Goal: Task Accomplishment & Management: Manage account settings

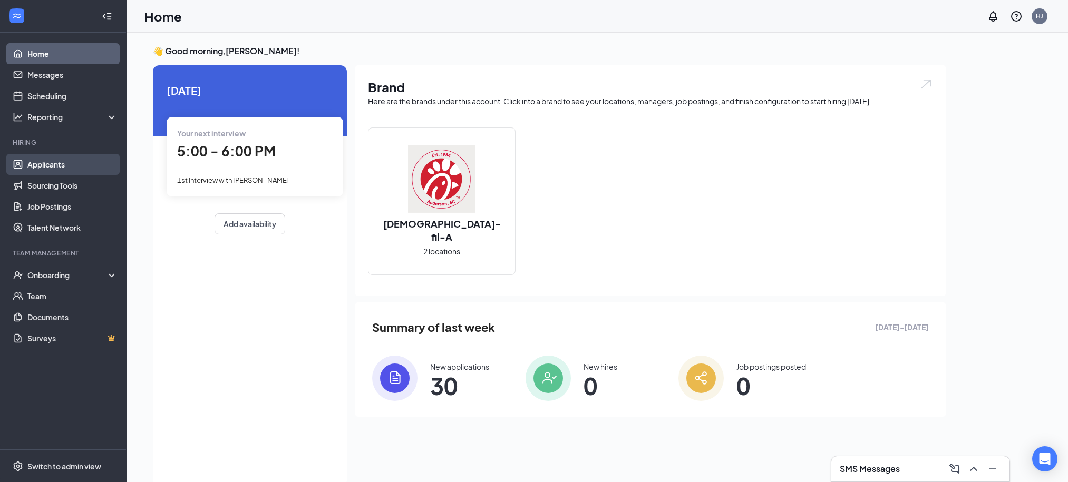
click at [59, 160] on link "Applicants" at bounding box center [72, 164] width 90 height 21
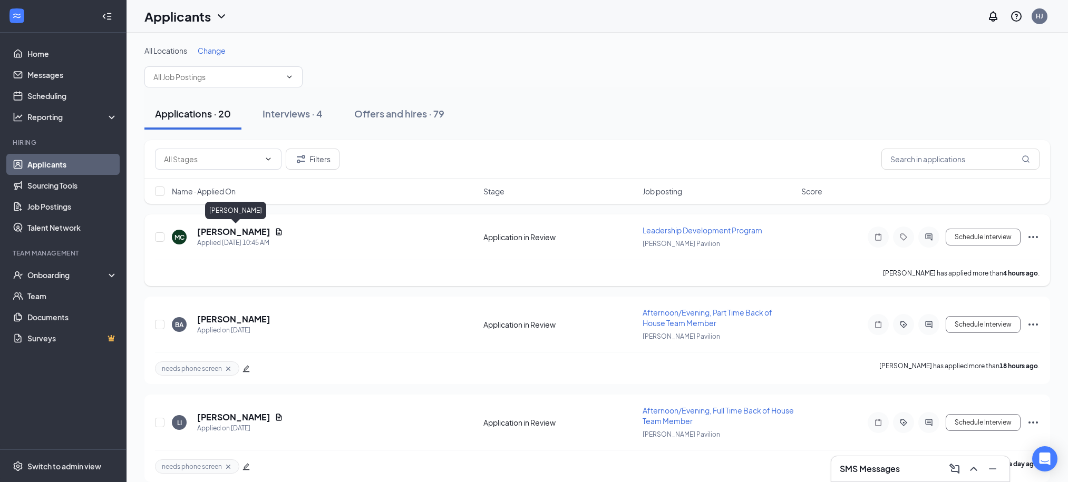
click at [231, 231] on h5 "[PERSON_NAME]" at bounding box center [233, 232] width 73 height 12
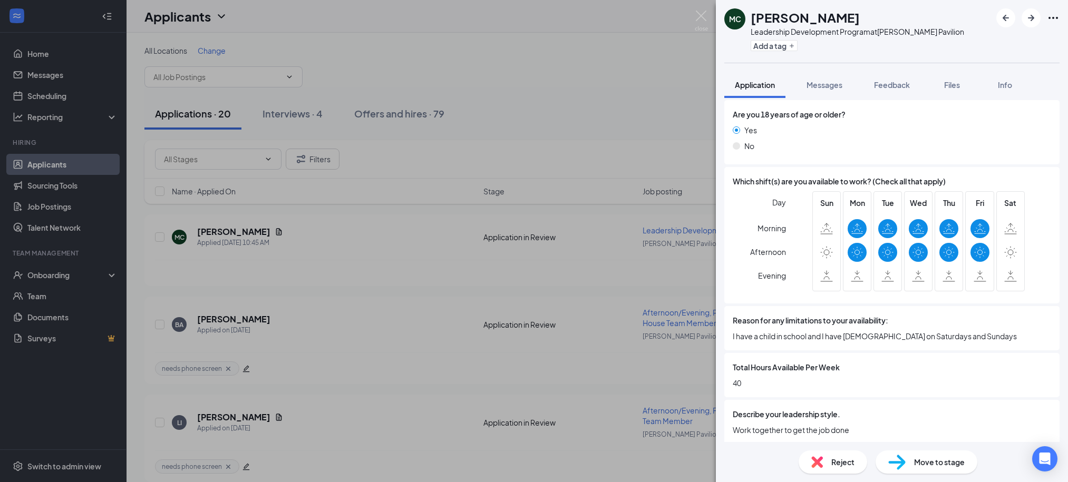
scroll to position [597, 0]
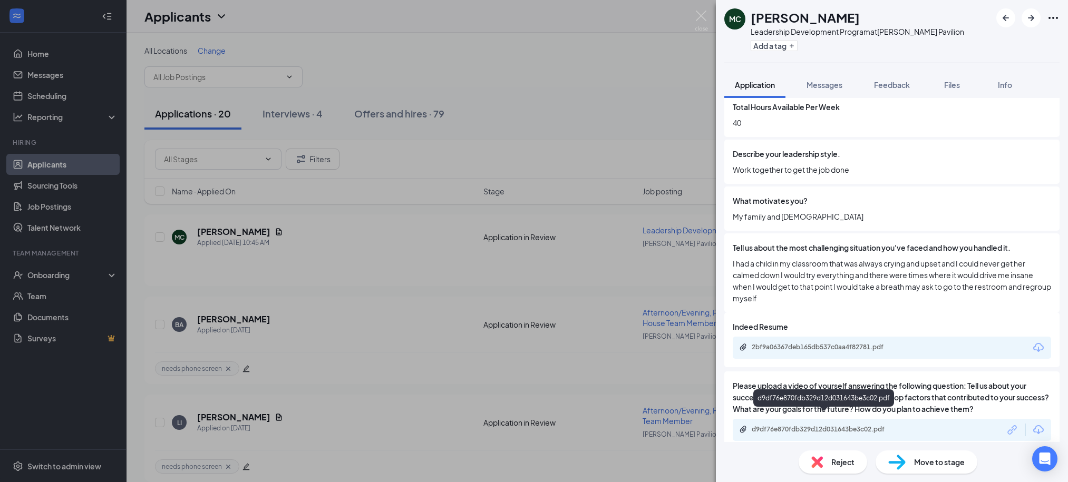
click at [844, 425] on div "d9df76e870fdb329d12d031643be3c02.pdf" at bounding box center [826, 429] width 148 height 8
click at [789, 45] on button "Add a tag" at bounding box center [774, 45] width 47 height 11
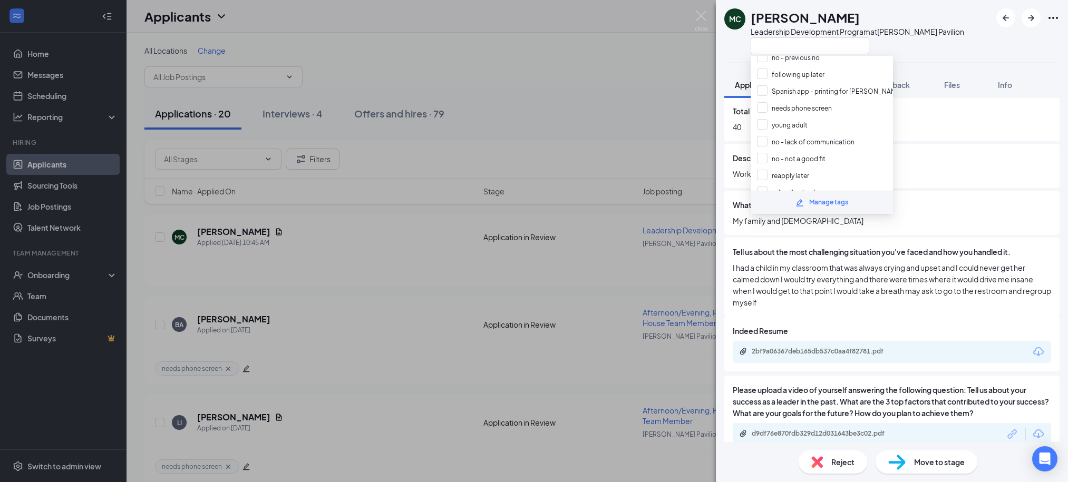
scroll to position [182, 0]
click at [758, 159] on input "No - their availability" at bounding box center [795, 165] width 76 height 12
click at [755, 156] on div "No - their availability" at bounding box center [822, 164] width 142 height 17
click at [766, 159] on input "No - their availability" at bounding box center [795, 165] width 76 height 12
click at [762, 159] on input "No - their availability" at bounding box center [795, 165] width 76 height 12
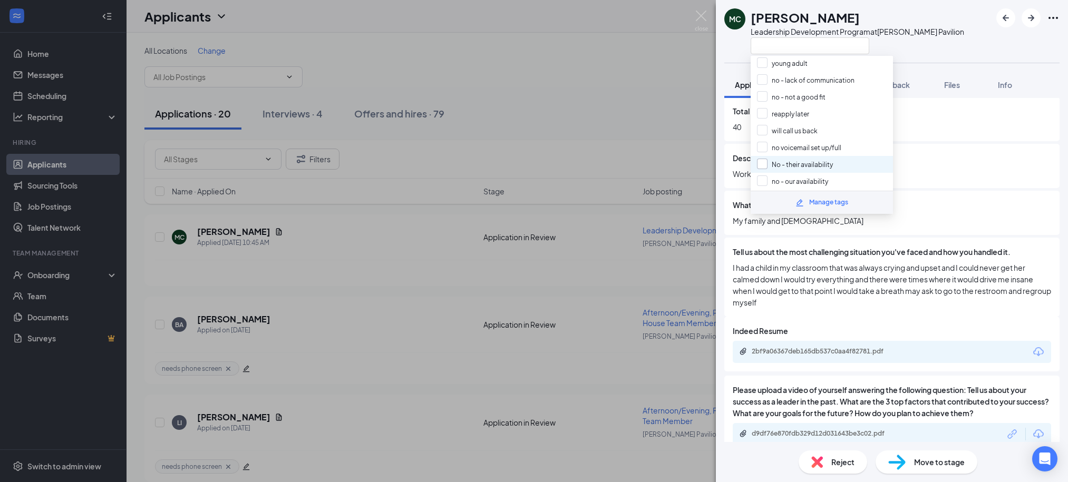
click at [765, 159] on input "No - their availability" at bounding box center [795, 165] width 76 height 12
checkbox input "true"
click at [972, 123] on div "Total Hours Available Per Week 40" at bounding box center [891, 119] width 335 height 44
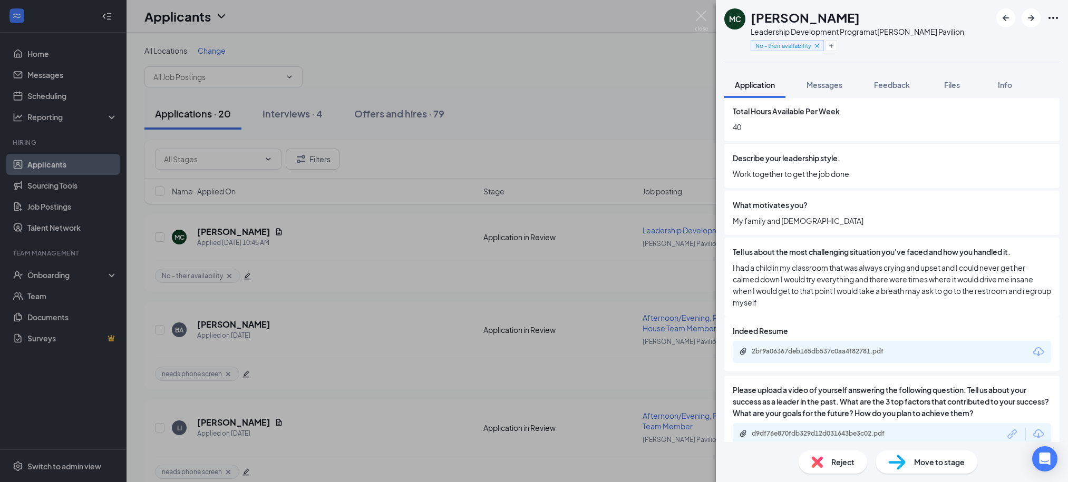
click at [852, 462] on span "Reject" at bounding box center [842, 463] width 23 height 12
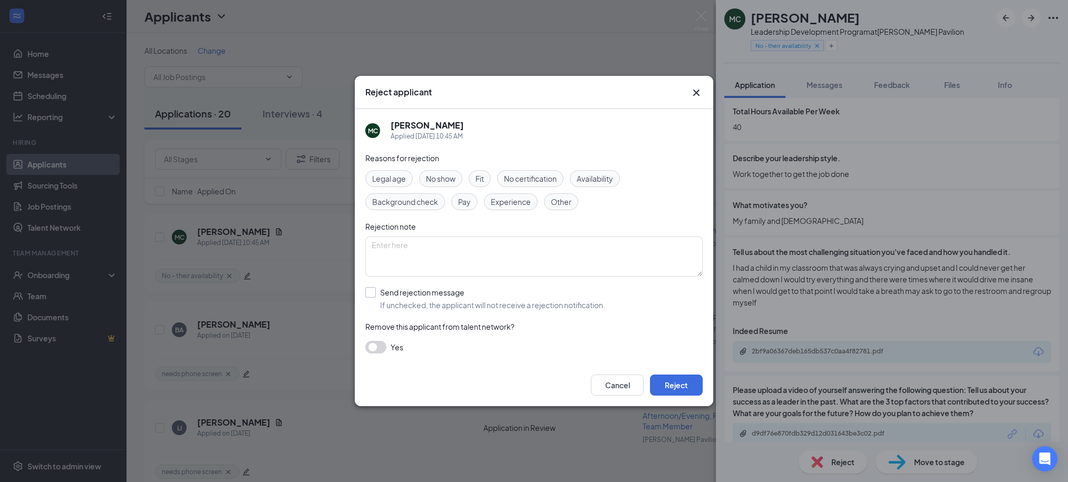
click at [417, 305] on input "Send rejection message If unchecked, the applicant will not receive a rejection…" at bounding box center [485, 298] width 240 height 23
checkbox input "true"
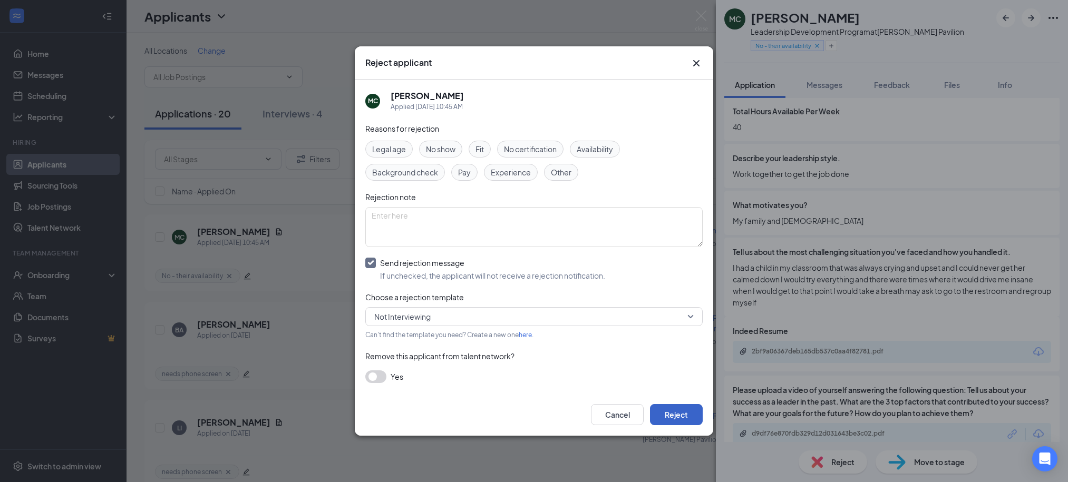
click at [690, 413] on button "Reject" at bounding box center [676, 414] width 53 height 21
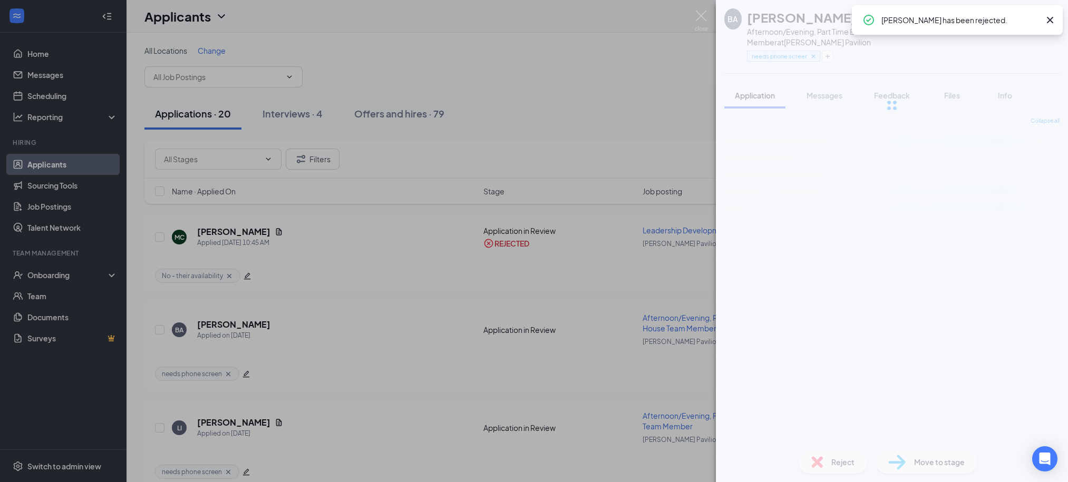
click at [624, 51] on div "BA Briana Agnew Afternoon/Evening, Part Time Back of House Team Member at Ander…" at bounding box center [534, 241] width 1068 height 482
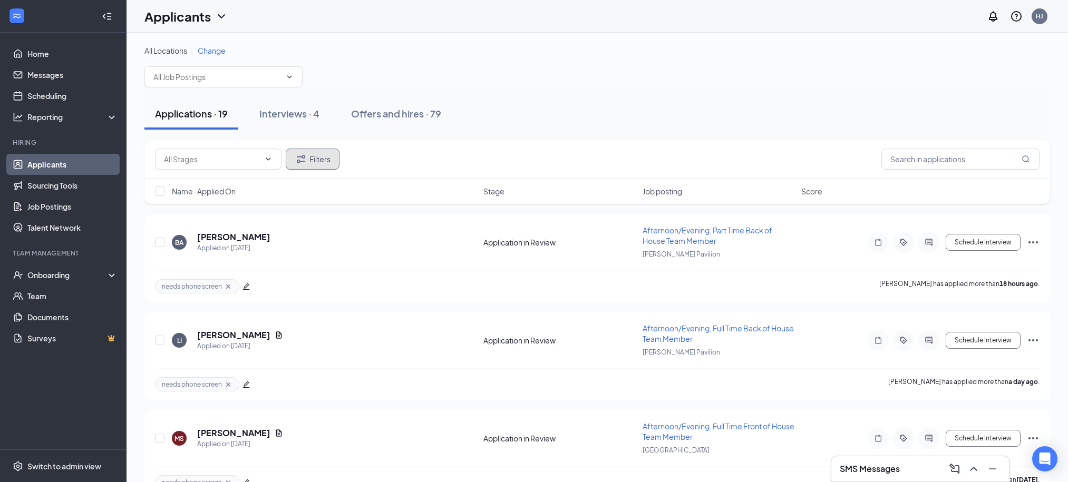
click at [307, 157] on icon "Filter" at bounding box center [301, 159] width 13 height 13
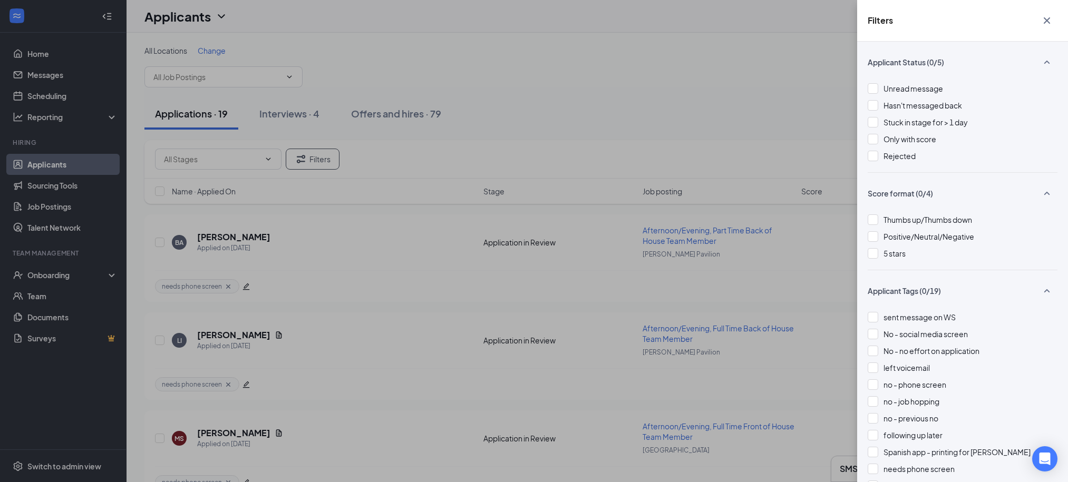
drag, startPoint x: 869, startPoint y: 157, endPoint x: 780, endPoint y: 121, distance: 96.5
click at [868, 157] on div at bounding box center [873, 156] width 11 height 11
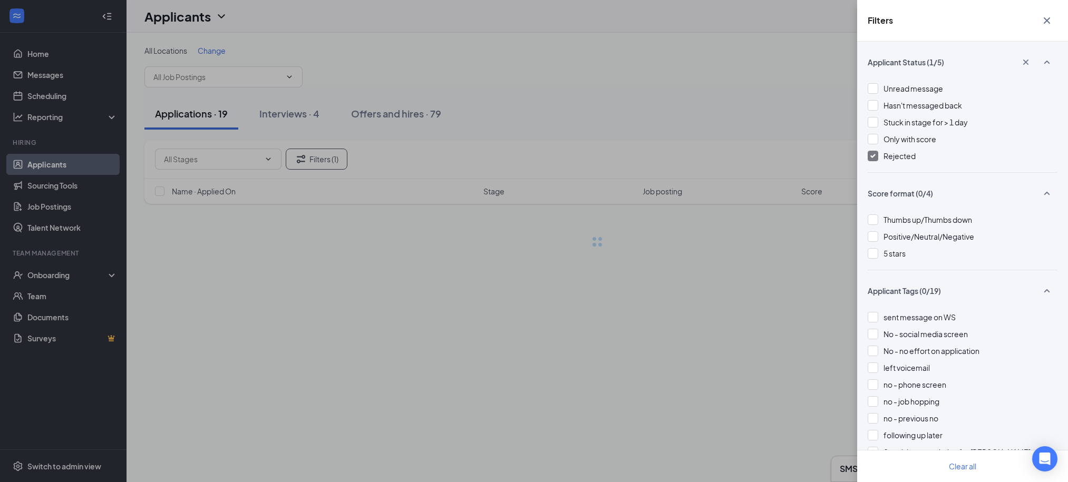
click at [764, 112] on div "Filters Applicant Status (1/5) Unread message Hasn't messaged back Stuck in sta…" at bounding box center [534, 241] width 1068 height 482
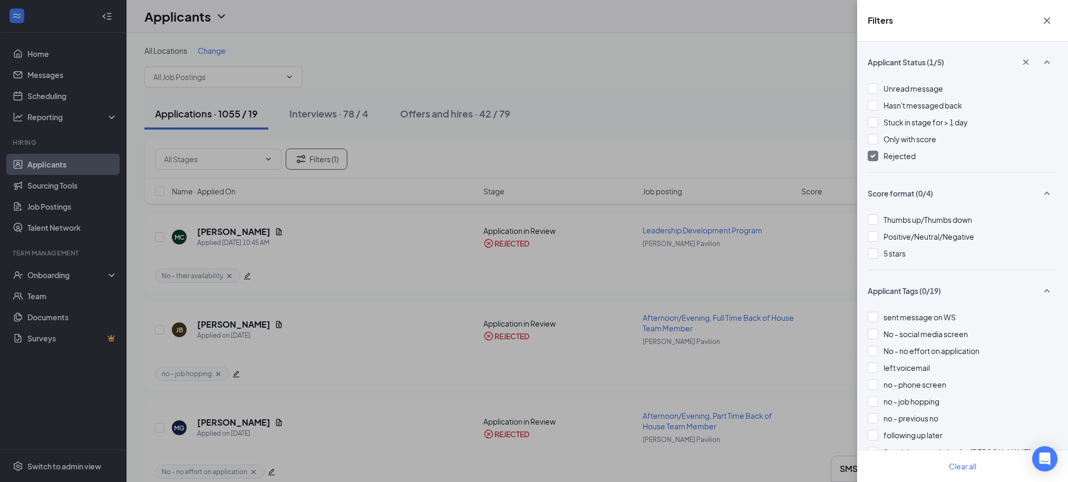
click at [851, 137] on div "Filters Applicant Status (1/5) Unread message Hasn't messaged back Stuck in sta…" at bounding box center [534, 241] width 1068 height 482
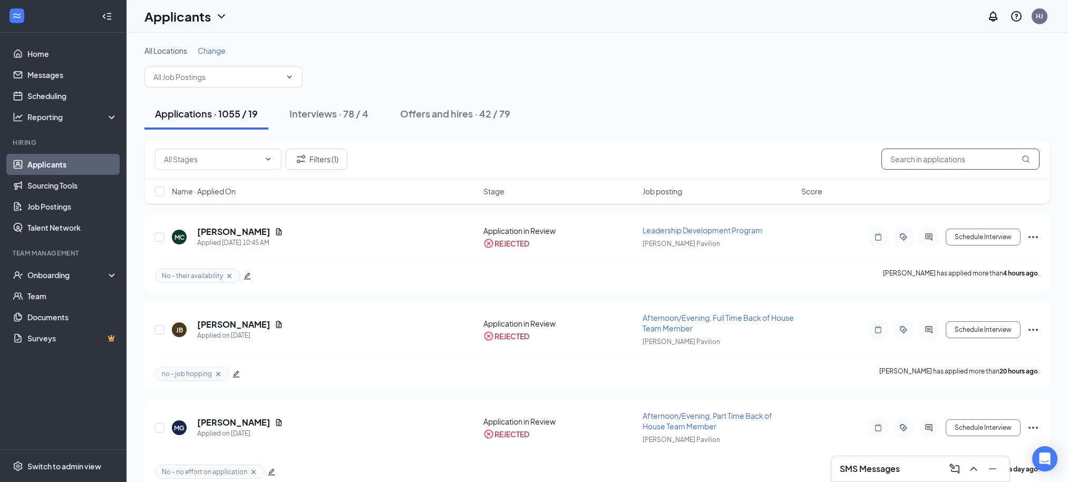
click at [907, 162] on input "text" at bounding box center [960, 159] width 158 height 21
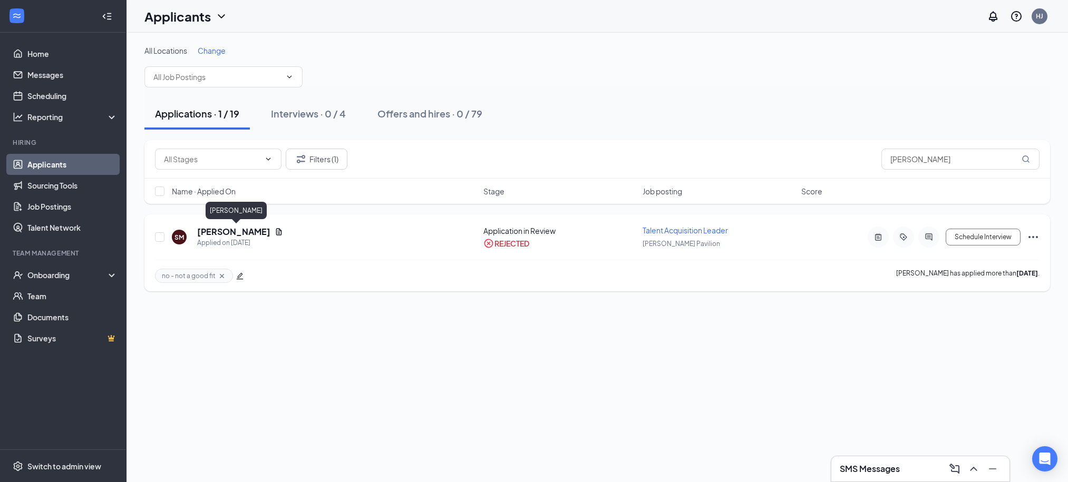
click at [270, 234] on h5 "Stephanie McHodgkins" at bounding box center [233, 232] width 73 height 12
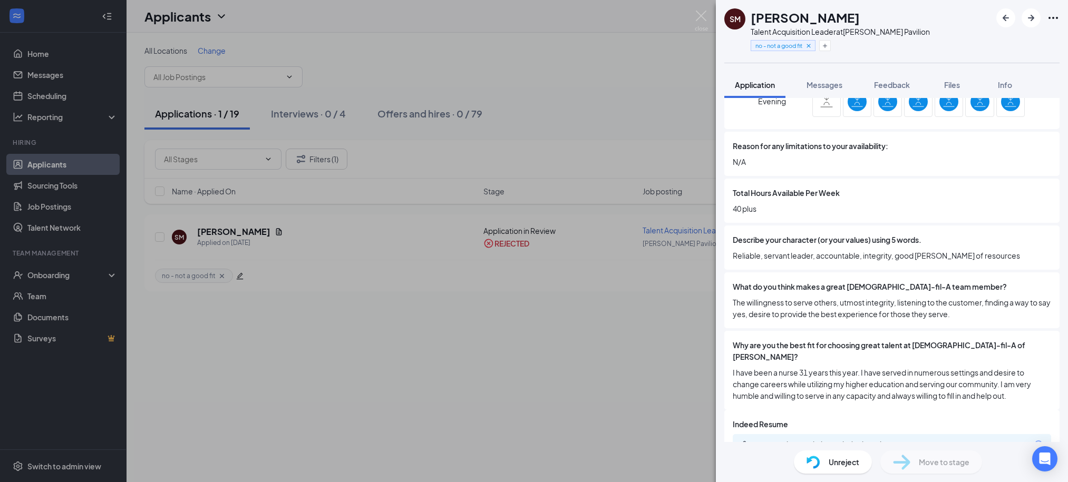
scroll to position [538, 0]
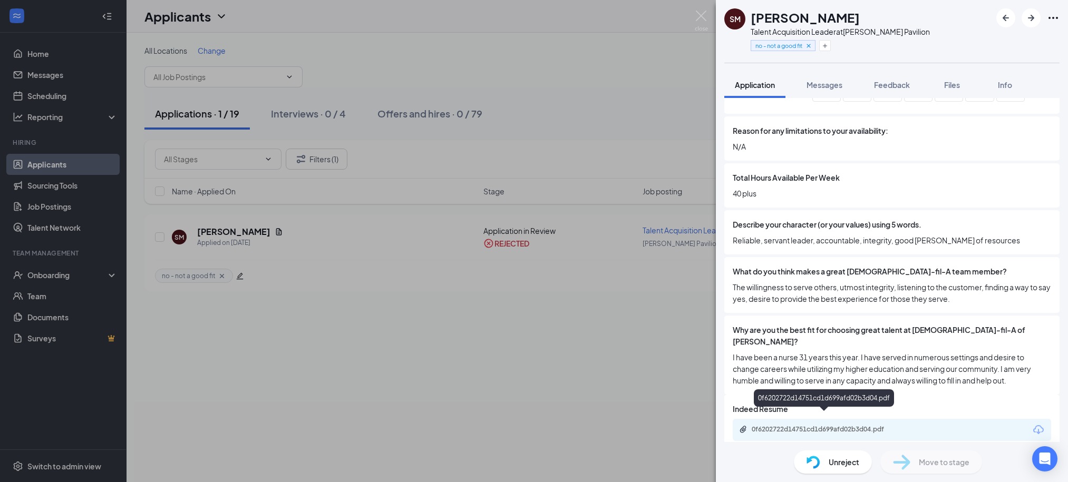
click at [806, 425] on div "0f6202722d14751cd1d699afd02b3d04.pdf" at bounding box center [826, 429] width 148 height 8
click at [581, 58] on div "SM Stephanie McHodgkins Talent Acquisition Leader at Anderson Pavilion no - not…" at bounding box center [534, 241] width 1068 height 482
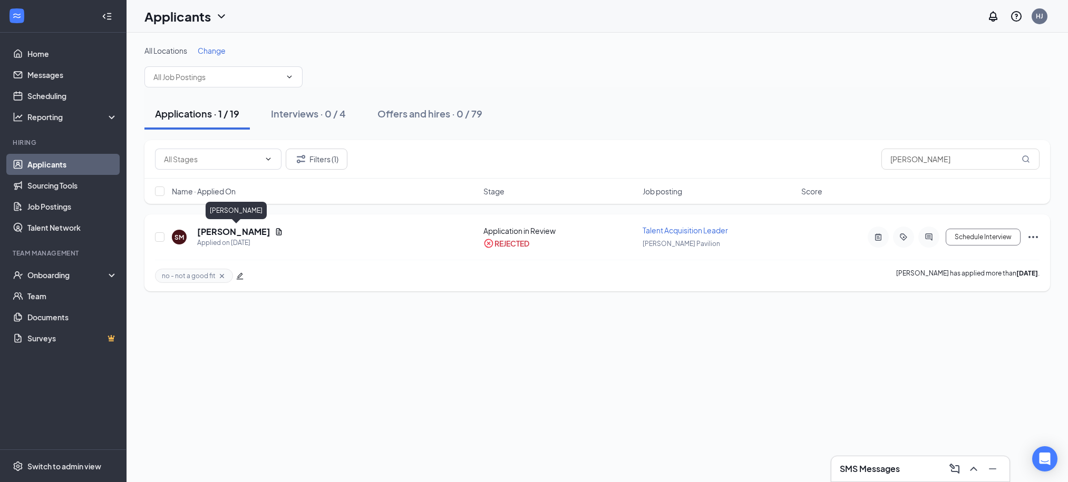
click at [265, 231] on h5 "Stephanie McHodgkins" at bounding box center [233, 232] width 73 height 12
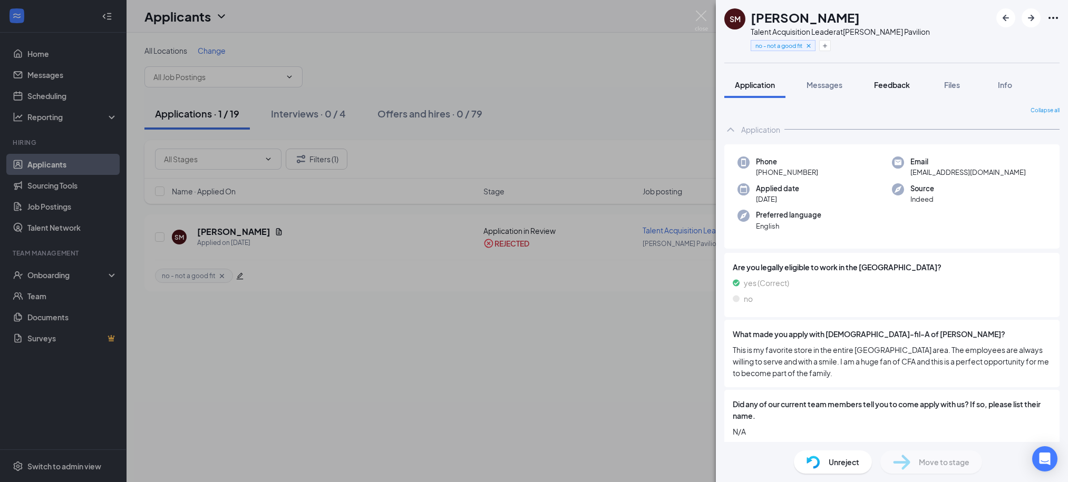
click at [903, 86] on span "Feedback" at bounding box center [892, 84] width 36 height 9
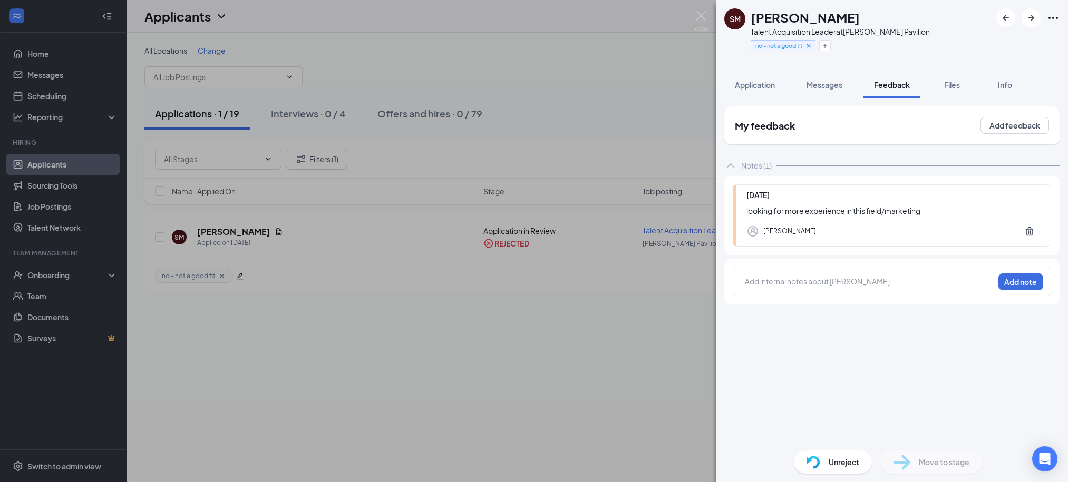
click at [674, 63] on div "SM Stephanie McHodgkins Talent Acquisition Leader at Anderson Pavilion no - not…" at bounding box center [534, 241] width 1068 height 482
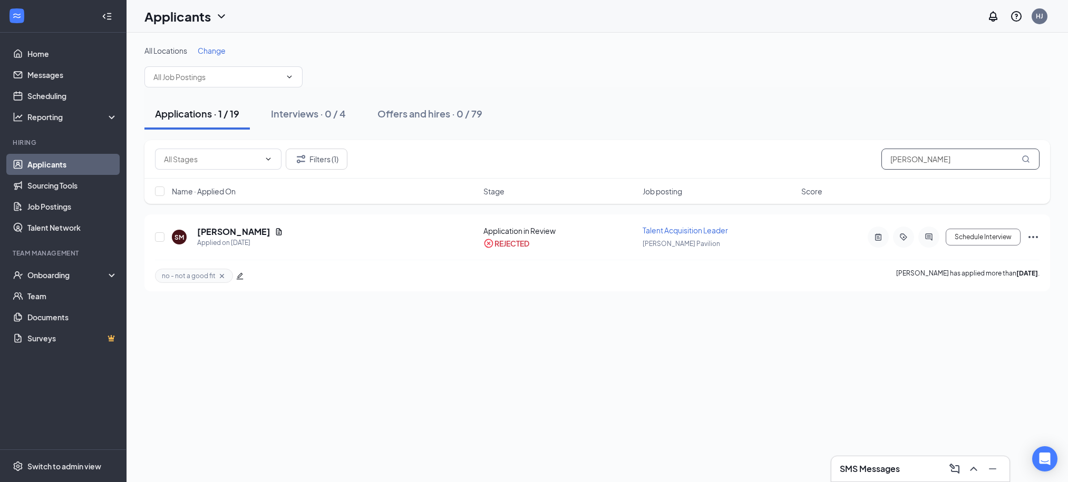
drag, startPoint x: 976, startPoint y: 161, endPoint x: 829, endPoint y: 167, distance: 147.2
click at [829, 167] on div "Filters (1) stephanie mchodgkins" at bounding box center [597, 159] width 885 height 21
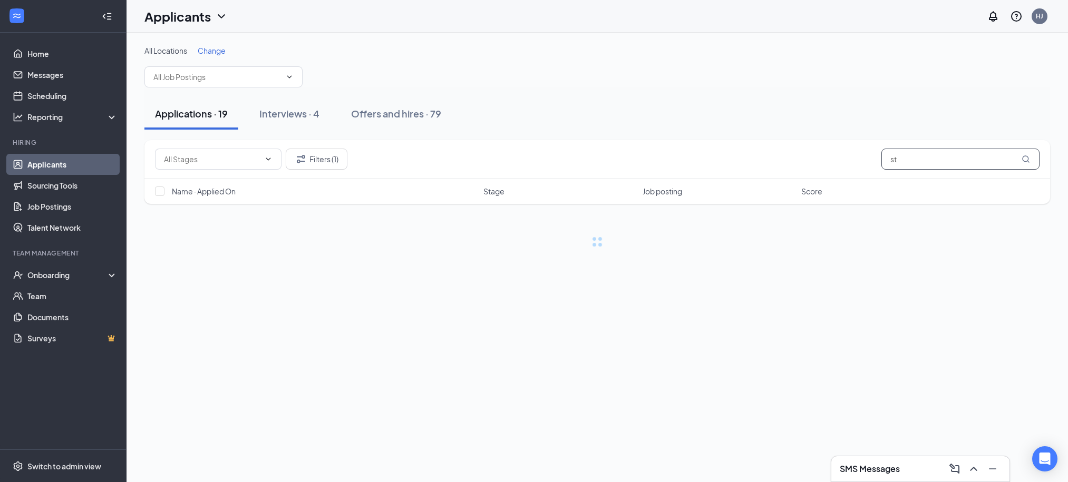
type input "s"
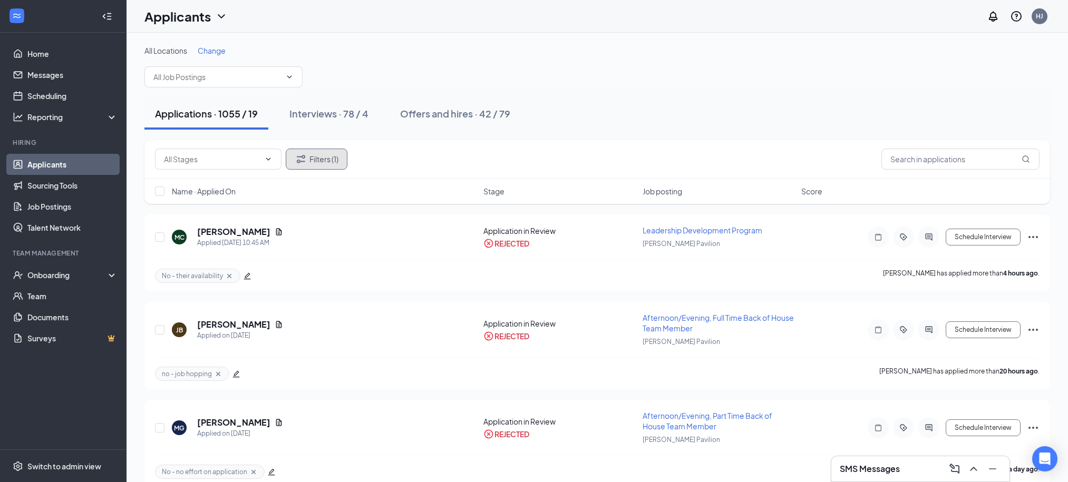
click at [342, 164] on button "Filters (1)" at bounding box center [317, 159] width 62 height 21
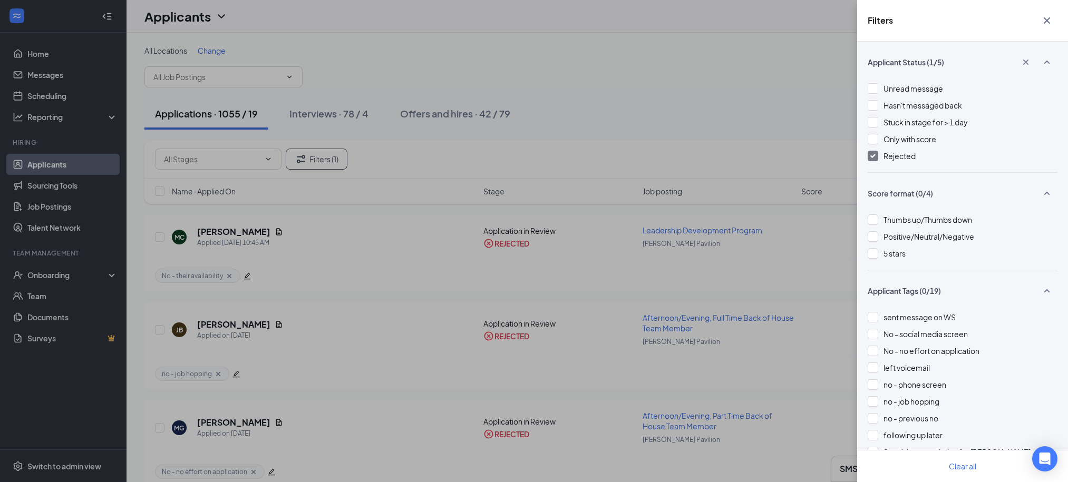
click at [878, 159] on div at bounding box center [873, 156] width 11 height 11
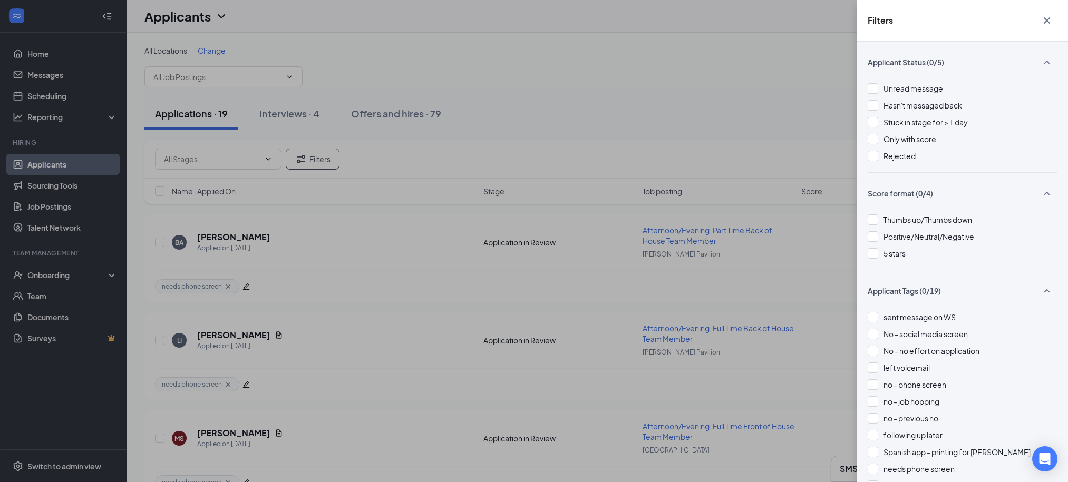
click at [783, 120] on div "Filters Applicant Status (0/5) Unread message Hasn't messaged back Stuck in sta…" at bounding box center [534, 241] width 1068 height 482
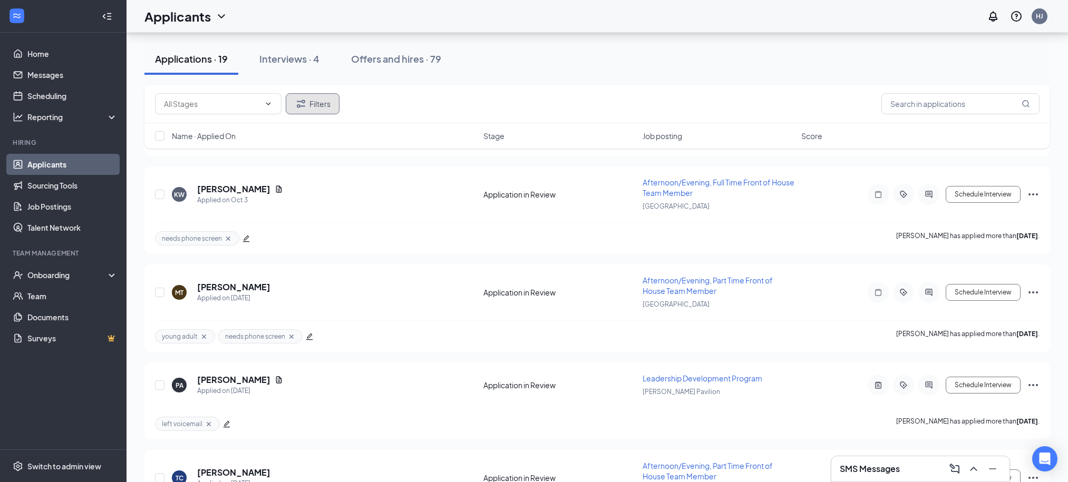
scroll to position [1572, 0]
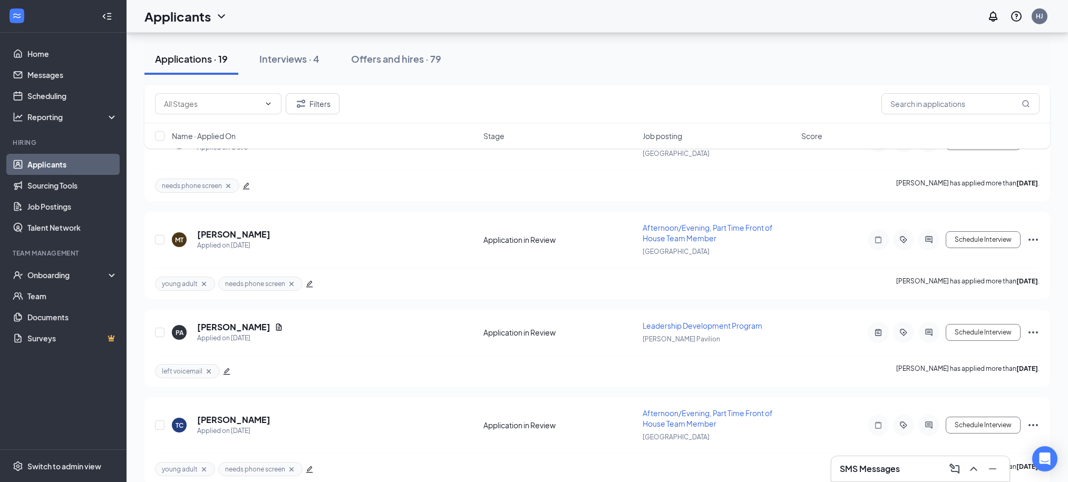
click at [432, 126] on div "Name · Applied On Stage Job posting Score" at bounding box center [597, 135] width 906 height 25
click at [269, 414] on h5 "Tannassia Cunningham" at bounding box center [233, 420] width 73 height 12
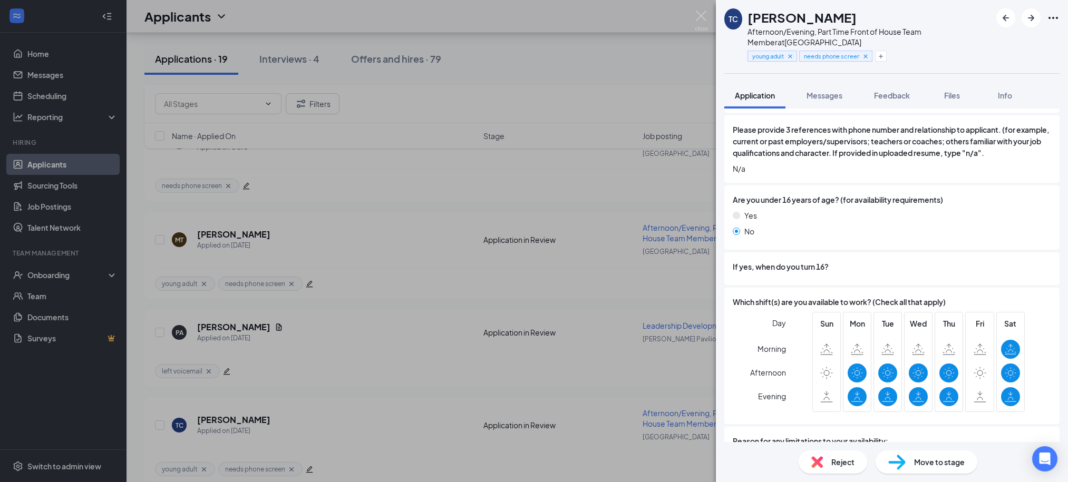
scroll to position [599, 0]
click at [602, 53] on div "TC Tannassia Cunningham Afternoon/Evening, Part Time Front of House Team Member…" at bounding box center [534, 241] width 1068 height 482
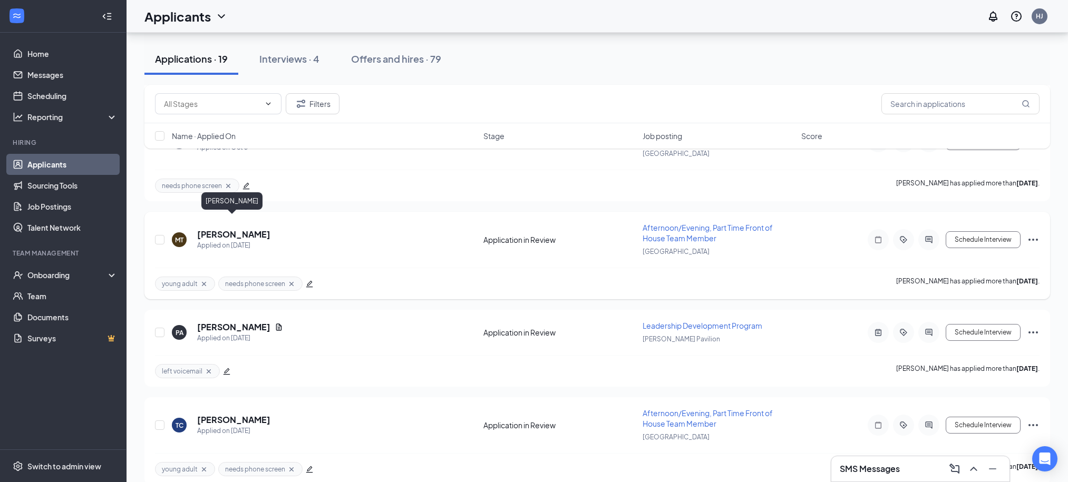
click at [237, 229] on h5 "Macera Taylor" at bounding box center [233, 235] width 73 height 12
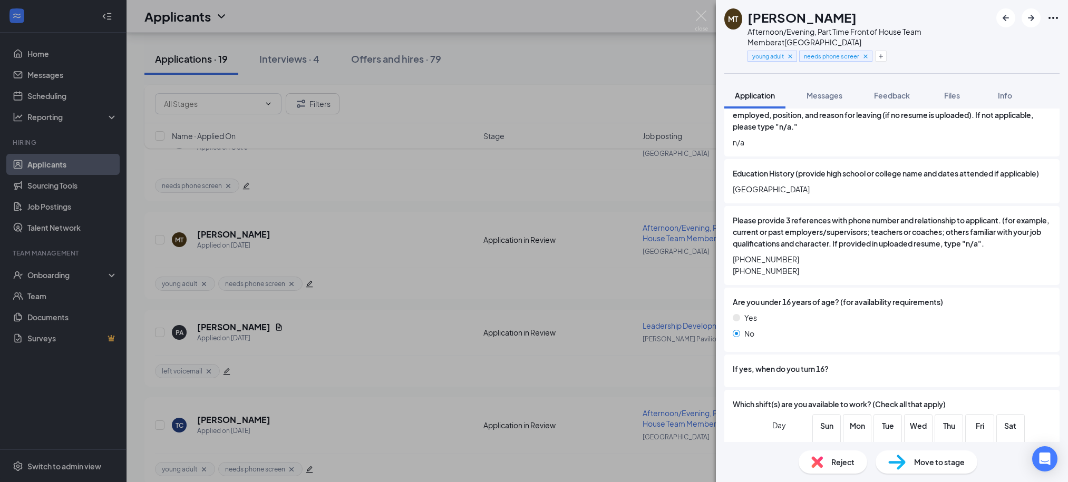
scroll to position [517, 0]
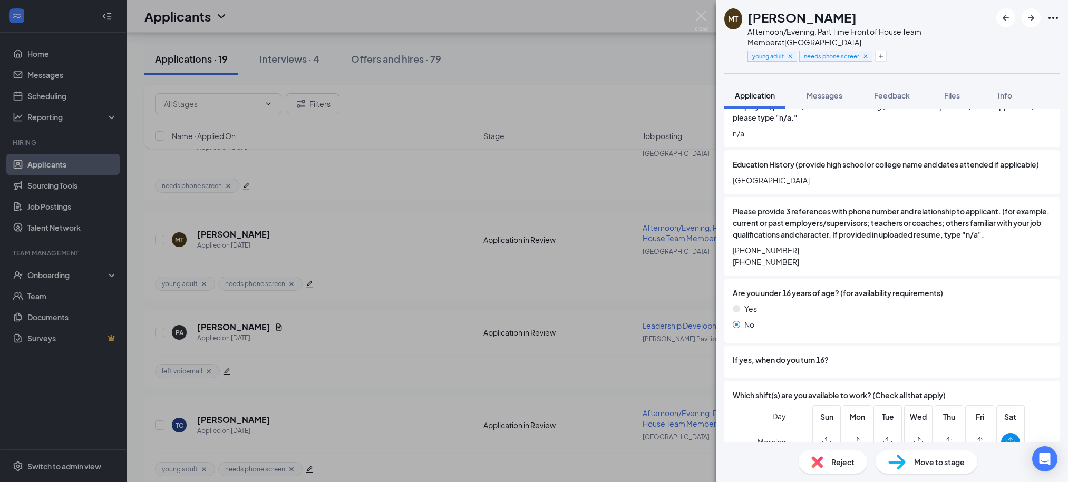
click at [523, 107] on div "MT Macera Taylor Afternoon/Evening, Part Time Front of House Team Member at Mid…" at bounding box center [534, 241] width 1068 height 482
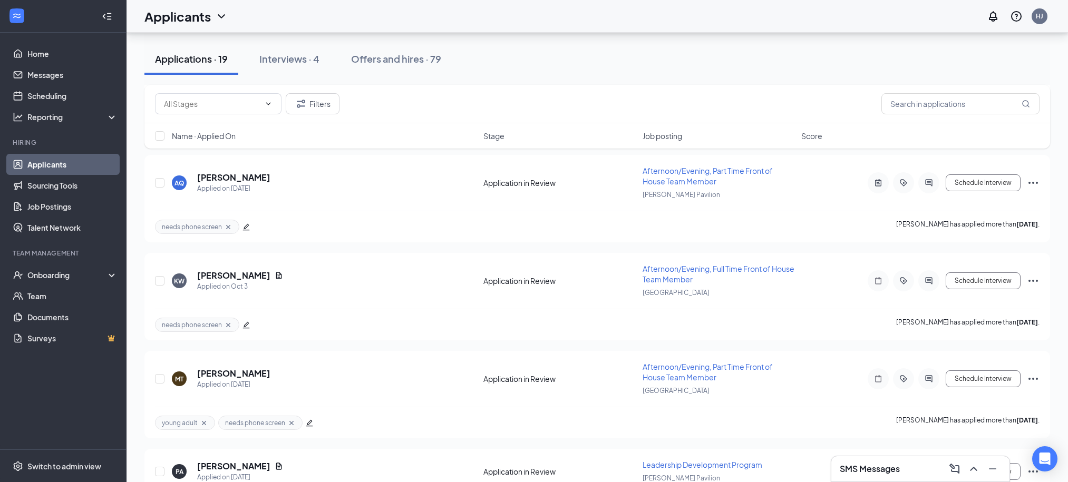
scroll to position [1430, 0]
click at [235, 272] on h5 "Kaniya Webb" at bounding box center [233, 278] width 73 height 12
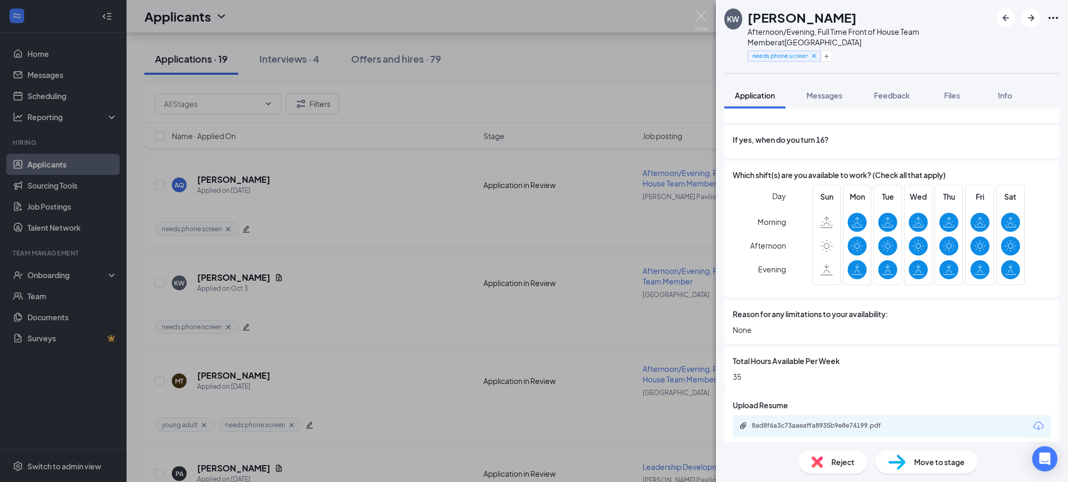
scroll to position [757, 0]
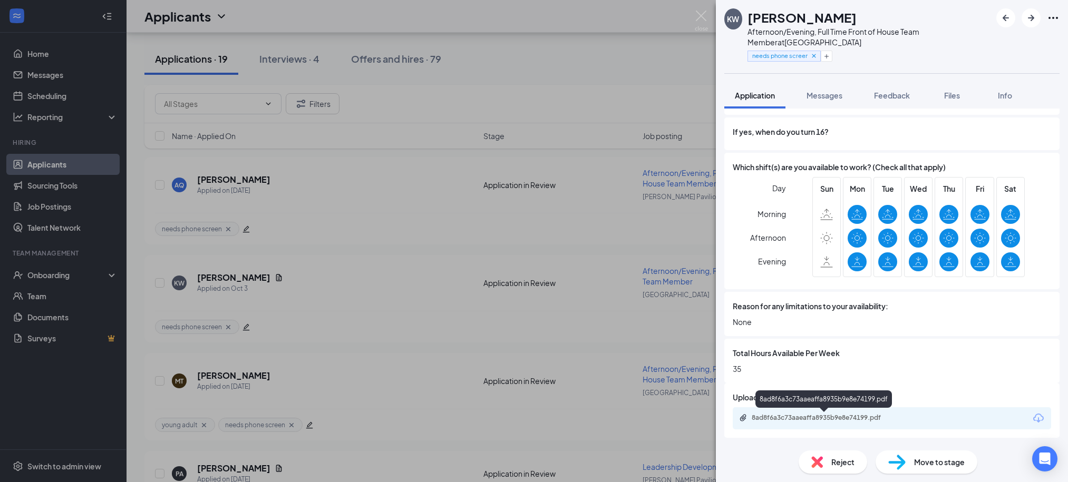
click at [849, 422] on div "8ad8f6a3c73aaeaffa8935b9e8e74199.pdf" at bounding box center [824, 419] width 171 height 10
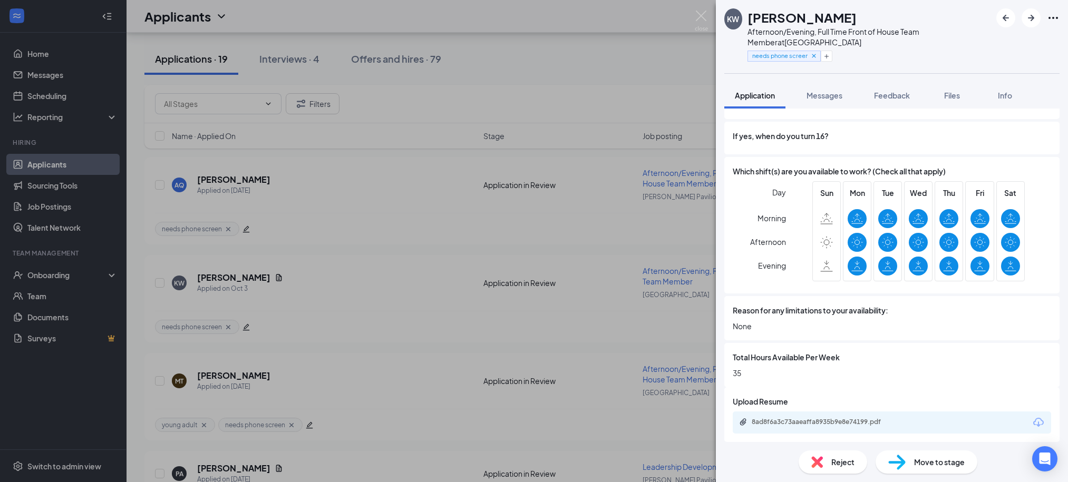
click at [631, 119] on div "KW Kaniya Webb Afternoon/Evening, Full Time Front of House Team Member at Midto…" at bounding box center [534, 241] width 1068 height 482
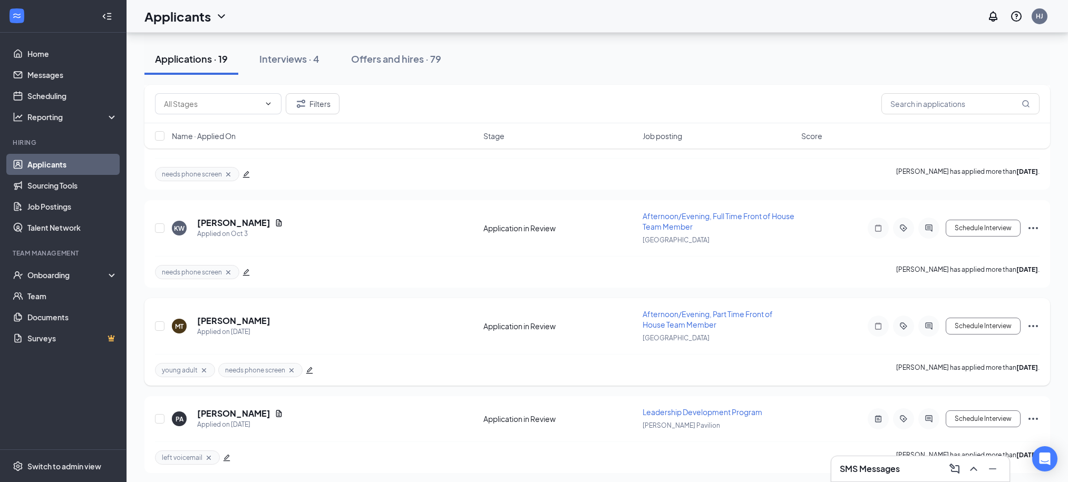
scroll to position [1572, 0]
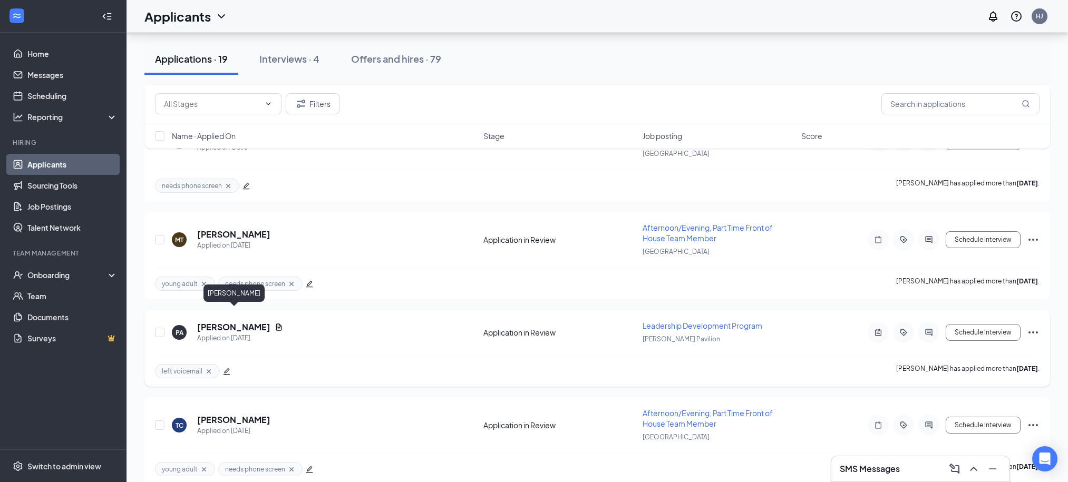
click at [241, 322] on h5 "Patrick Alexander" at bounding box center [233, 328] width 73 height 12
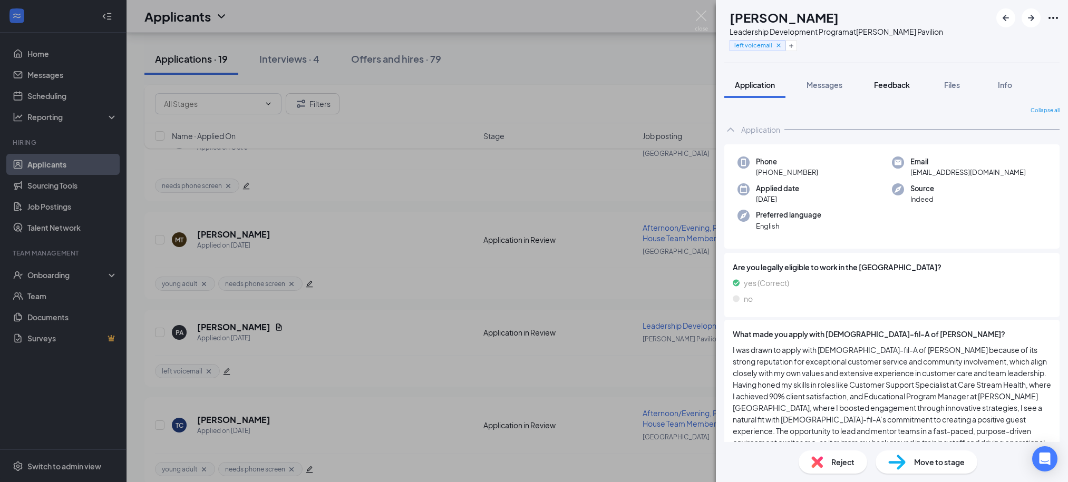
click at [908, 88] on span "Feedback" at bounding box center [892, 84] width 36 height 9
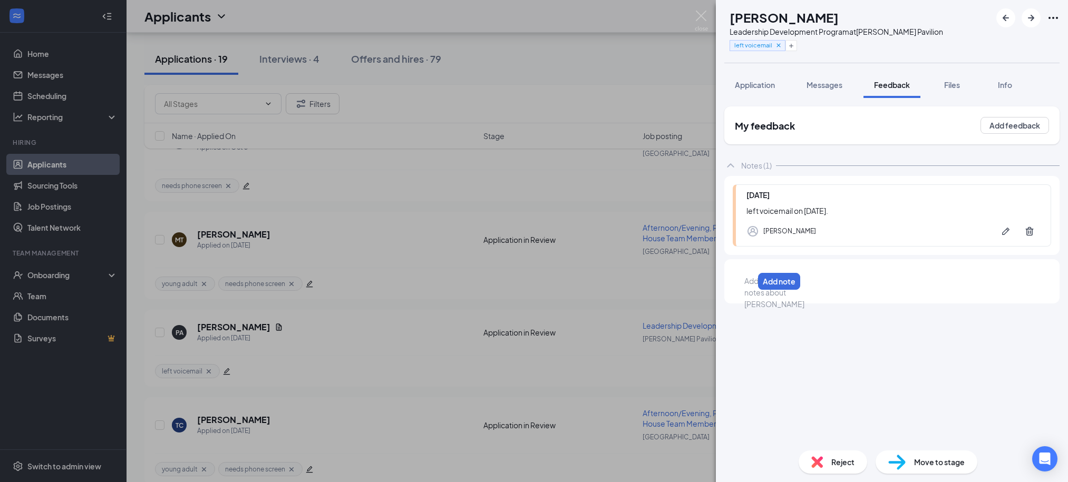
click at [751, 286] on div at bounding box center [749, 281] width 8 height 11
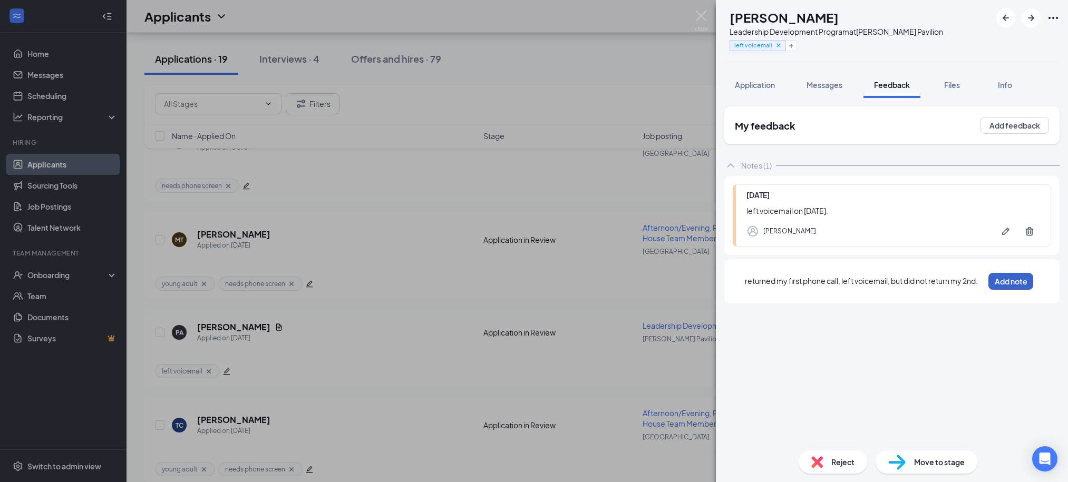
click at [1028, 288] on button "Add note" at bounding box center [1010, 281] width 45 height 17
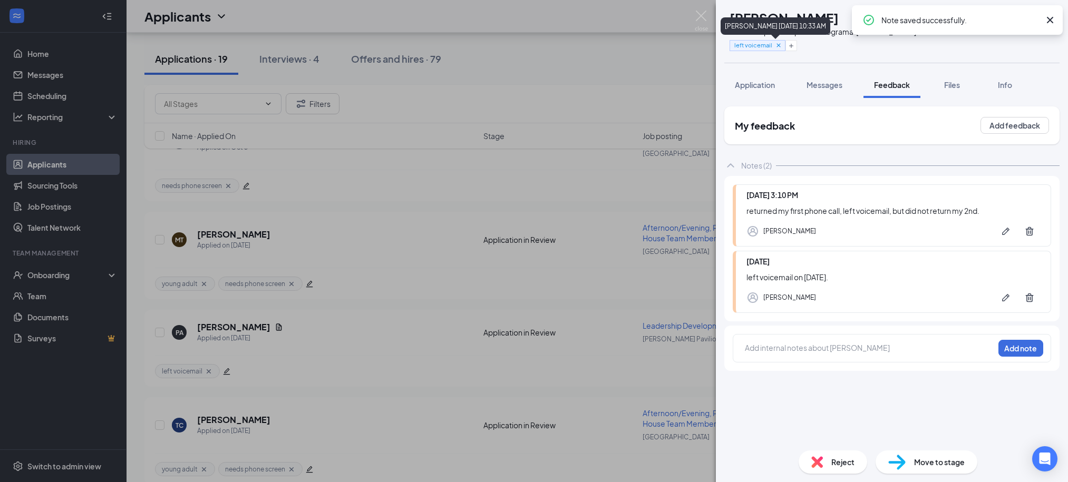
click at [780, 46] on icon "Cross" at bounding box center [779, 45] width 4 height 4
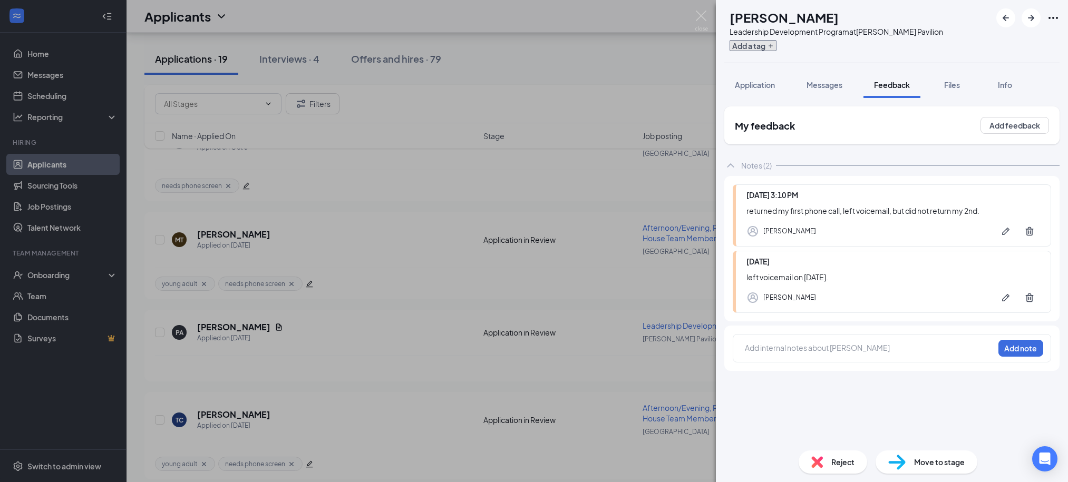
scroll to position [1566, 0]
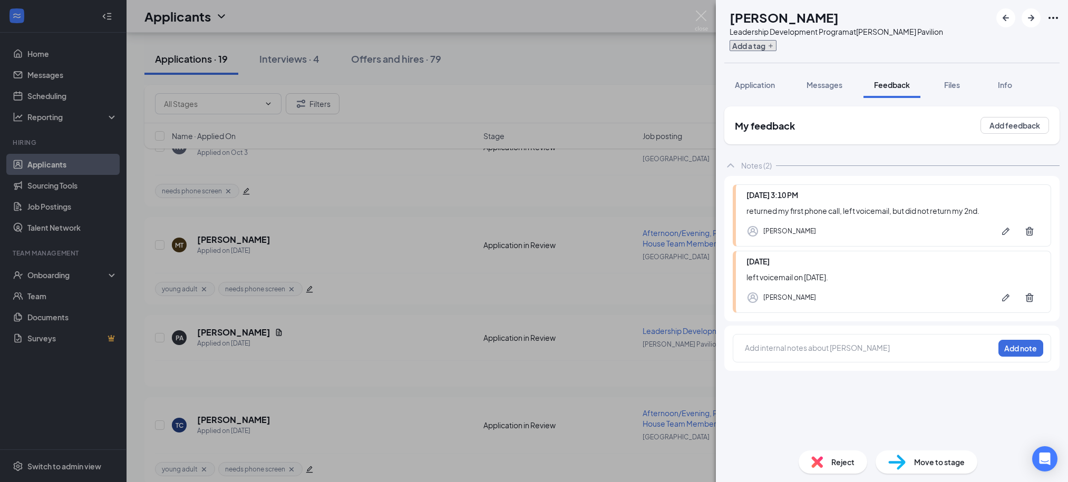
click at [777, 50] on button "Add a tag" at bounding box center [753, 45] width 47 height 11
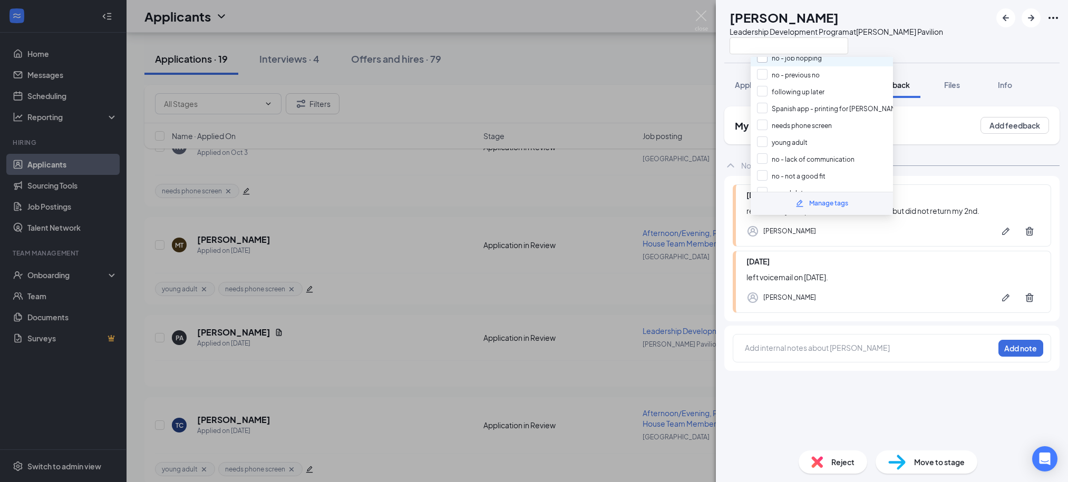
scroll to position [106, 0]
click at [787, 150] on input "no - lack of communication" at bounding box center [806, 156] width 98 height 12
checkbox input "true"
click at [924, 41] on div at bounding box center [837, 45] width 214 height 17
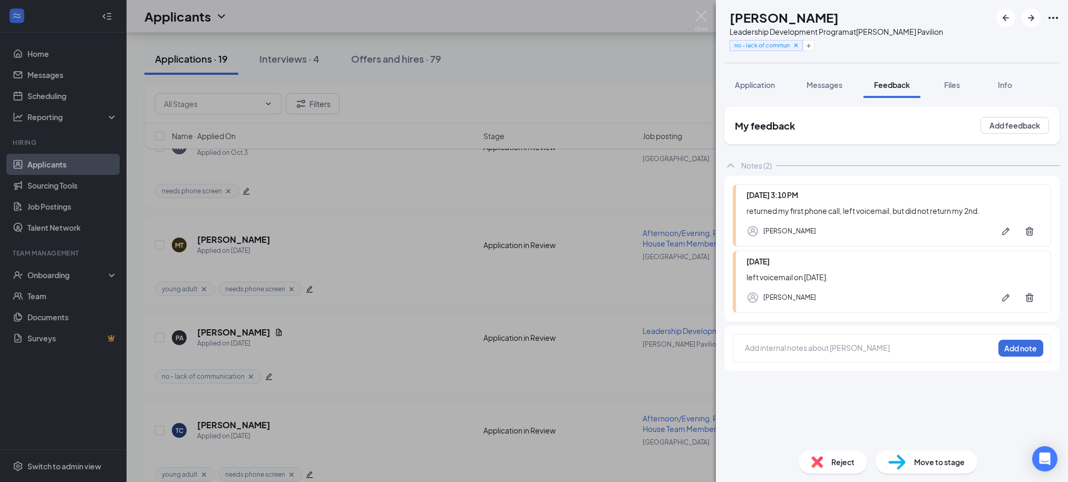
click at [828, 468] on div "Reject" at bounding box center [833, 462] width 69 height 23
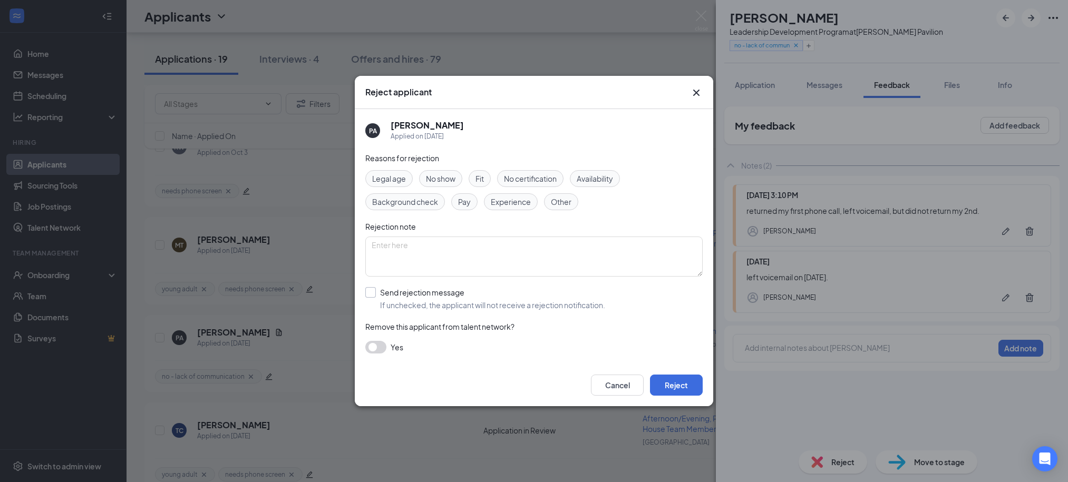
click at [428, 304] on input "Send rejection message If unchecked, the applicant will not receive a rejection…" at bounding box center [485, 298] width 240 height 23
checkbox input "true"
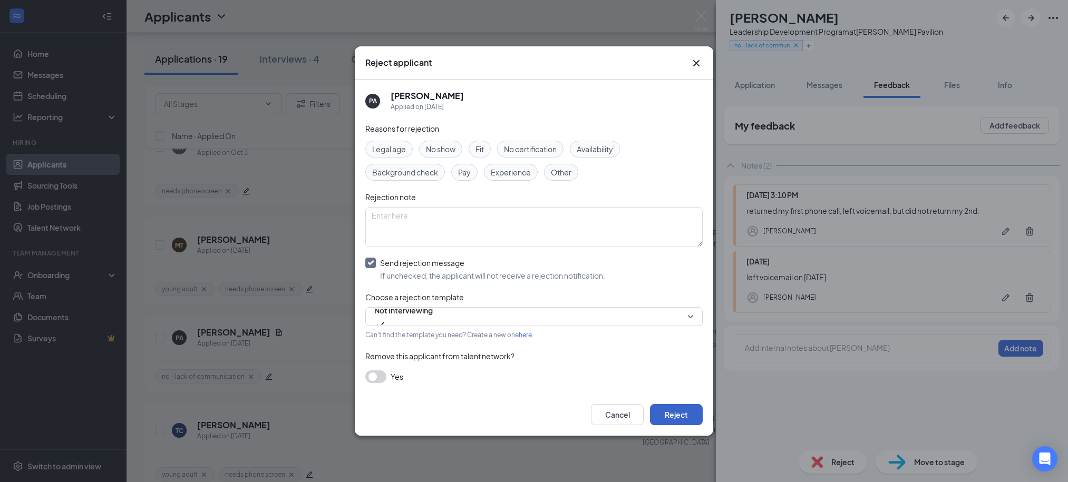
click at [668, 410] on button "Reject" at bounding box center [676, 414] width 53 height 21
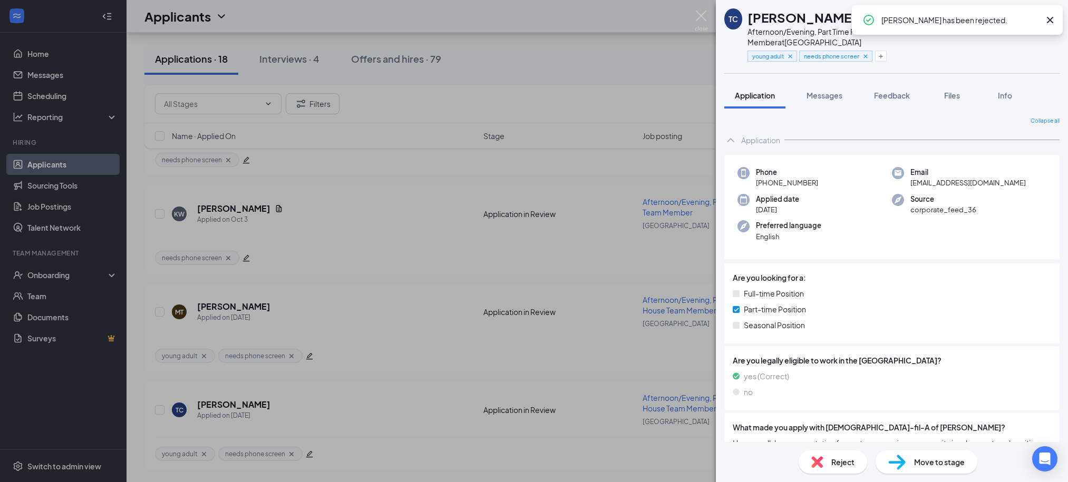
scroll to position [1485, 0]
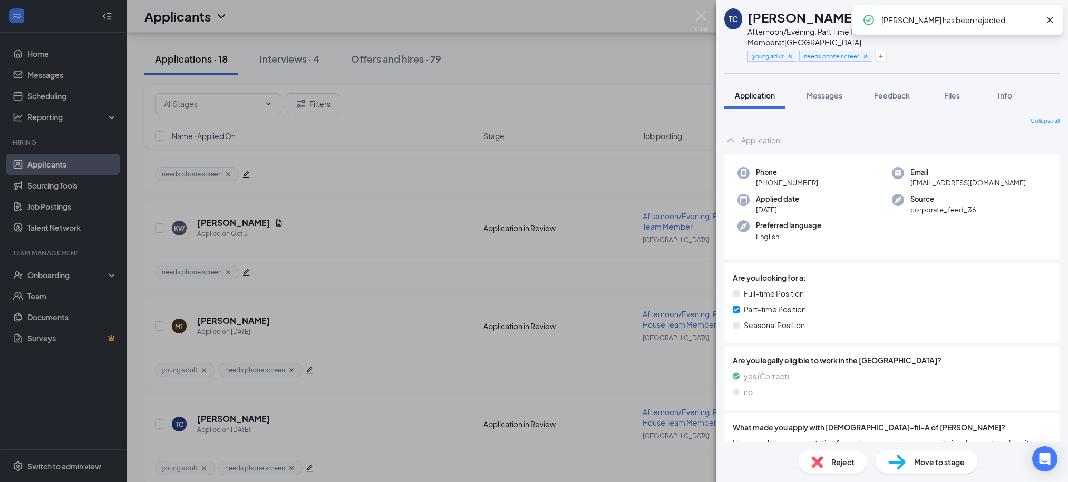
click at [559, 27] on div "TC Tannassia Cunningham Afternoon/Evening, Part Time Front of House Team Member…" at bounding box center [534, 241] width 1068 height 482
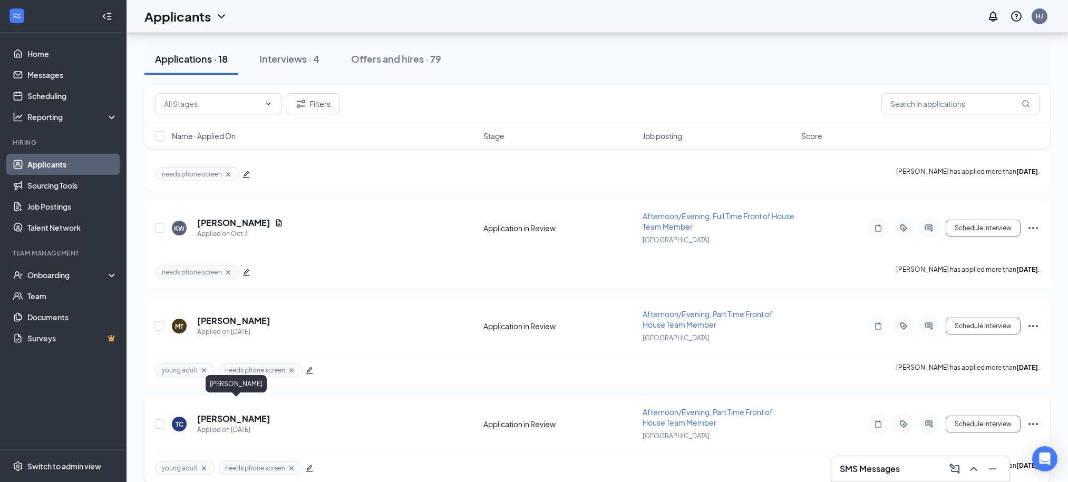
click at [236, 413] on h5 "Tannassia Cunningham" at bounding box center [233, 419] width 73 height 12
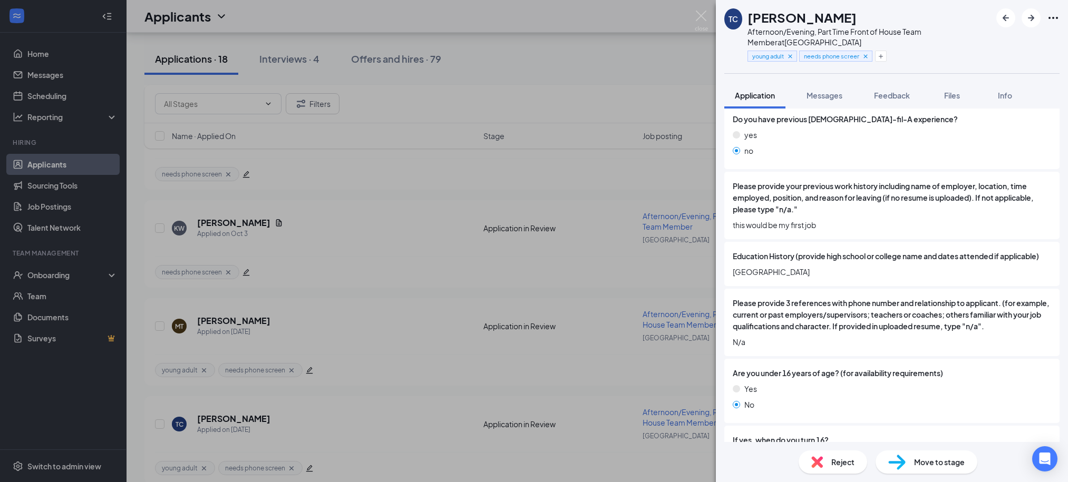
scroll to position [417, 0]
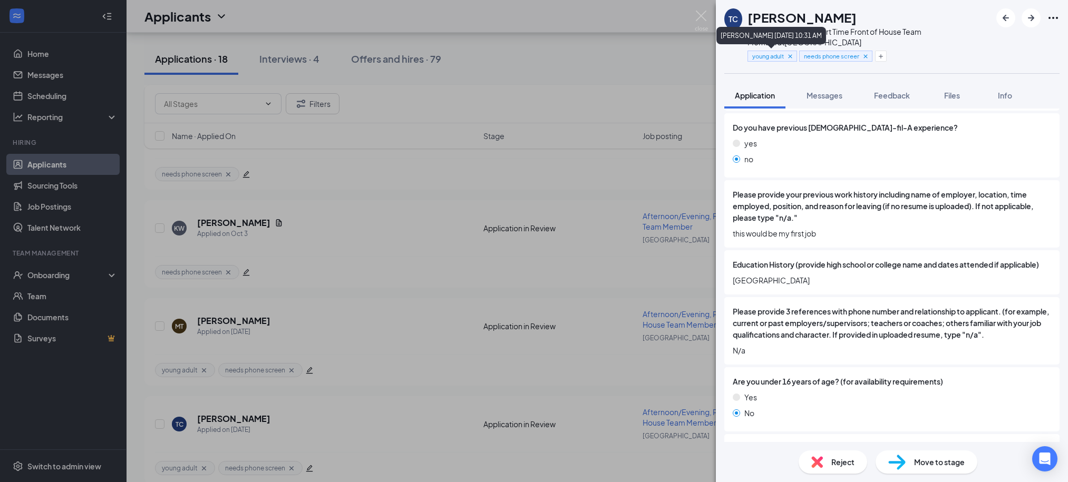
click at [793, 56] on icon "Cross" at bounding box center [790, 56] width 7 height 7
click at [816, 57] on icon "Cross" at bounding box center [814, 56] width 4 height 4
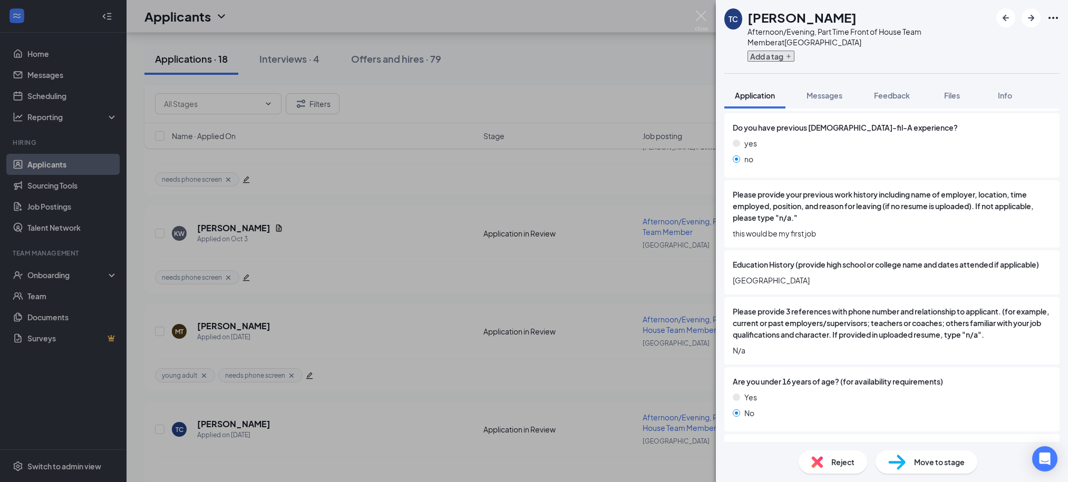
click at [792, 56] on icon "Plus" at bounding box center [789, 56] width 6 height 6
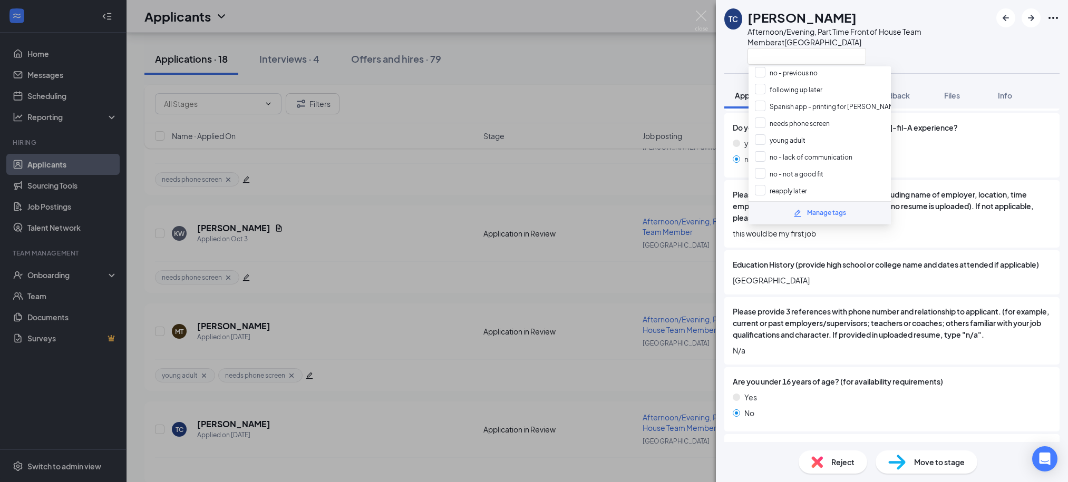
scroll to position [120, 0]
drag, startPoint x: 789, startPoint y: 139, endPoint x: 798, endPoint y: 131, distance: 11.9
click at [790, 147] on input "no - lack of communication" at bounding box center [804, 153] width 98 height 12
checkbox input "true"
click at [935, 38] on div "Afternoon/Evening, Part Time Front of House Team Member at Midtowne Park" at bounding box center [870, 36] width 244 height 21
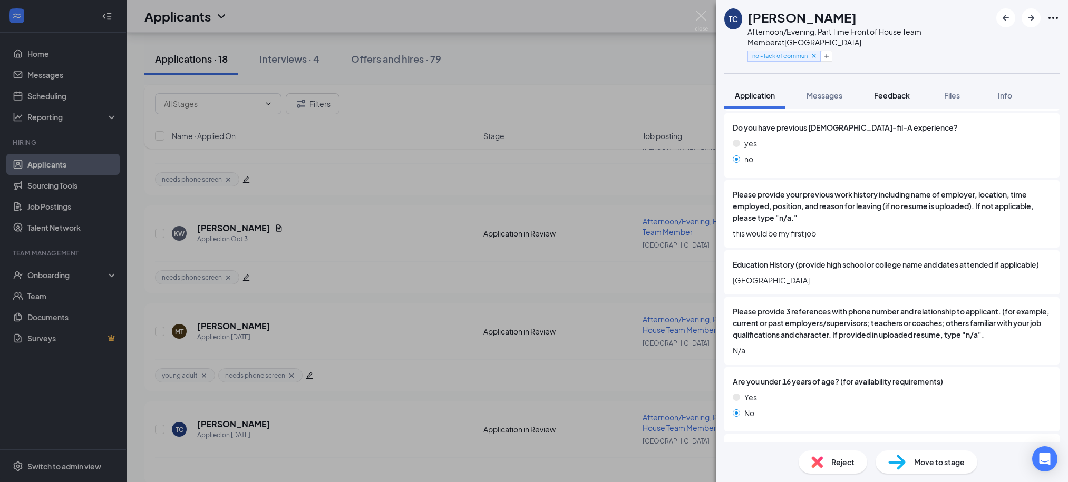
click at [900, 94] on span "Feedback" at bounding box center [892, 95] width 36 height 9
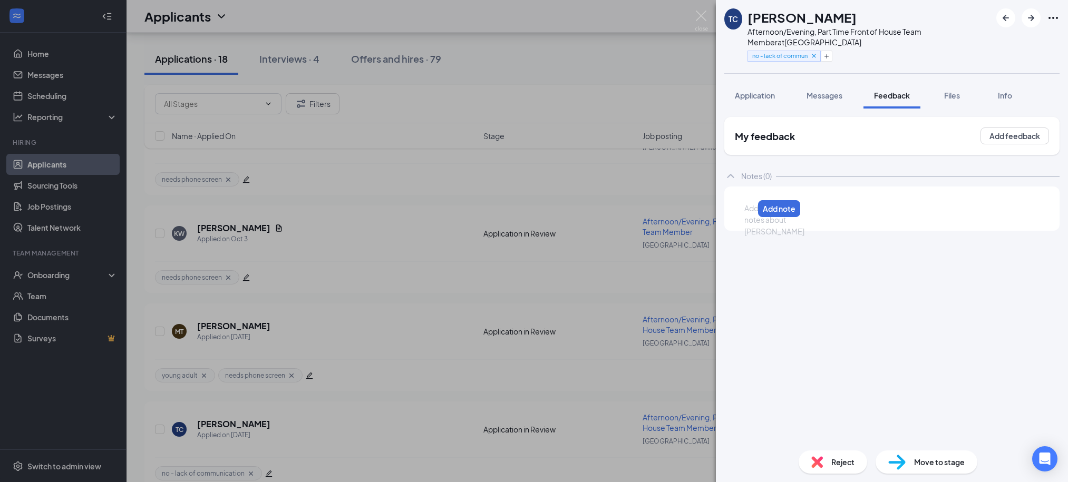
click at [753, 210] on div at bounding box center [749, 208] width 8 height 11
click at [897, 210] on button "Add note" at bounding box center [876, 208] width 42 height 17
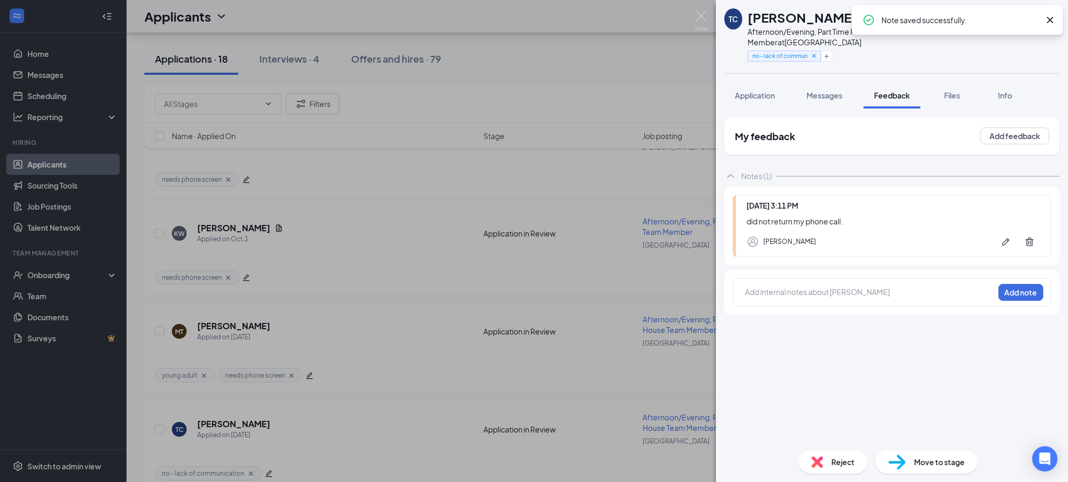
click at [820, 457] on img at bounding box center [817, 463] width 12 height 12
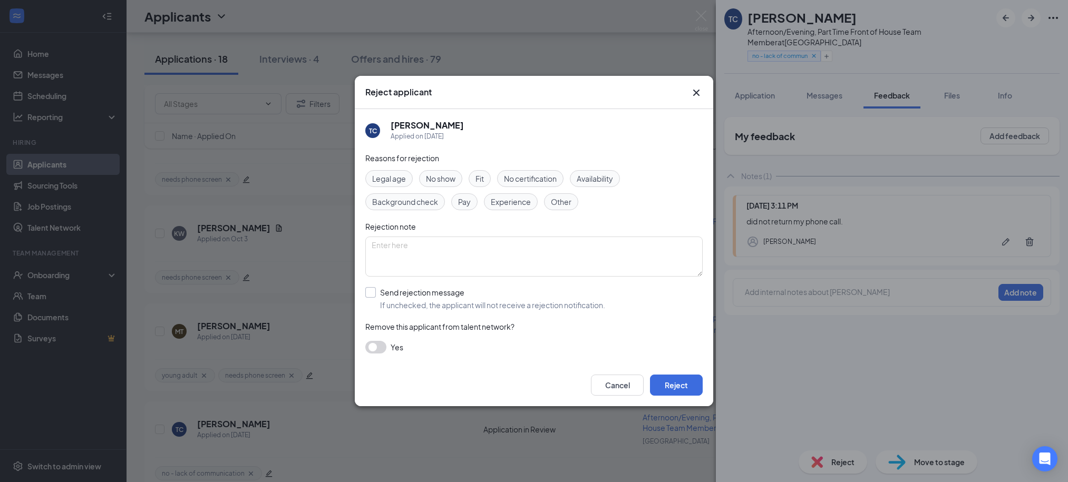
click at [473, 297] on input "Send rejection message If unchecked, the applicant will not receive a rejection…" at bounding box center [485, 298] width 240 height 23
checkbox input "true"
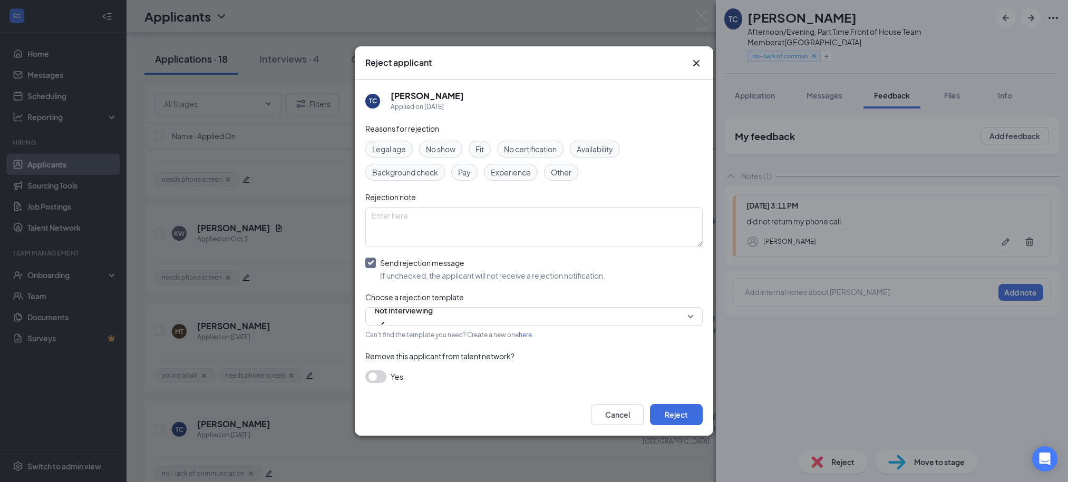
click at [704, 414] on div "Cancel Reject" at bounding box center [534, 415] width 358 height 42
drag, startPoint x: 695, startPoint y: 413, endPoint x: 699, endPoint y: 394, distance: 19.3
click at [695, 413] on button "Reject" at bounding box center [676, 414] width 53 height 21
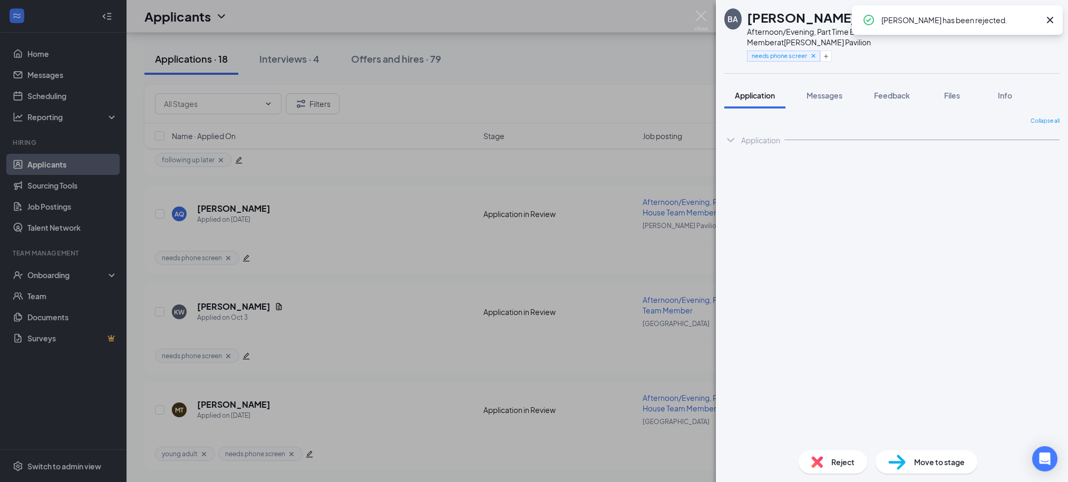
scroll to position [1388, 0]
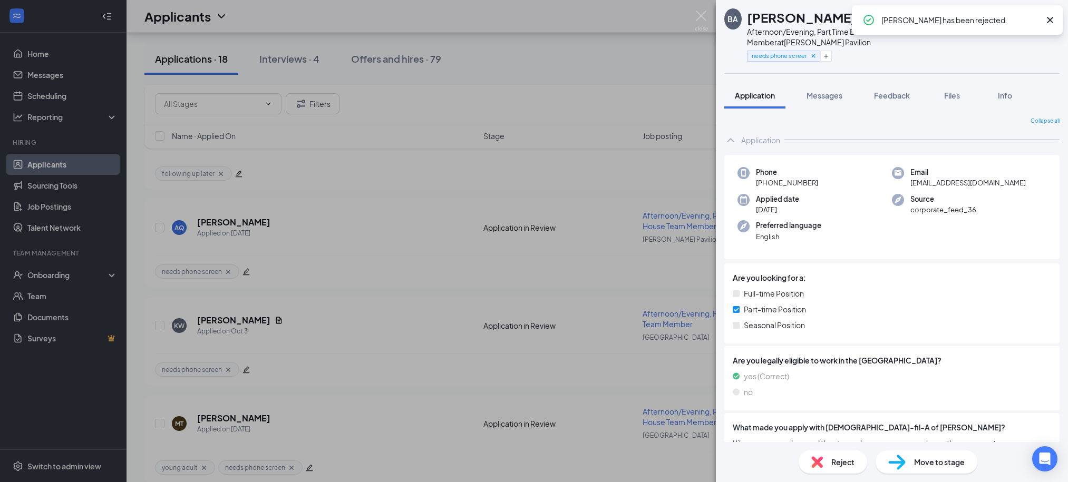
click at [587, 30] on div "BA Briana Agnew Afternoon/Evening, Part Time Back of House Team Member at Ander…" at bounding box center [534, 241] width 1068 height 482
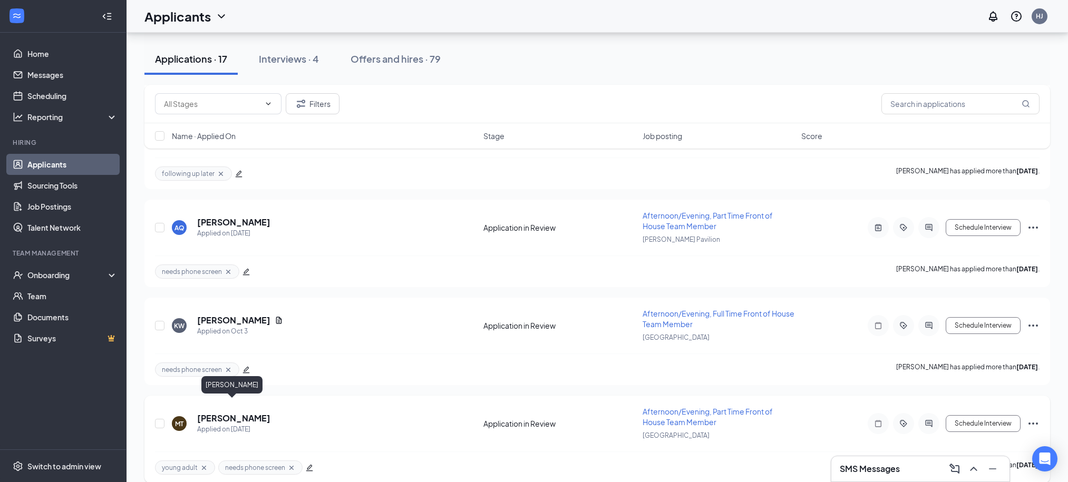
click at [231, 413] on h5 "Macera Taylor" at bounding box center [233, 419] width 73 height 12
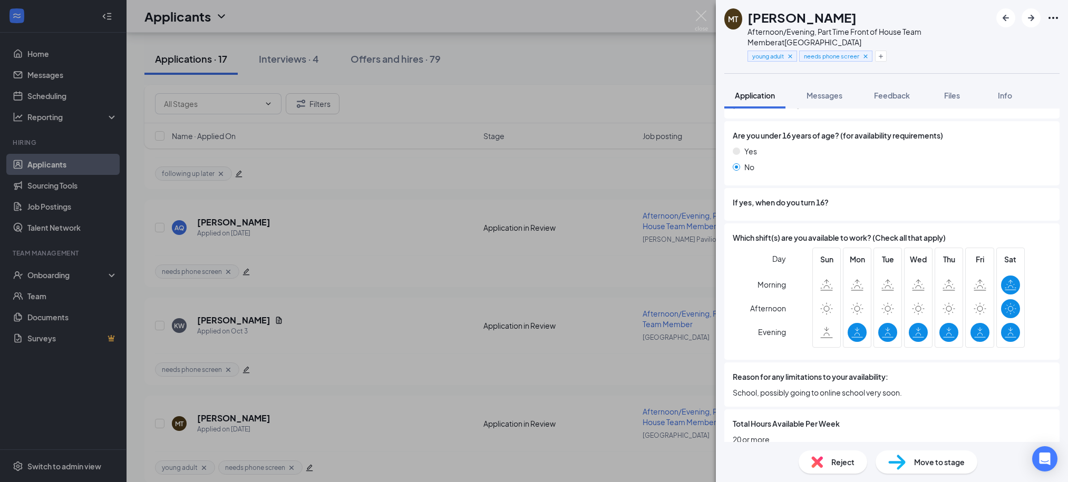
scroll to position [686, 0]
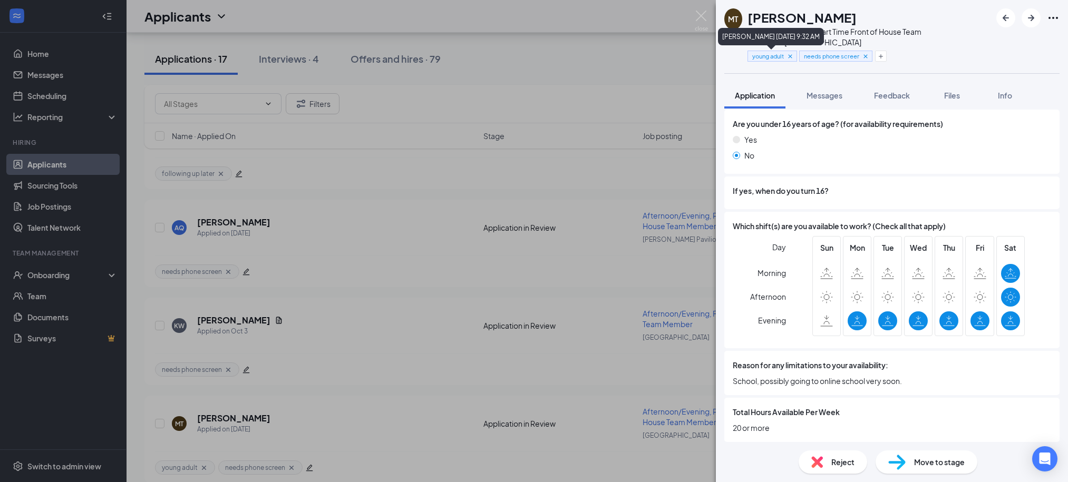
click at [792, 56] on icon "Cross" at bounding box center [790, 56] width 4 height 4
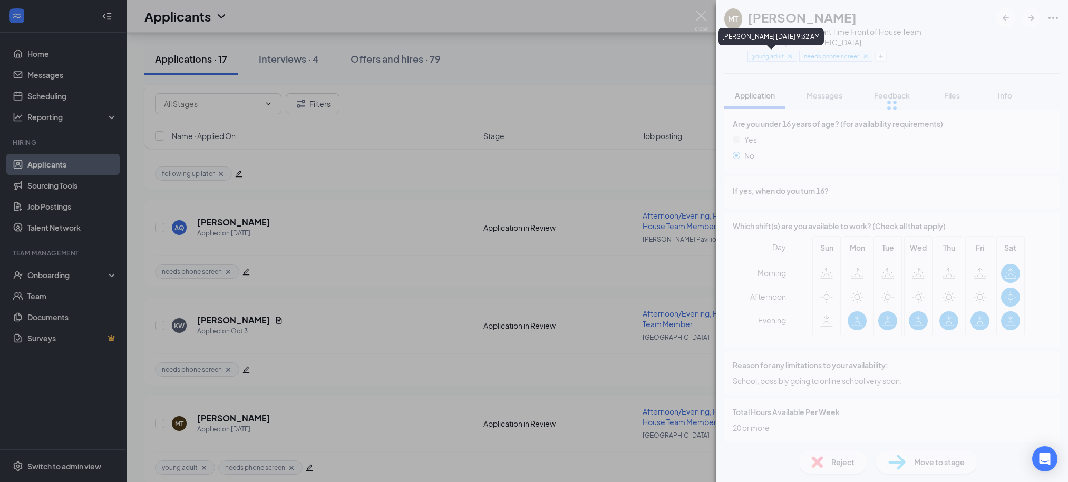
scroll to position [682, 0]
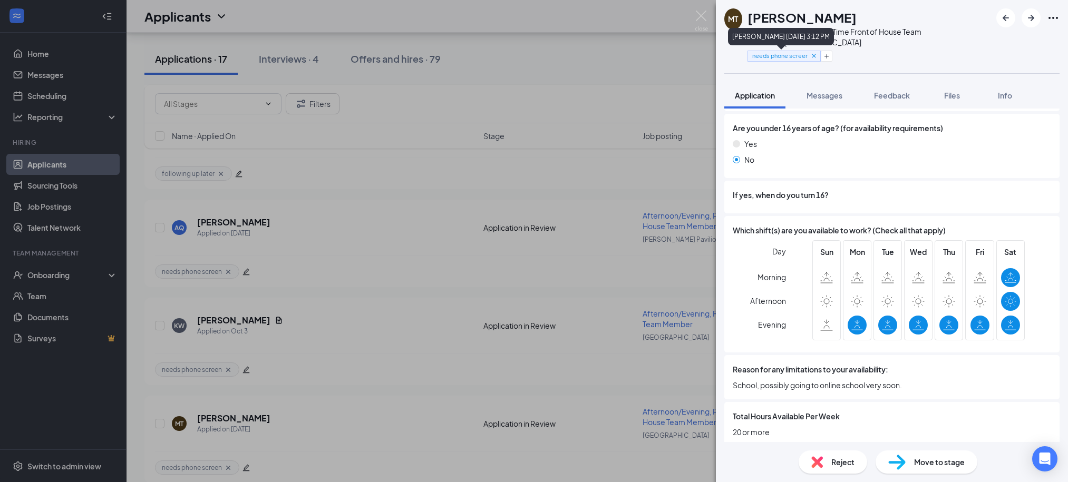
click at [813, 55] on icon "Cross" at bounding box center [813, 55] width 7 height 7
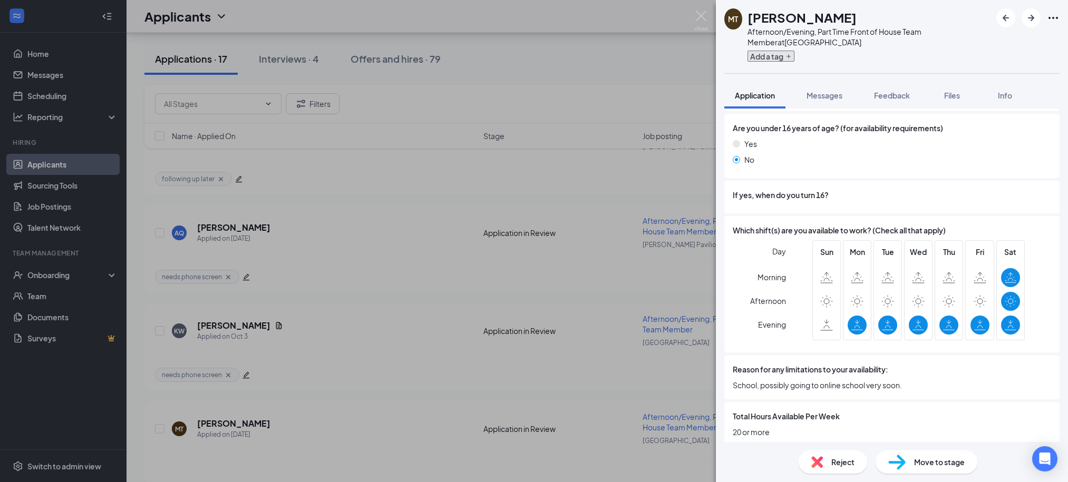
click at [775, 55] on button "Add a tag" at bounding box center [771, 56] width 47 height 11
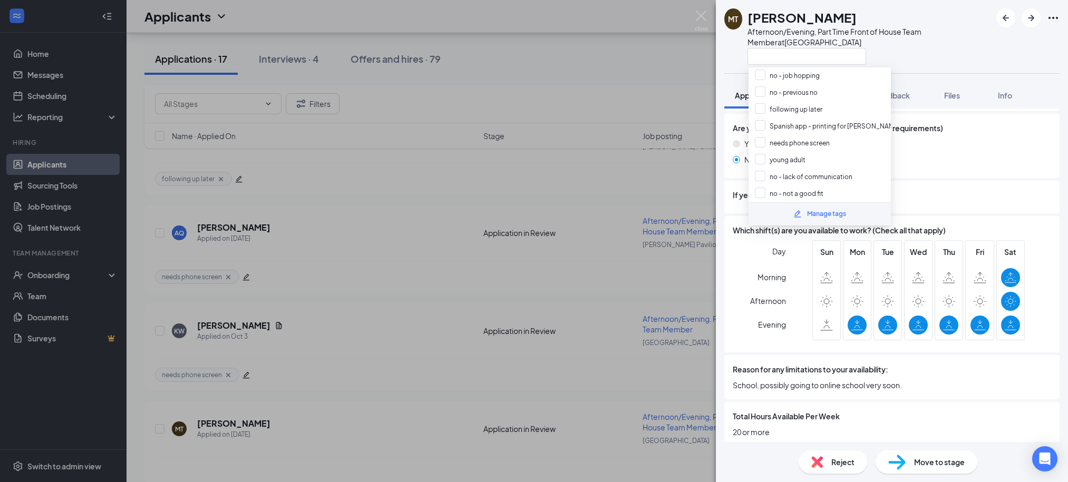
scroll to position [109, 0]
click at [792, 159] on input "no - lack of communication" at bounding box center [804, 165] width 98 height 12
checkbox input "true"
click at [958, 54] on div at bounding box center [870, 55] width 244 height 17
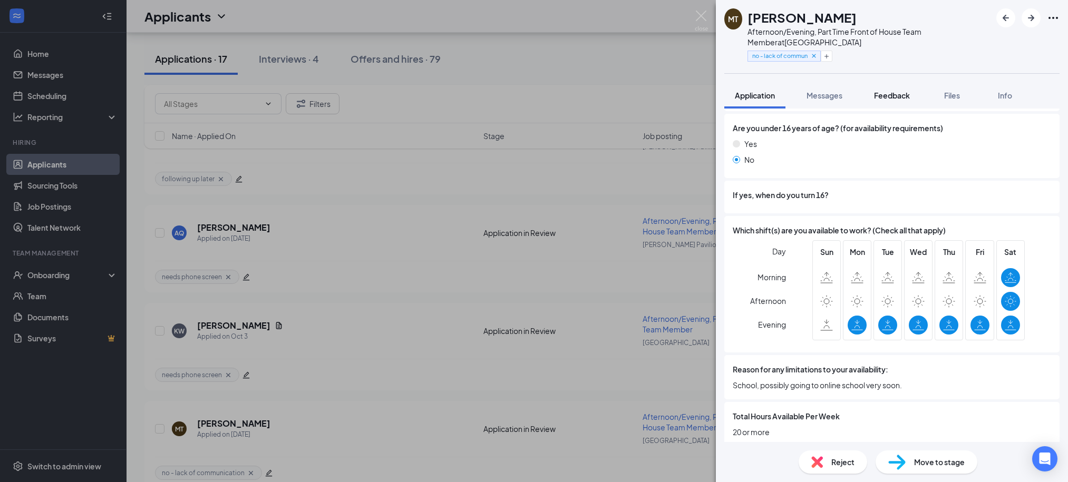
click at [893, 93] on span "Feedback" at bounding box center [892, 95] width 36 height 9
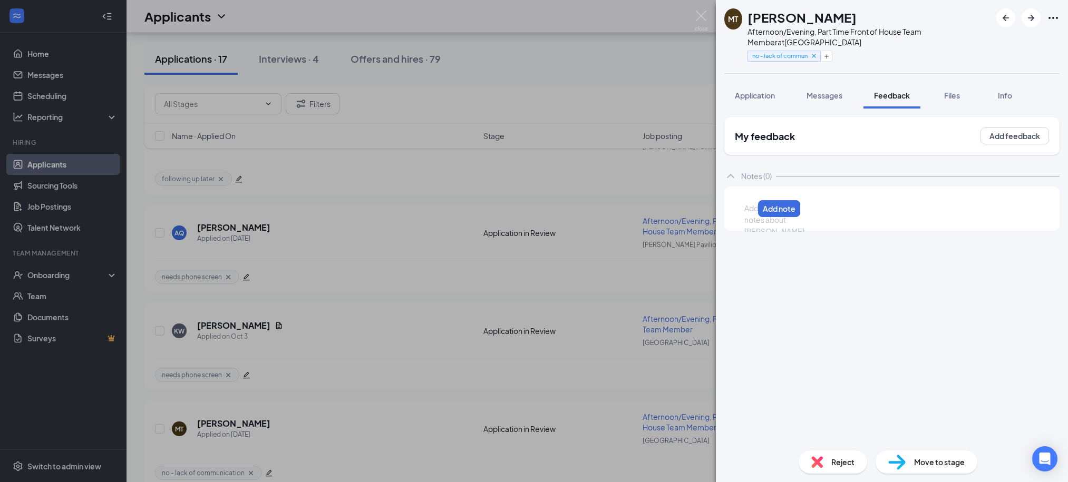
click at [753, 213] on div at bounding box center [749, 208] width 8 height 11
click at [1027, 209] on button "Add note" at bounding box center [1021, 209] width 45 height 17
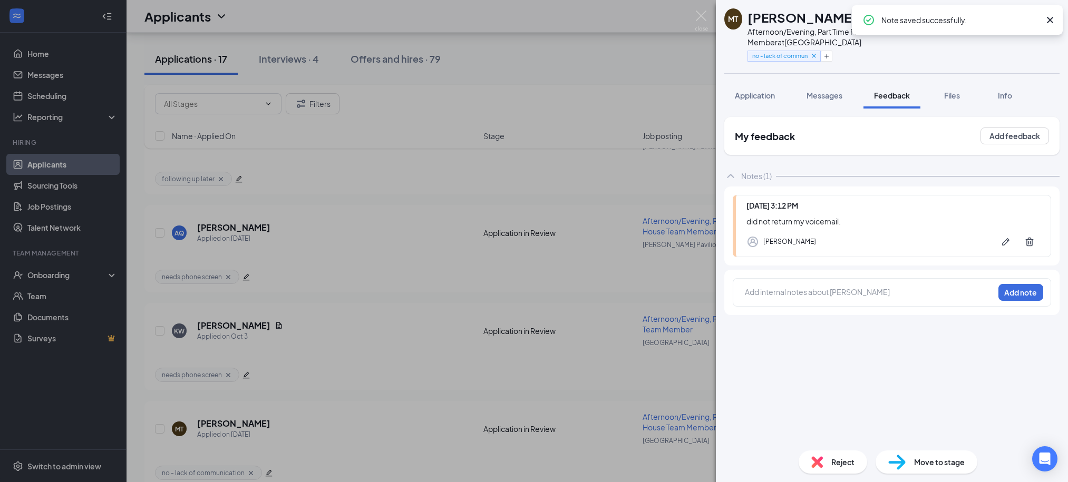
click at [825, 469] on div "Reject" at bounding box center [833, 462] width 69 height 23
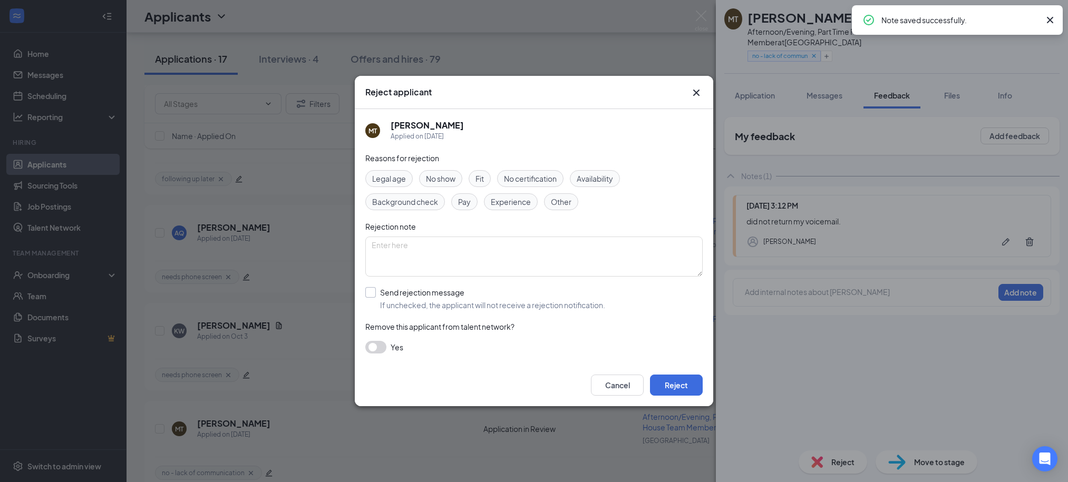
click at [395, 301] on input "Send rejection message If unchecked, the applicant will not receive a rejection…" at bounding box center [485, 298] width 240 height 23
checkbox input "true"
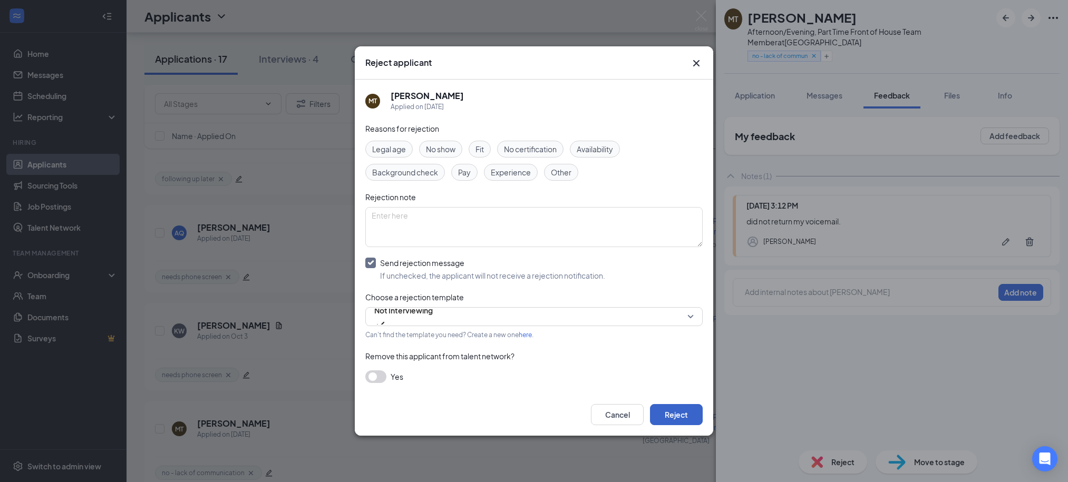
click at [673, 419] on button "Reject" at bounding box center [676, 414] width 53 height 21
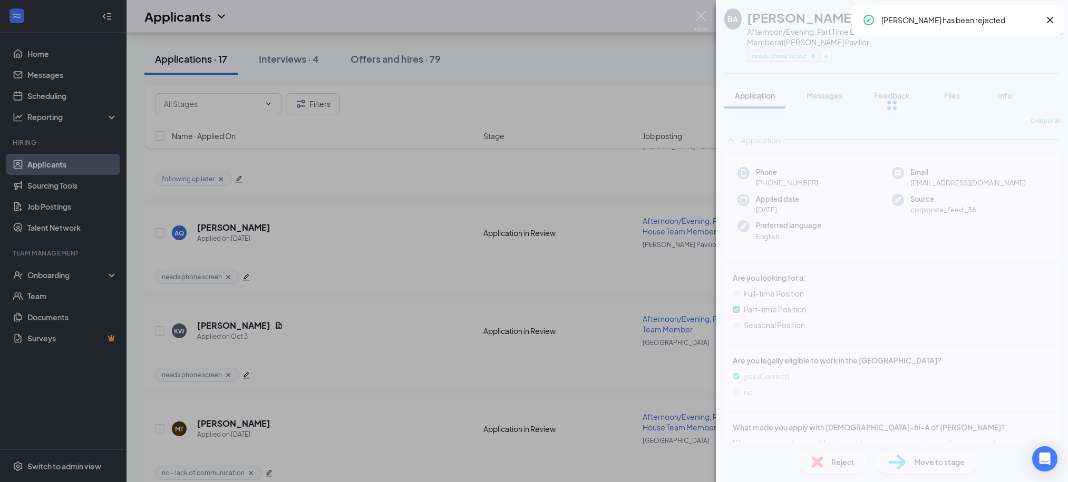
click at [531, 47] on div "BA Briana Agnew Afternoon/Evening, Part Time Back of House Team Member at Ander…" at bounding box center [534, 241] width 1068 height 482
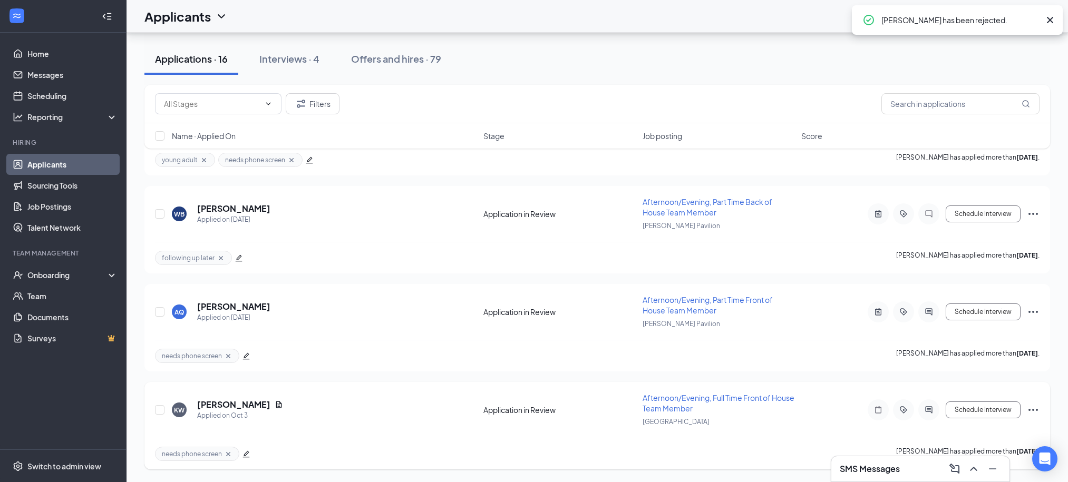
scroll to position [1291, 0]
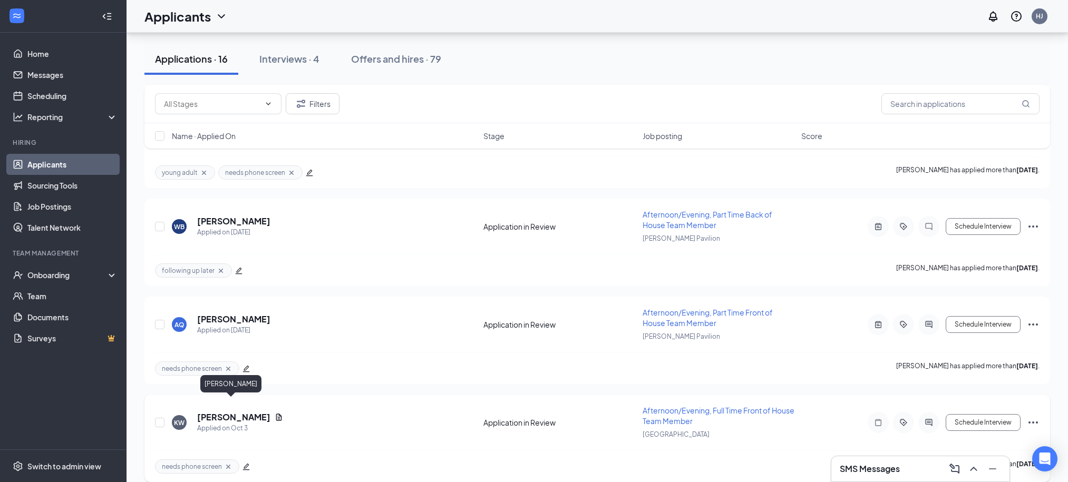
click at [221, 412] on h5 "Kaniya Webb" at bounding box center [233, 418] width 73 height 12
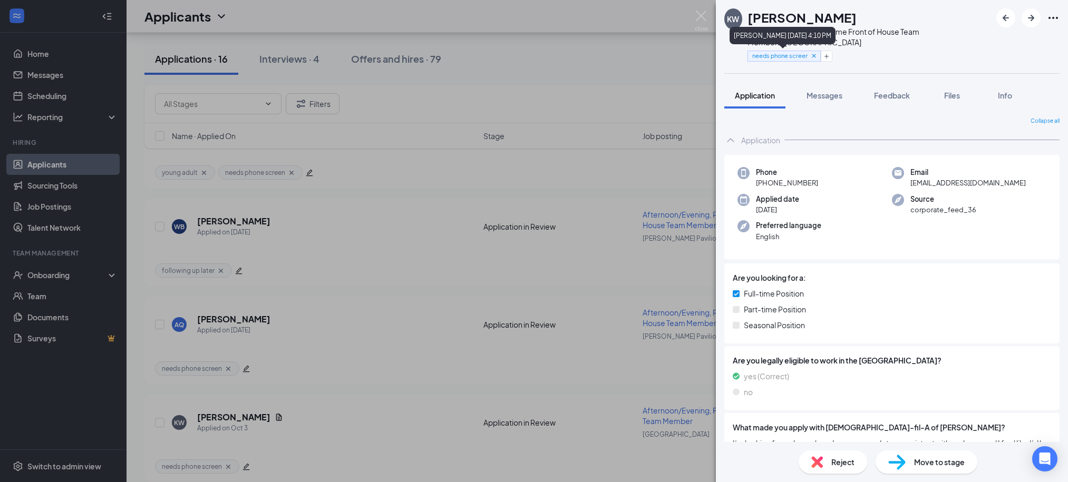
click at [817, 55] on icon "Cross" at bounding box center [813, 55] width 7 height 7
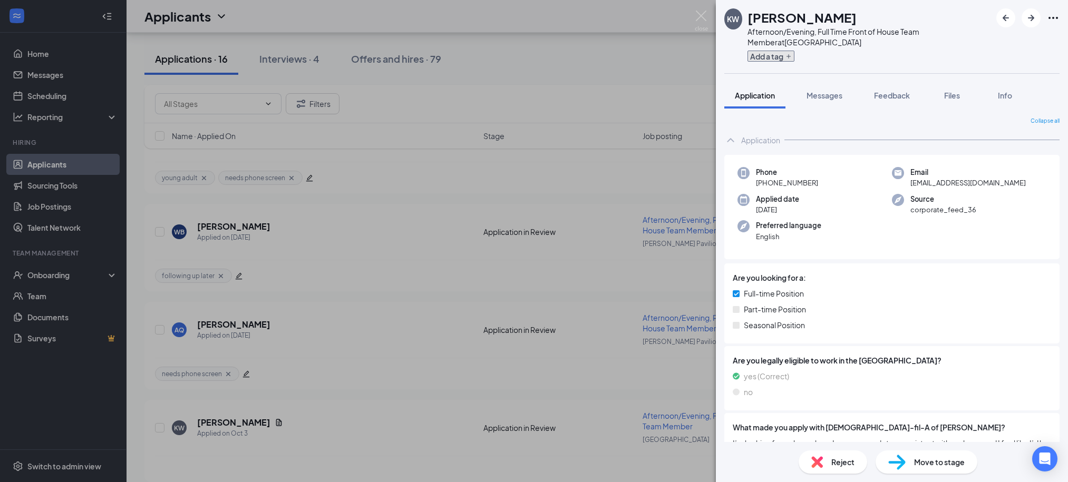
click at [774, 54] on button "Add a tag" at bounding box center [771, 56] width 47 height 11
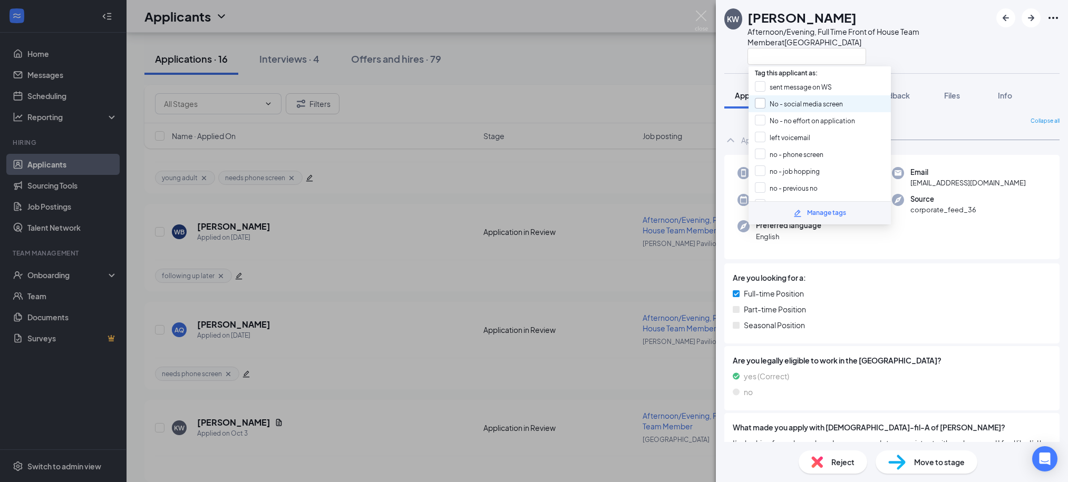
click at [793, 104] on input "No - social media screen" at bounding box center [799, 104] width 88 height 12
checkbox input "true"
click at [920, 47] on div at bounding box center [870, 55] width 244 height 17
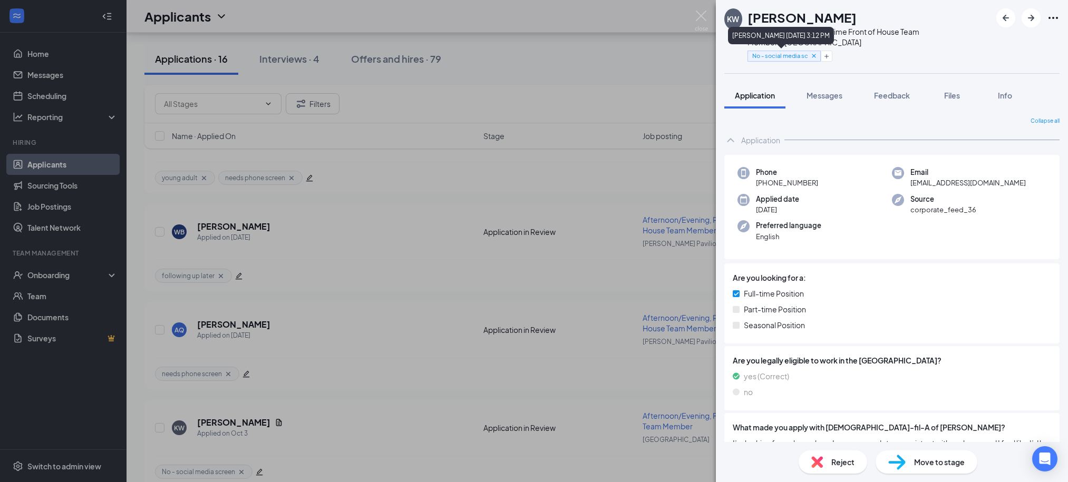
click at [815, 55] on icon "Cross" at bounding box center [813, 55] width 7 height 7
click at [787, 57] on button "Add a tag" at bounding box center [771, 56] width 47 height 11
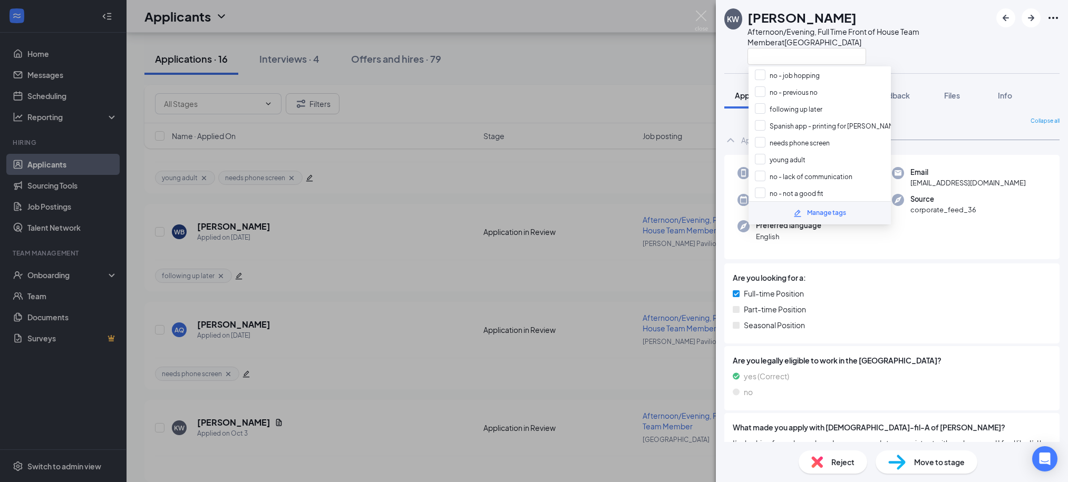
scroll to position [98, 0]
click at [795, 169] on input "no - lack of communication" at bounding box center [804, 175] width 98 height 12
checkbox input "true"
click at [968, 55] on div at bounding box center [870, 55] width 244 height 17
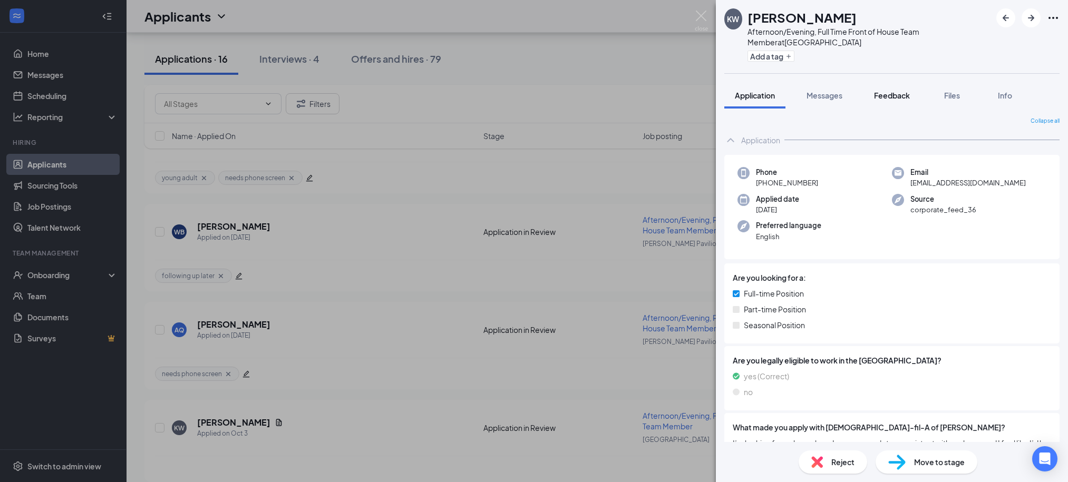
click at [907, 95] on span "Feedback" at bounding box center [892, 95] width 36 height 9
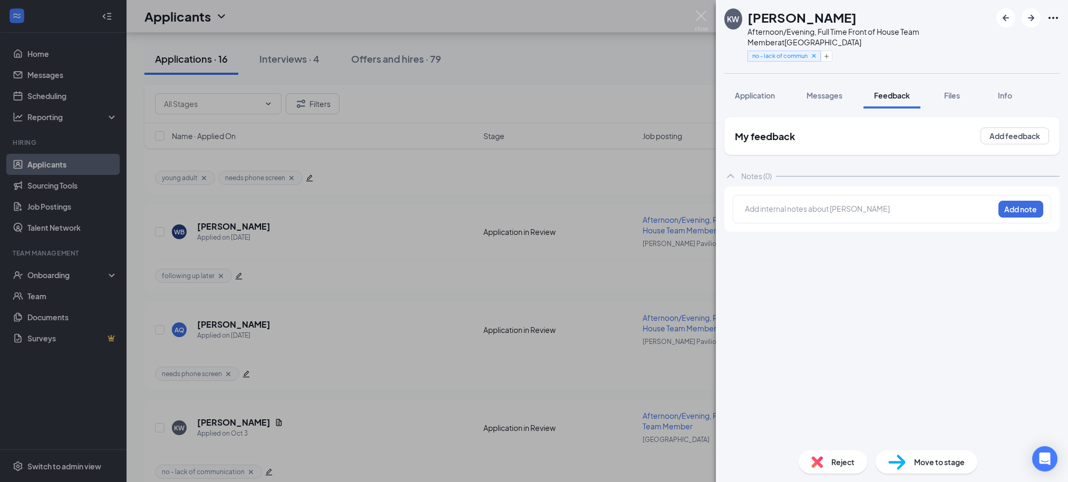
click at [817, 207] on div at bounding box center [869, 208] width 248 height 11
click at [829, 208] on span "did not return my phonecall." at bounding box center [792, 207] width 95 height 9
click at [897, 212] on button "Add note" at bounding box center [876, 208] width 42 height 17
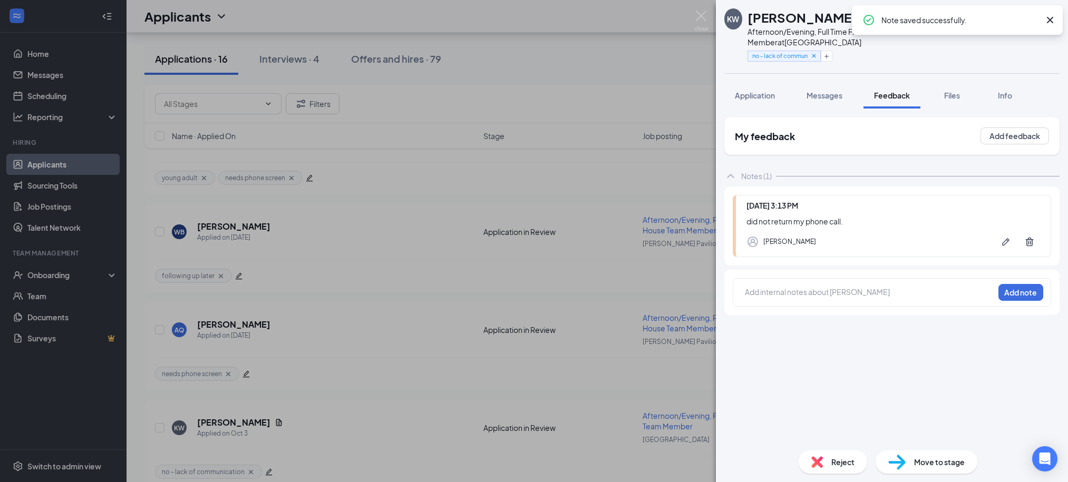
click at [828, 459] on div "Reject" at bounding box center [833, 462] width 69 height 23
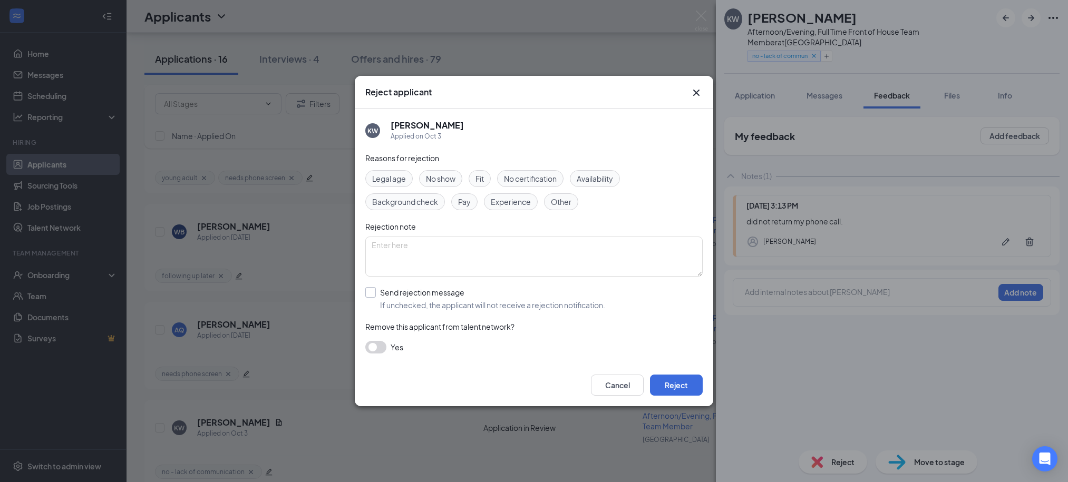
click at [538, 302] on input "Send rejection message If unchecked, the applicant will not receive a rejection…" at bounding box center [485, 298] width 240 height 23
checkbox input "true"
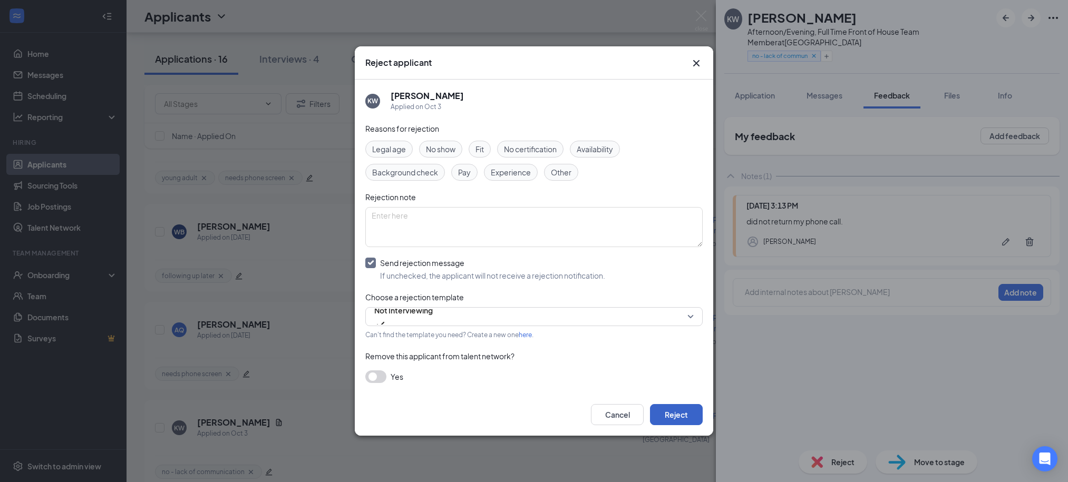
click at [680, 416] on button "Reject" at bounding box center [676, 414] width 53 height 21
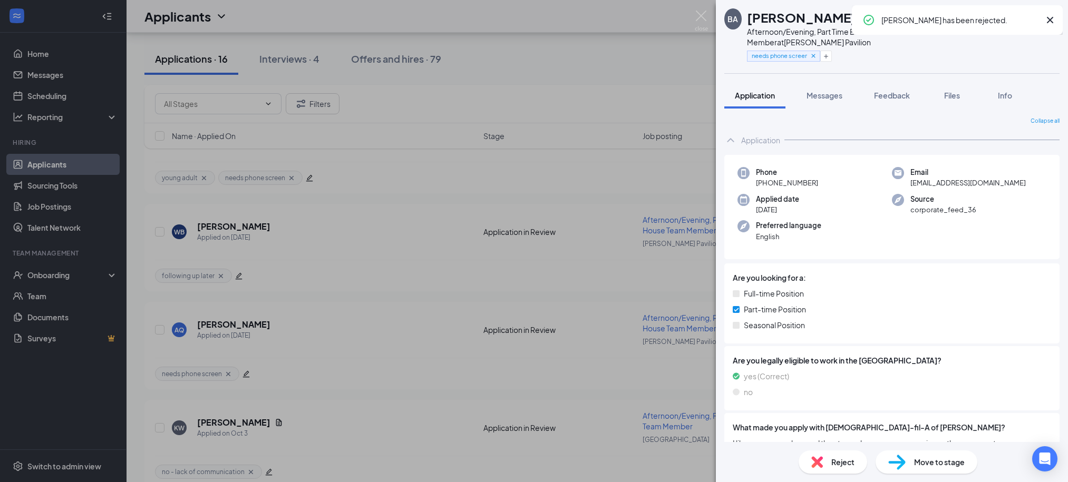
click at [471, 170] on div "BA Briana Agnew Afternoon/Evening, Part Time Back of House Team Member at Ander…" at bounding box center [534, 241] width 1068 height 482
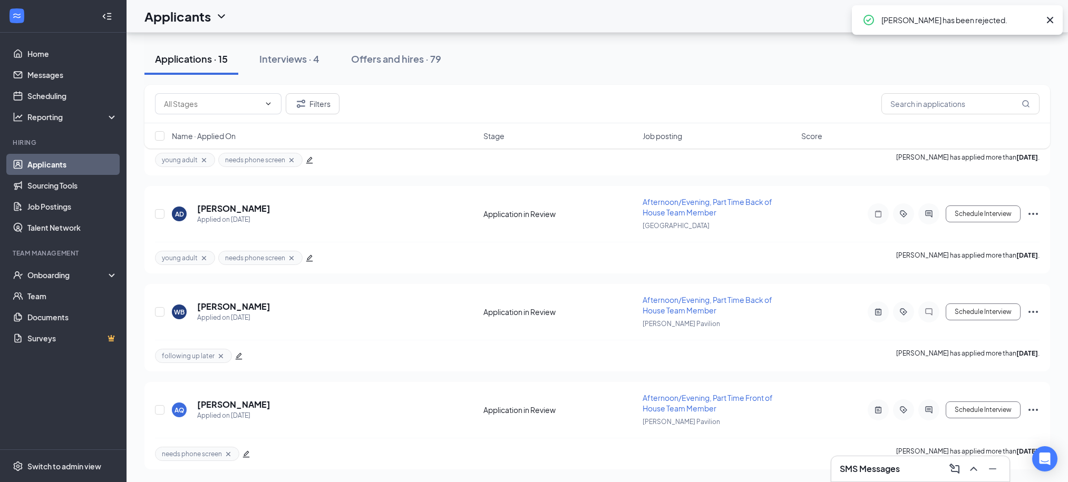
scroll to position [1193, 0]
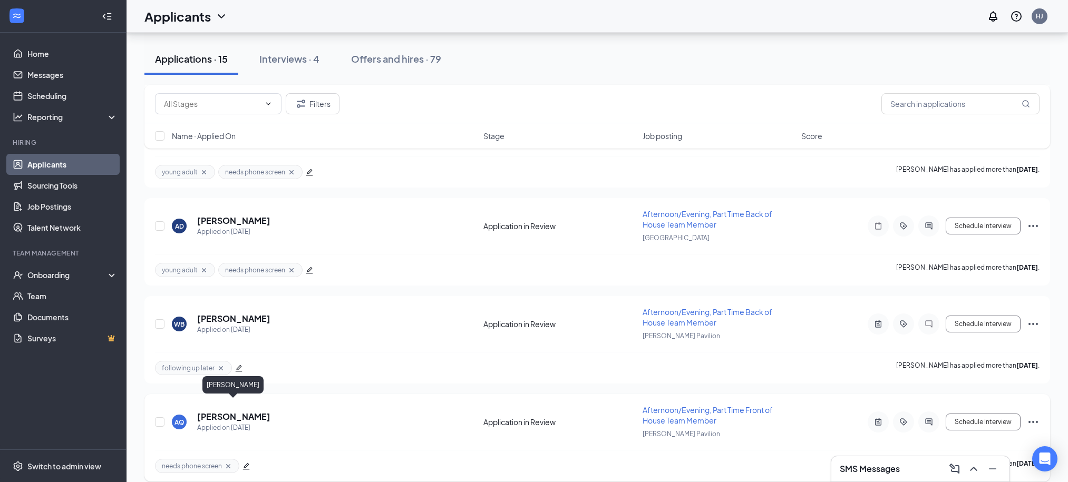
click at [239, 411] on h5 "Amber Quinones" at bounding box center [233, 417] width 73 height 12
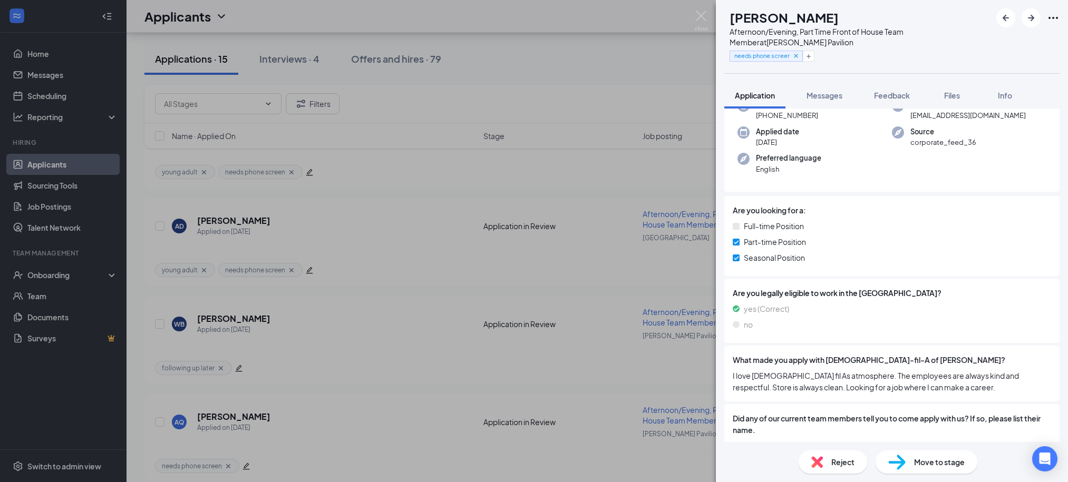
scroll to position [3, 0]
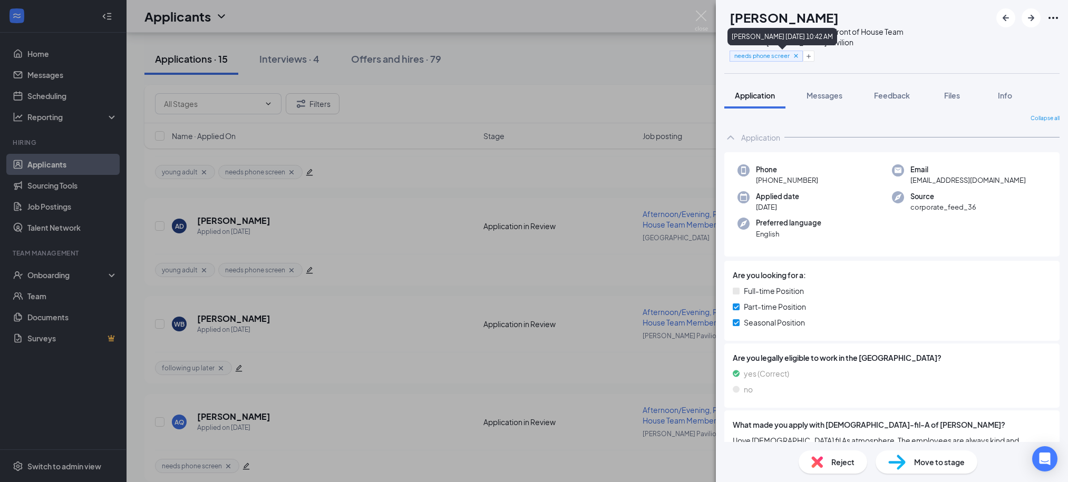
click at [800, 55] on icon "Cross" at bounding box center [795, 55] width 7 height 7
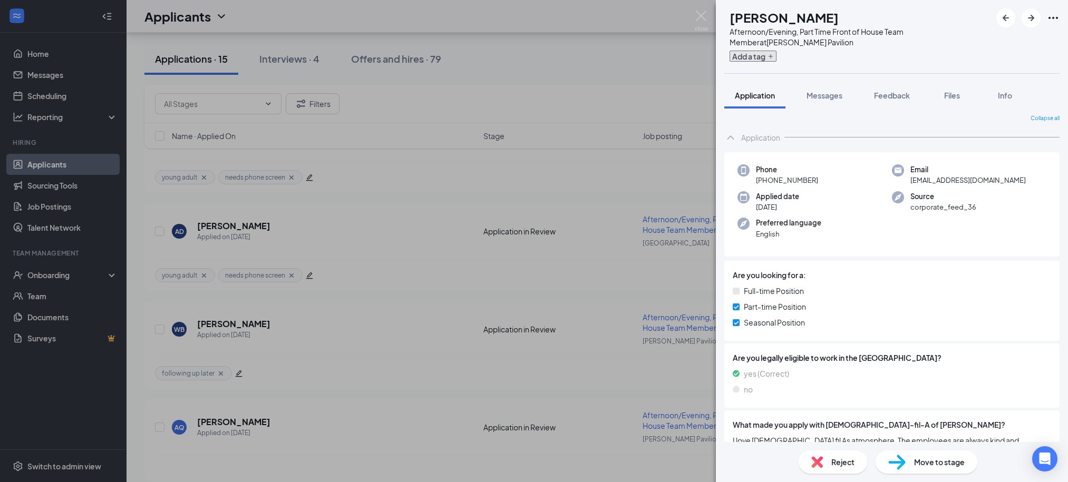
click at [768, 57] on button "Add a tag" at bounding box center [753, 56] width 47 height 11
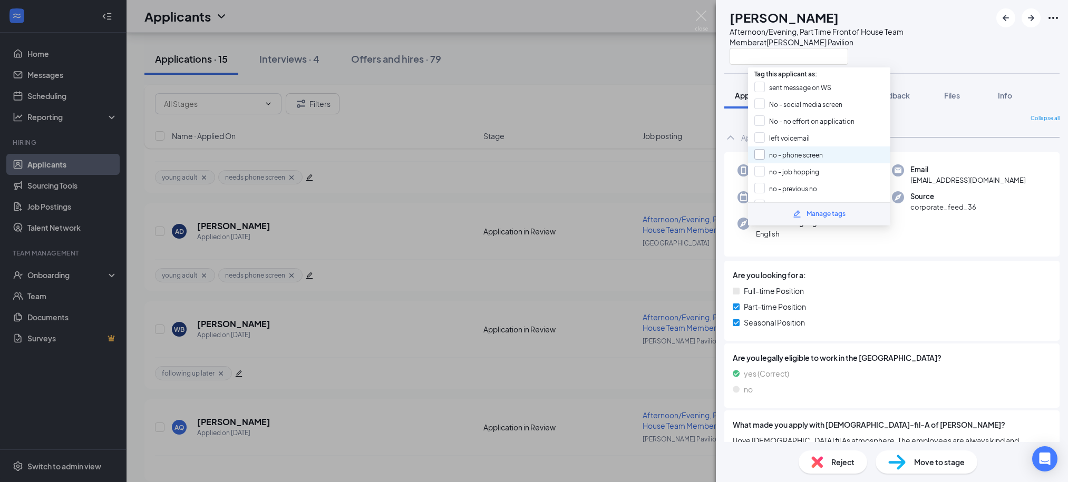
click at [792, 153] on input "no - phone screen" at bounding box center [788, 155] width 69 height 12
checkbox input "true"
click at [934, 45] on div "Afternoon/Evening, Part Time Front of House Team Member at Anderson Pavilion" at bounding box center [860, 36] width 261 height 21
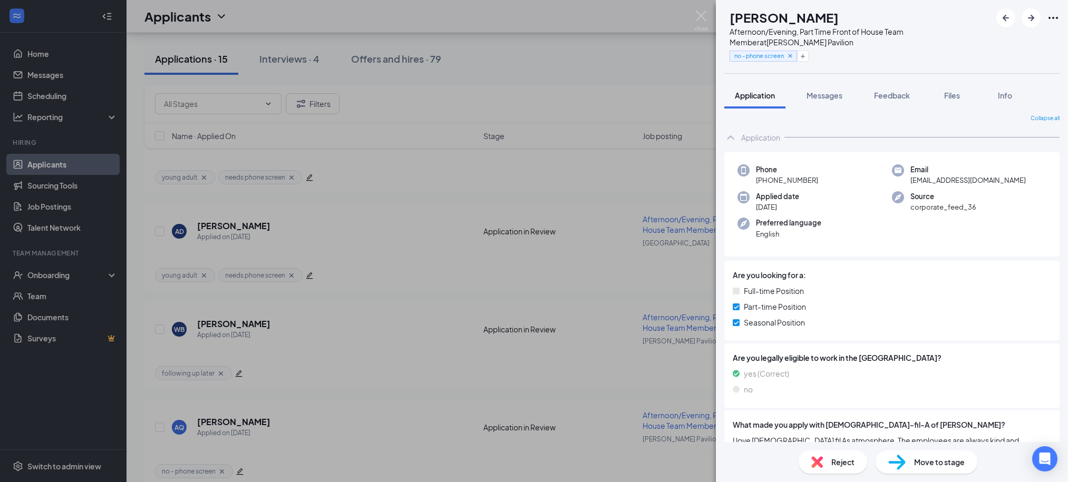
click at [832, 462] on span "Reject" at bounding box center [842, 463] width 23 height 12
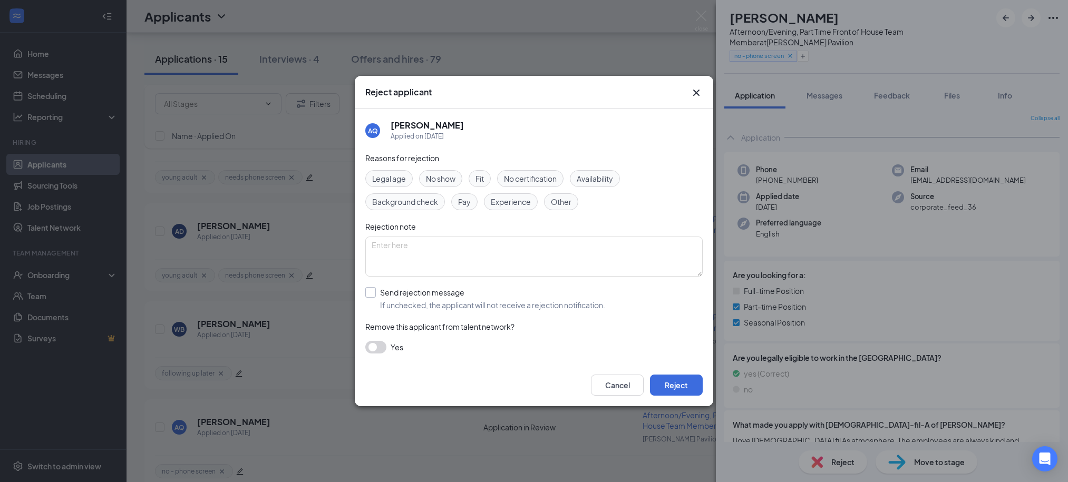
click at [404, 298] on input "Send rejection message If unchecked, the applicant will not receive a rejection…" at bounding box center [485, 298] width 240 height 23
checkbox input "true"
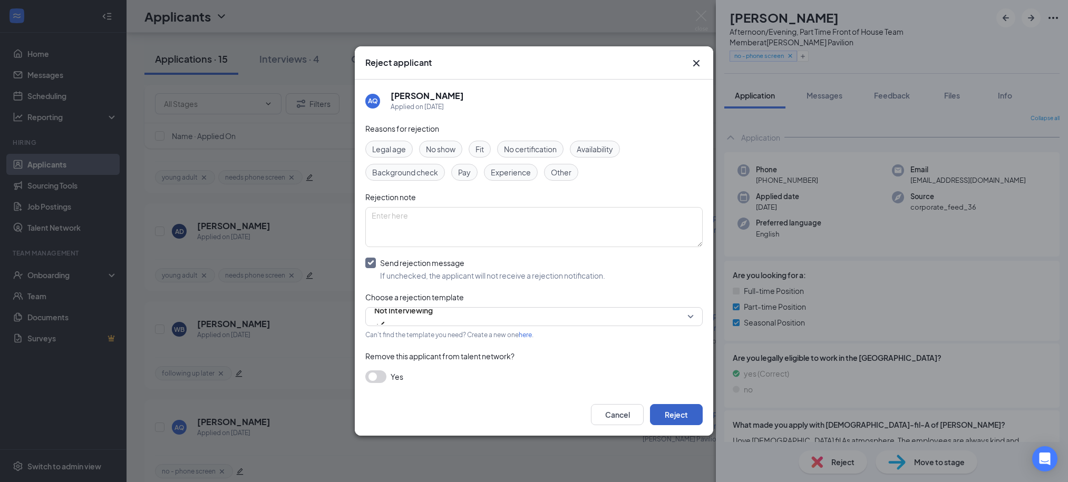
drag, startPoint x: 684, startPoint y: 416, endPoint x: 685, endPoint y: 409, distance: 7.9
click at [684, 416] on button "Reject" at bounding box center [676, 414] width 53 height 21
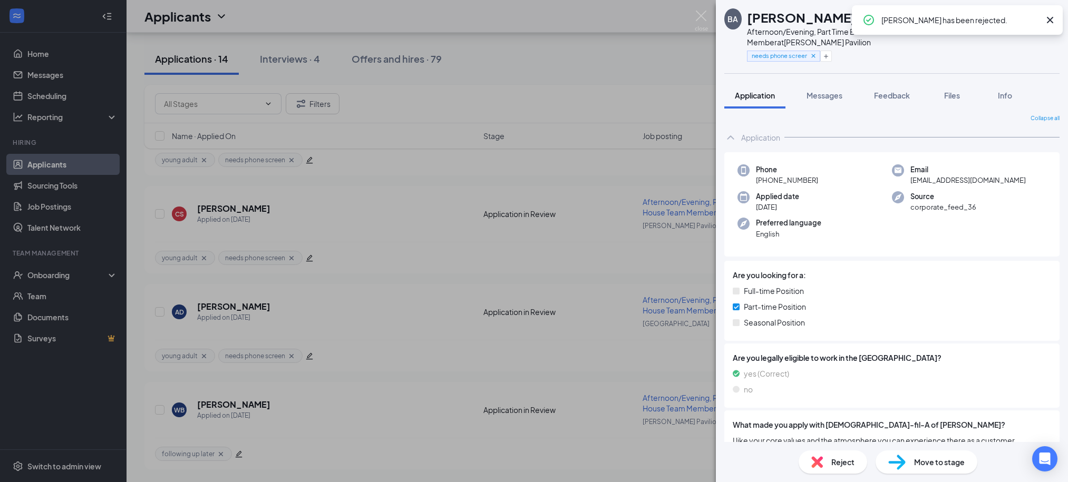
scroll to position [1096, 0]
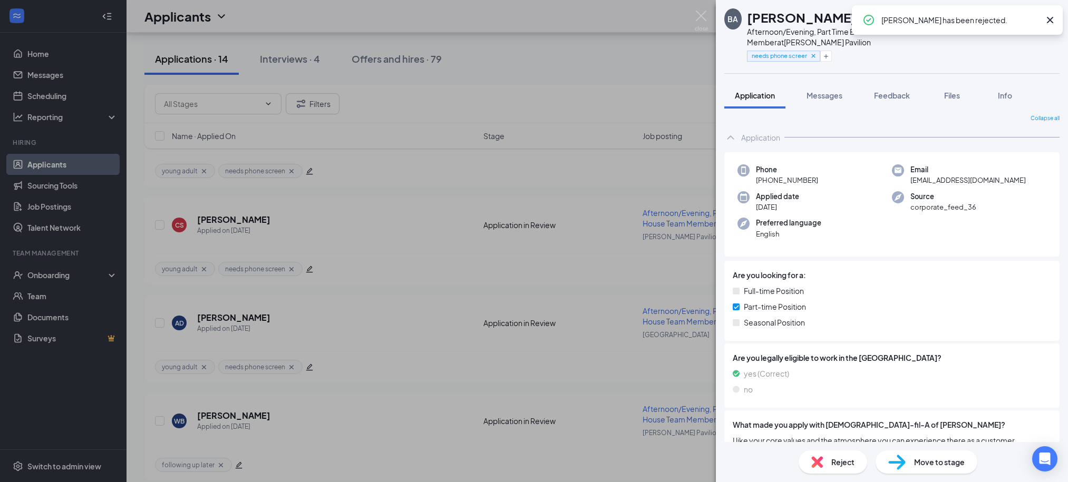
click at [435, 295] on div "BA Briana Agnew Afternoon/Evening, Part Time Back of House Team Member at Ander…" at bounding box center [534, 241] width 1068 height 482
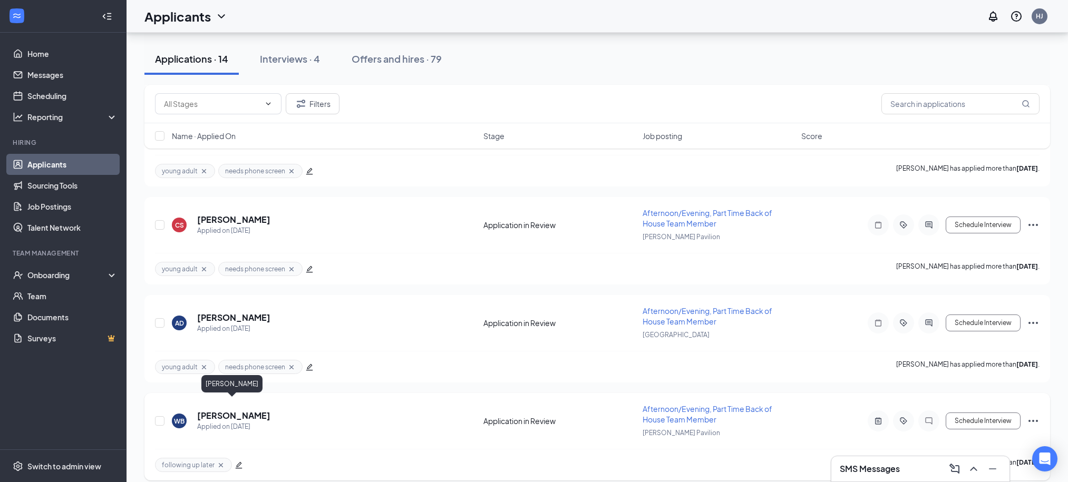
click at [234, 410] on h5 "William Brown" at bounding box center [233, 416] width 73 height 12
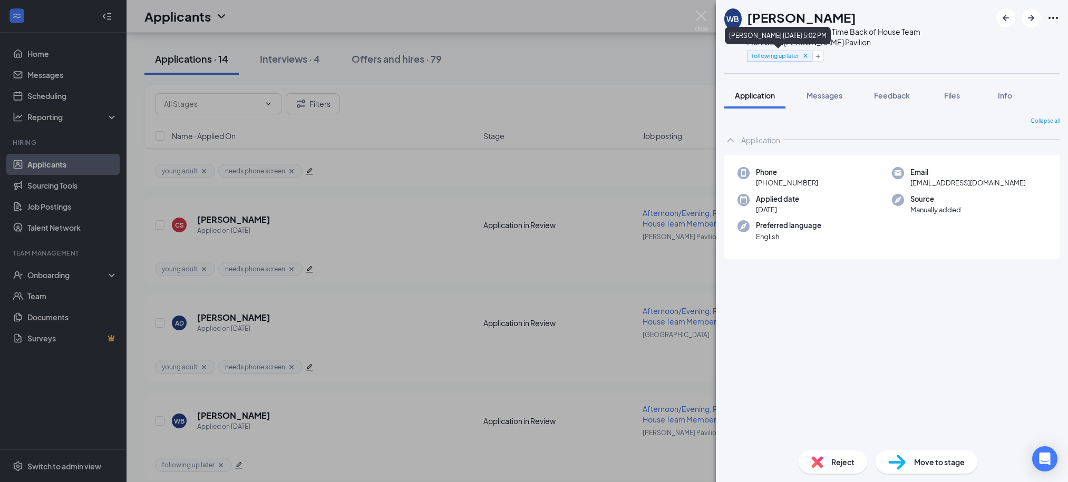
click at [806, 56] on icon "Cross" at bounding box center [805, 56] width 4 height 4
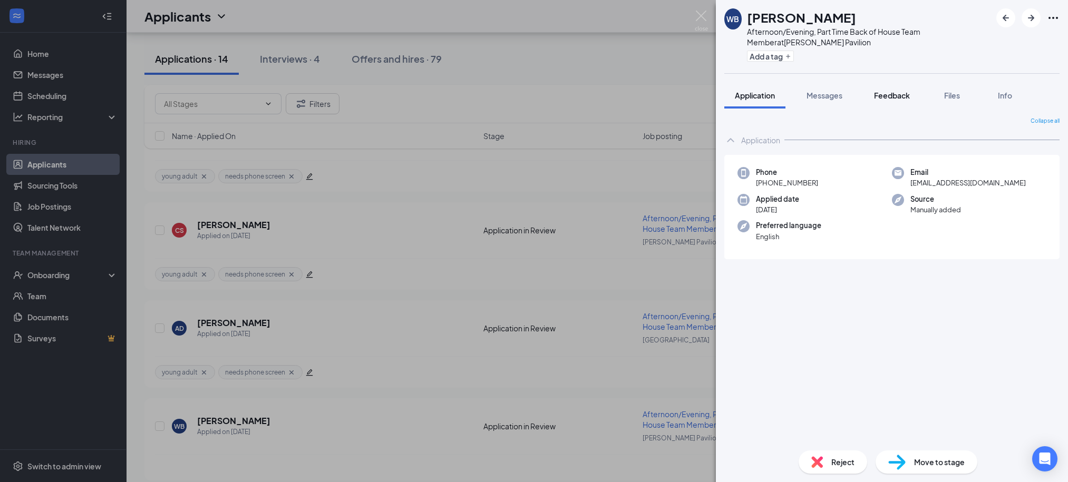
click at [905, 96] on span "Feedback" at bounding box center [892, 95] width 36 height 9
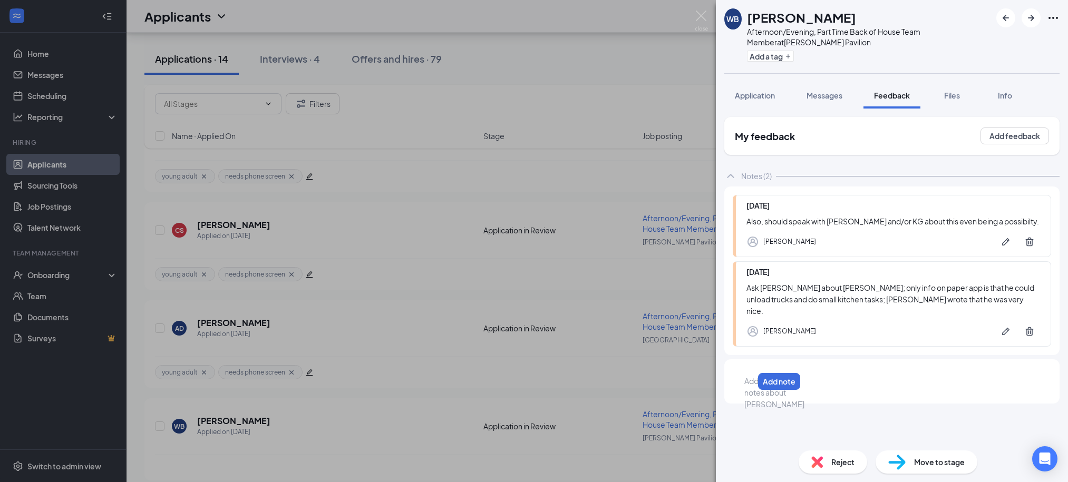
click at [753, 376] on div at bounding box center [749, 381] width 8 height 11
click at [1030, 374] on button "Add note" at bounding box center [1021, 382] width 45 height 17
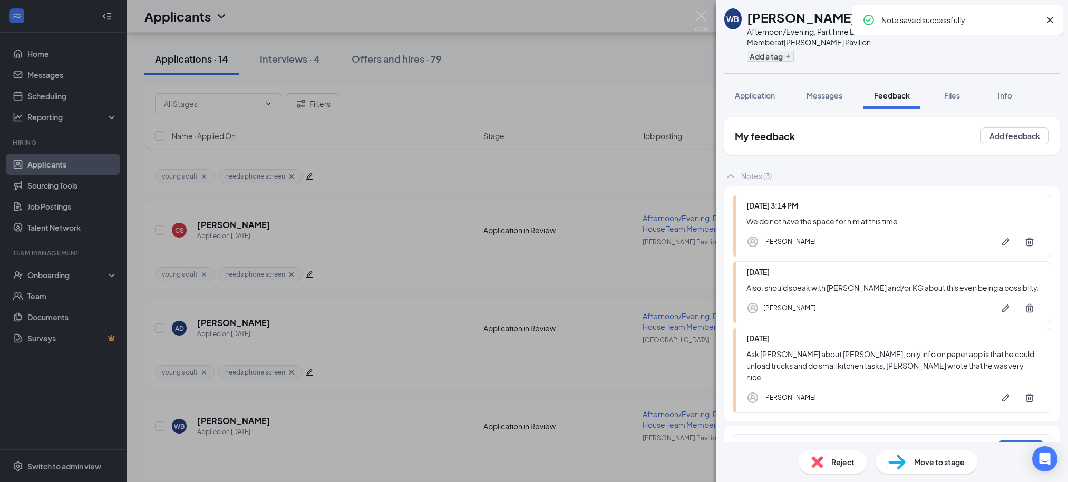
drag, startPoint x: 831, startPoint y: 45, endPoint x: 768, endPoint y: 51, distance: 63.1
click at [767, 46] on div "Afternoon/Evening, Part Time Back of House Team Member at Anderson Pavilion" at bounding box center [869, 36] width 244 height 21
click at [769, 53] on button "Add a tag" at bounding box center [770, 56] width 47 height 11
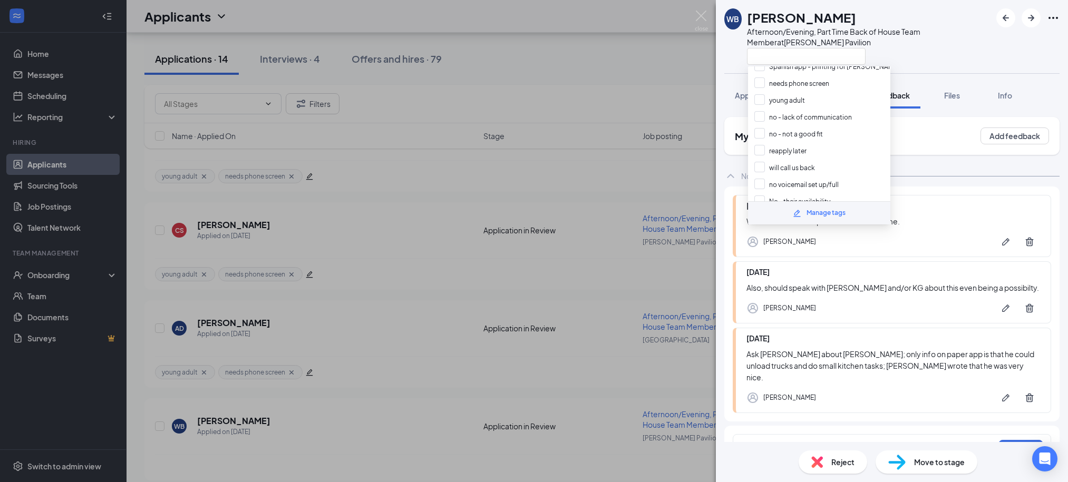
scroll to position [163, 0]
click at [769, 138] on input "reapply later" at bounding box center [780, 144] width 52 height 12
checkbox input "true"
click at [931, 42] on div "Afternoon/Evening, Part Time Back of House Team Member at Anderson Pavilion" at bounding box center [869, 36] width 244 height 21
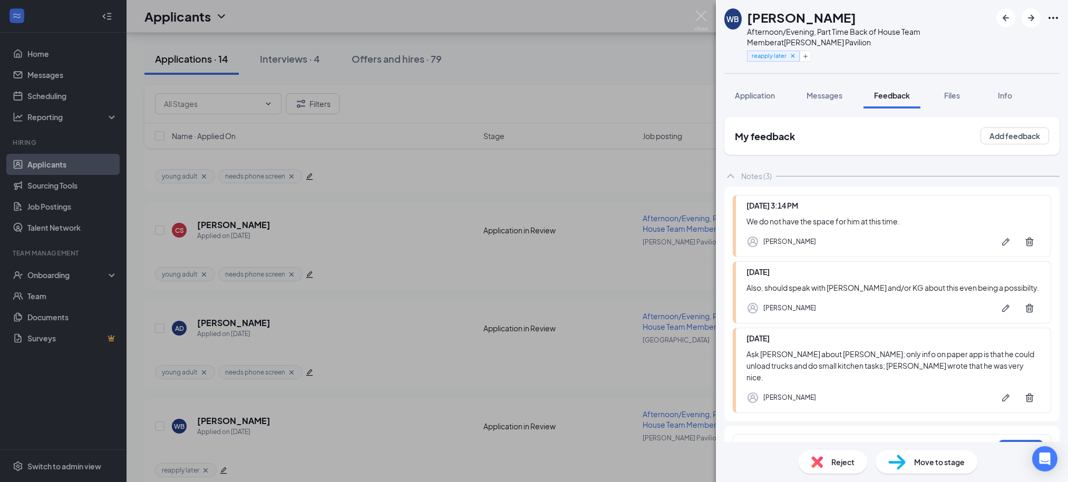
click at [841, 465] on span "Reject" at bounding box center [842, 463] width 23 height 12
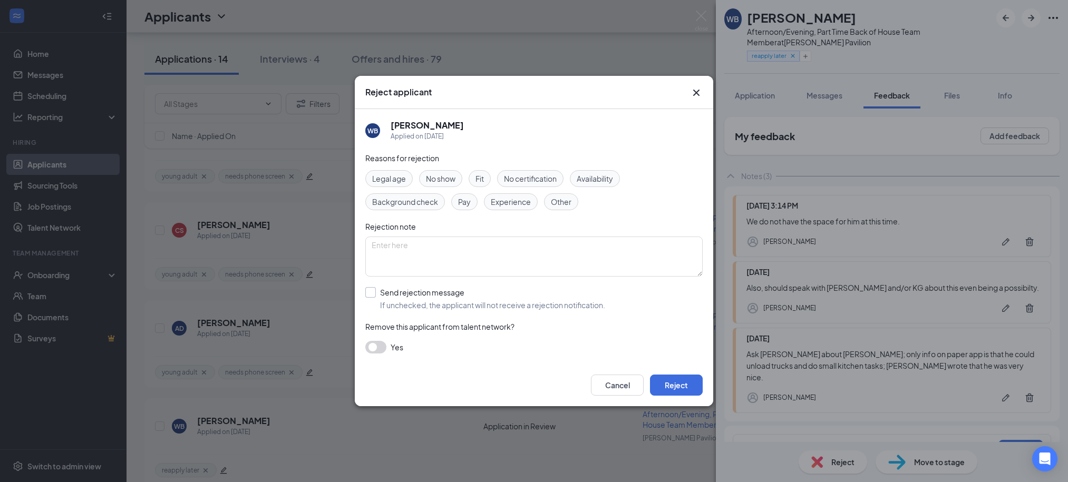
click at [443, 308] on input "Send rejection message If unchecked, the applicant will not receive a rejection…" at bounding box center [485, 298] width 240 height 23
checkbox input "true"
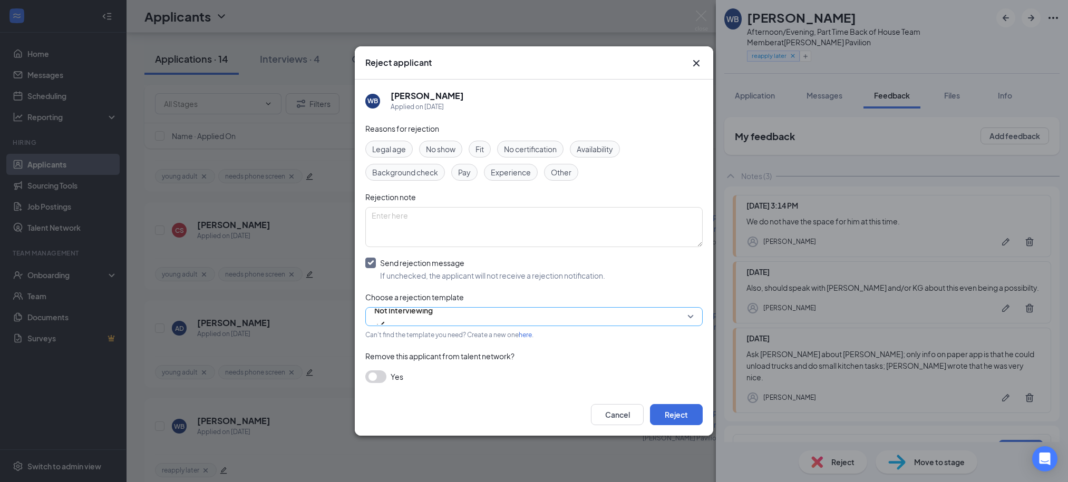
click at [433, 319] on span "Not Interviewing" at bounding box center [403, 317] width 59 height 28
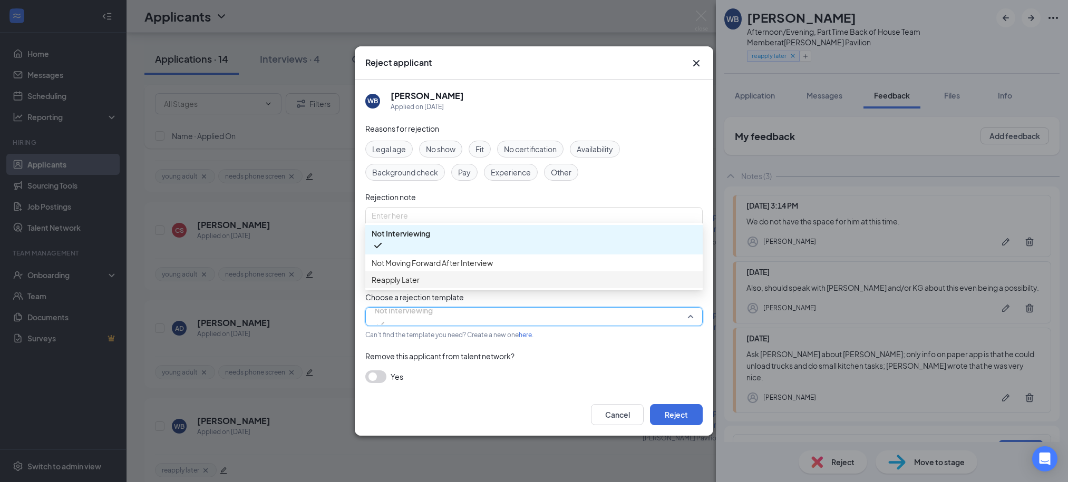
click at [446, 286] on span "Reapply Later" at bounding box center [534, 280] width 325 height 12
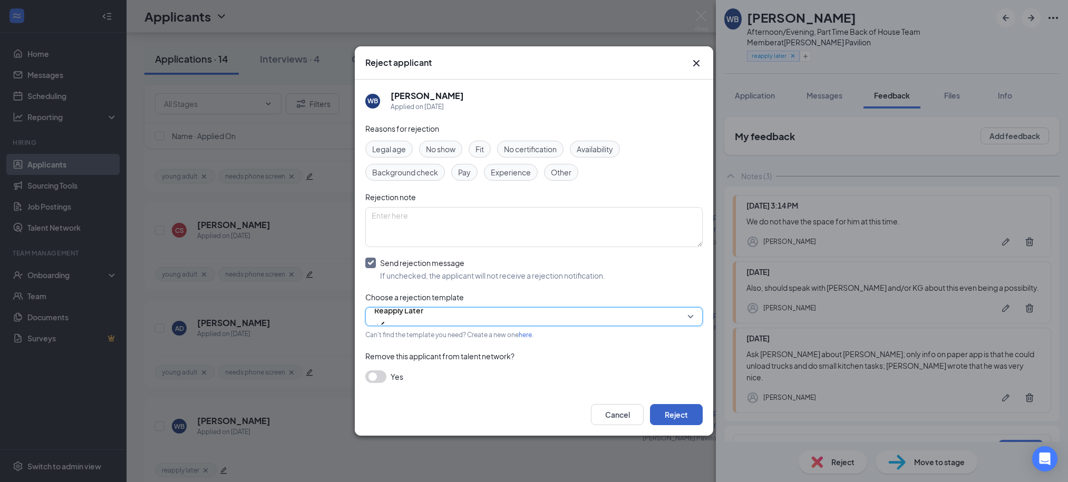
click at [689, 418] on button "Reject" at bounding box center [676, 414] width 53 height 21
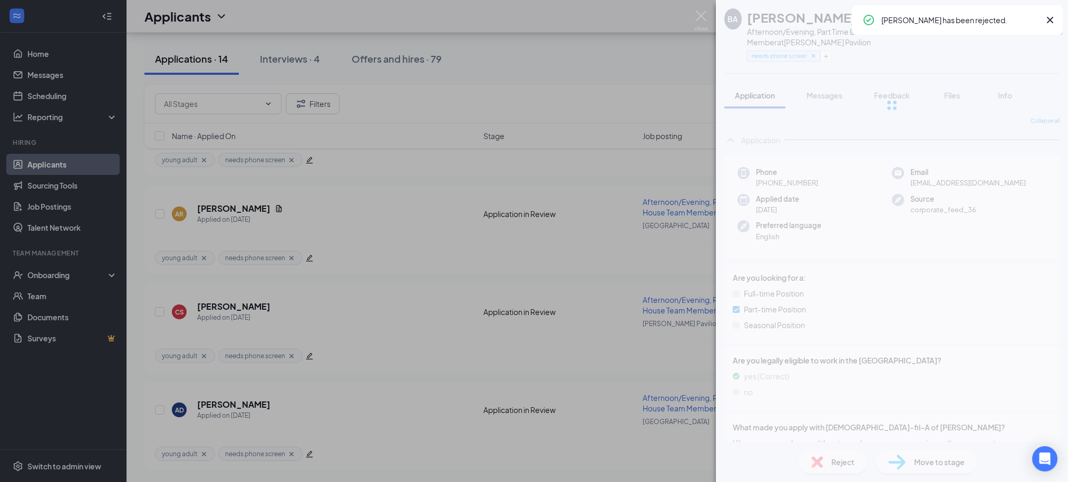
scroll to position [999, 0]
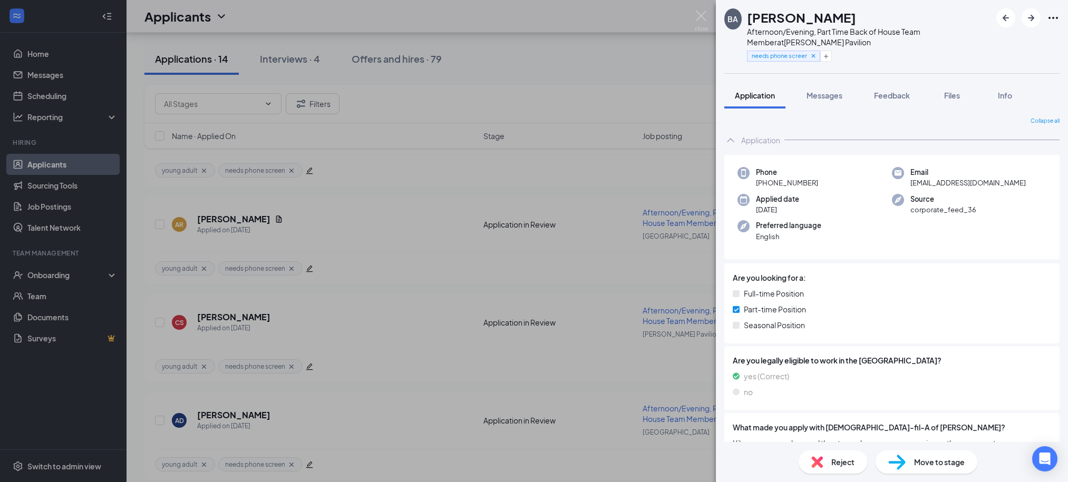
click at [513, 82] on div "BA Briana Agnew Afternoon/Evening, Part Time Back of House Team Member at Ander…" at bounding box center [534, 241] width 1068 height 482
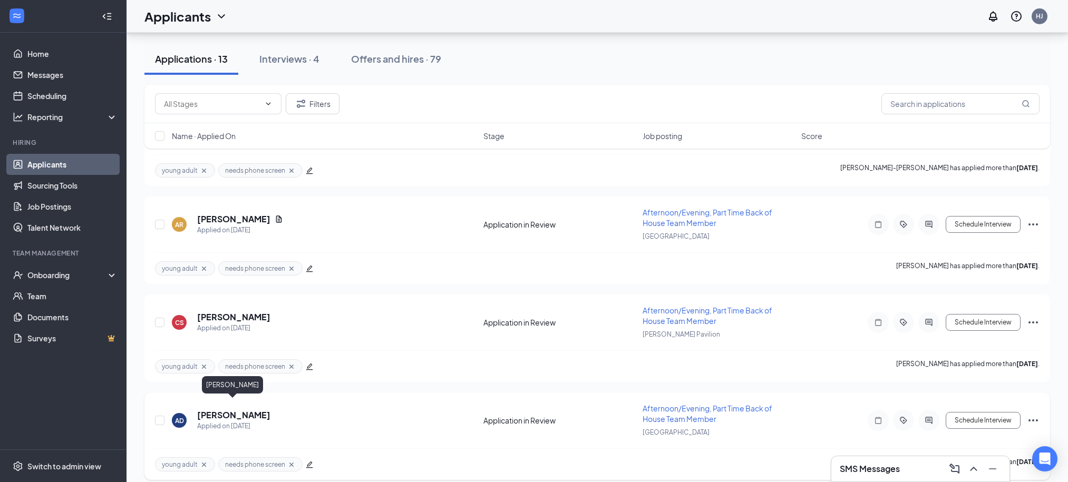
click at [244, 410] on h5 "[PERSON_NAME]" at bounding box center [233, 416] width 73 height 12
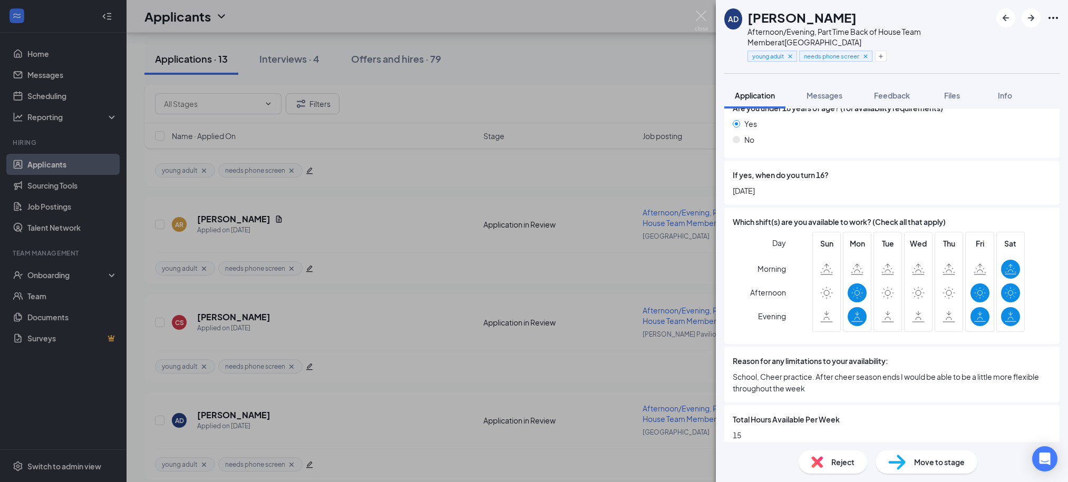
scroll to position [721, 0]
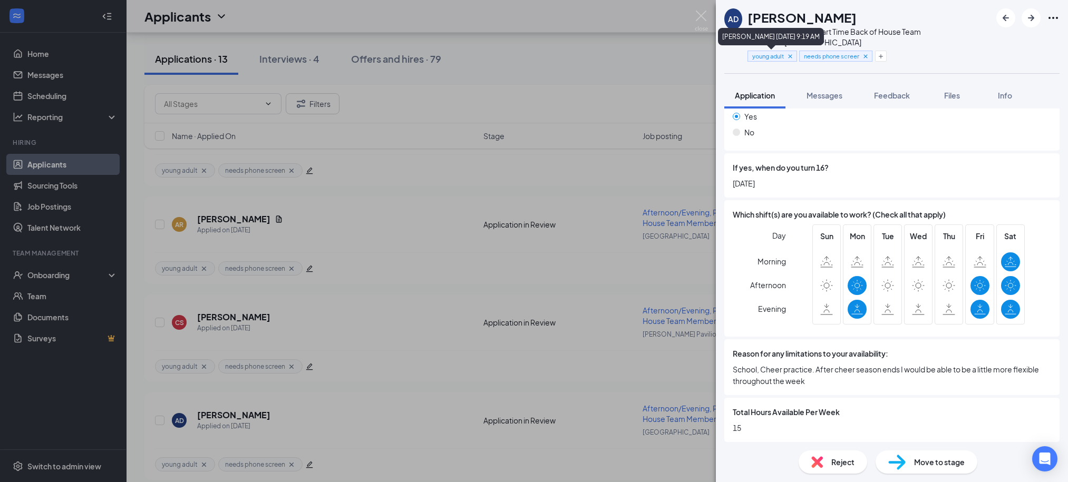
click at [792, 57] on icon "Cross" at bounding box center [790, 56] width 7 height 7
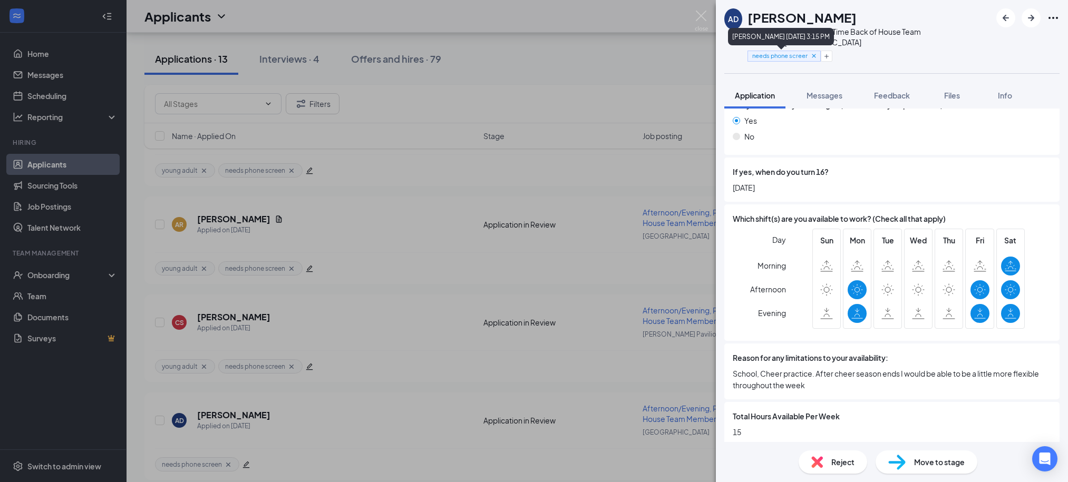
click at [815, 55] on icon "Cross" at bounding box center [814, 56] width 4 height 4
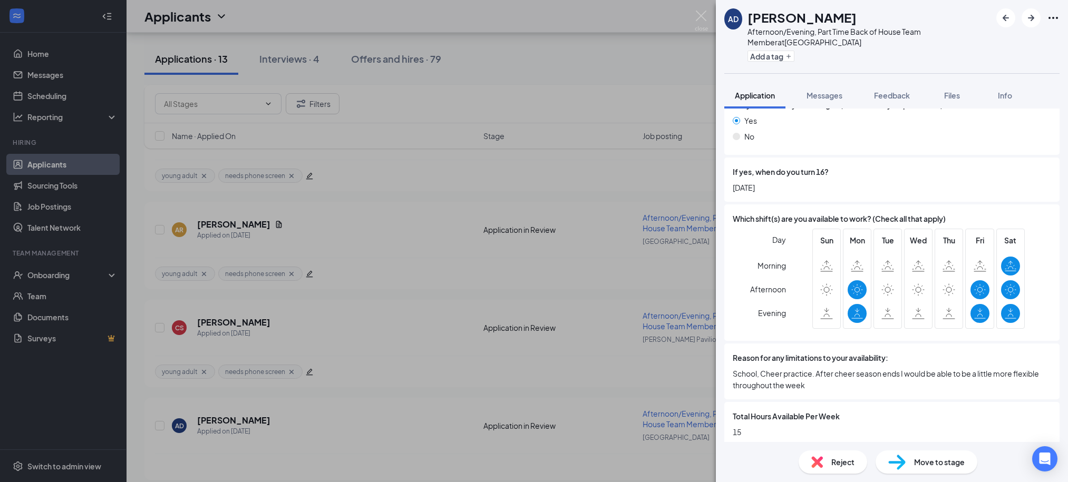
click at [920, 466] on span "Move to stage" at bounding box center [939, 463] width 51 height 12
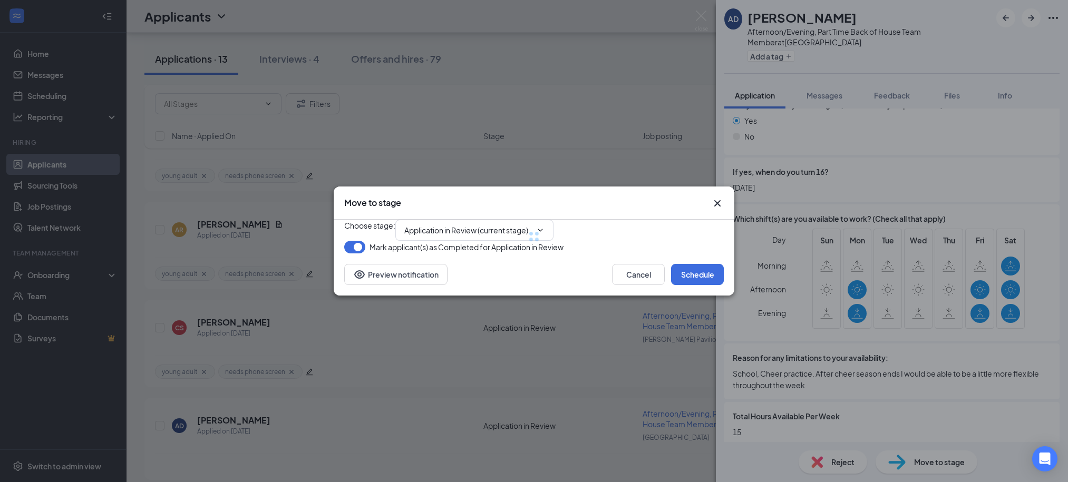
type input "1st Interview (next stage)"
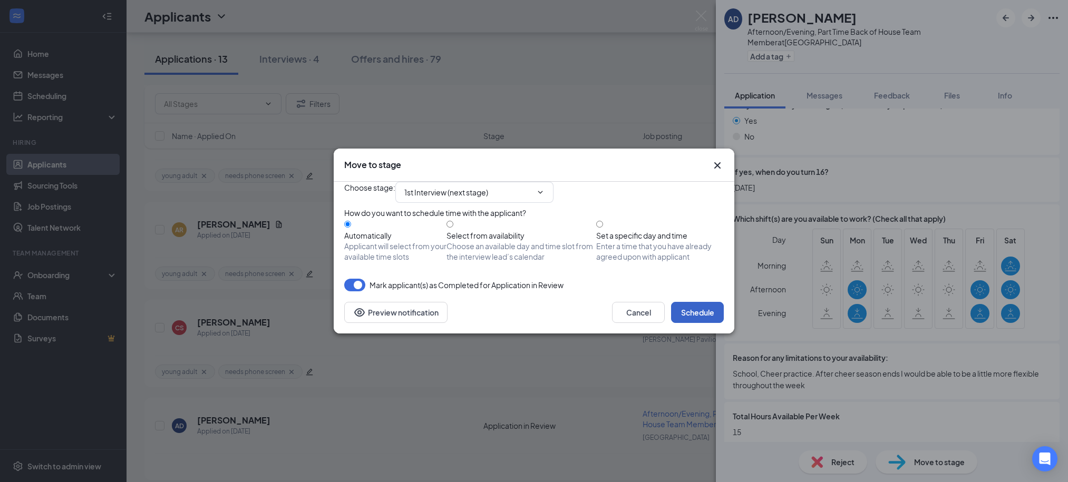
click at [702, 323] on button "Schedule" at bounding box center [697, 312] width 53 height 21
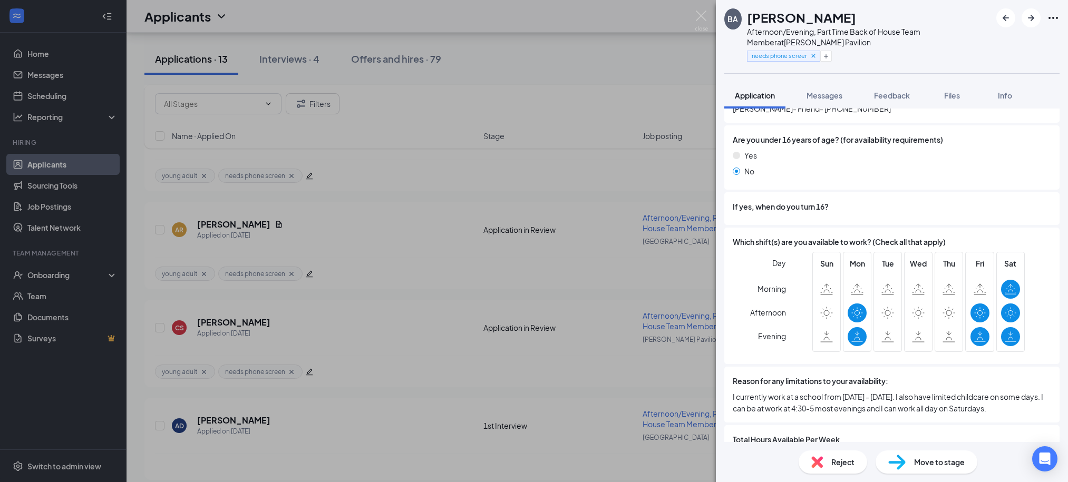
click at [577, 93] on div "BA Briana Agnew Afternoon/Evening, Part Time Back of House Team Member at Ander…" at bounding box center [534, 241] width 1068 height 482
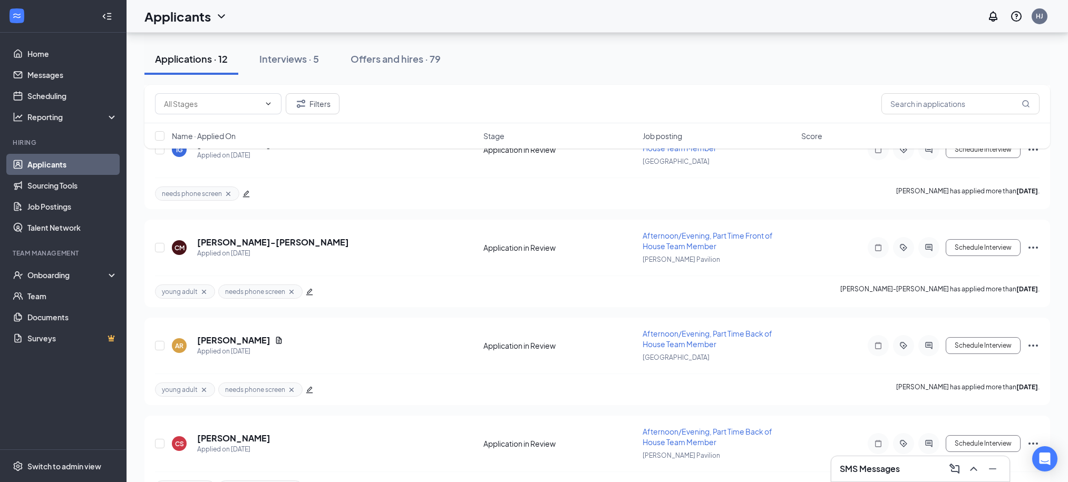
scroll to position [902, 0]
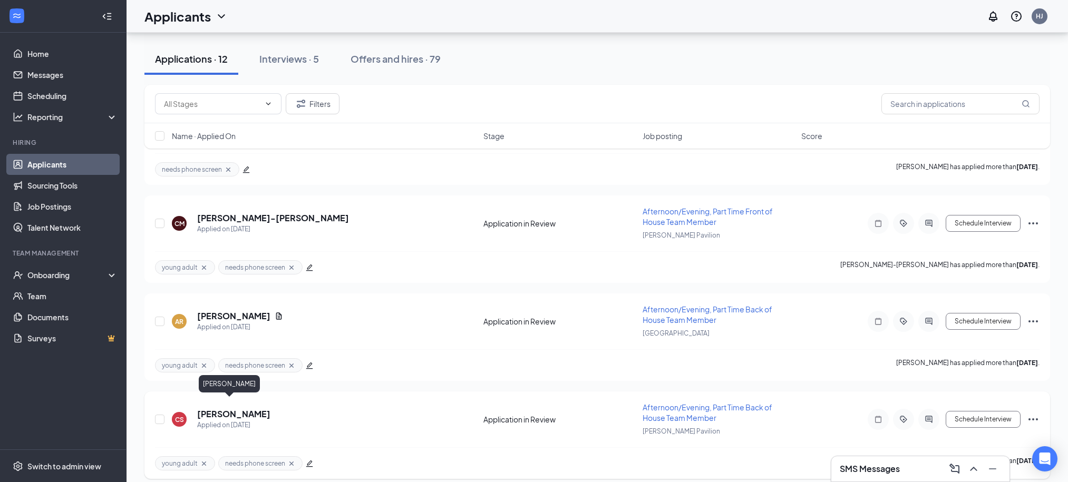
click at [224, 409] on h5 "[PERSON_NAME]" at bounding box center [233, 415] width 73 height 12
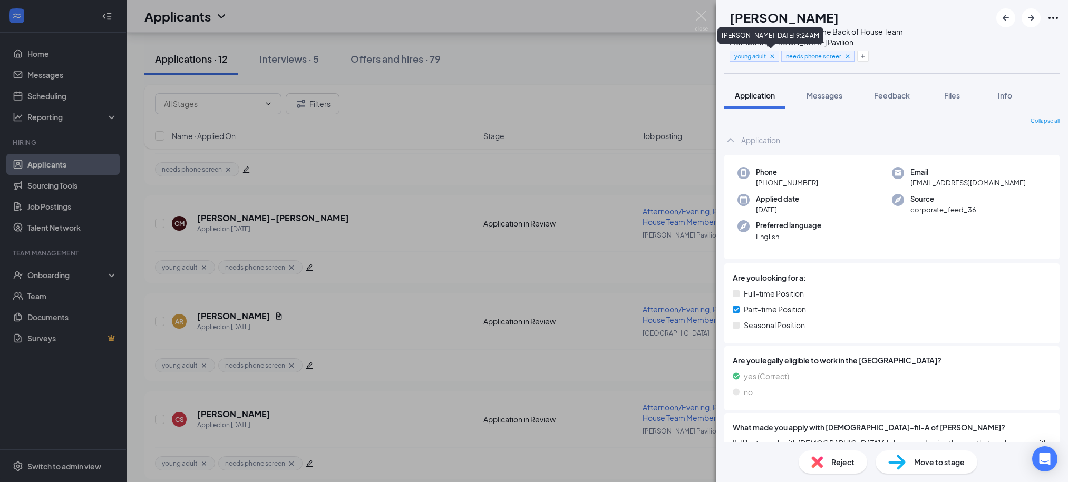
click at [776, 55] on icon "Cross" at bounding box center [772, 56] width 7 height 7
click at [800, 55] on icon "Cross" at bounding box center [795, 55] width 7 height 7
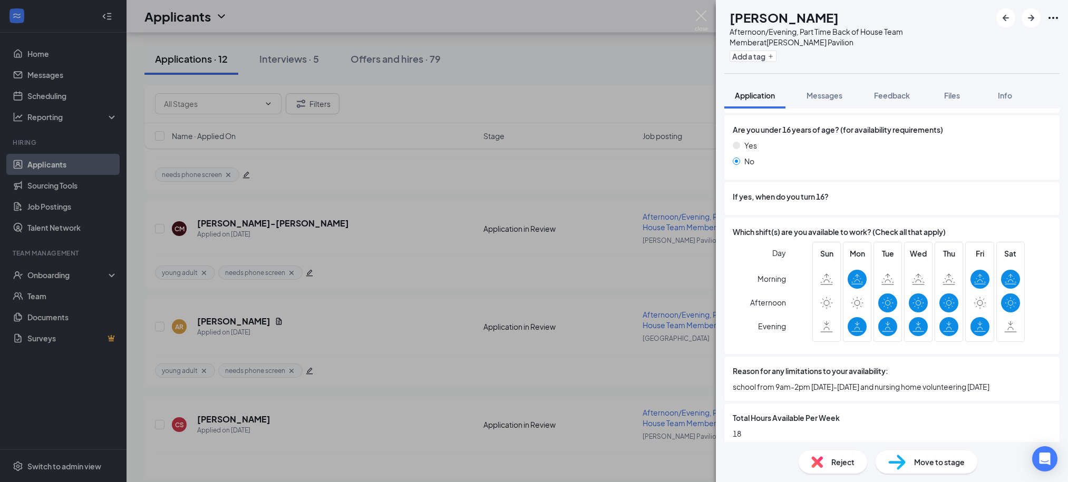
scroll to position [733, 0]
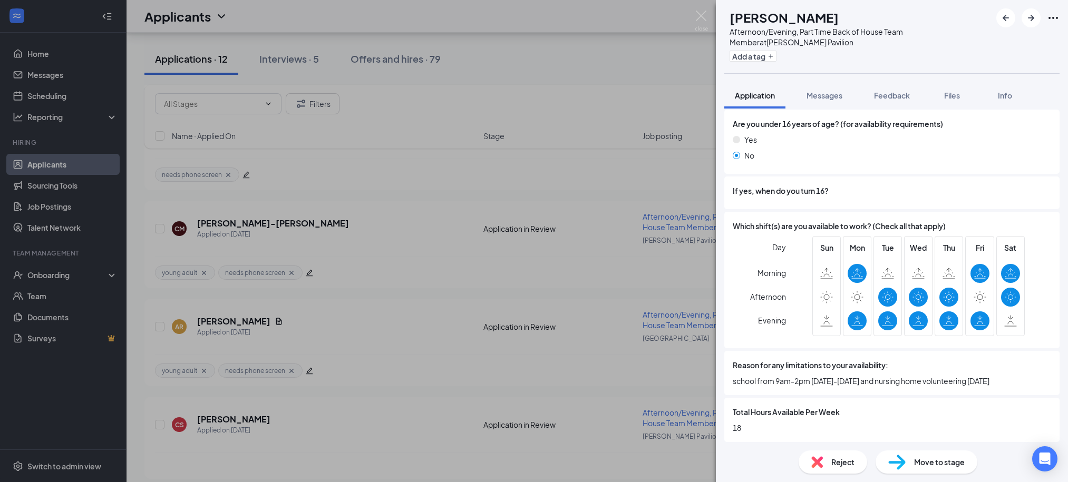
click at [936, 463] on span "Move to stage" at bounding box center [939, 463] width 51 height 12
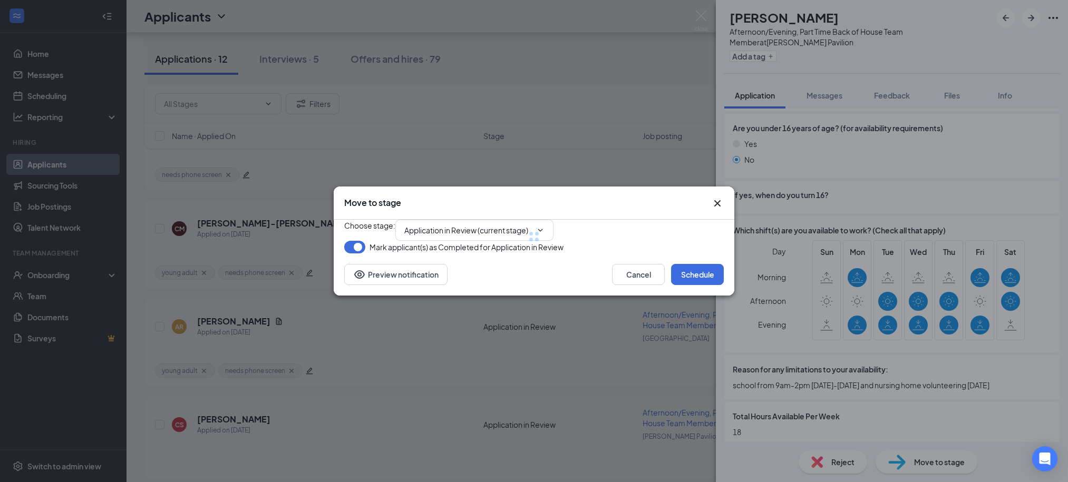
type input "1st Interview (next stage)"
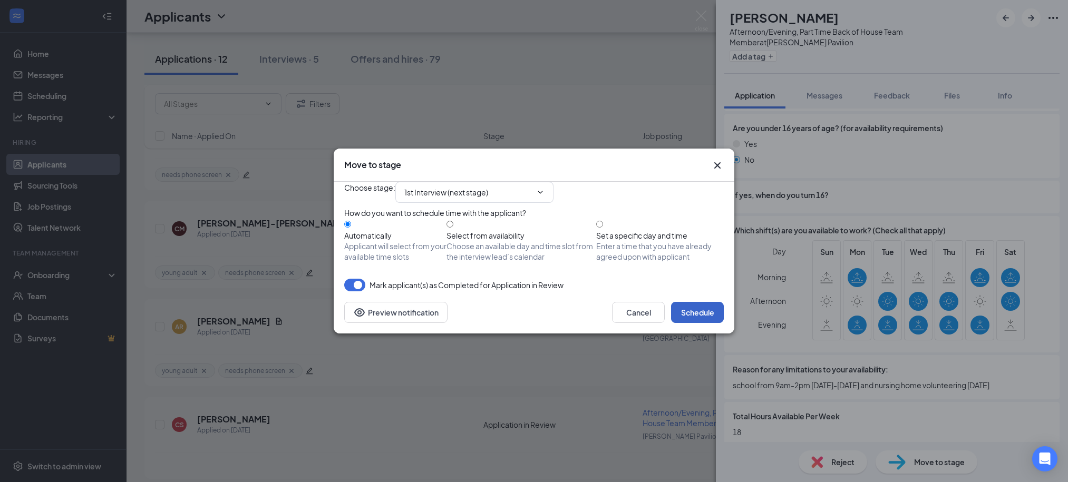
click at [691, 323] on button "Schedule" at bounding box center [697, 312] width 53 height 21
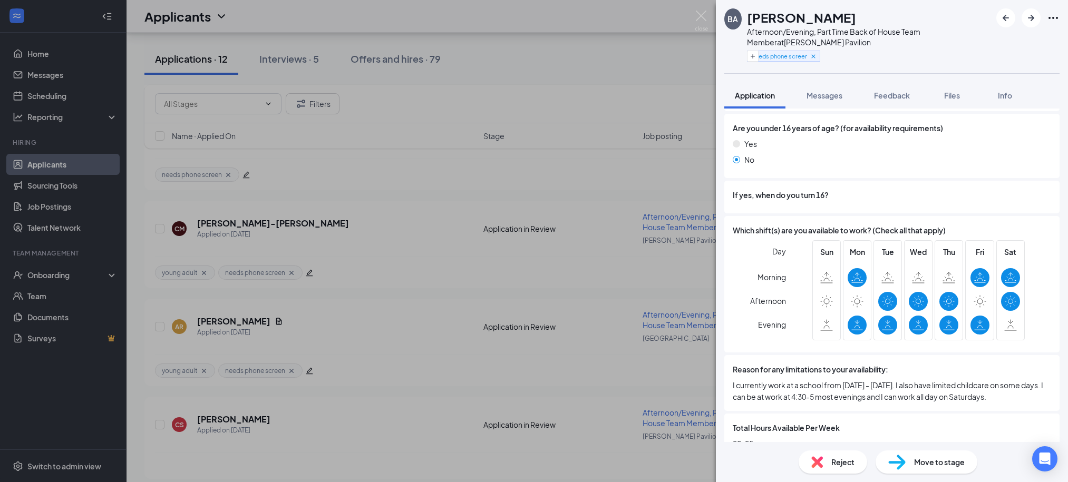
click at [578, 44] on div "BA Briana Agnew Afternoon/Evening, Part Time Back of House Team Member at Ander…" at bounding box center [534, 241] width 1068 height 482
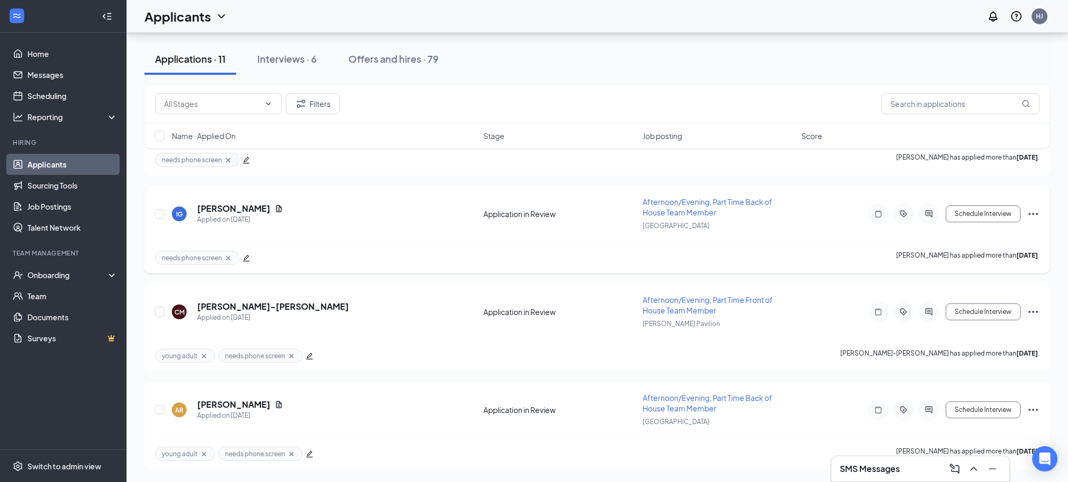
scroll to position [804, 0]
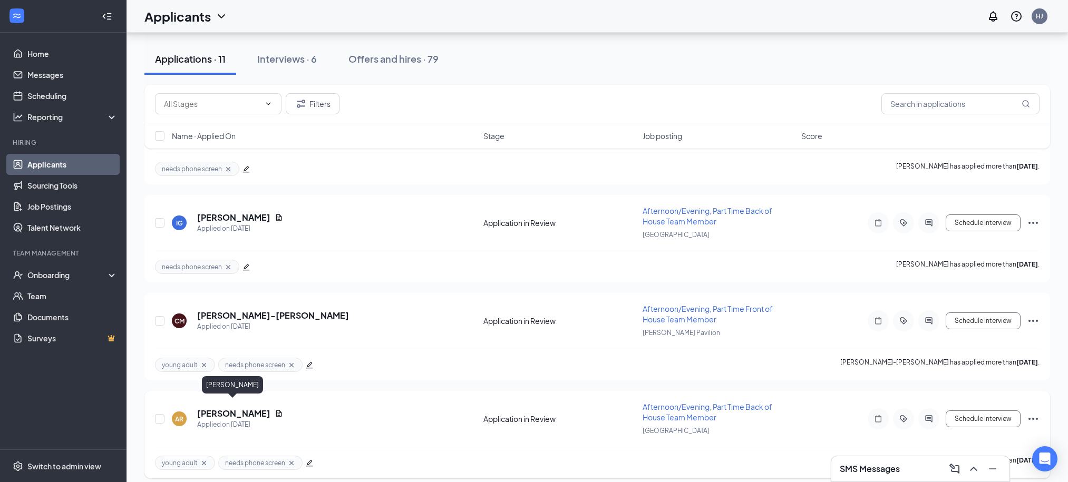
click at [247, 408] on h5 "[PERSON_NAME]" at bounding box center [233, 414] width 73 height 12
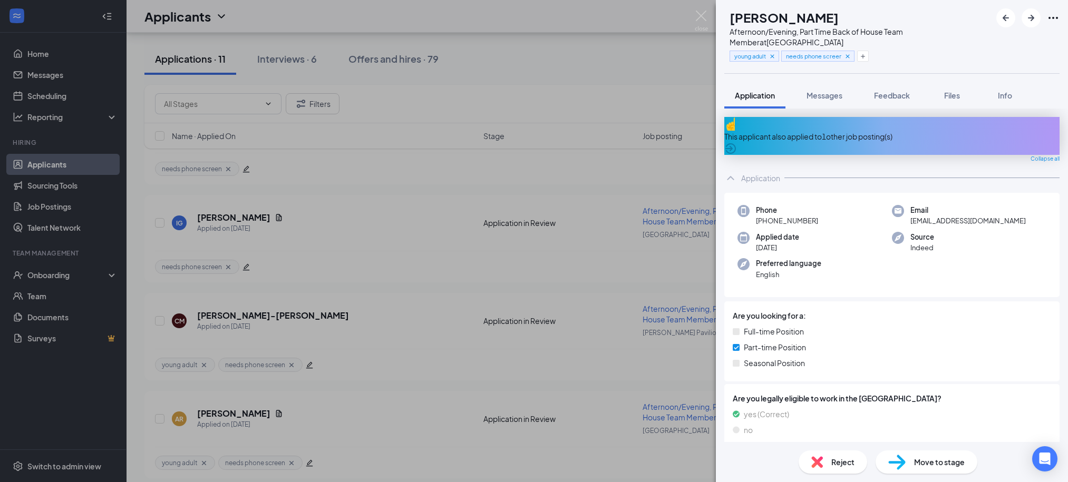
click at [736, 143] on icon "ArrowCircle" at bounding box center [730, 148] width 11 height 11
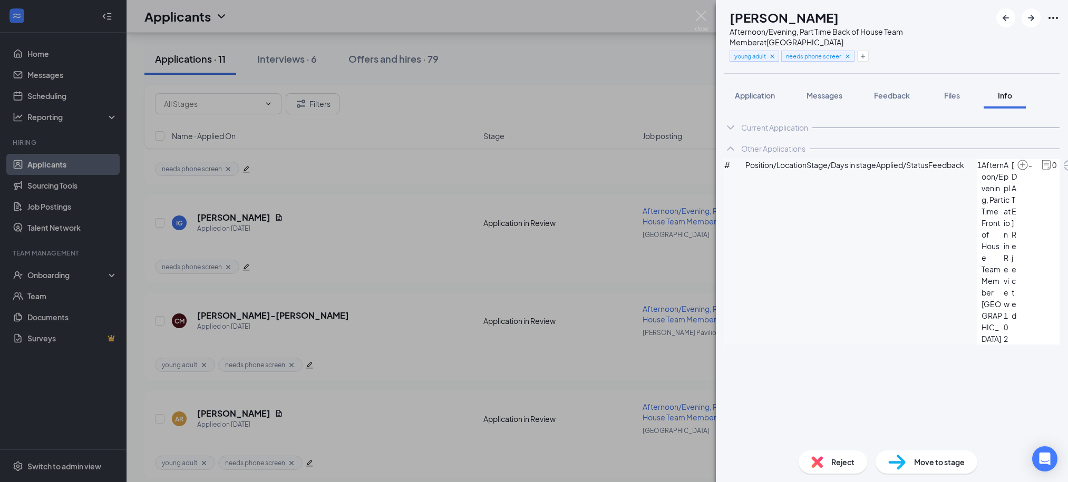
click at [1063, 172] on icon "ArrowCircle" at bounding box center [1069, 165] width 13 height 13
click at [737, 95] on span "Application" at bounding box center [755, 95] width 40 height 9
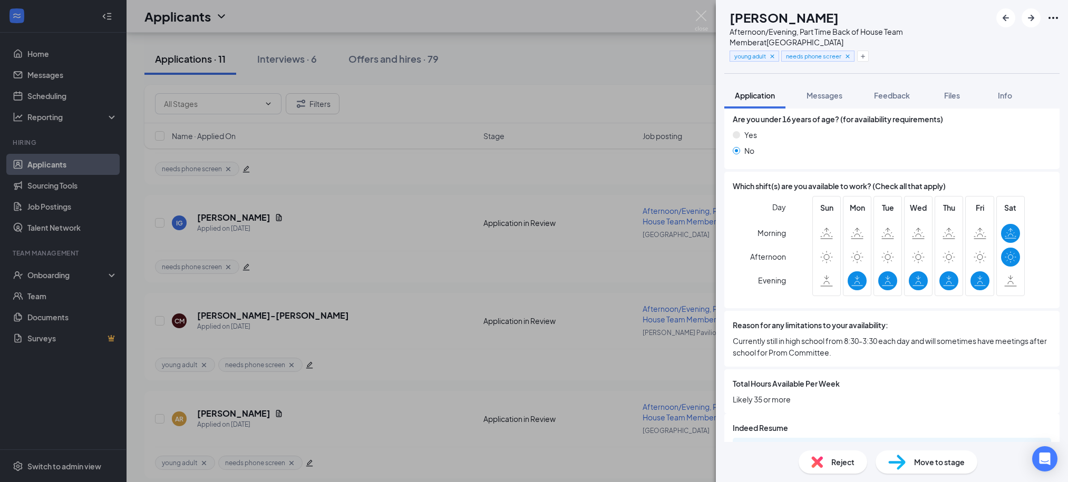
scroll to position [740, 0]
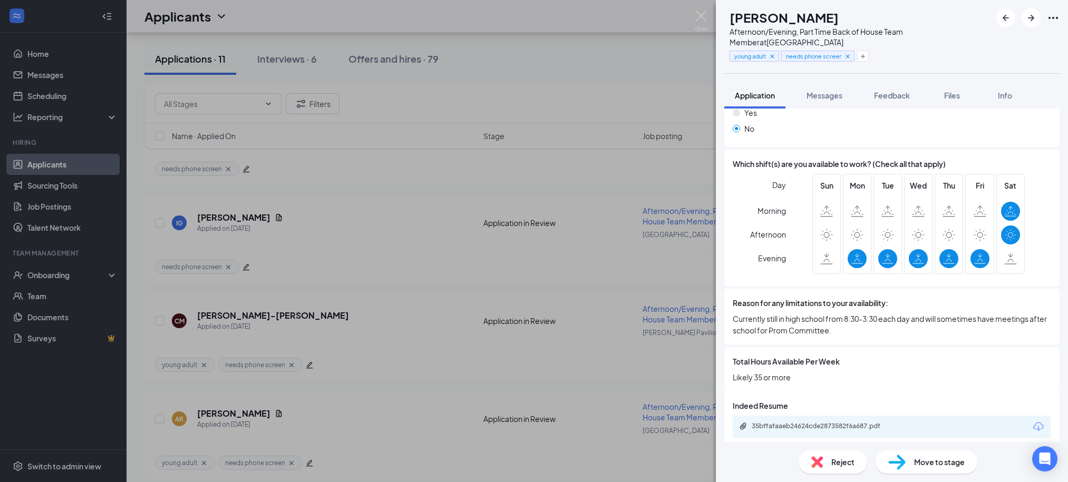
click at [928, 461] on span "Move to stage" at bounding box center [939, 463] width 51 height 12
type input "1st Interview (next stage)"
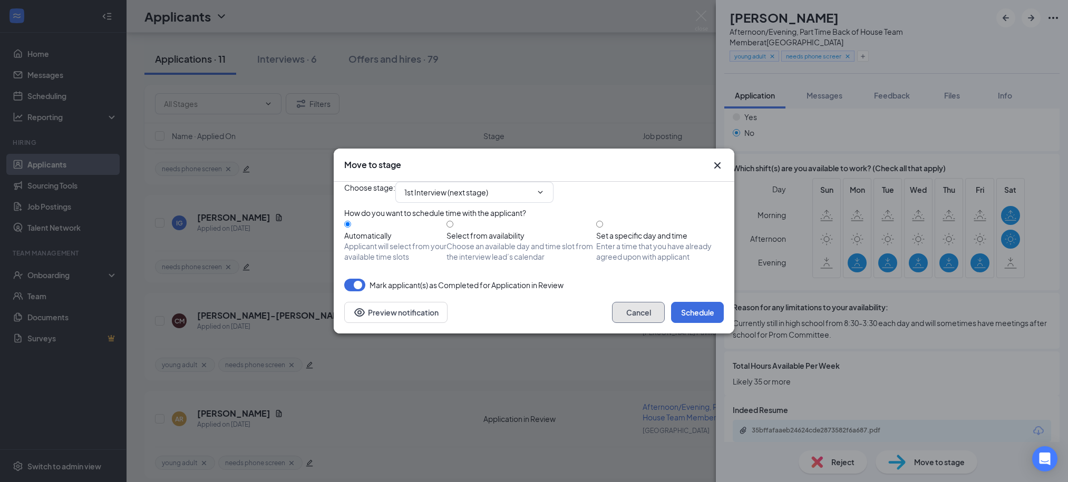
drag, startPoint x: 643, startPoint y: 325, endPoint x: 650, endPoint y: 314, distance: 12.8
click at [645, 323] on div "Cancel Schedule Preview notification" at bounding box center [534, 313] width 401 height 42
click at [642, 323] on button "Cancel" at bounding box center [638, 312] width 53 height 21
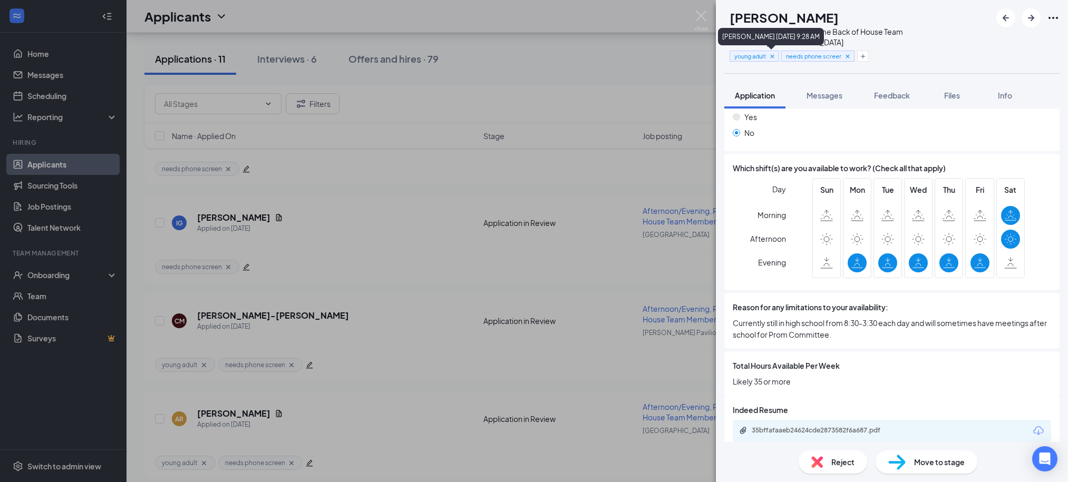
click at [776, 55] on icon "Cross" at bounding box center [772, 56] width 7 height 7
click at [800, 55] on icon "Cross" at bounding box center [795, 55] width 7 height 7
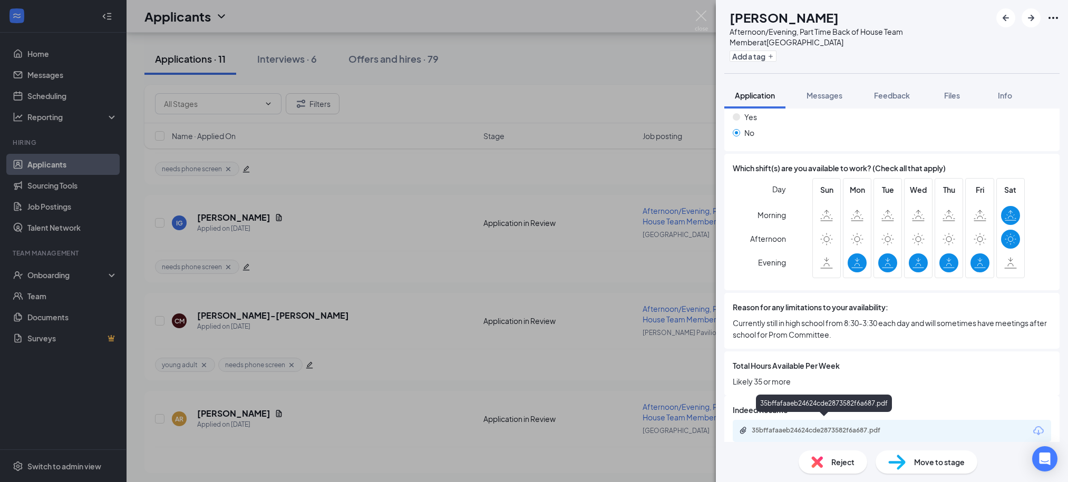
scroll to position [799, 0]
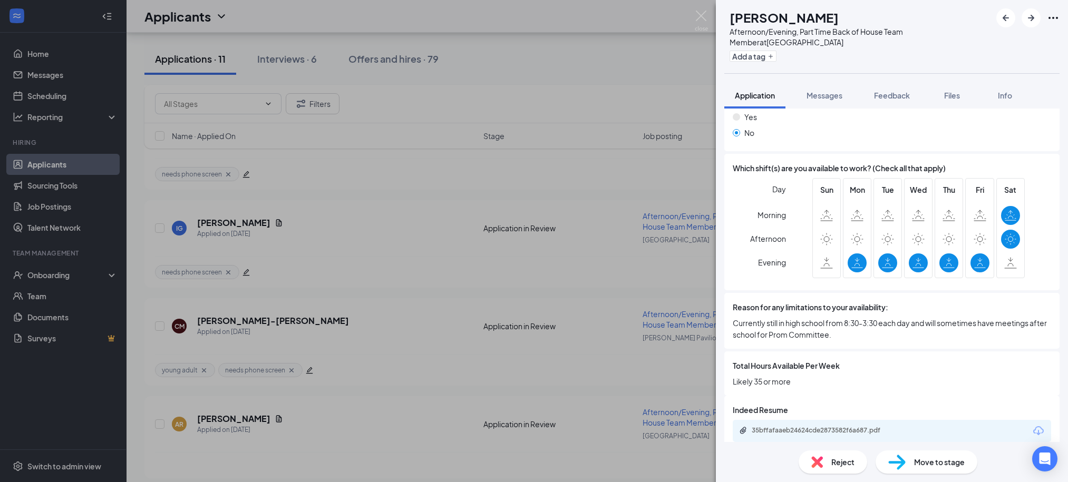
click at [961, 464] on span "Move to stage" at bounding box center [939, 463] width 51 height 12
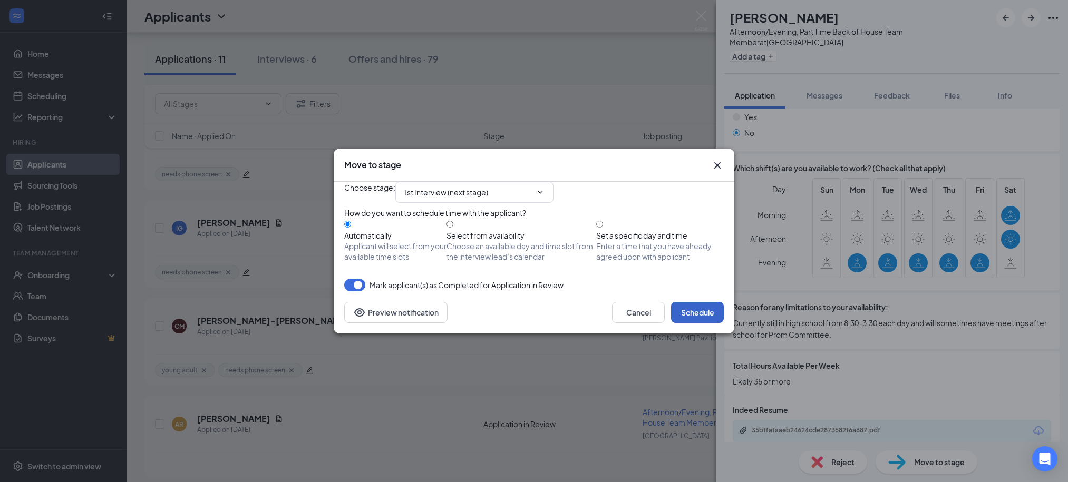
click at [707, 323] on button "Schedule" at bounding box center [697, 312] width 53 height 21
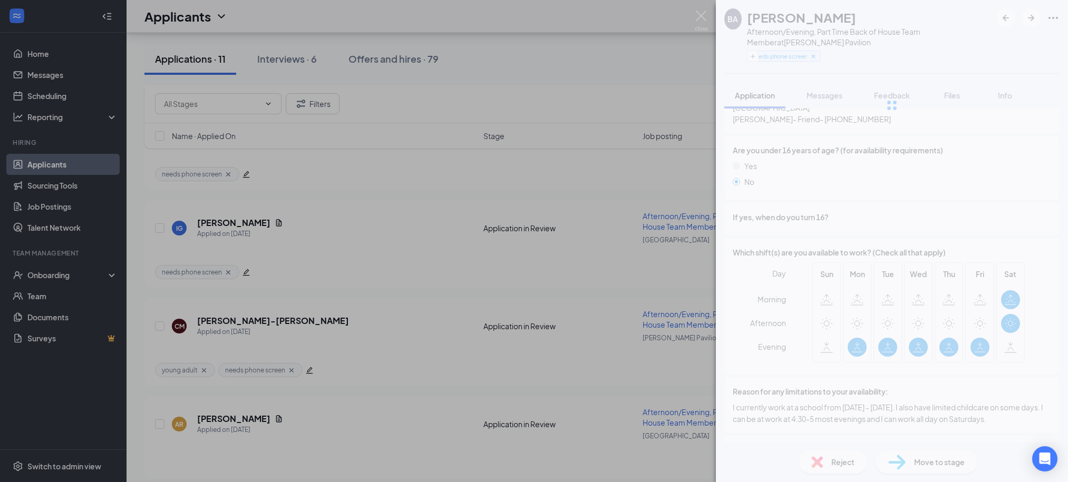
click at [562, 89] on div "BA Briana Agnew Afternoon/Evening, Part Time Back of House Team Member at Ander…" at bounding box center [534, 241] width 1068 height 482
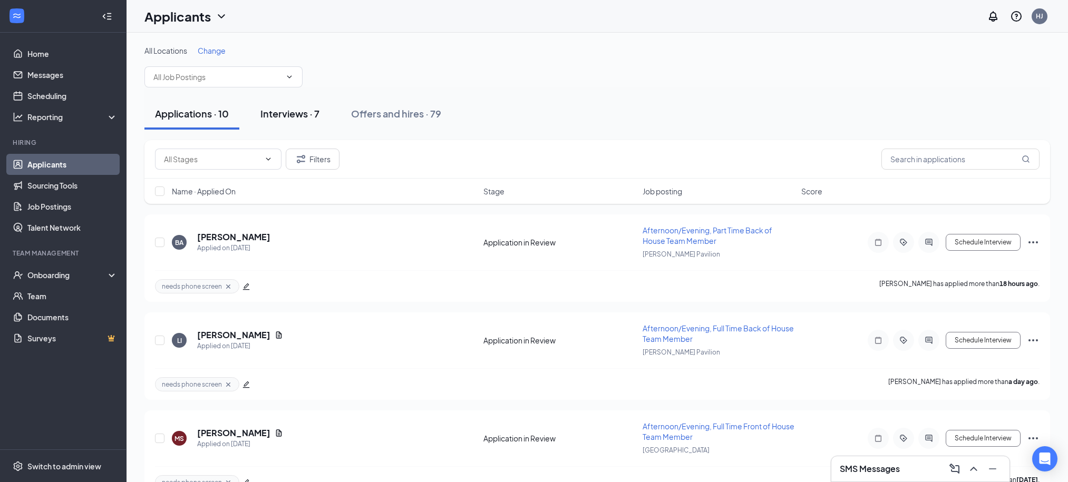
click at [285, 111] on div "Interviews · 7" at bounding box center [289, 113] width 59 height 13
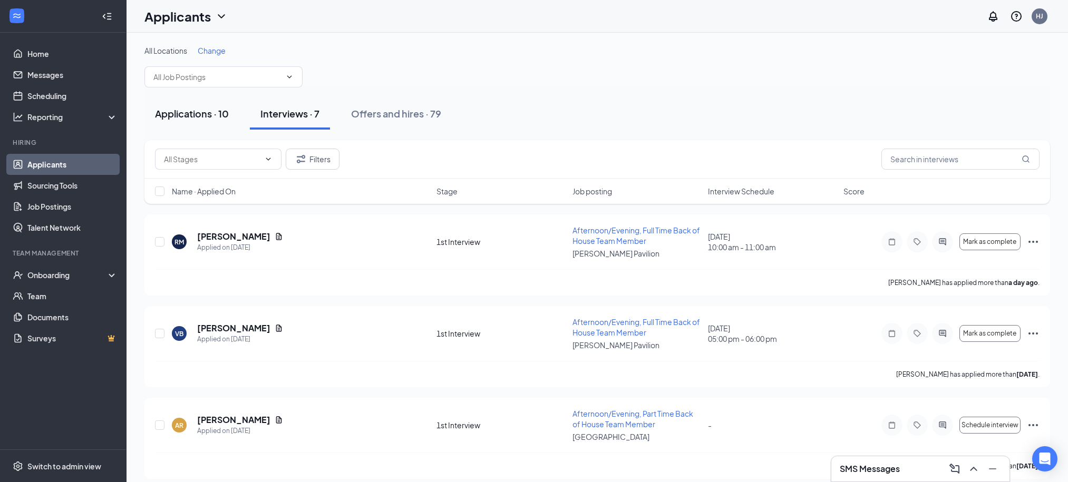
click at [164, 111] on div "Applications · 10" at bounding box center [192, 113] width 74 height 13
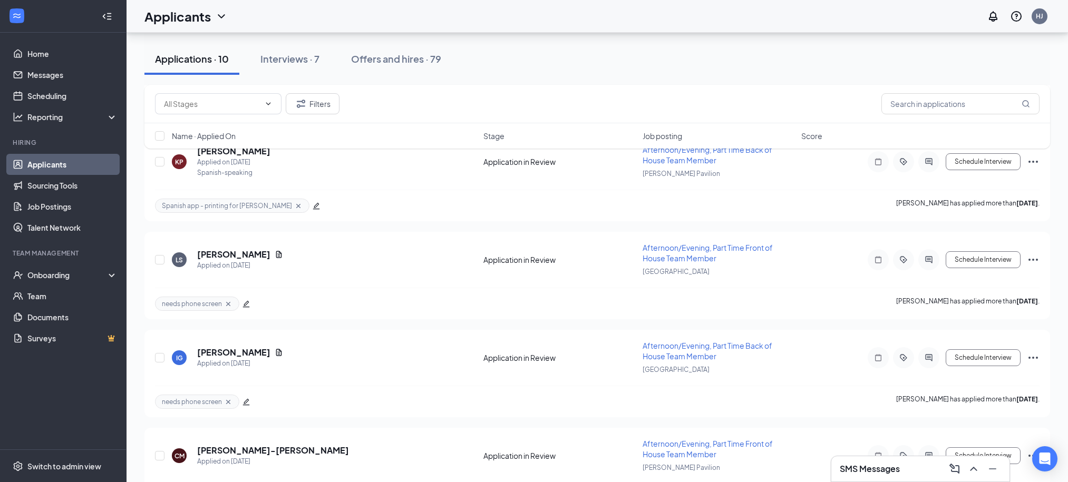
scroll to position [707, 0]
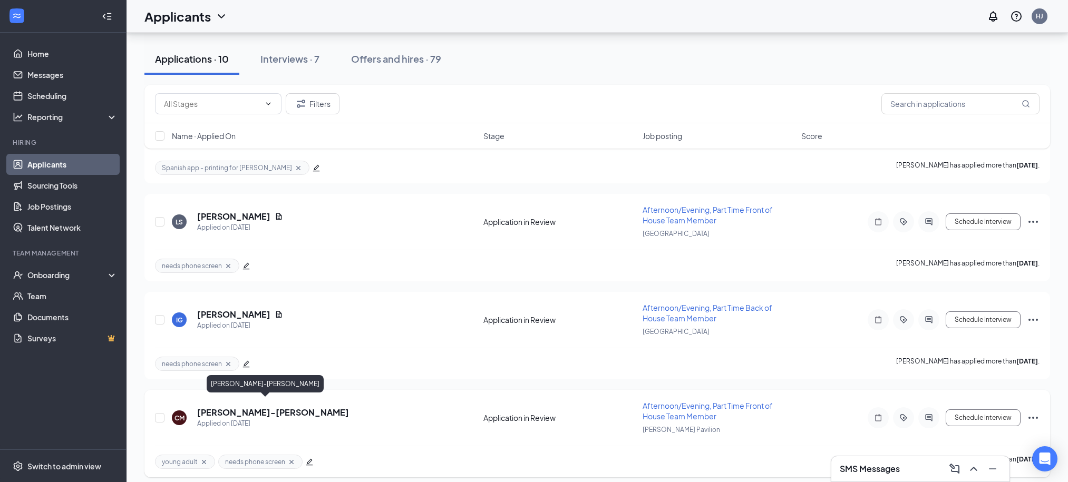
click at [267, 408] on h5 "Carris-Timothy McLane" at bounding box center [273, 413] width 152 height 12
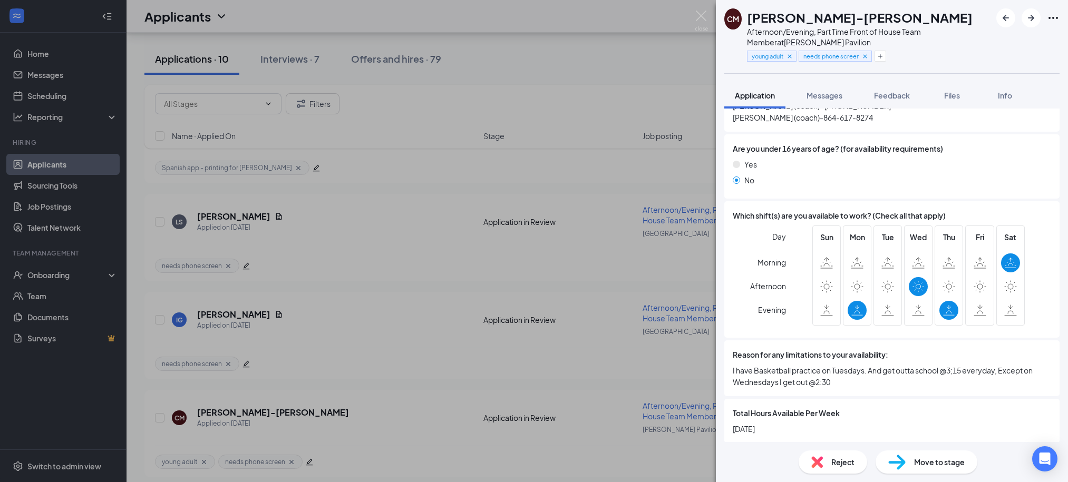
scroll to position [663, 0]
click at [793, 53] on icon "Cross" at bounding box center [789, 56] width 7 height 7
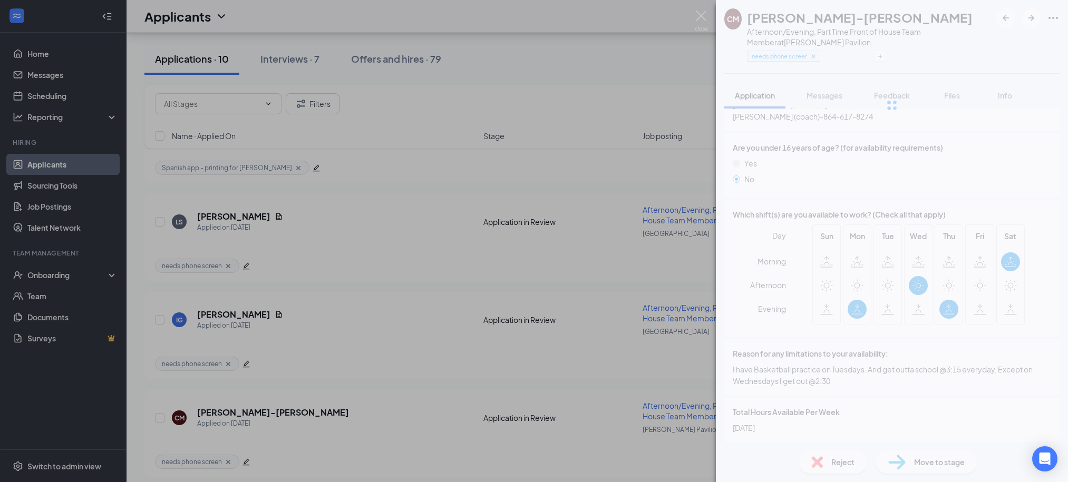
scroll to position [658, 0]
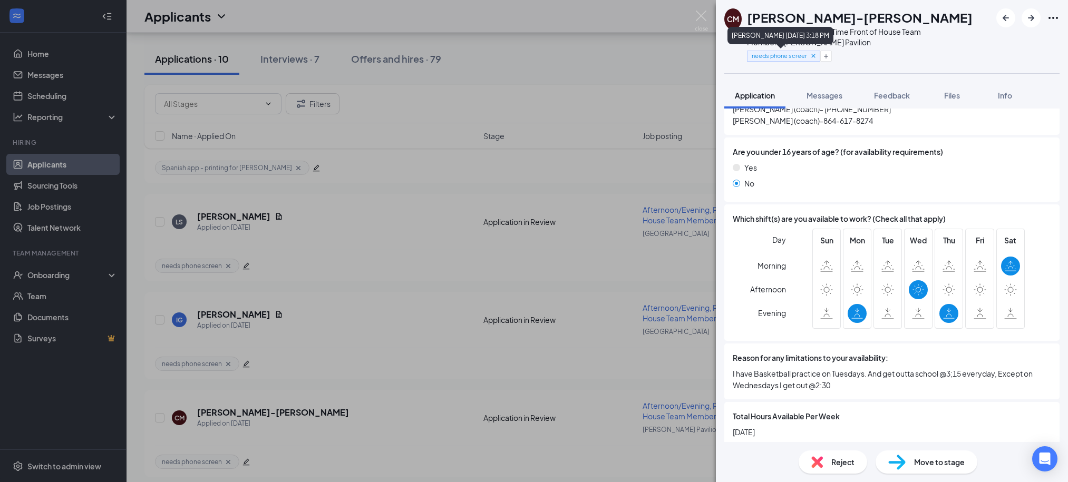
click at [813, 56] on icon "Cross" at bounding box center [813, 55] width 7 height 7
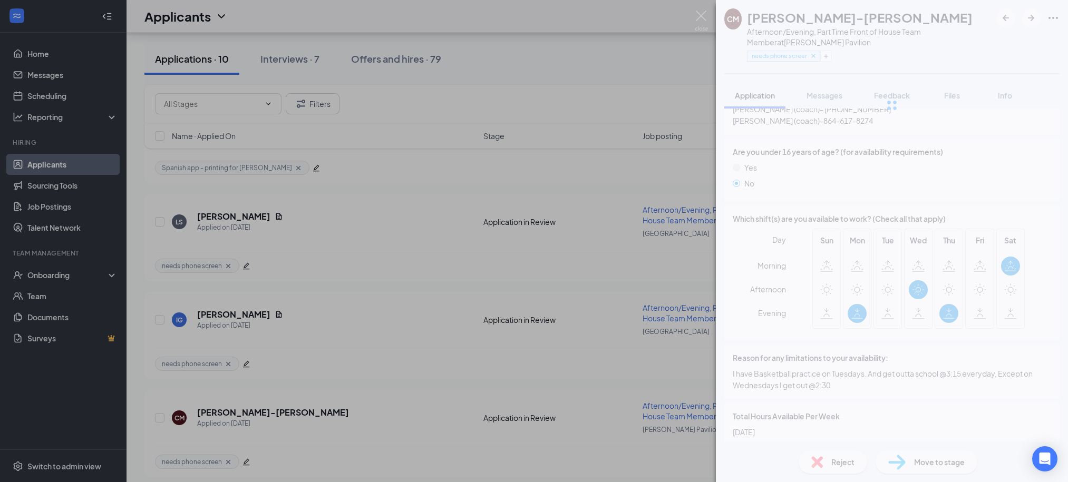
scroll to position [702, 0]
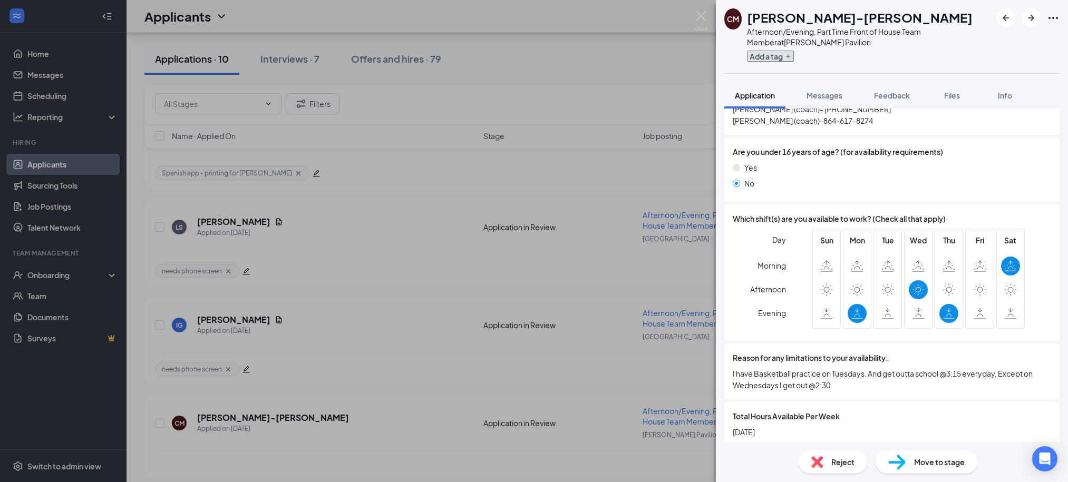
click at [778, 57] on button "Add a tag" at bounding box center [770, 56] width 47 height 11
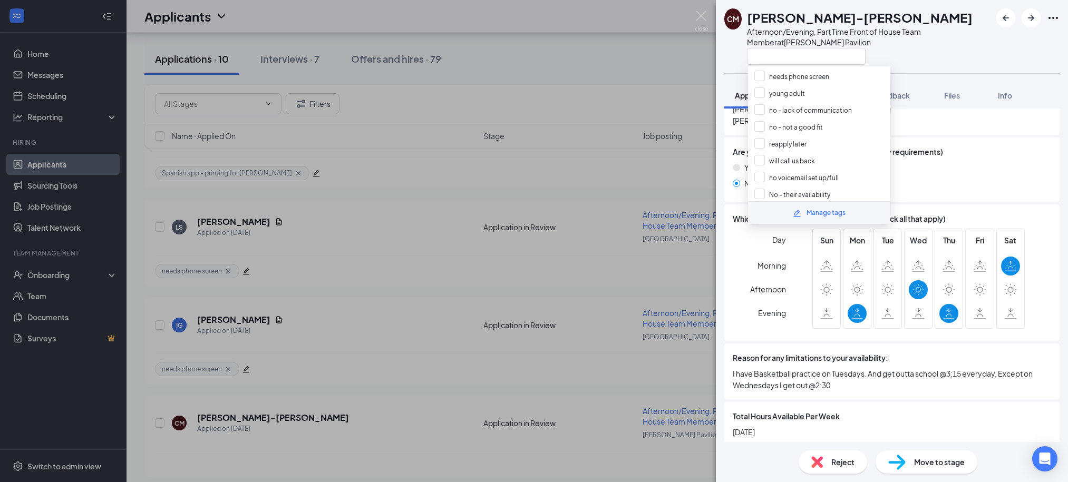
scroll to position [165, 0]
click at [784, 135] on input "reapply later" at bounding box center [780, 141] width 52 height 12
checkbox input "true"
click at [797, 186] on input "No - their availability" at bounding box center [792, 192] width 76 height 12
checkbox input "true"
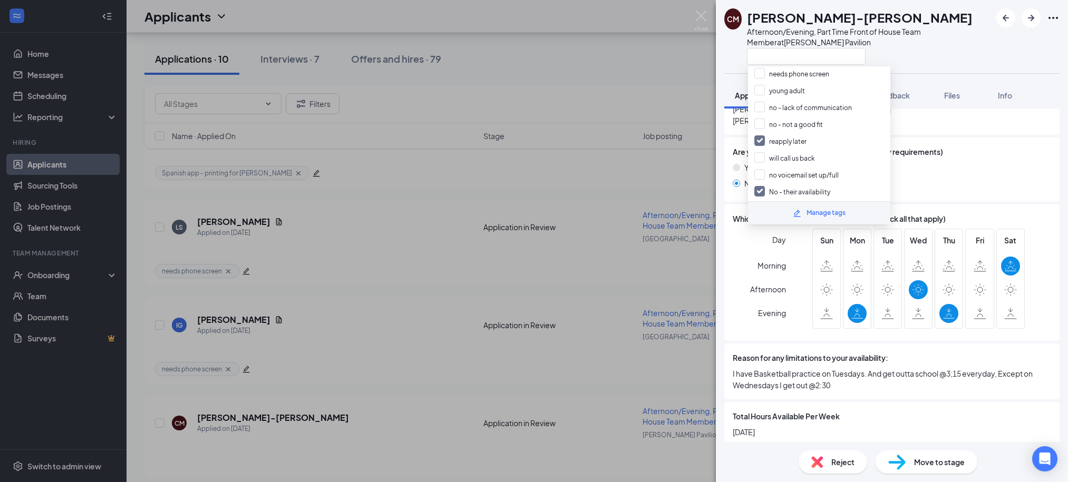
click at [971, 61] on div at bounding box center [869, 55] width 244 height 17
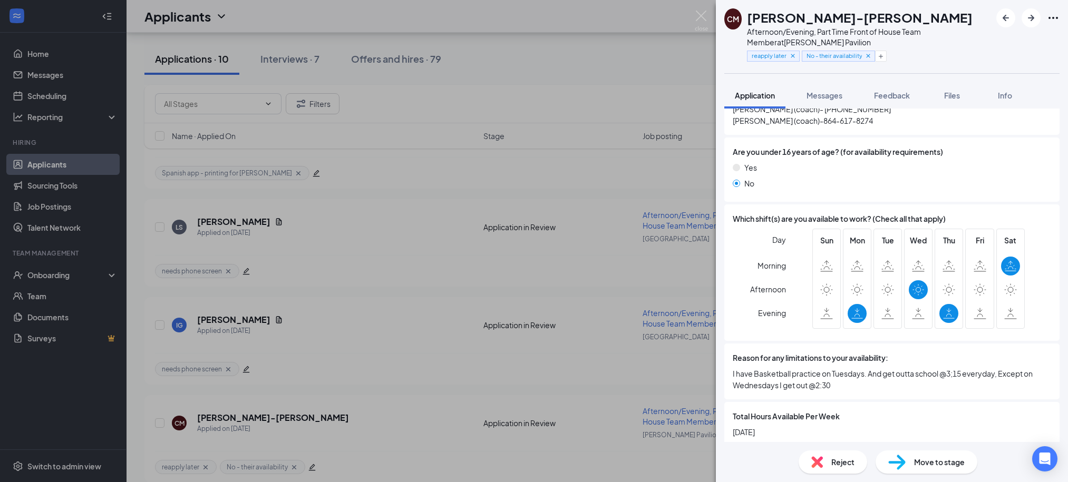
click at [850, 467] on span "Reject" at bounding box center [842, 463] width 23 height 12
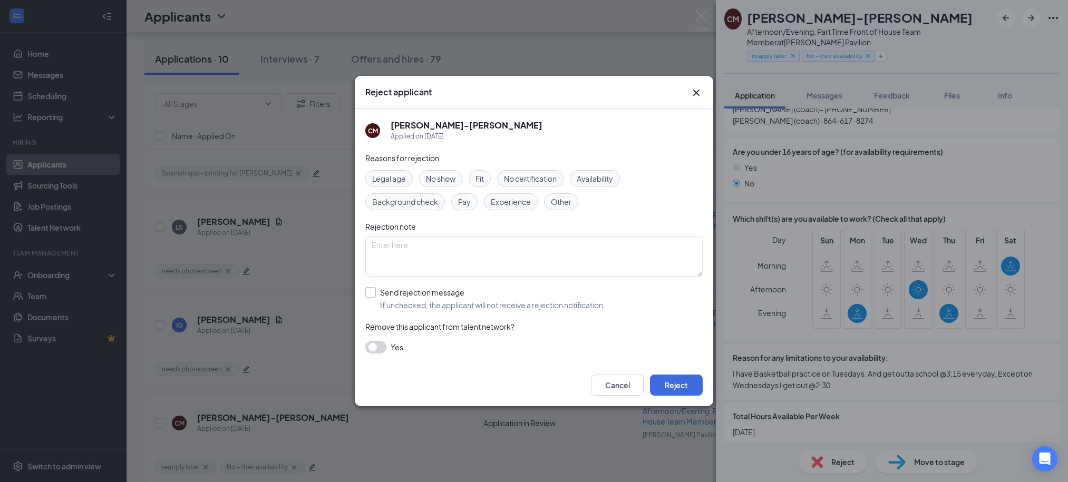
click at [465, 306] on input "Send rejection message If unchecked, the applicant will not receive a rejection…" at bounding box center [485, 298] width 240 height 23
checkbox input "true"
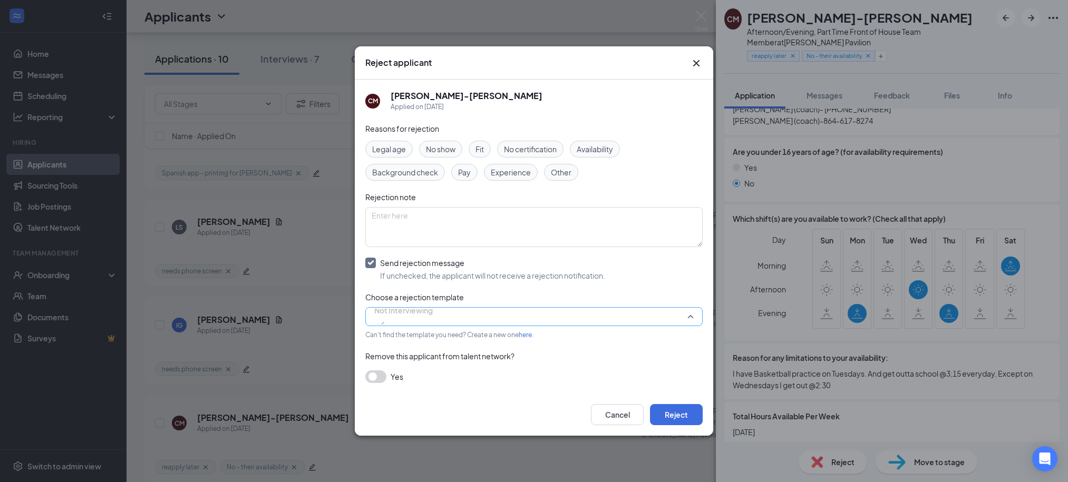
click at [433, 312] on span "Not Interviewing" at bounding box center [403, 317] width 59 height 28
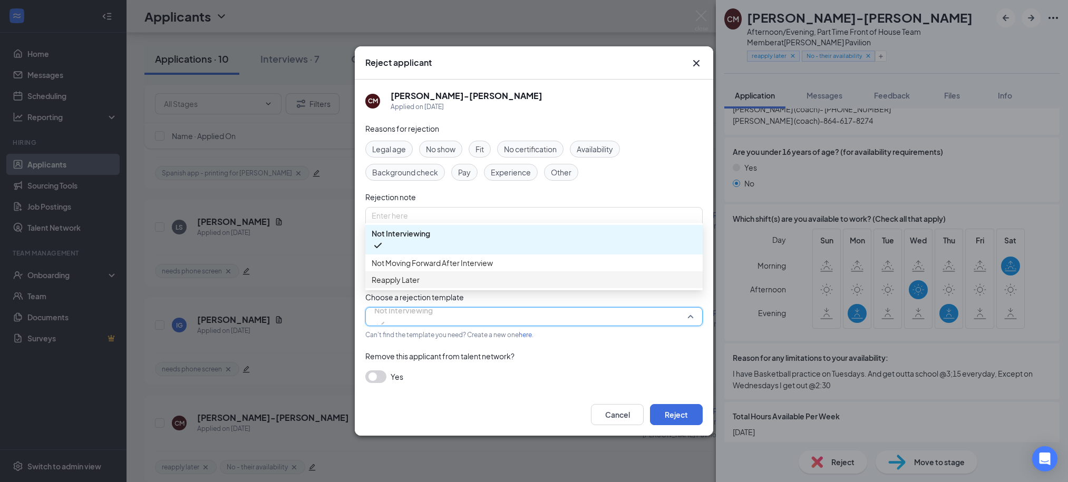
click at [443, 286] on span "Reapply Later" at bounding box center [534, 280] width 325 height 12
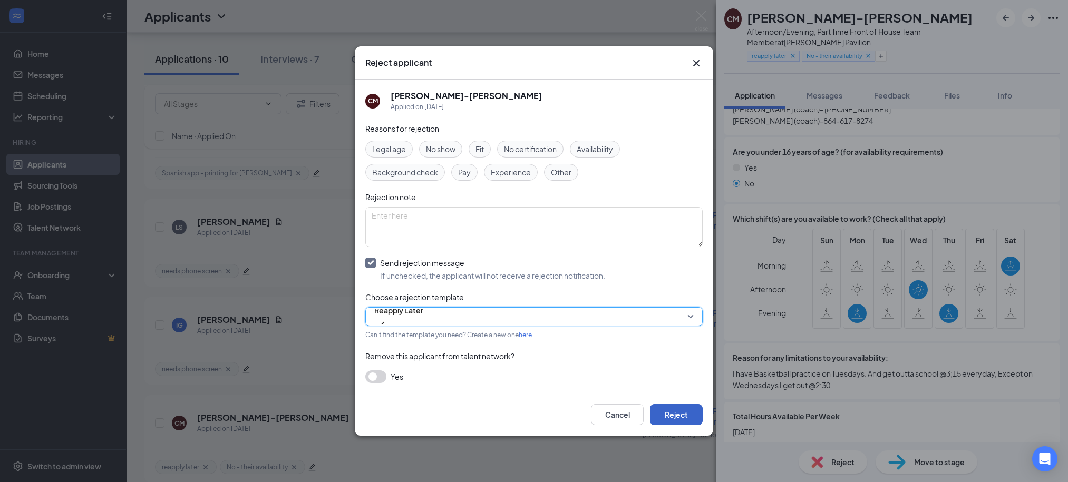
click at [673, 413] on button "Reject" at bounding box center [676, 414] width 53 height 21
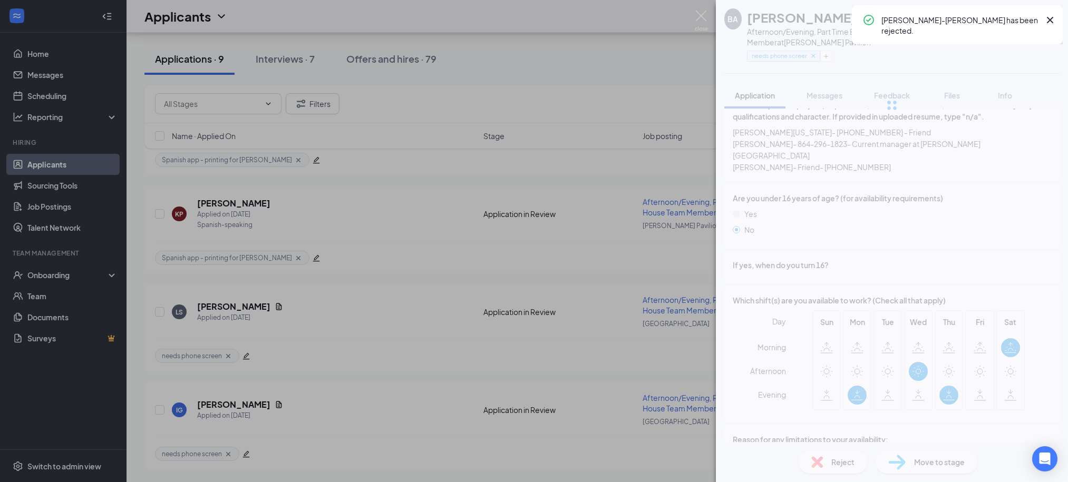
scroll to position [609, 0]
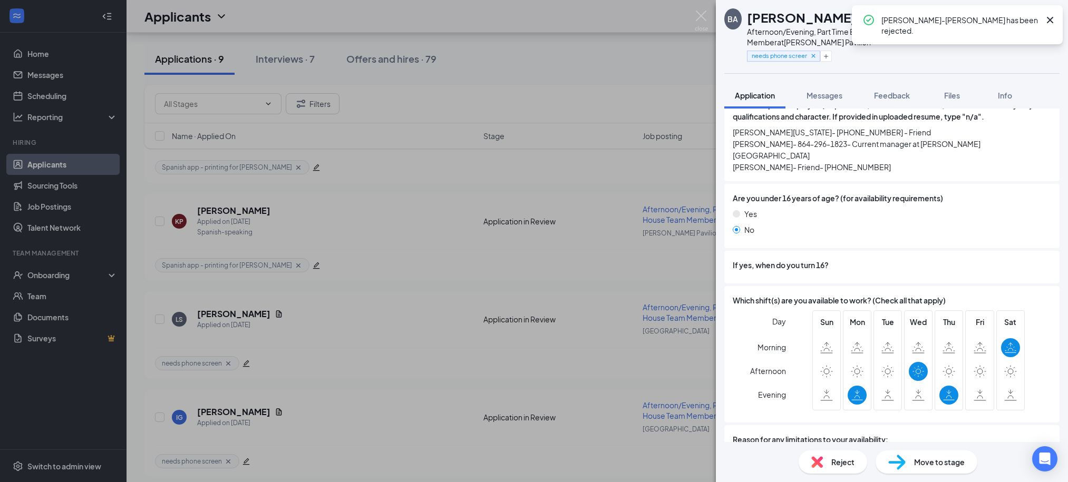
click at [560, 93] on div "BA Briana Agnew Afternoon/Evening, Part Time Back of House Team Member at Ander…" at bounding box center [534, 241] width 1068 height 482
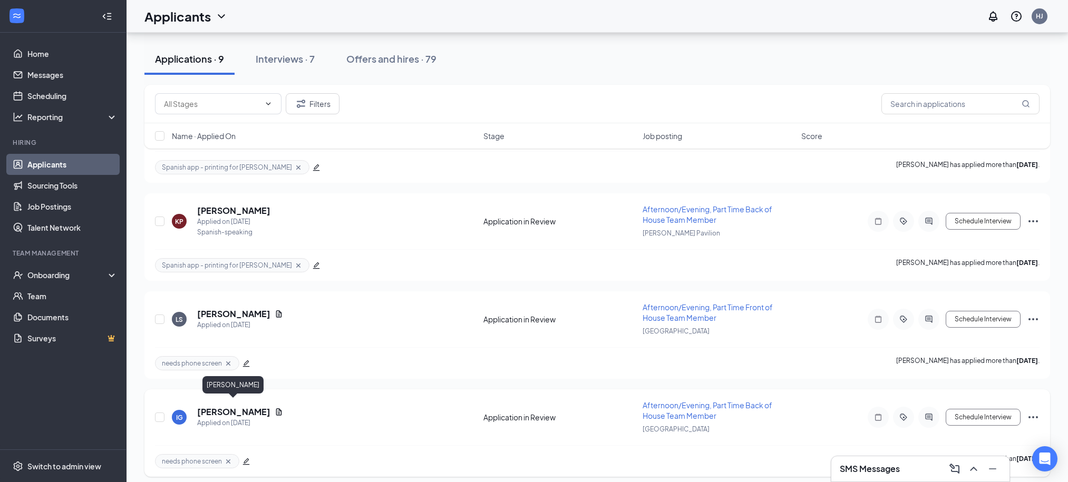
click at [253, 407] on h5 "[PERSON_NAME]" at bounding box center [233, 412] width 73 height 12
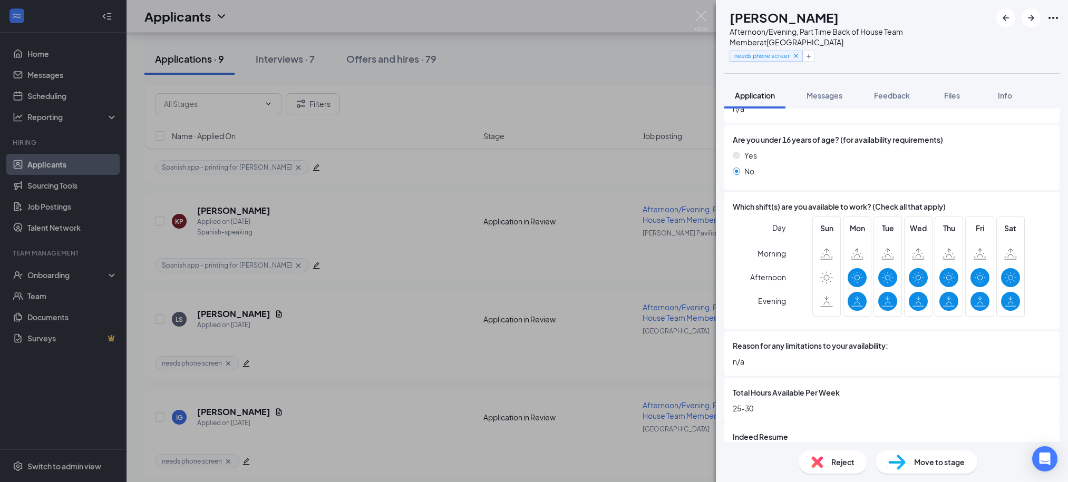
scroll to position [710, 0]
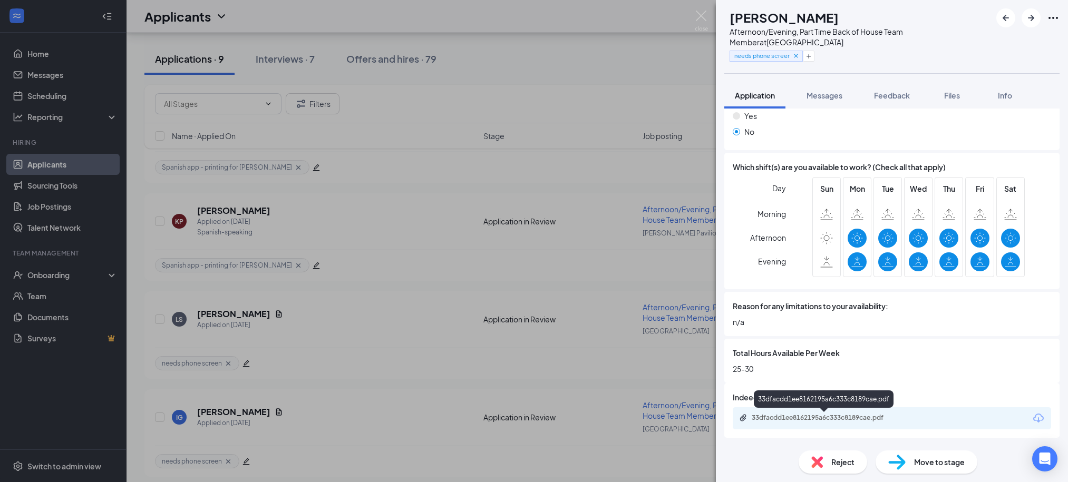
click at [833, 422] on div "33dfacdd1ee8162195a6c333c8189cae.pdf" at bounding box center [826, 418] width 148 height 8
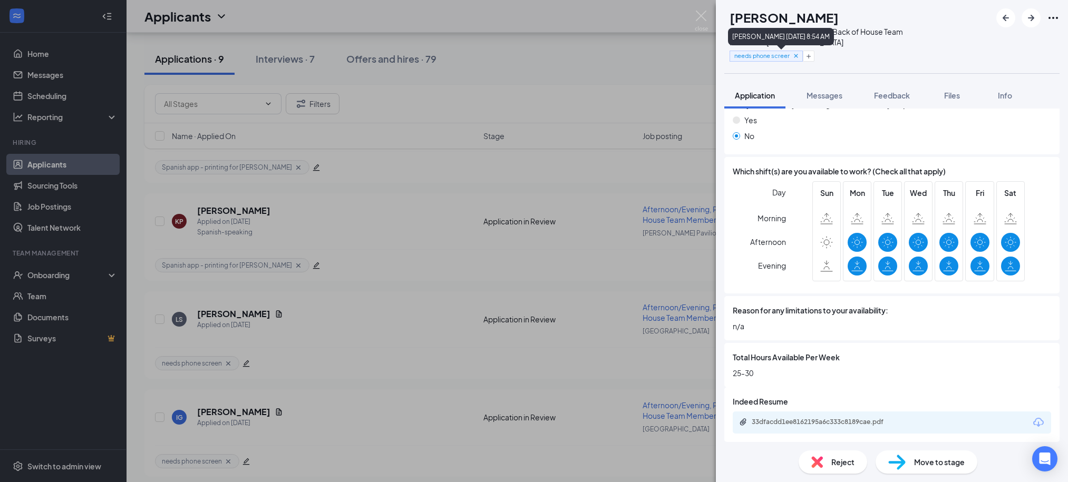
click at [800, 55] on icon "Cross" at bounding box center [795, 55] width 7 height 7
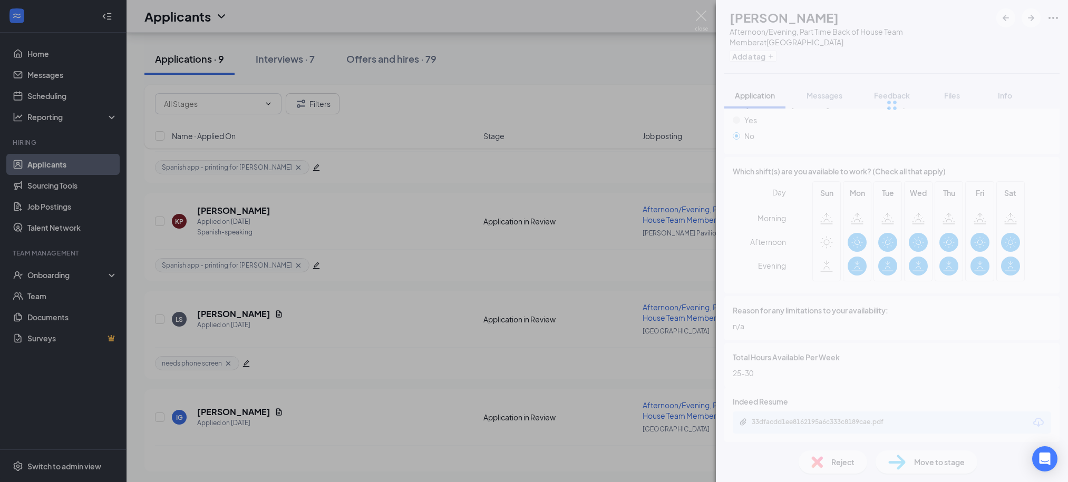
scroll to position [604, 0]
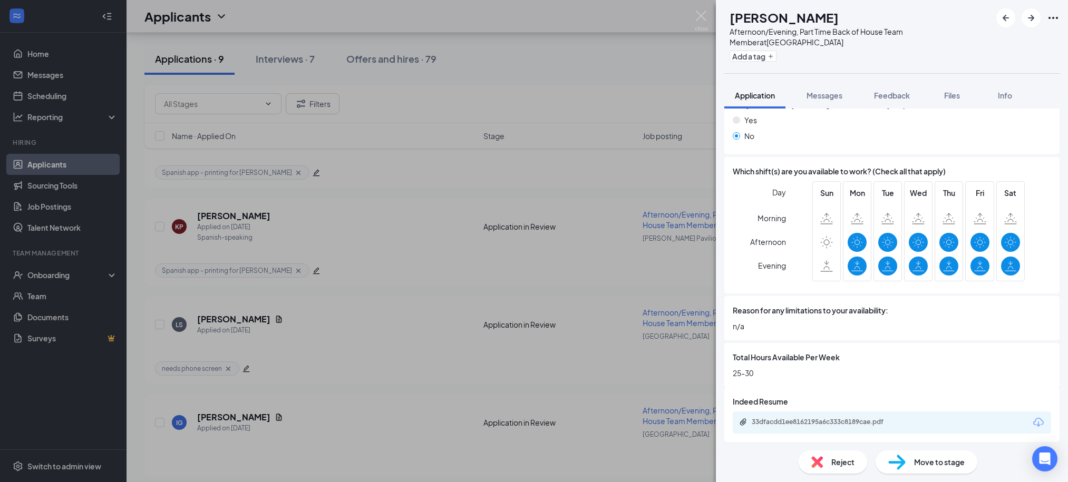
click at [953, 459] on span "Move to stage" at bounding box center [939, 463] width 51 height 12
type input "1st Interview (next stage)"
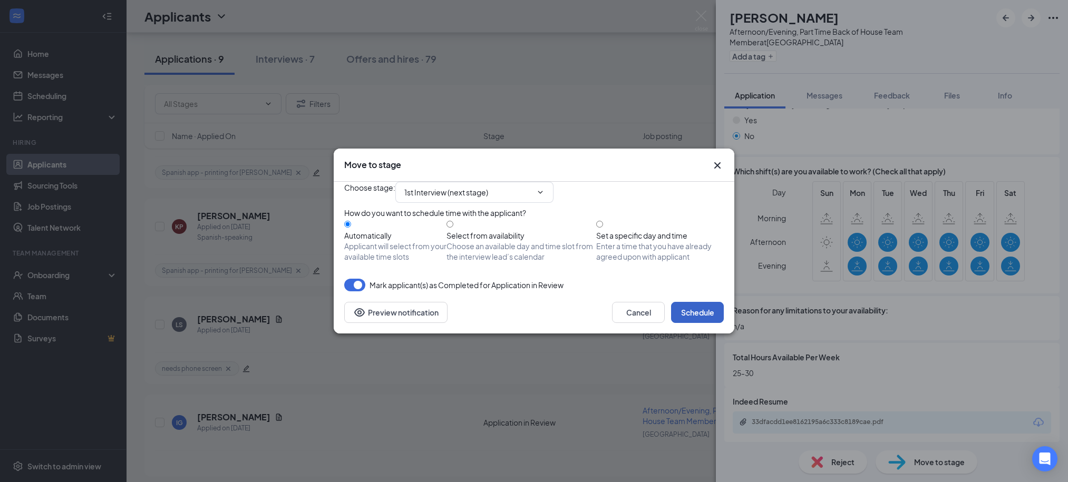
click at [701, 323] on button "Schedule" at bounding box center [697, 312] width 53 height 21
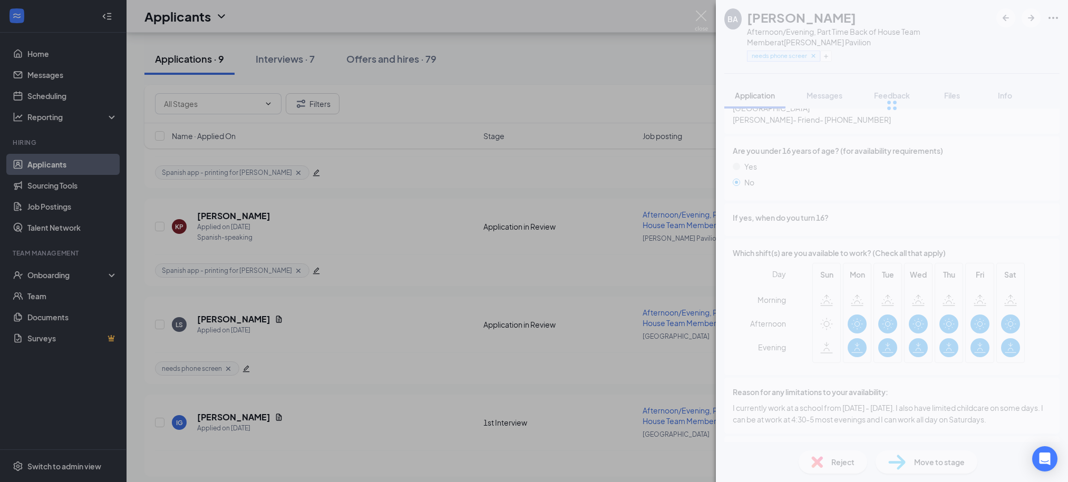
click at [596, 49] on div "BA Briana Agnew Afternoon/Evening, Part Time Back of House Team Member at Ander…" at bounding box center [534, 241] width 1068 height 482
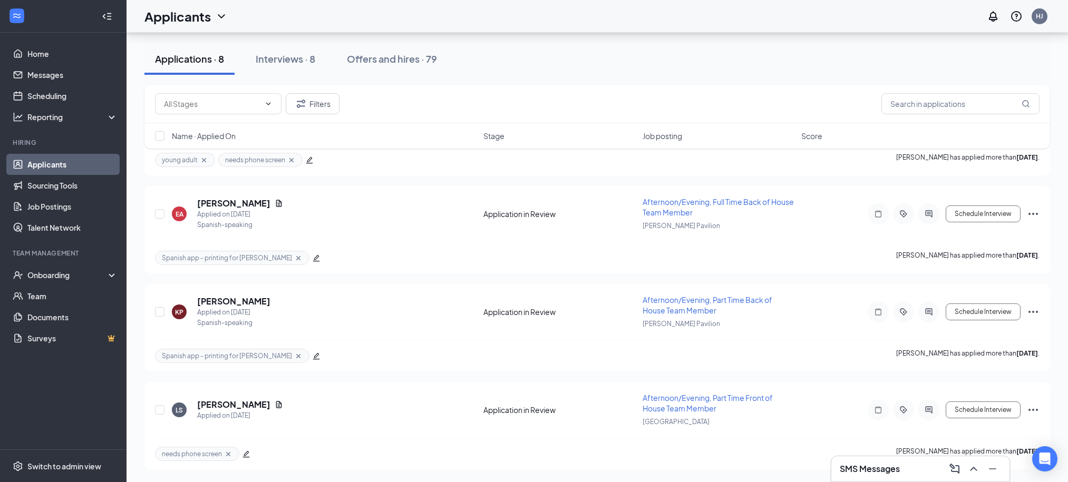
scroll to position [512, 0]
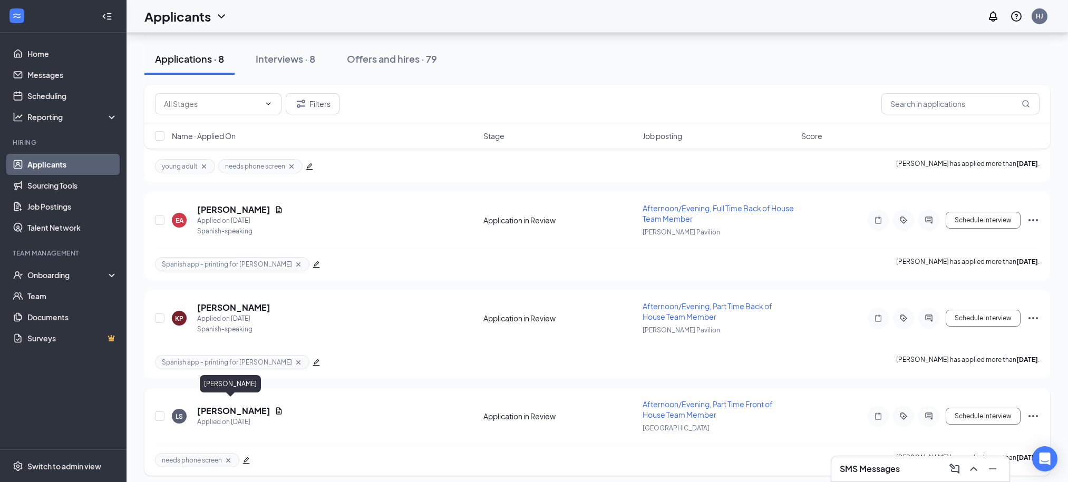
click at [235, 406] on h5 "[PERSON_NAME]" at bounding box center [233, 411] width 73 height 12
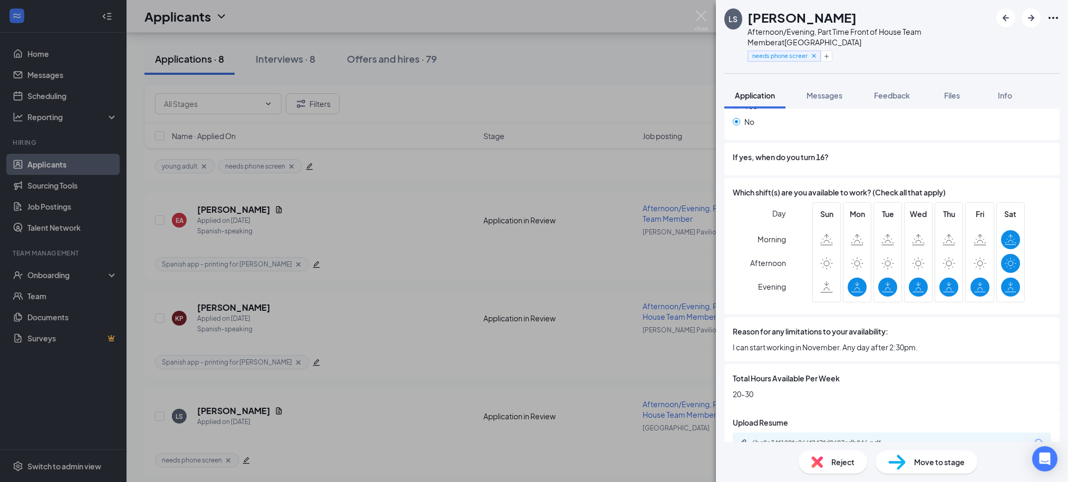
scroll to position [745, 0]
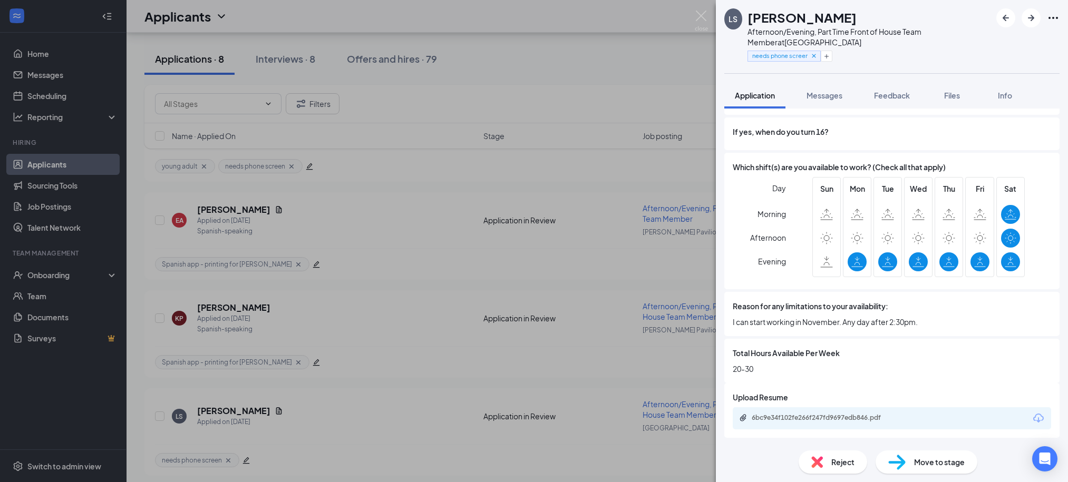
click at [630, 44] on div "LS Lylah Smith Afternoon/Evening, Part Time Front of House Team Member at Midto…" at bounding box center [534, 241] width 1068 height 482
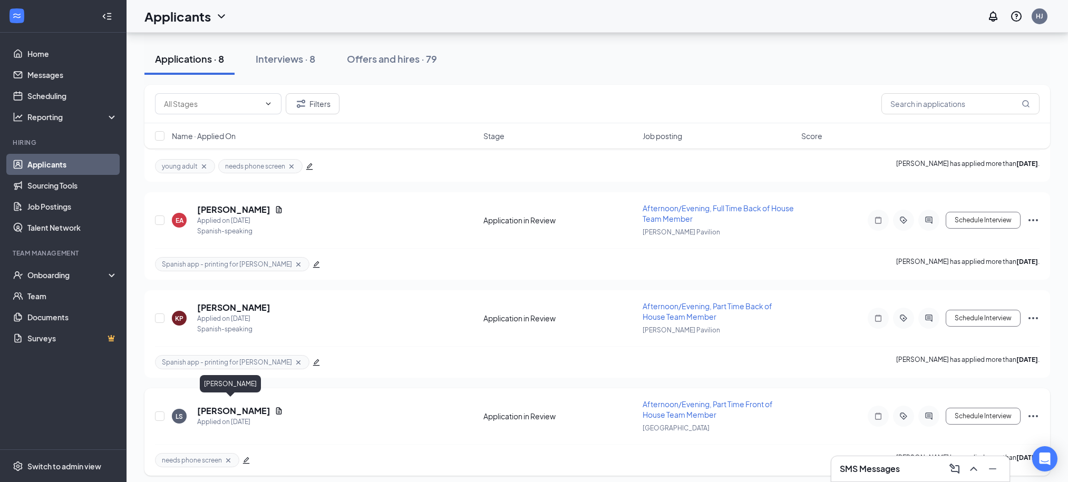
click at [222, 405] on h5 "[PERSON_NAME]" at bounding box center [233, 411] width 73 height 12
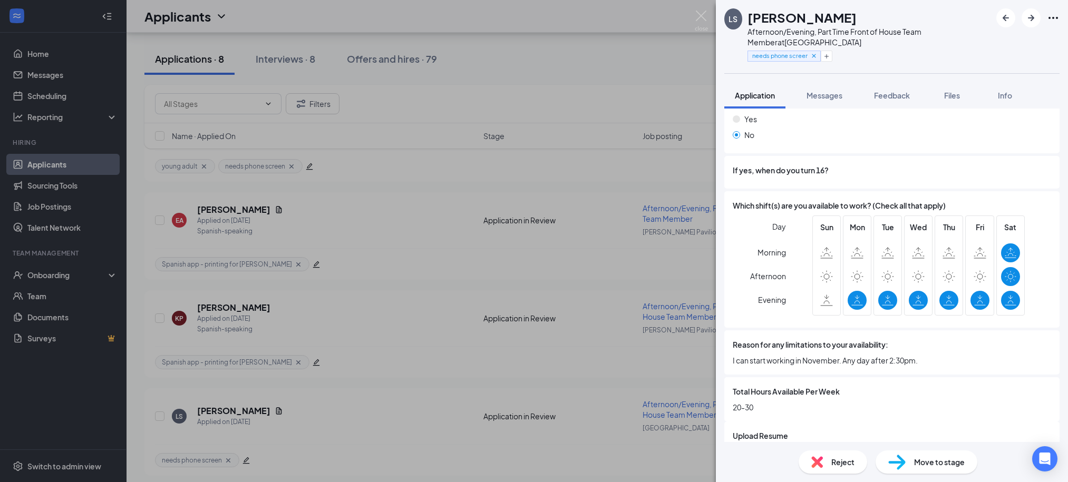
scroll to position [745, 0]
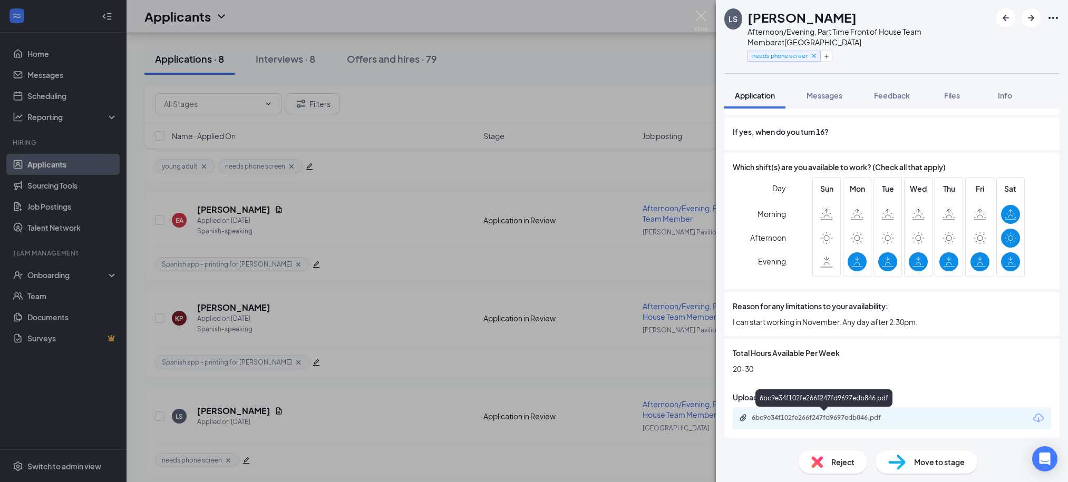
click at [836, 420] on div "6bc9e34f102fe266f247fd9697edb846.pdf" at bounding box center [826, 418] width 148 height 8
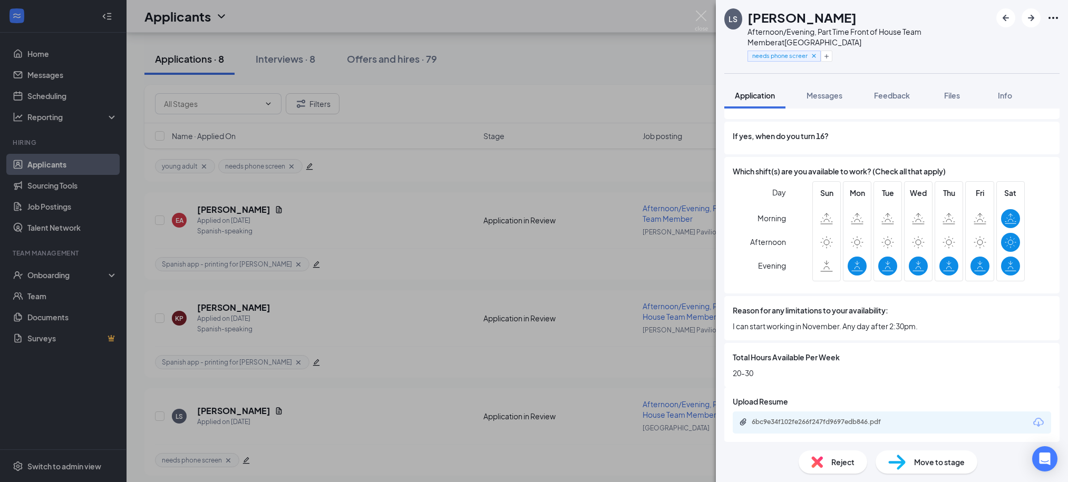
click at [585, 69] on div "LS Lylah Smith Afternoon/Evening, Part Time Front of House Team Member at Midto…" at bounding box center [534, 241] width 1068 height 482
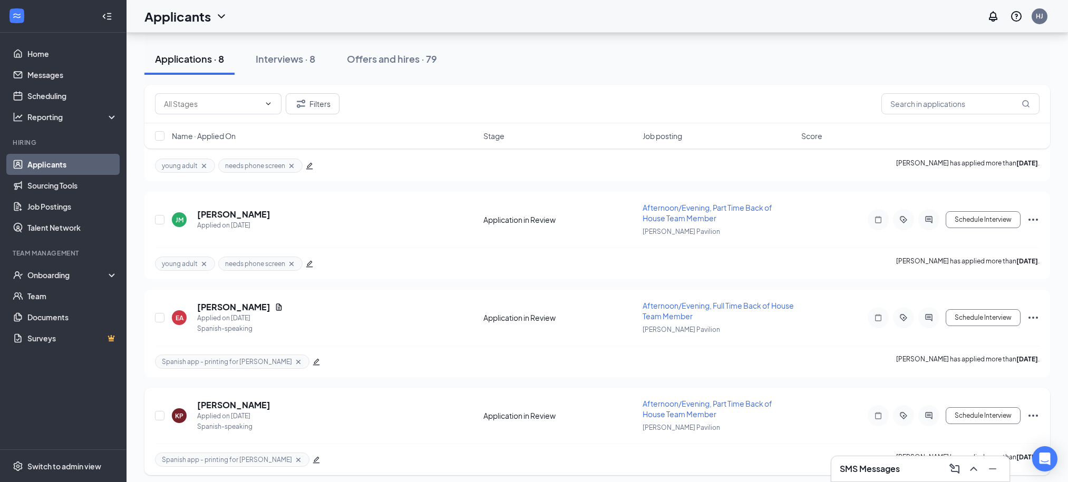
scroll to position [398, 0]
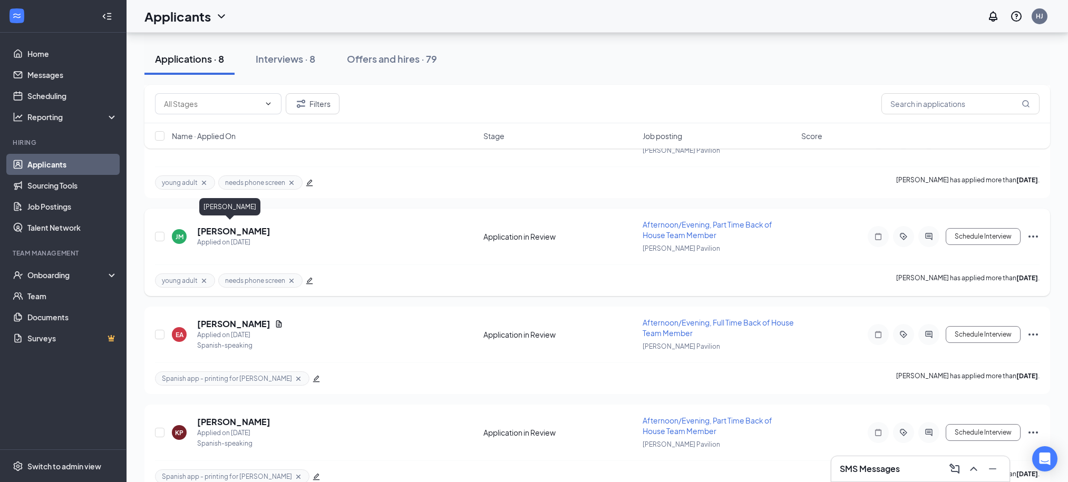
click at [216, 226] on h5 "[PERSON_NAME]" at bounding box center [233, 232] width 73 height 12
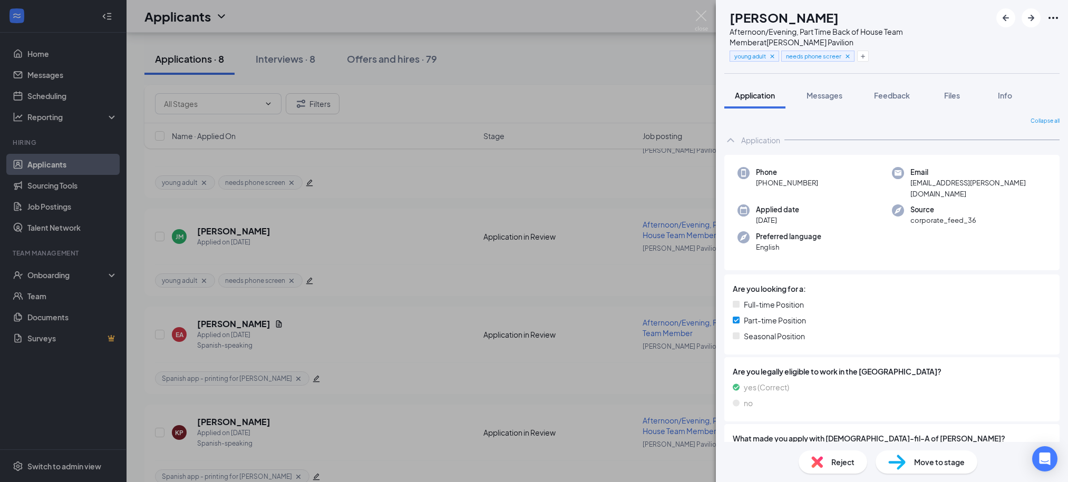
click at [666, 74] on div "JM Janiya Mills Afternoon/Evening, Part Time Back of House Team Member at Ander…" at bounding box center [534, 241] width 1068 height 482
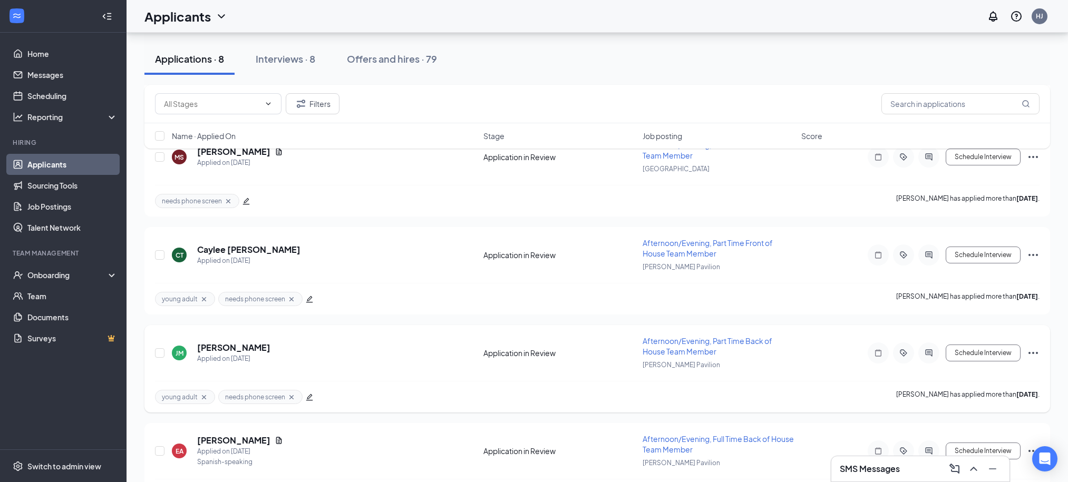
scroll to position [281, 0]
click at [237, 248] on h5 "Caylee [PERSON_NAME]" at bounding box center [248, 251] width 103 height 12
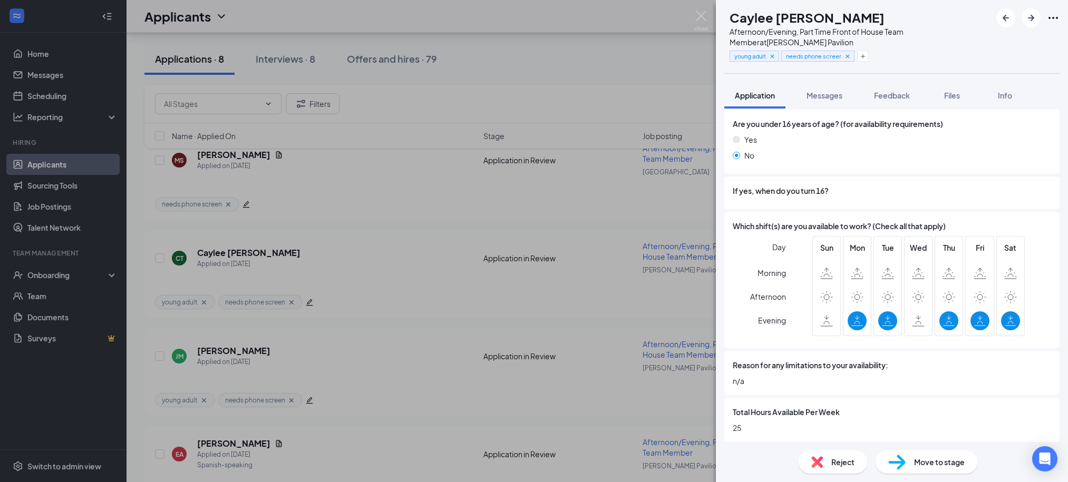
scroll to position [671, 0]
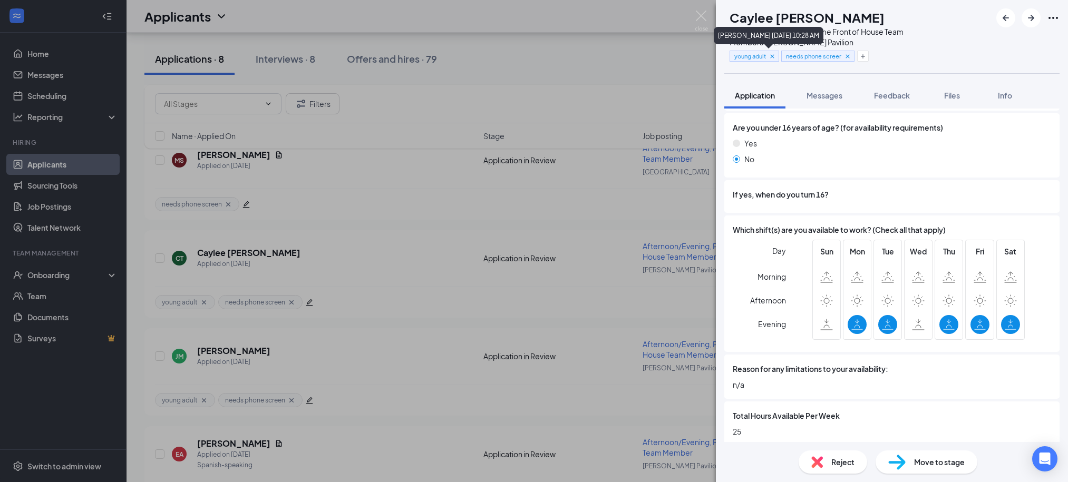
click at [776, 57] on icon "Cross" at bounding box center [772, 56] width 7 height 7
click at [800, 57] on icon "Cross" at bounding box center [795, 55] width 7 height 7
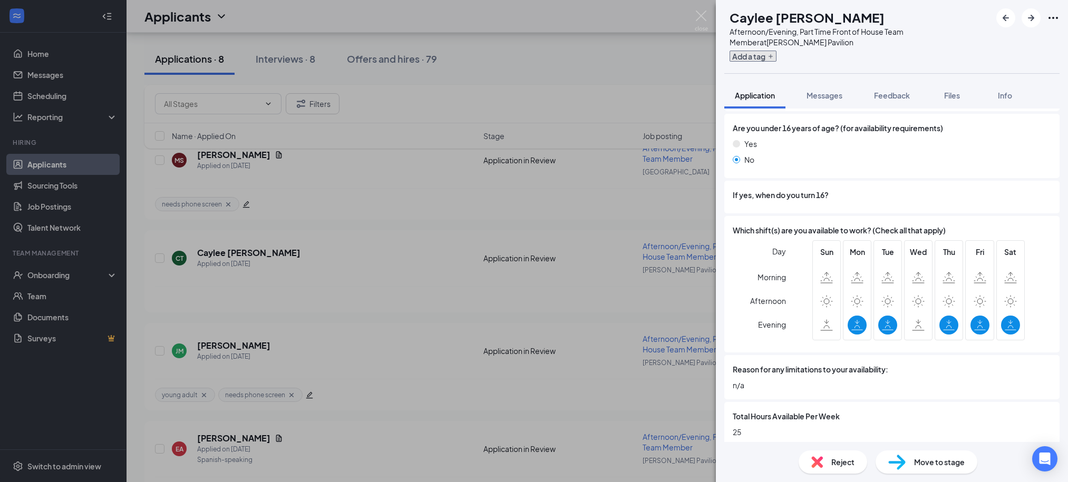
click at [773, 55] on button "Add a tag" at bounding box center [753, 56] width 47 height 11
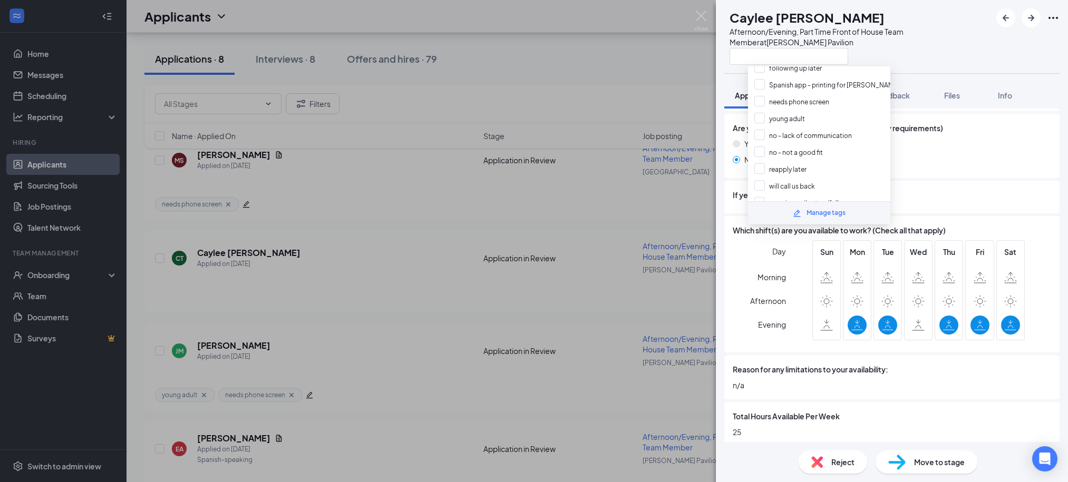
scroll to position [140, 0]
click at [801, 160] on input "reapply later" at bounding box center [780, 166] width 52 height 12
checkbox input "true"
click at [914, 48] on div at bounding box center [860, 55] width 261 height 17
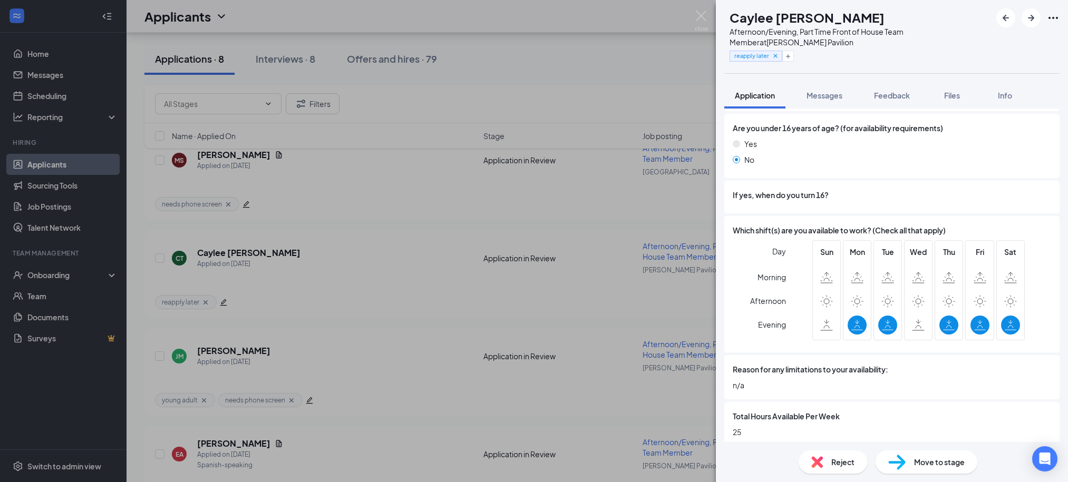
click at [834, 463] on span "Reject" at bounding box center [842, 463] width 23 height 12
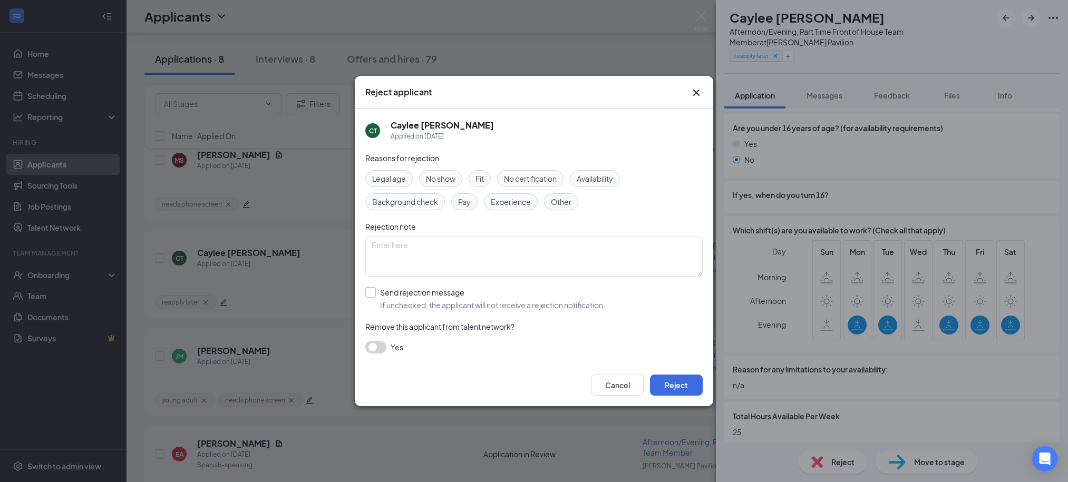
click at [441, 301] on input "Send rejection message If unchecked, the applicant will not receive a rejection…" at bounding box center [485, 298] width 240 height 23
checkbox input "true"
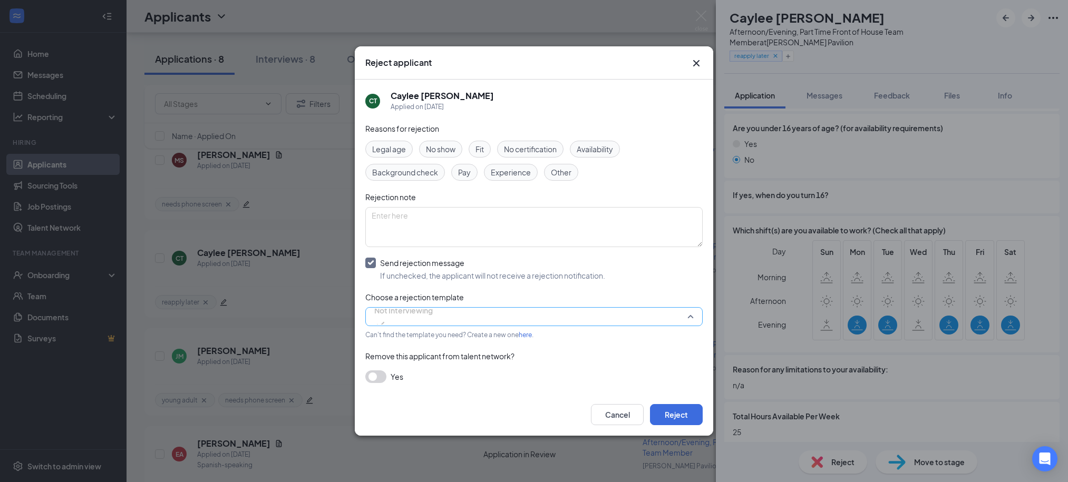
click at [433, 323] on span "Not Interviewing" at bounding box center [403, 317] width 59 height 28
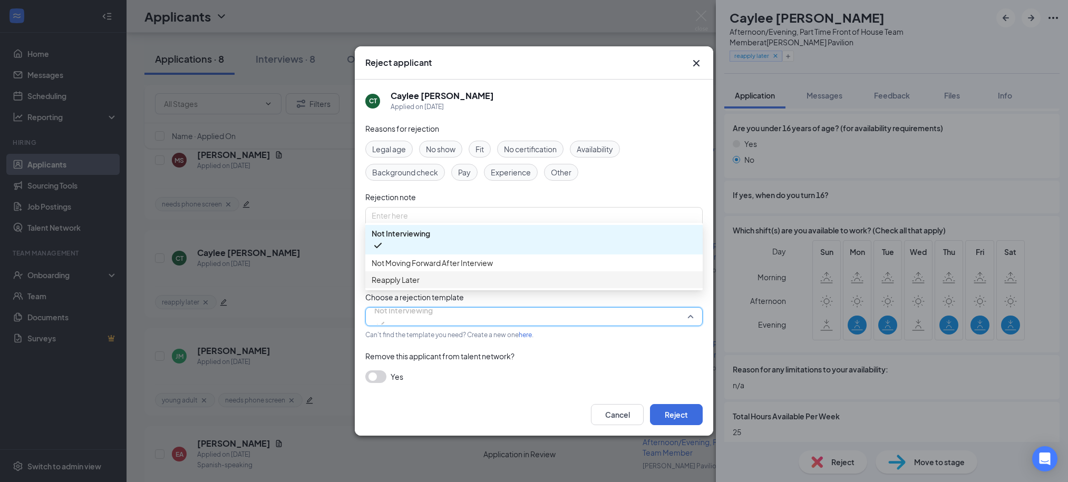
click at [440, 286] on span "Reapply Later" at bounding box center [534, 280] width 325 height 12
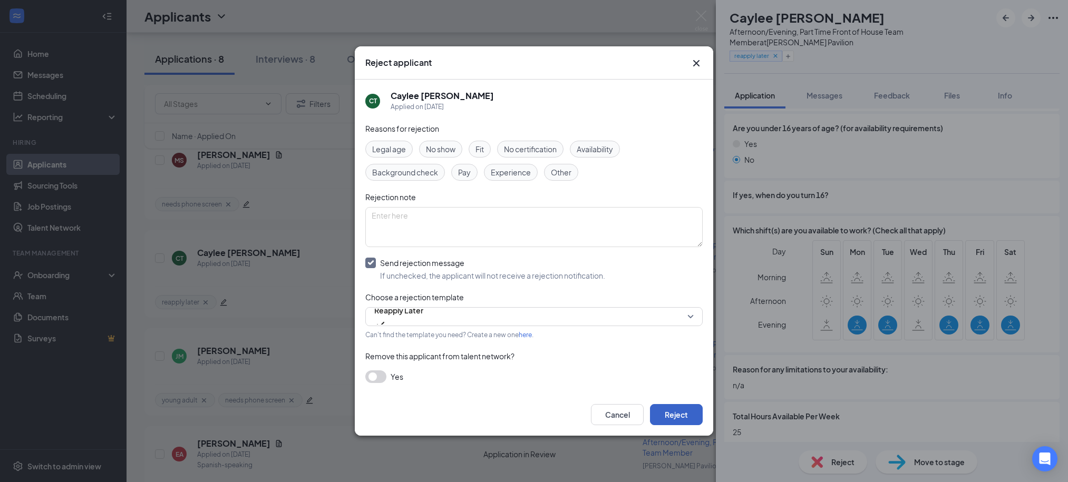
click at [691, 413] on button "Reject" at bounding box center [676, 414] width 53 height 21
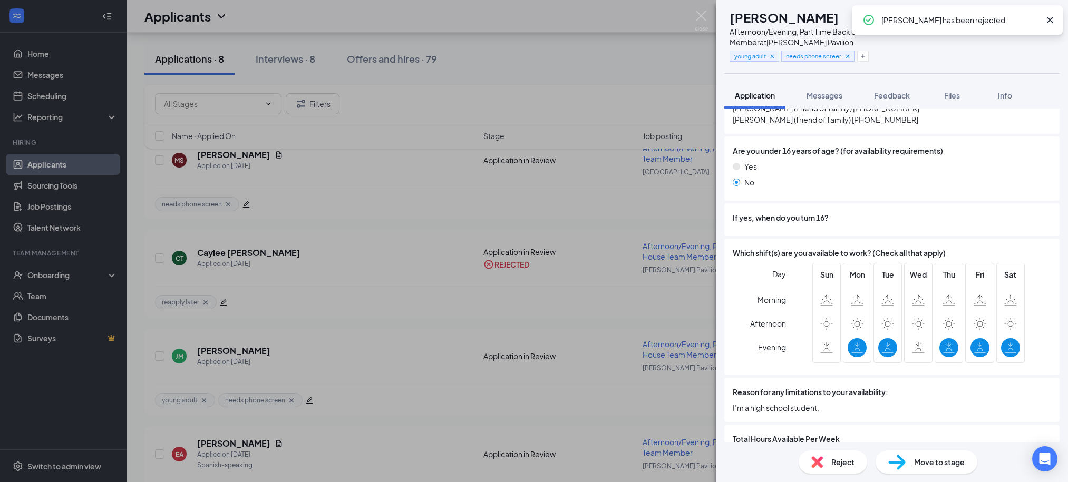
click at [560, 62] on div "JM Janiya Mills Afternoon/Evening, Part Time Back of House Team Member at Ander…" at bounding box center [534, 241] width 1068 height 482
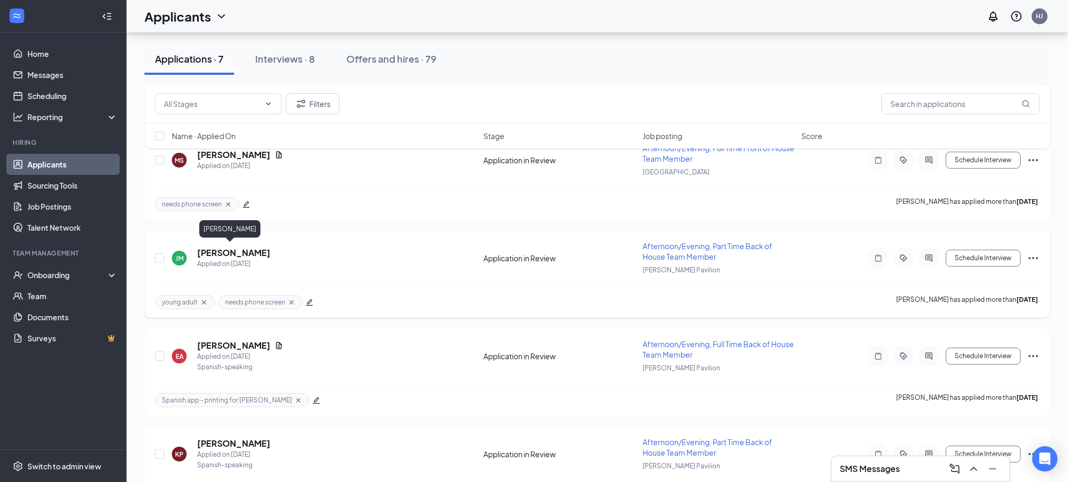
click at [231, 253] on h5 "[PERSON_NAME]" at bounding box center [233, 253] width 73 height 12
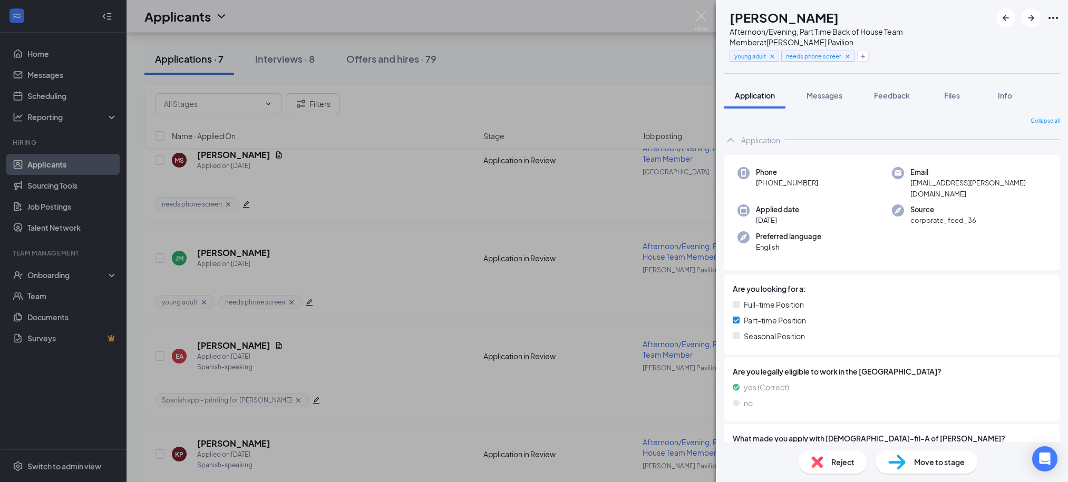
click at [628, 52] on div "JM Janiya Mills Afternoon/Evening, Part Time Back of House Team Member at Ander…" at bounding box center [534, 241] width 1068 height 482
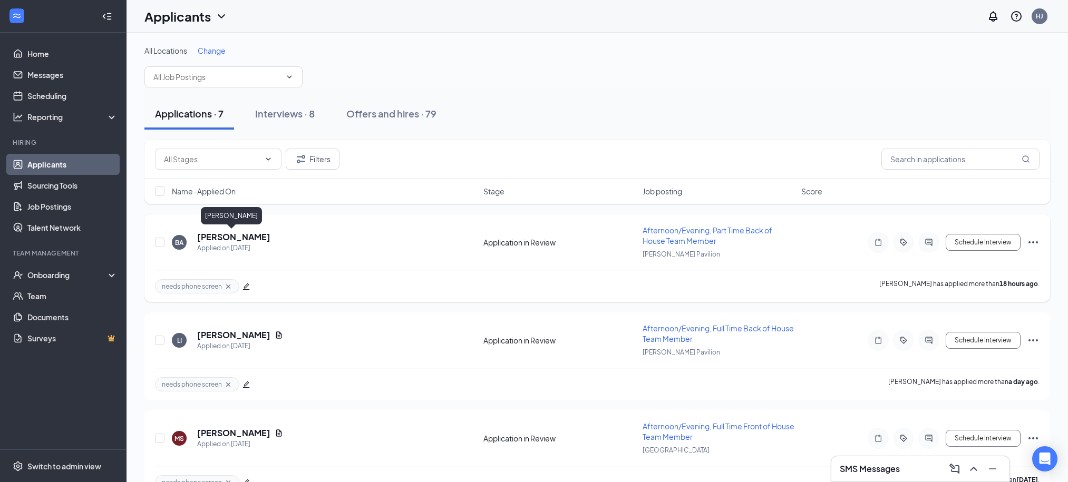
click at [223, 236] on h5 "[PERSON_NAME]" at bounding box center [233, 237] width 73 height 12
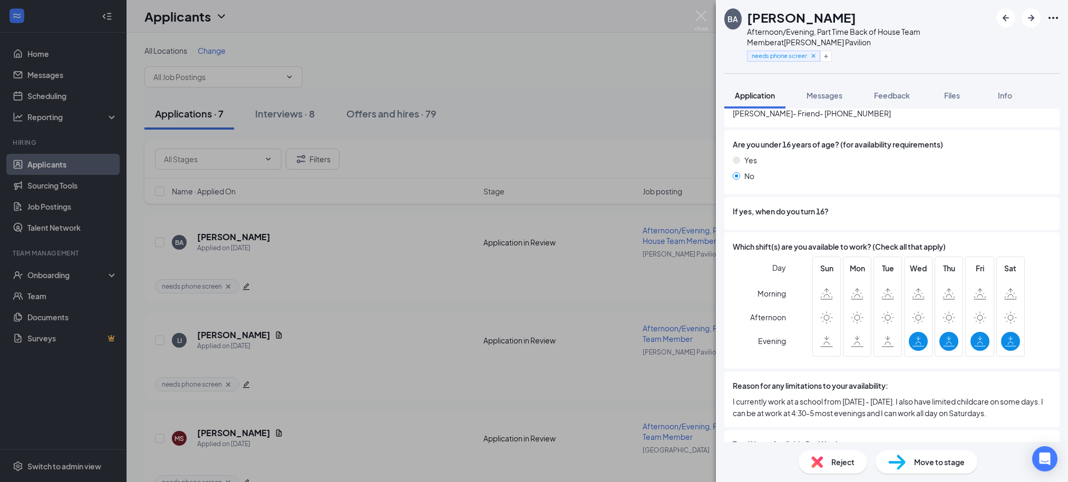
scroll to position [733, 0]
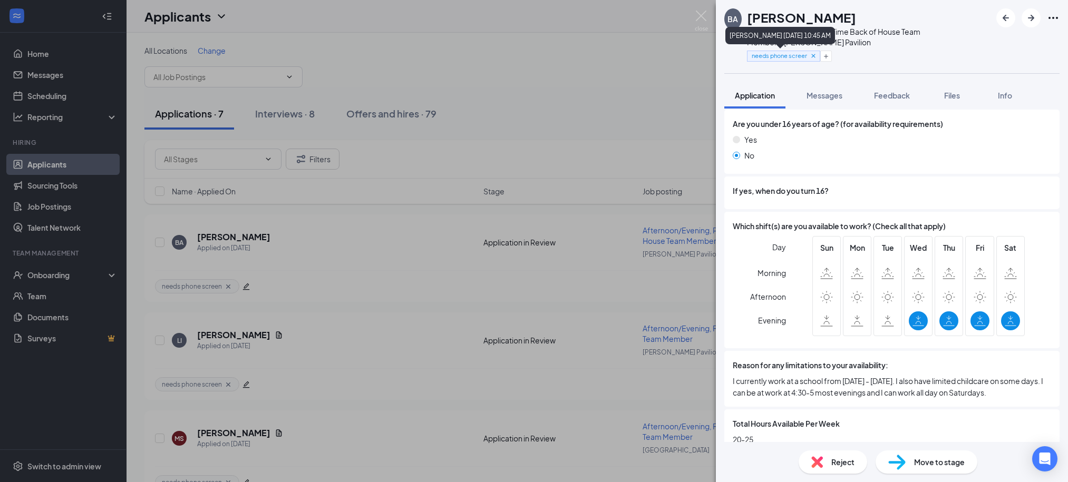
click at [815, 57] on icon "Cross" at bounding box center [813, 56] width 4 height 4
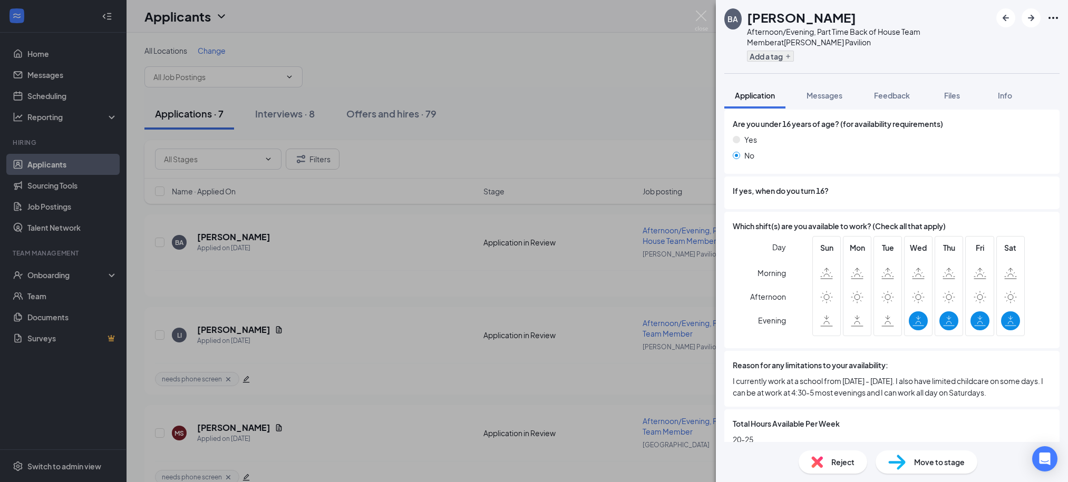
click at [777, 50] on div "Add a tag" at bounding box center [869, 55] width 244 height 17
click at [778, 53] on button "Add a tag" at bounding box center [770, 56] width 47 height 11
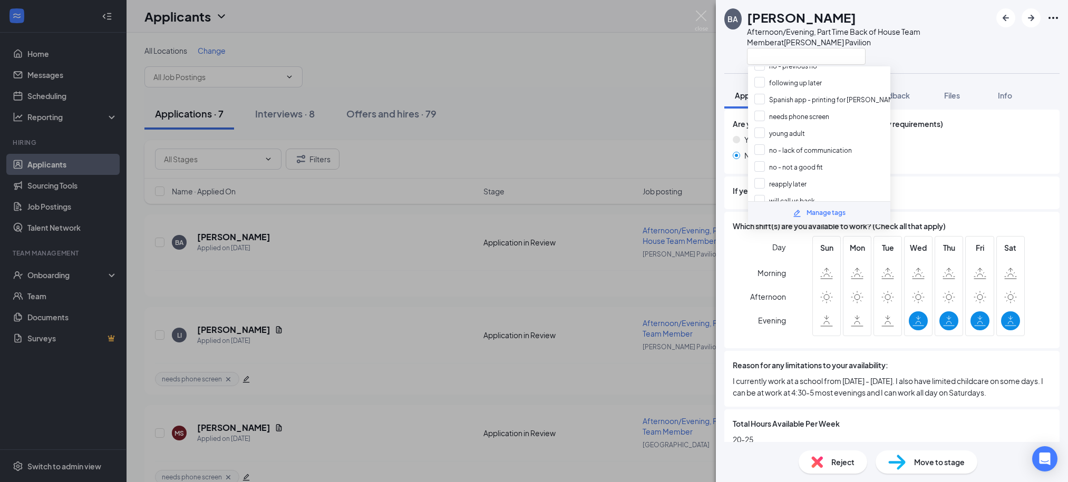
scroll to position [125, 0]
click at [796, 159] on input "no - not a good fit" at bounding box center [788, 165] width 69 height 12
checkbox input "true"
click at [952, 27] on div "Afternoon/Evening, Part Time Back of House Team Member at Anderson Pavilion" at bounding box center [869, 36] width 244 height 21
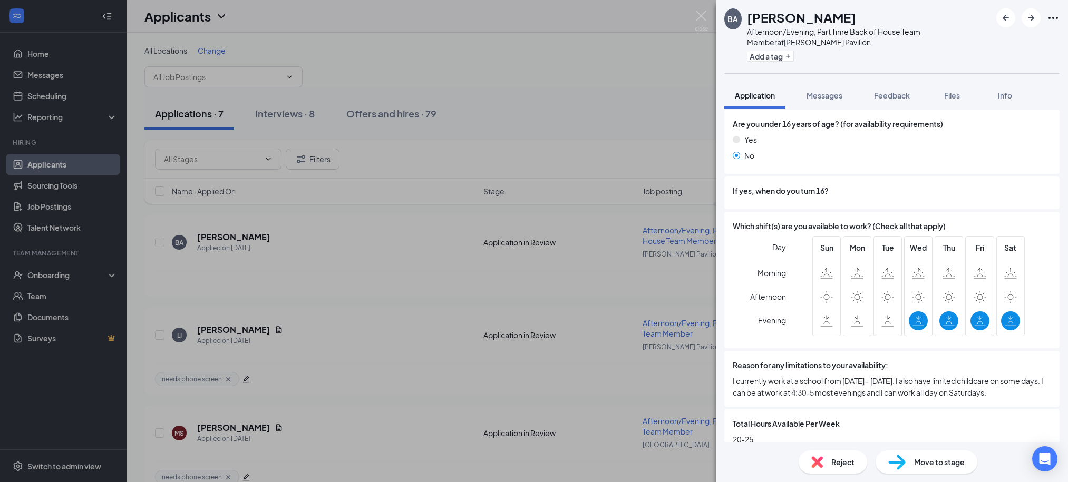
scroll to position [729, 0]
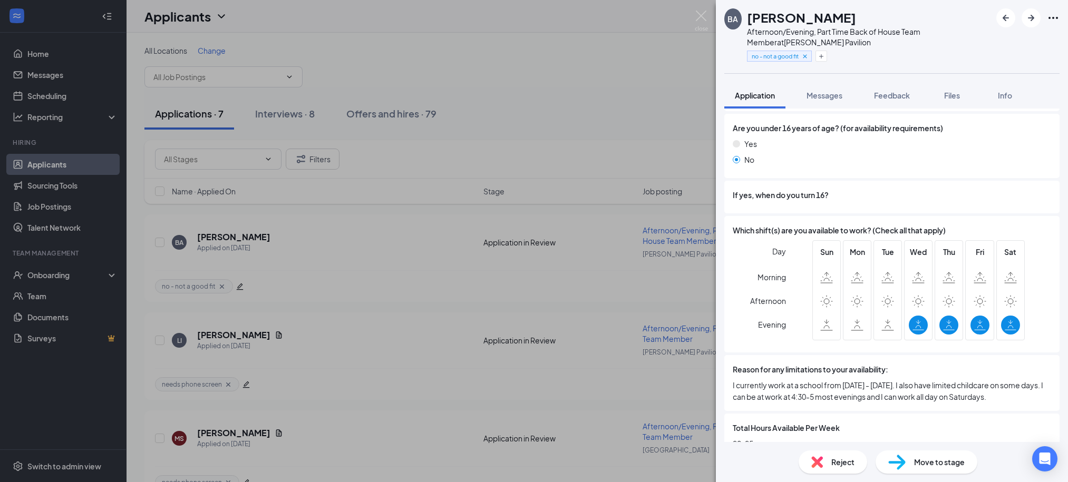
click at [823, 463] on div "Reject" at bounding box center [833, 462] width 69 height 23
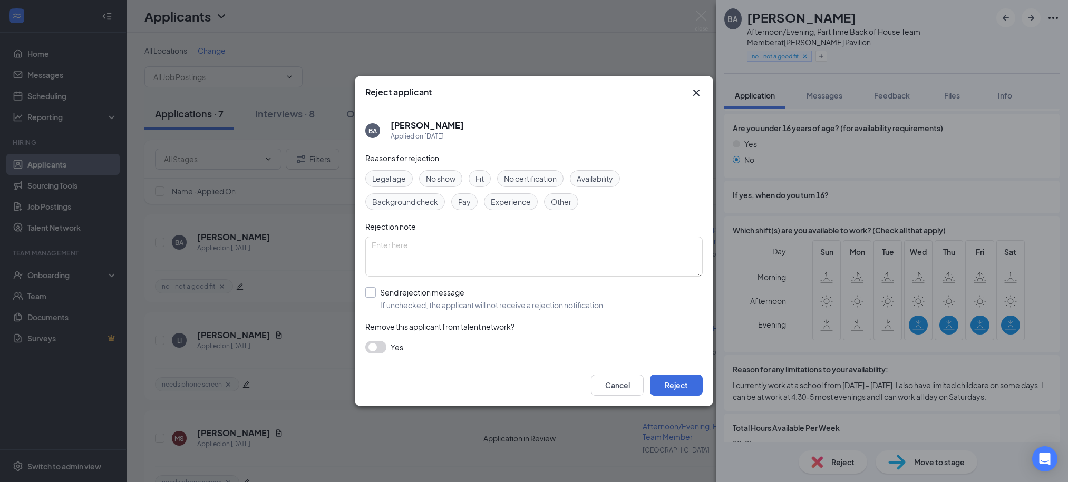
click at [415, 298] on input "Send rejection message If unchecked, the applicant will not receive a rejection…" at bounding box center [485, 298] width 240 height 23
checkbox input "true"
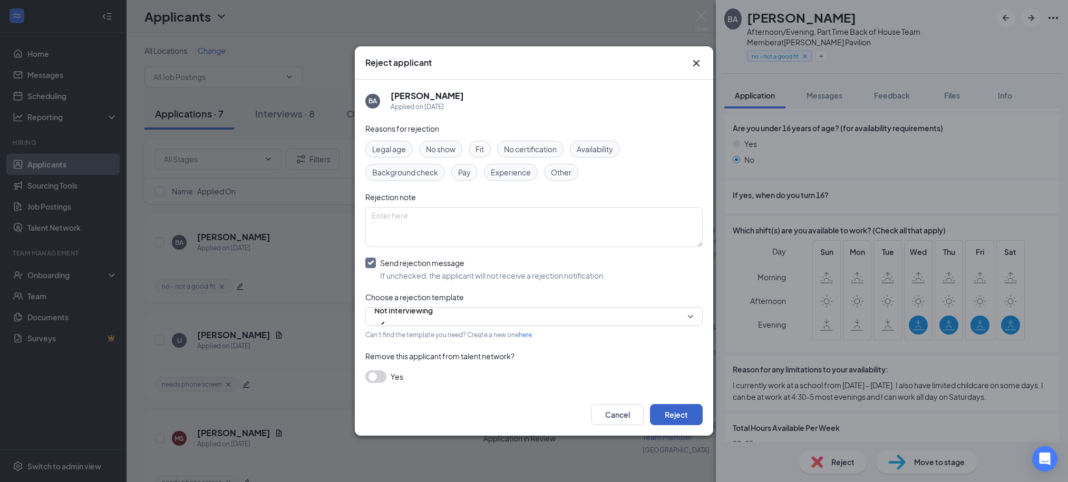
click at [695, 418] on button "Reject" at bounding box center [676, 414] width 53 height 21
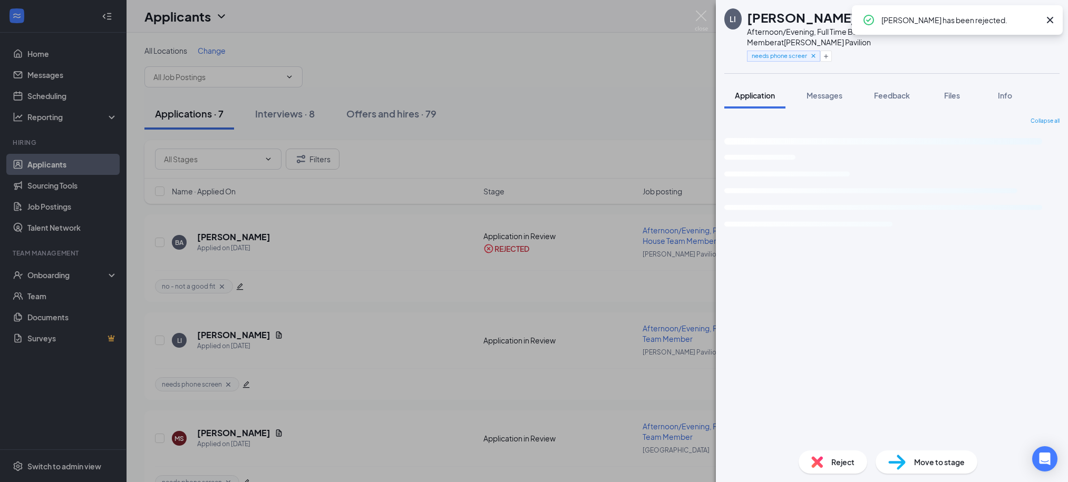
click at [474, 54] on div "LI Lawrence III Afternoon/Evening, Full Time Back of House Team Member at Ander…" at bounding box center [534, 241] width 1068 height 482
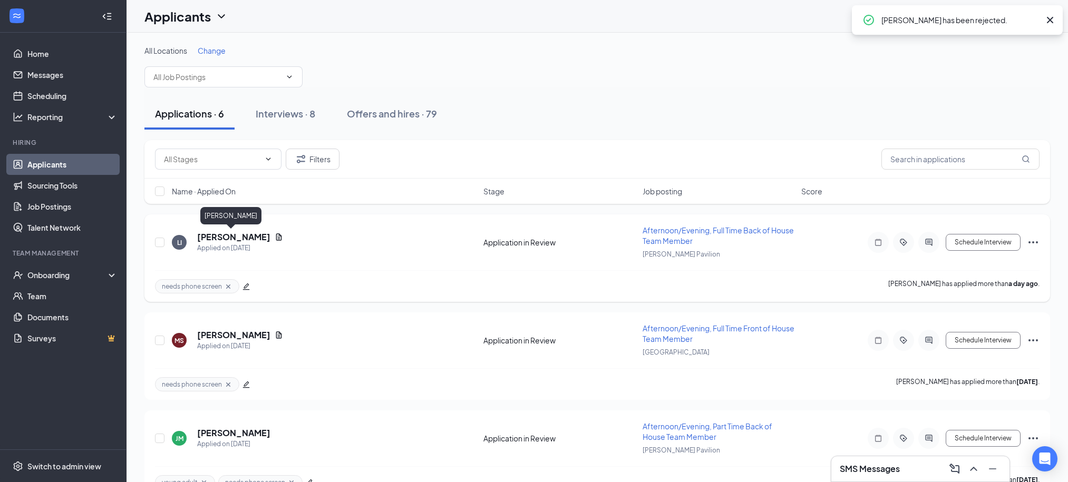
click at [230, 238] on h5 "[PERSON_NAME]" at bounding box center [233, 237] width 73 height 12
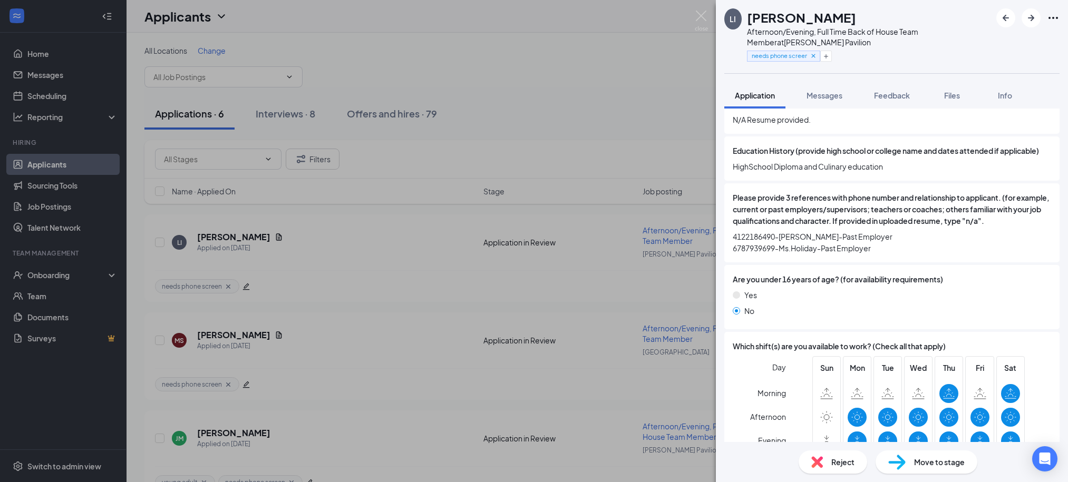
scroll to position [531, 0]
click at [813, 57] on icon "Cross" at bounding box center [813, 55] width 7 height 7
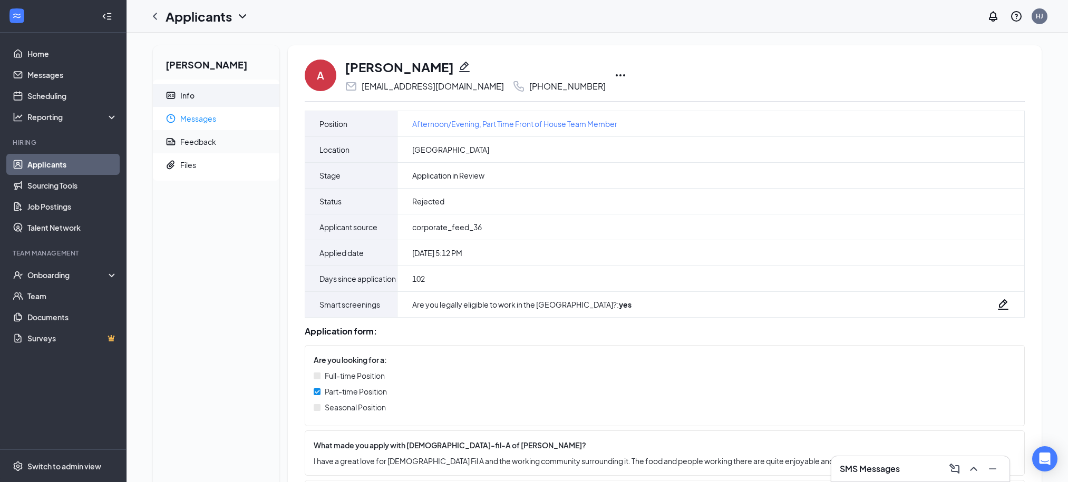
click at [190, 120] on span "Messages" at bounding box center [225, 118] width 91 height 23
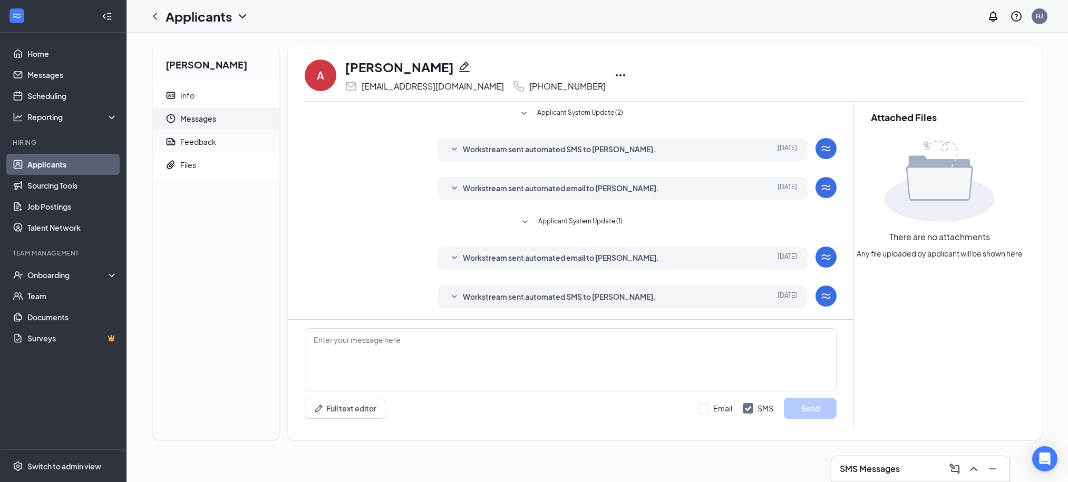
click at [200, 139] on div "Feedback" at bounding box center [198, 142] width 36 height 11
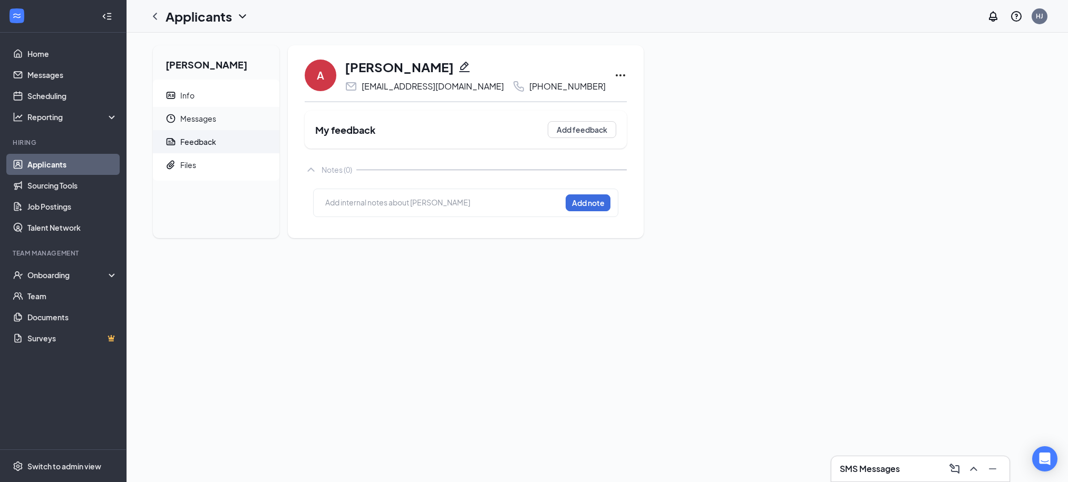
click at [206, 122] on span "Messages" at bounding box center [225, 118] width 91 height 23
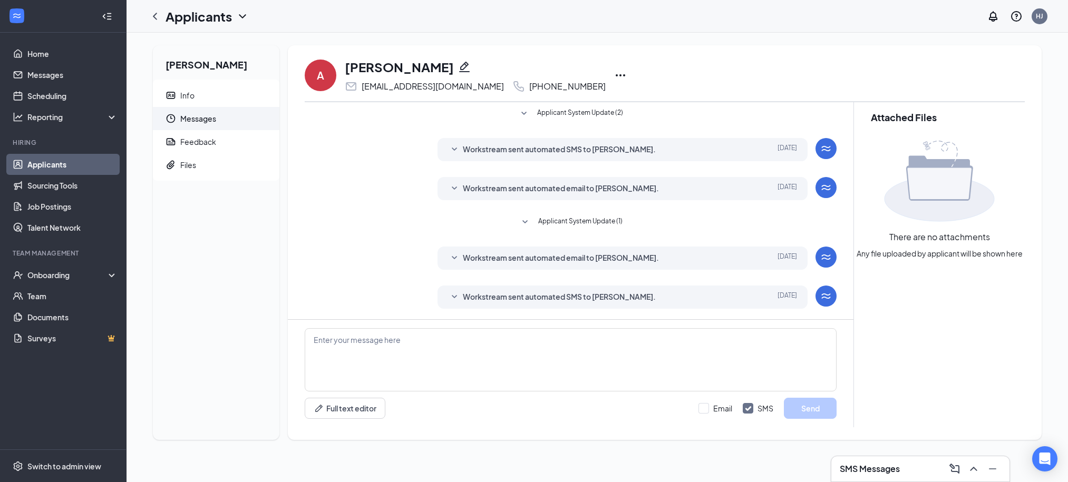
click at [632, 256] on span "Workstream sent automated email to Adriana Roberts." at bounding box center [561, 258] width 196 height 13
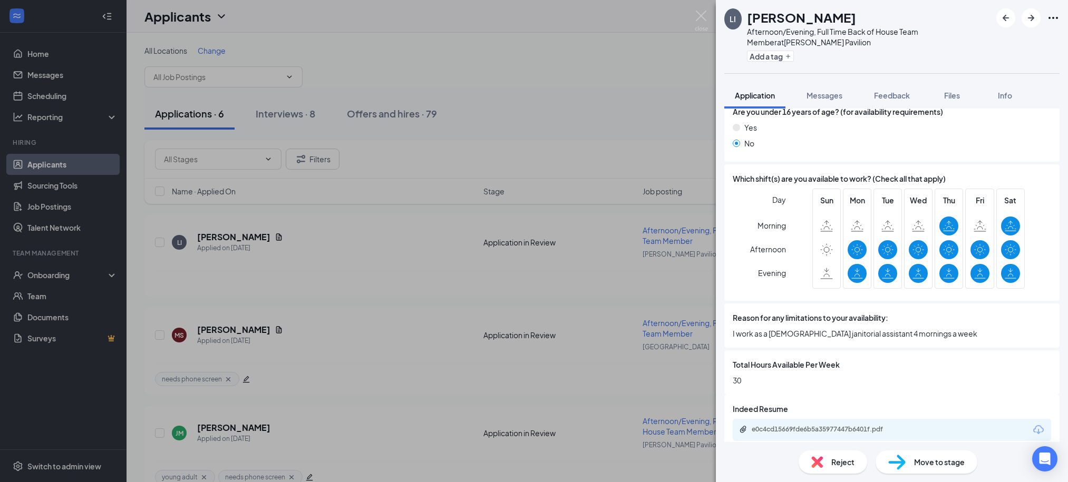
scroll to position [694, 0]
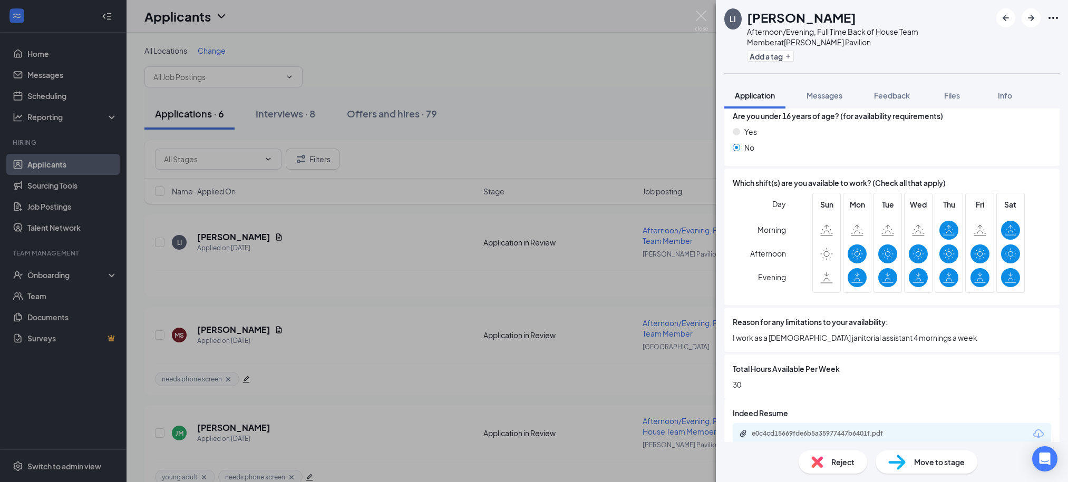
click at [847, 430] on div "e0c4cd15669fde6b5a35977447b6401f.pdf" at bounding box center [824, 435] width 171 height 10
click at [916, 459] on span "Move to stage" at bounding box center [939, 463] width 51 height 12
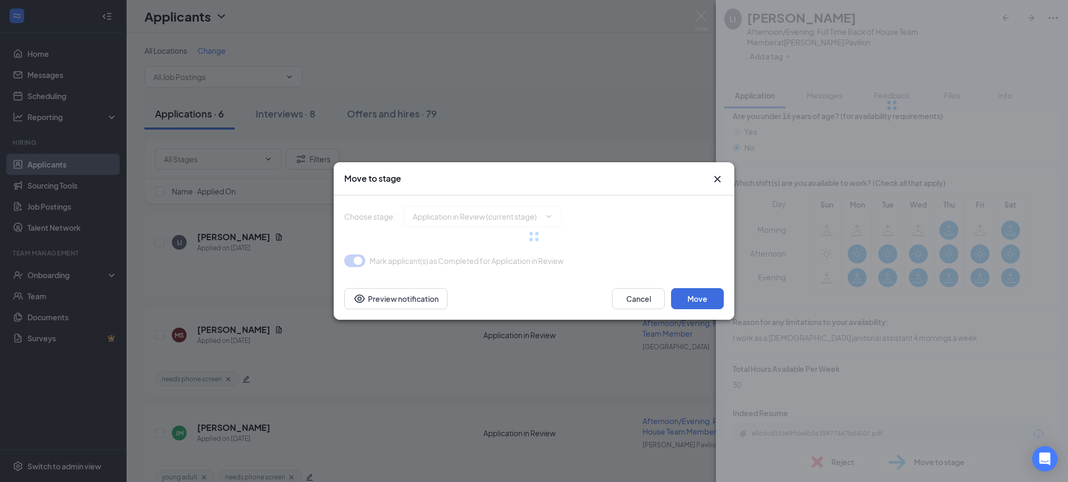
type input "1st Interview (next stage)"
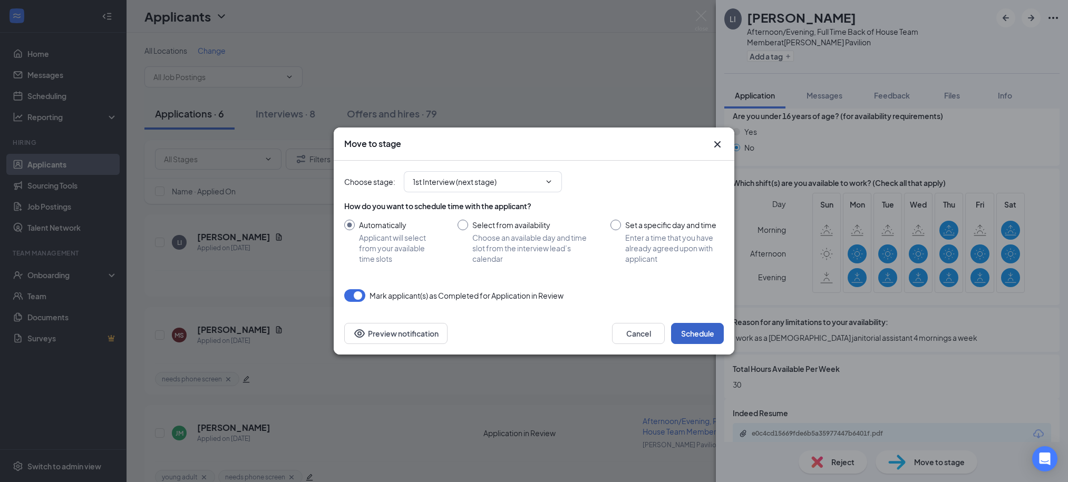
click at [721, 333] on button "Schedule" at bounding box center [697, 333] width 53 height 21
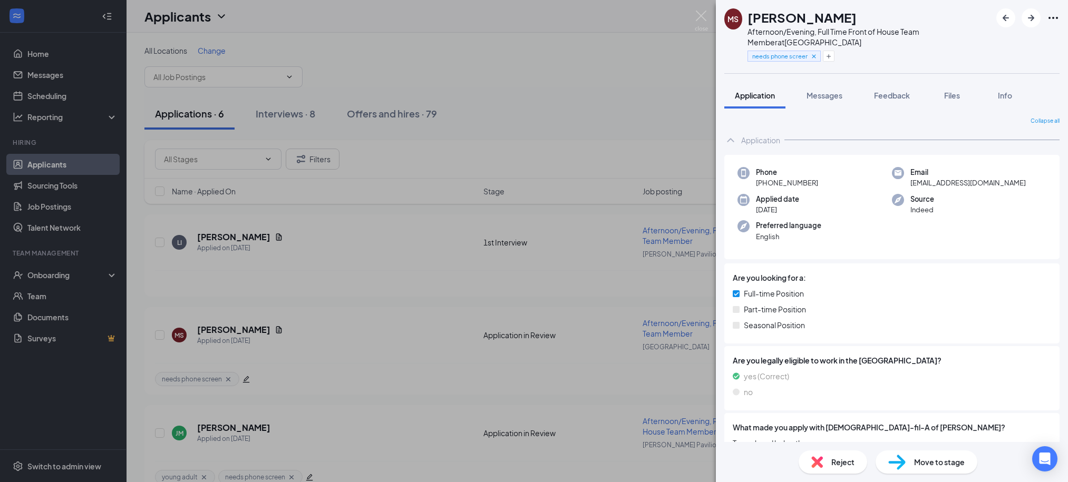
click at [535, 62] on div "MS Miguel Santiago Afternoon/Evening, Full Time Front of House Team Member at M…" at bounding box center [534, 241] width 1068 height 482
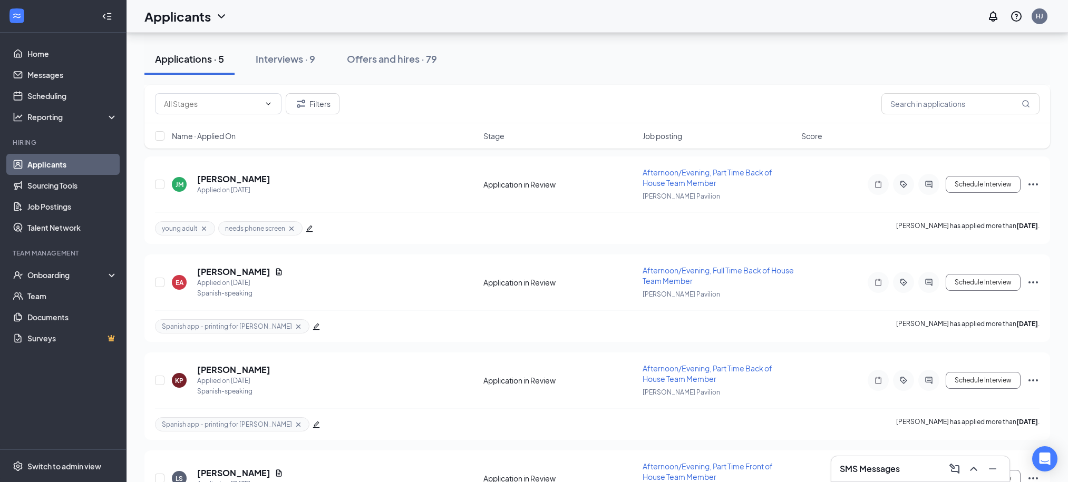
scroll to position [220, 0]
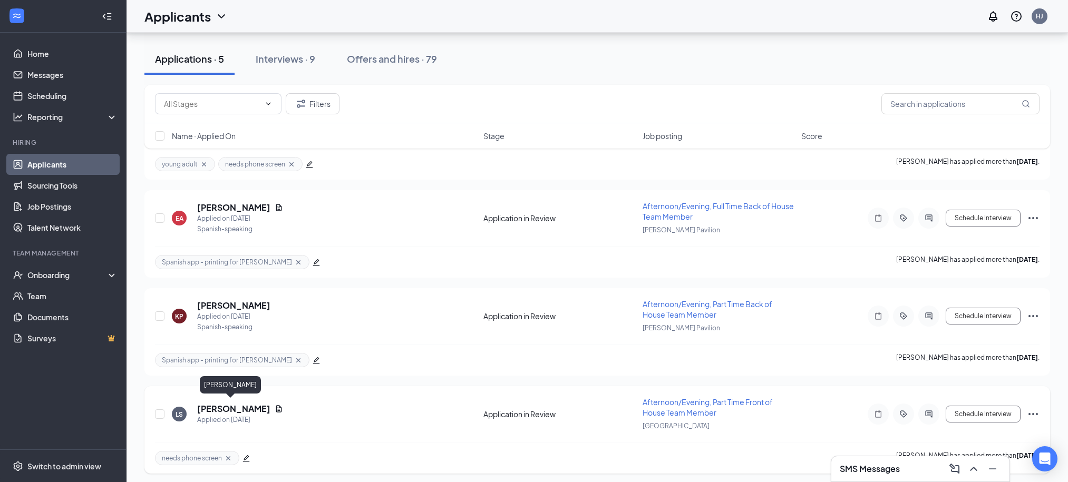
click at [219, 408] on h5 "[PERSON_NAME]" at bounding box center [233, 409] width 73 height 12
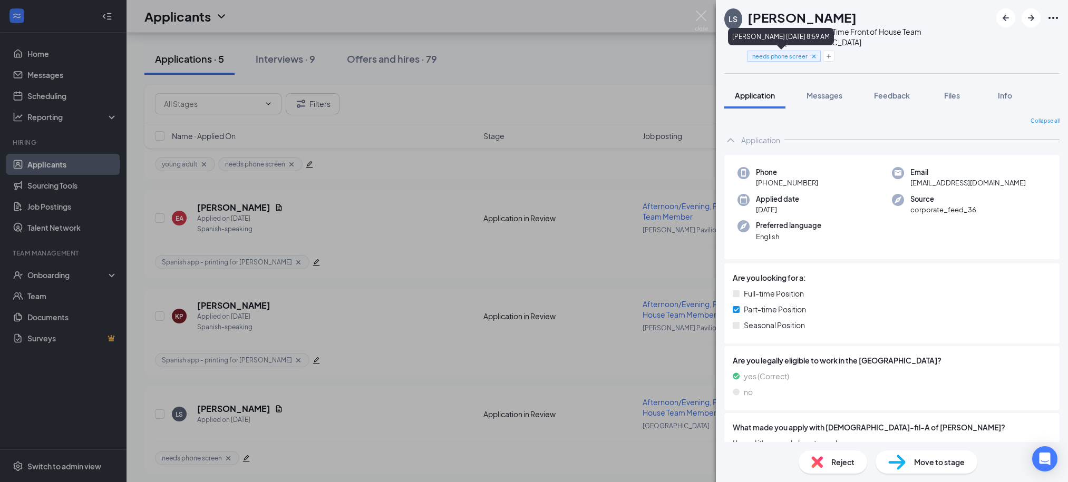
click at [814, 55] on icon "Cross" at bounding box center [814, 56] width 4 height 4
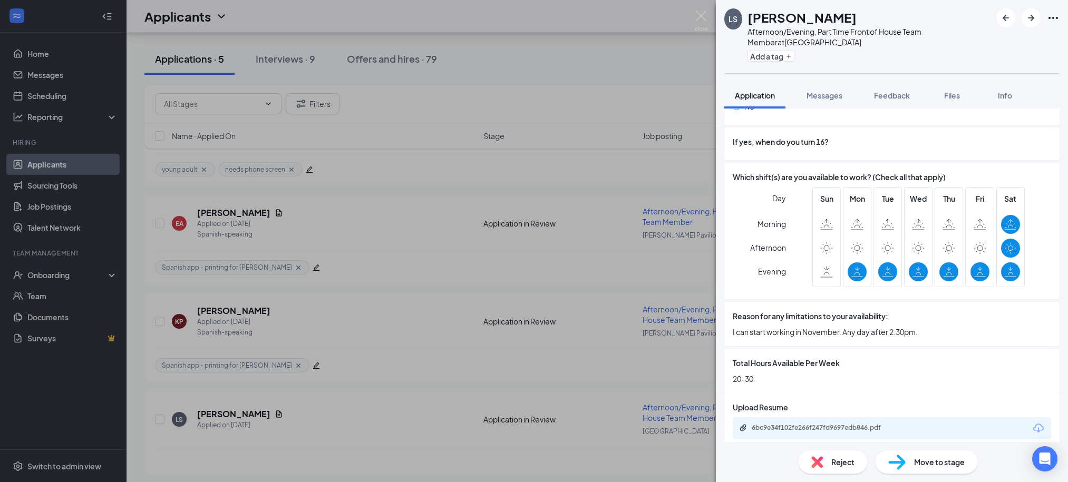
scroll to position [745, 0]
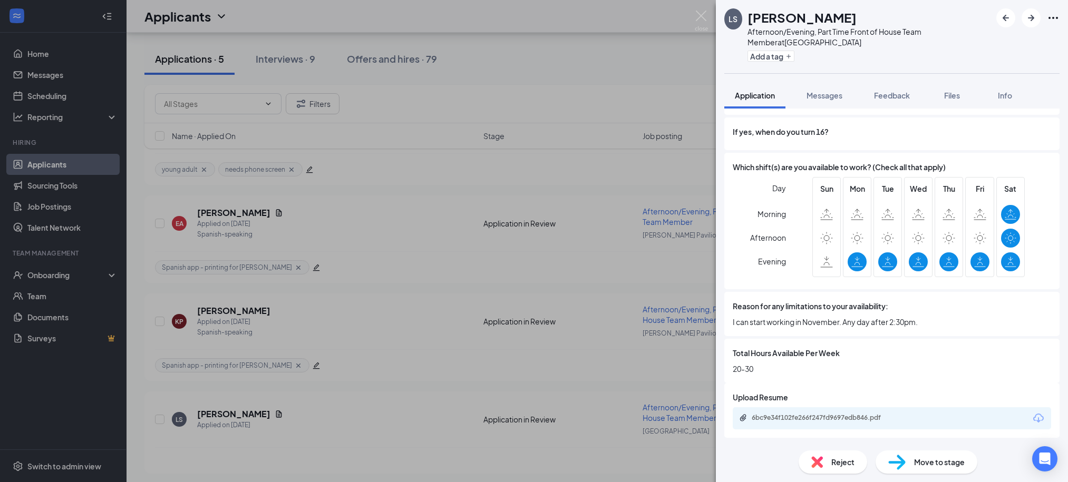
click at [898, 459] on img at bounding box center [896, 462] width 17 height 15
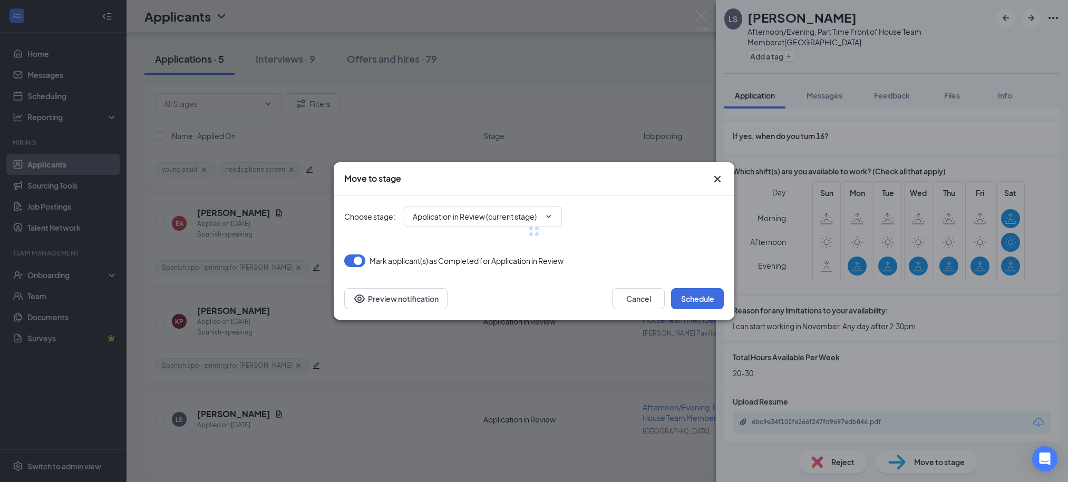
type input "1st Interview (next stage)"
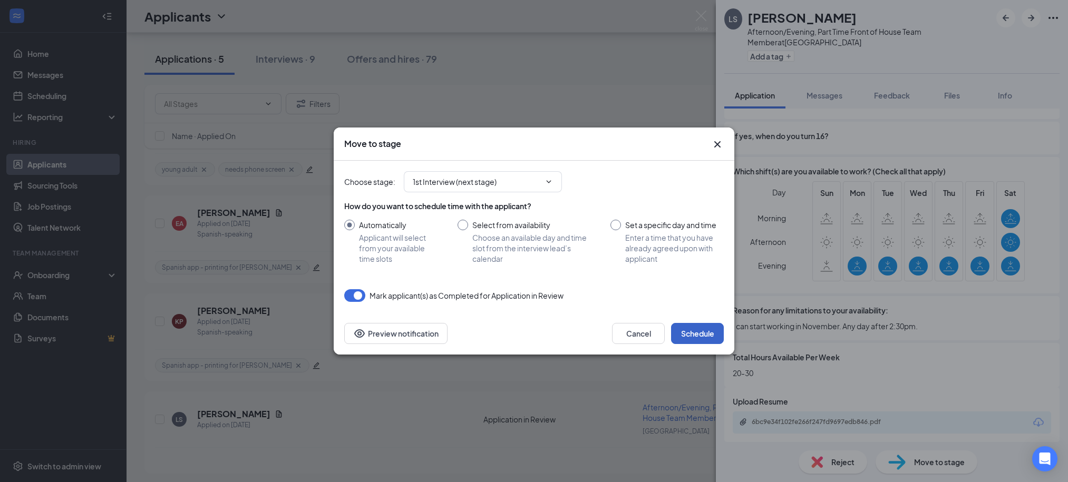
click at [693, 328] on button "Schedule" at bounding box center [697, 333] width 53 height 21
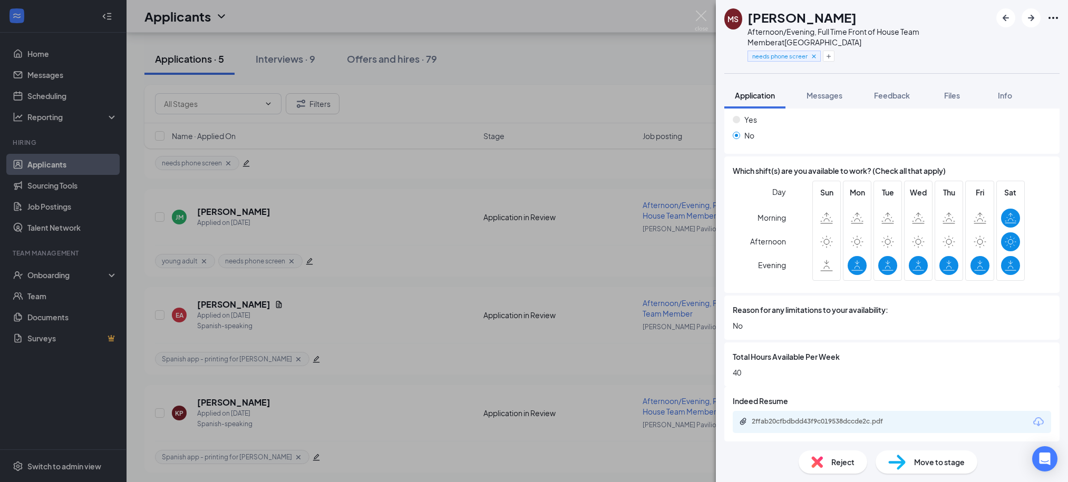
scroll to position [683, 0]
click at [602, 100] on div "MS Miguel Santiago Afternoon/Evening, Full Time Front of House Team Member at M…" at bounding box center [534, 241] width 1068 height 482
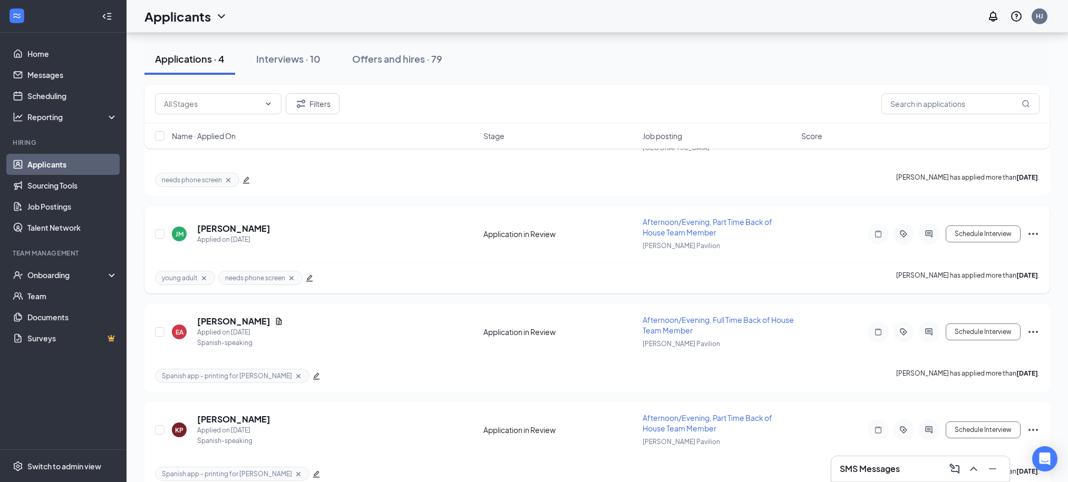
scroll to position [123, 0]
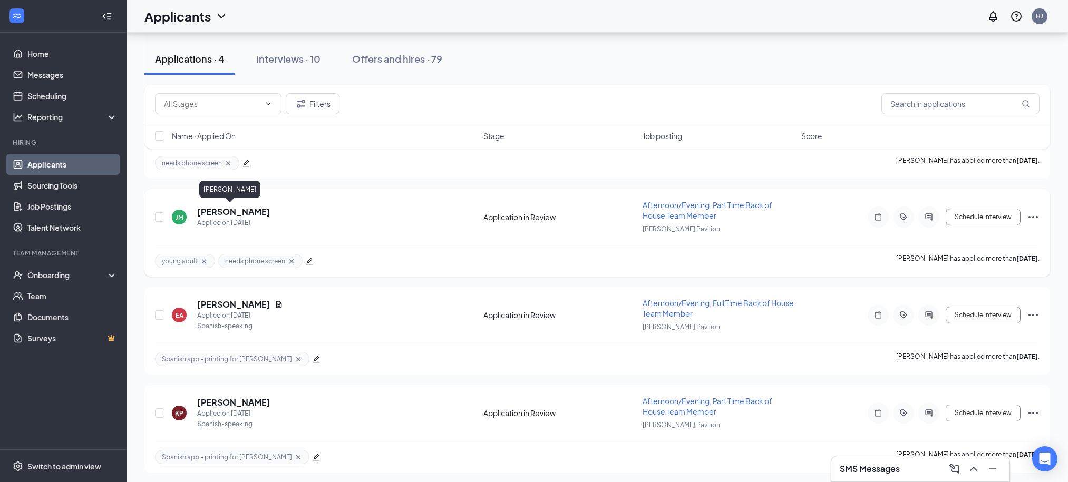
click at [231, 213] on h5 "[PERSON_NAME]" at bounding box center [233, 212] width 73 height 12
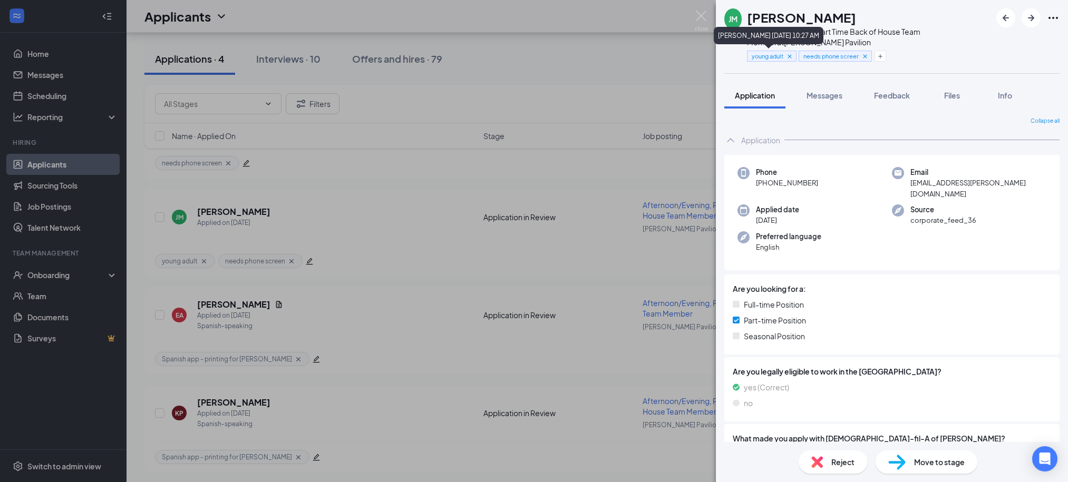
click at [793, 56] on icon "Cross" at bounding box center [789, 56] width 7 height 7
click at [815, 56] on icon "Cross" at bounding box center [813, 56] width 4 height 4
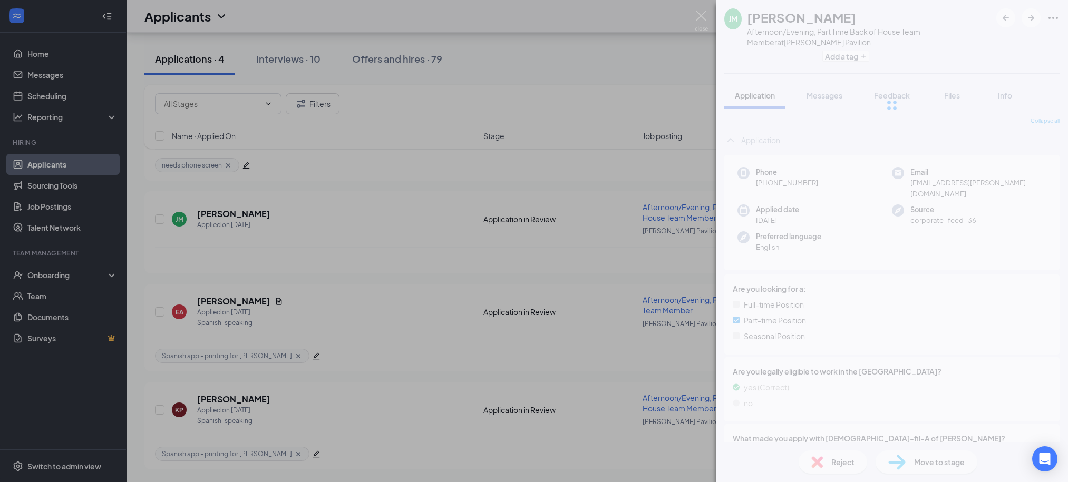
scroll to position [118, 0]
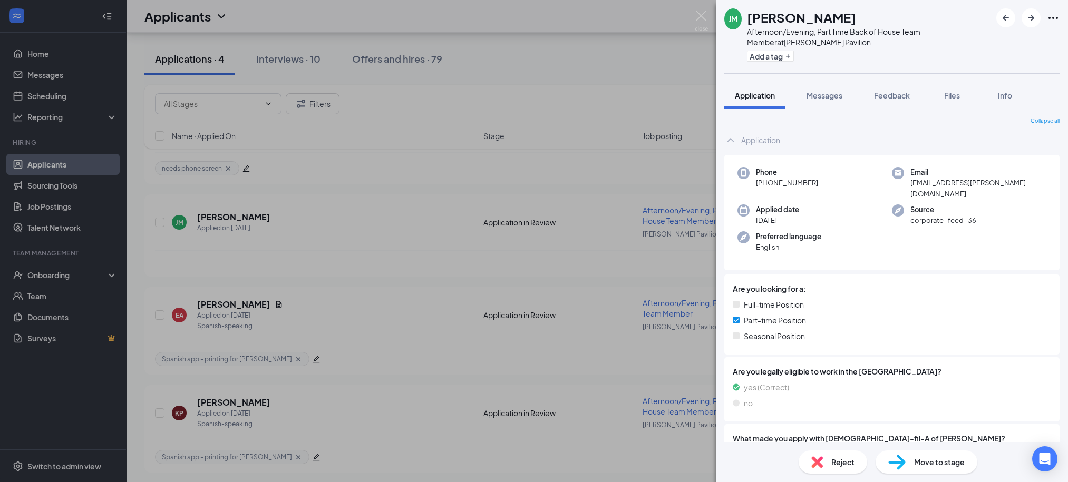
click at [920, 467] on span "Move to stage" at bounding box center [939, 463] width 51 height 12
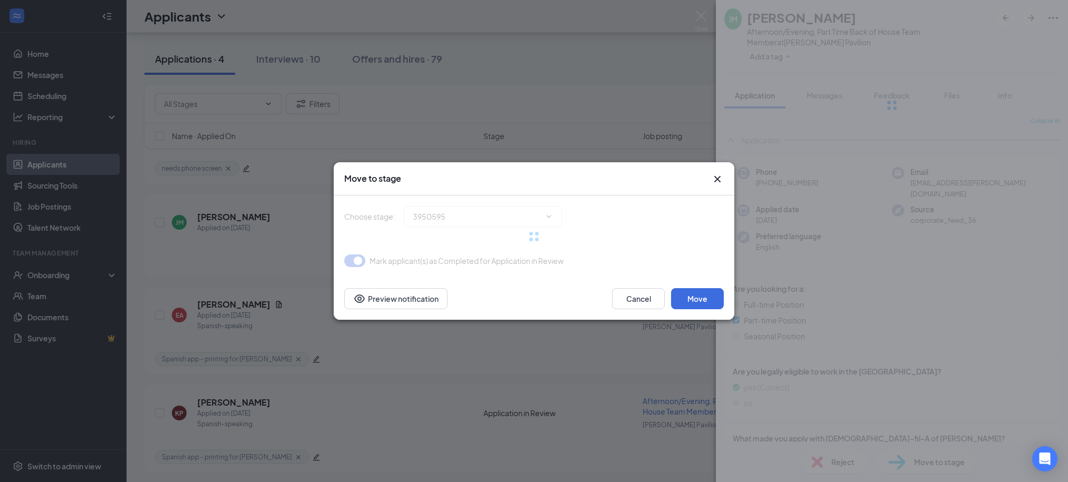
type input "1st Interview (next stage)"
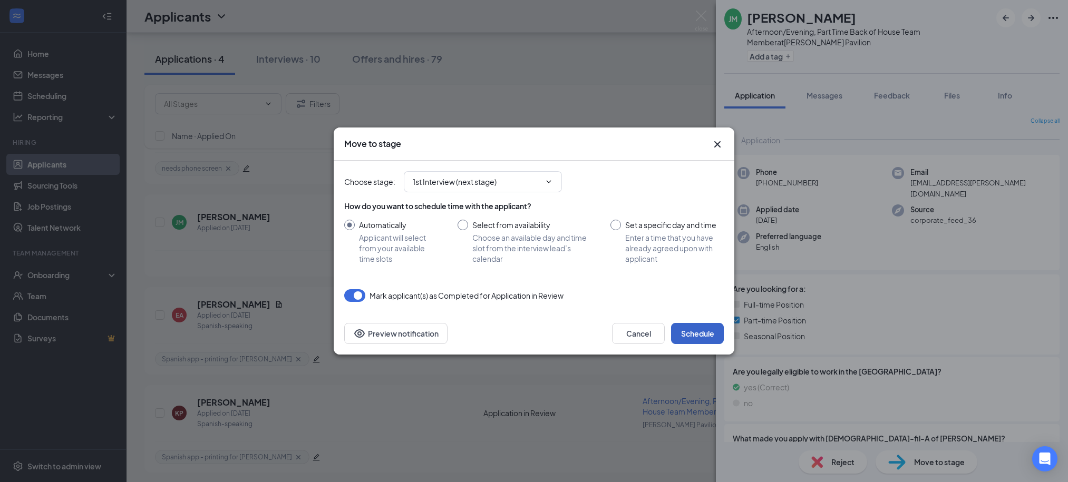
click at [706, 328] on button "Schedule" at bounding box center [697, 333] width 53 height 21
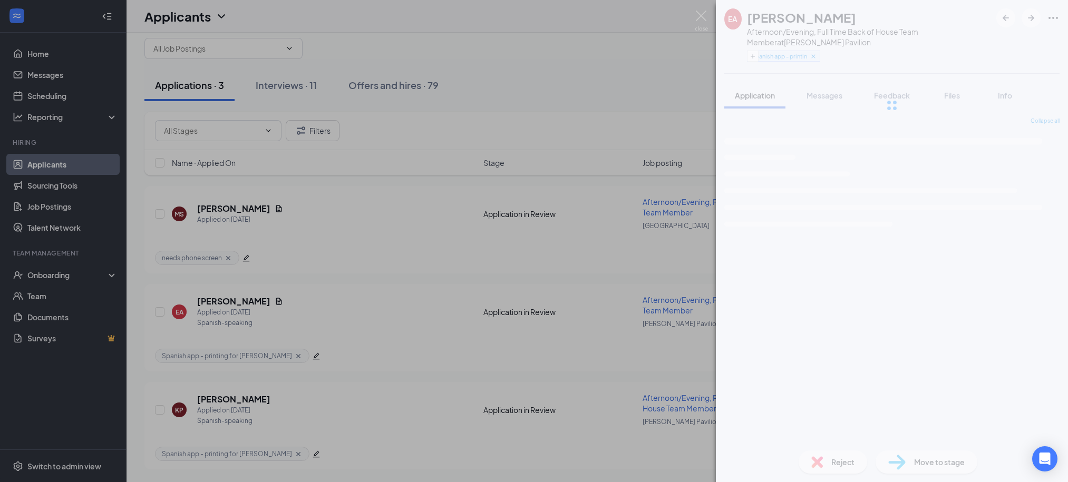
scroll to position [26, 0]
click at [528, 58] on div "EA Edinson Andrey Afternoon/Evening, Full Time Back of House Team Member at And…" at bounding box center [534, 241] width 1068 height 482
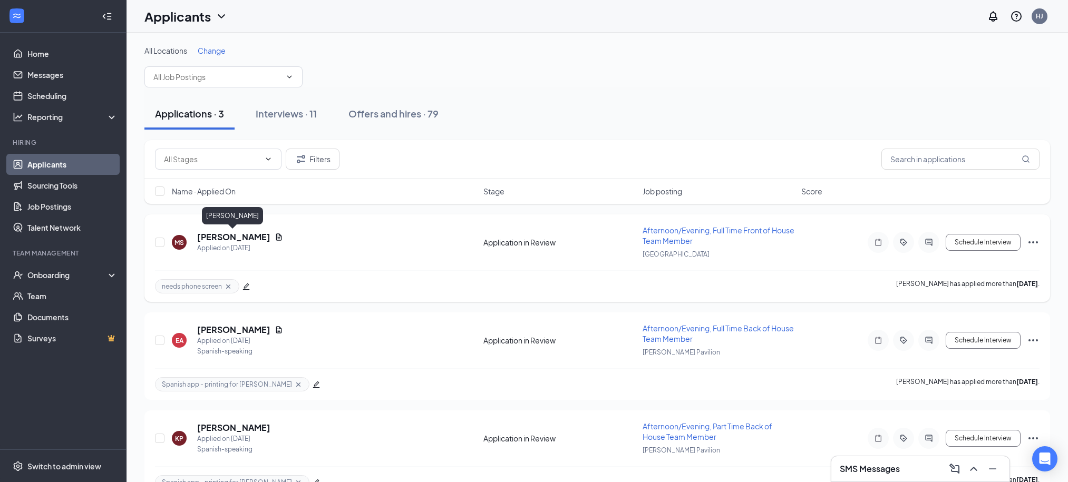
click at [210, 238] on h5 "[PERSON_NAME]" at bounding box center [233, 237] width 73 height 12
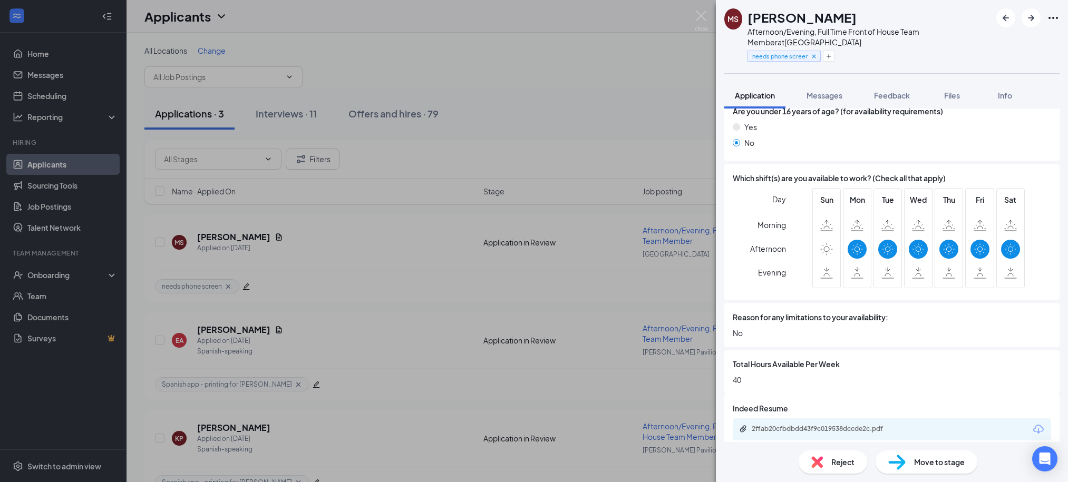
scroll to position [687, 0]
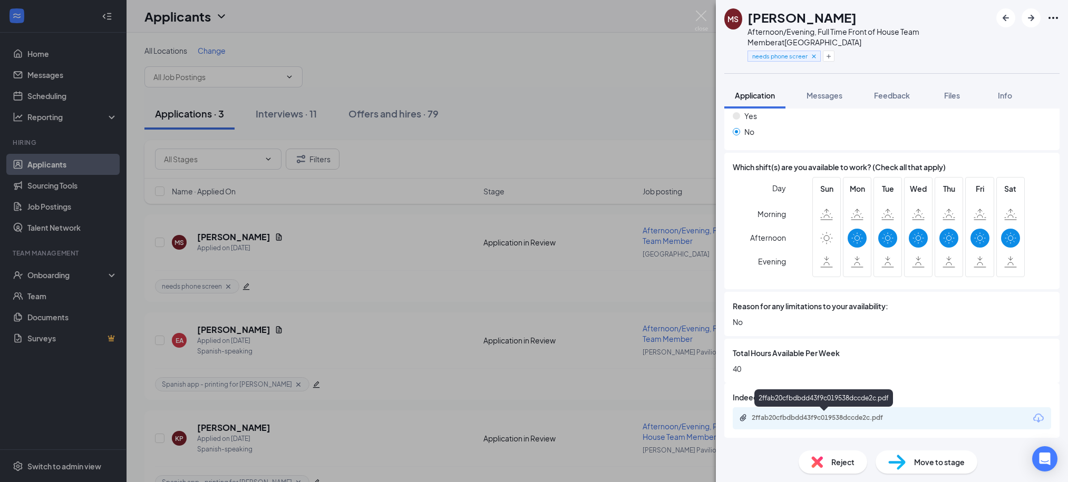
click at [801, 421] on div "2ffab20cfbdbdd43f9c019538dccde2c.pdf" at bounding box center [826, 418] width 148 height 8
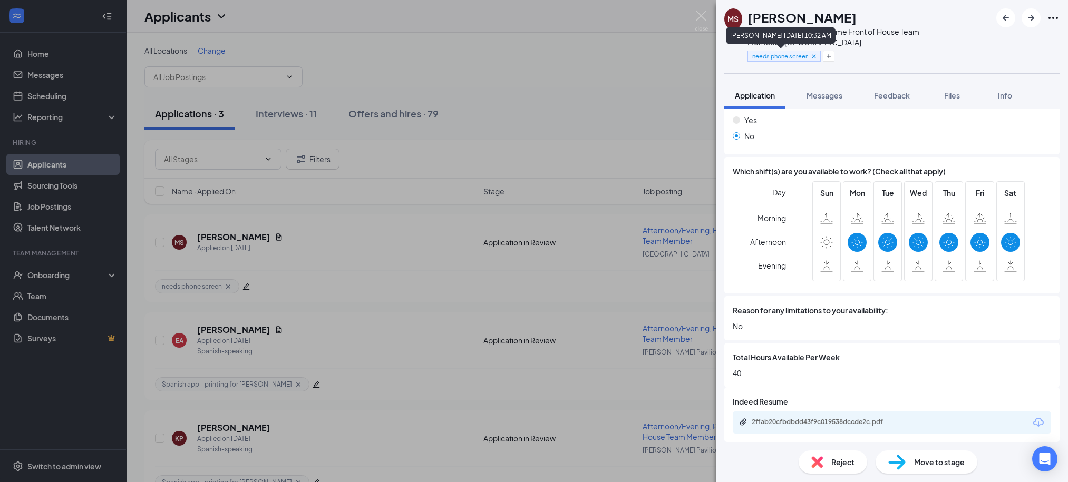
click at [817, 55] on icon "Cross" at bounding box center [813, 56] width 7 height 7
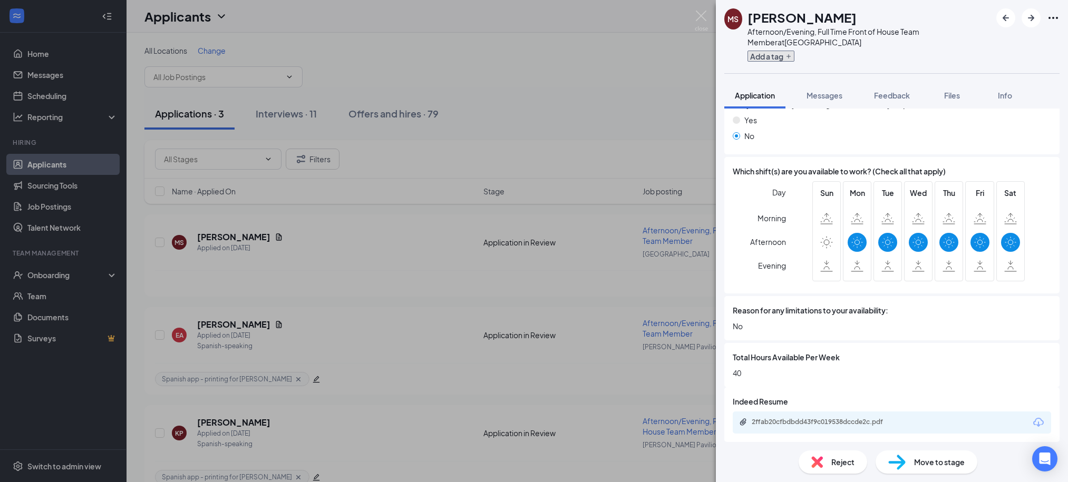
click at [789, 56] on icon "Plus" at bounding box center [789, 56] width 6 height 6
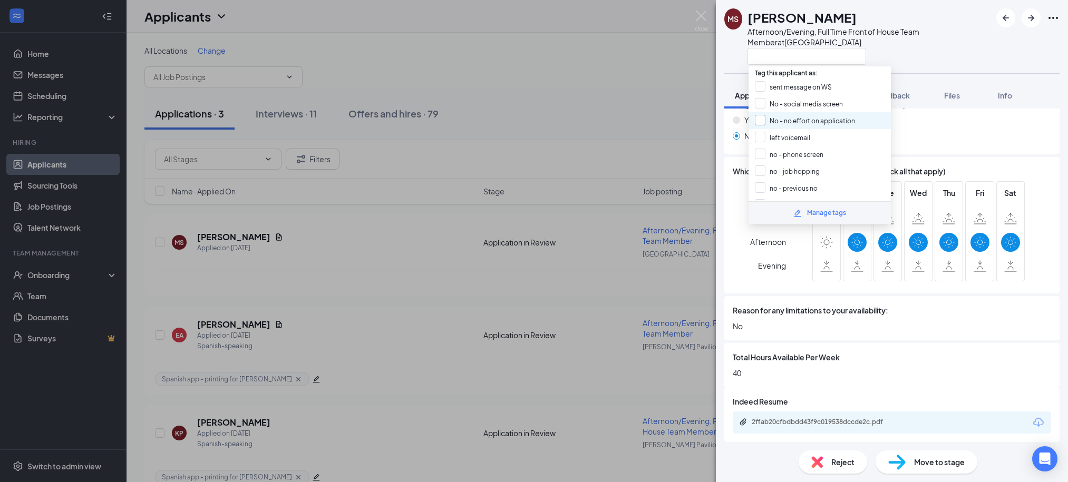
click at [799, 116] on input "No - no effort on application" at bounding box center [805, 121] width 100 height 12
checkbox input "true"
click at [970, 23] on div "[PERSON_NAME]" at bounding box center [870, 17] width 244 height 18
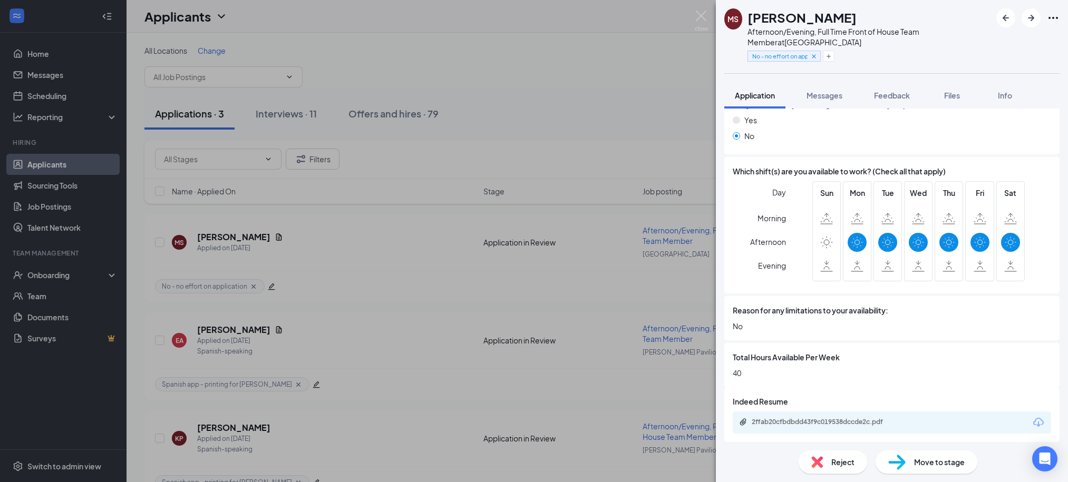
click at [851, 463] on span "Reject" at bounding box center [842, 463] width 23 height 12
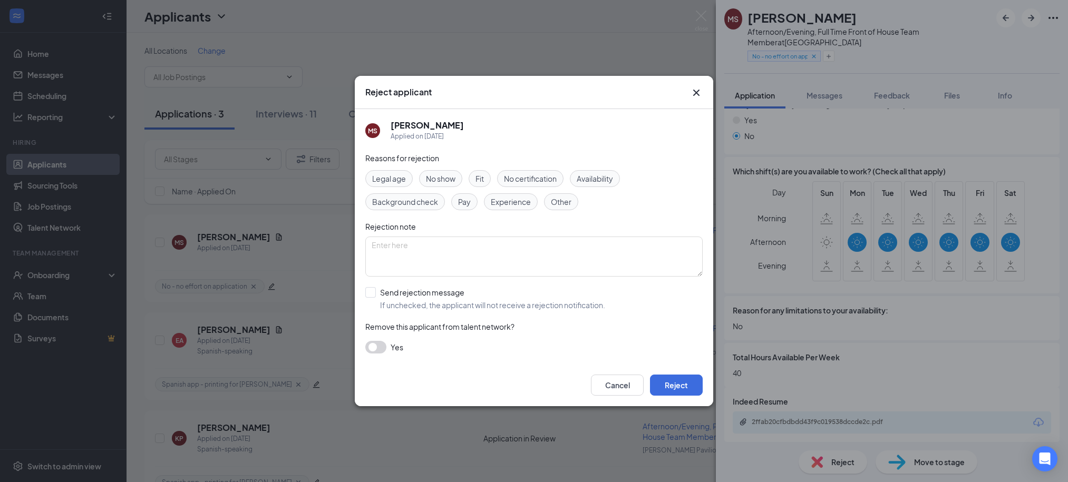
drag, startPoint x: 489, startPoint y: 295, endPoint x: 529, endPoint y: 306, distance: 41.1
click at [490, 296] on input "Send rejection message If unchecked, the applicant will not receive a rejection…" at bounding box center [485, 298] width 240 height 23
checkbox input "true"
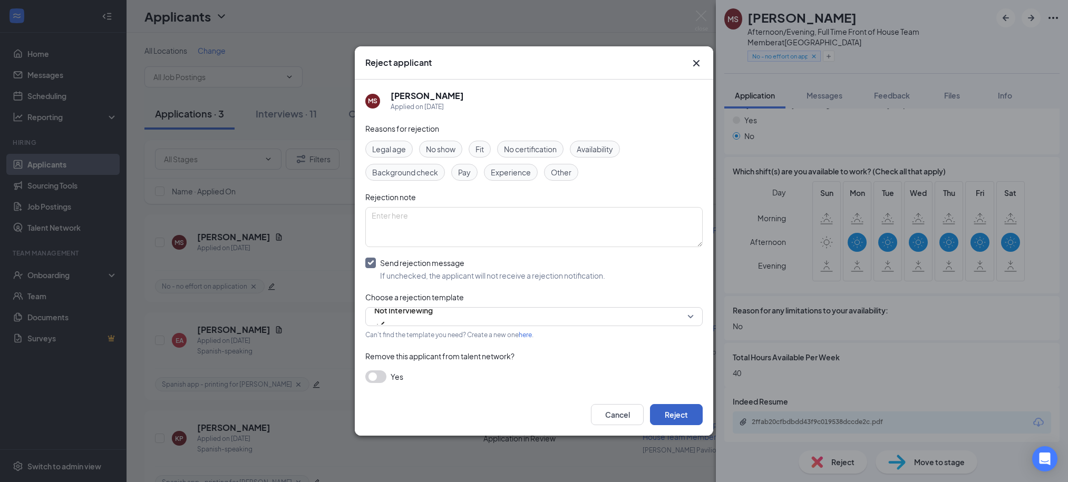
click at [683, 412] on button "Reject" at bounding box center [676, 414] width 53 height 21
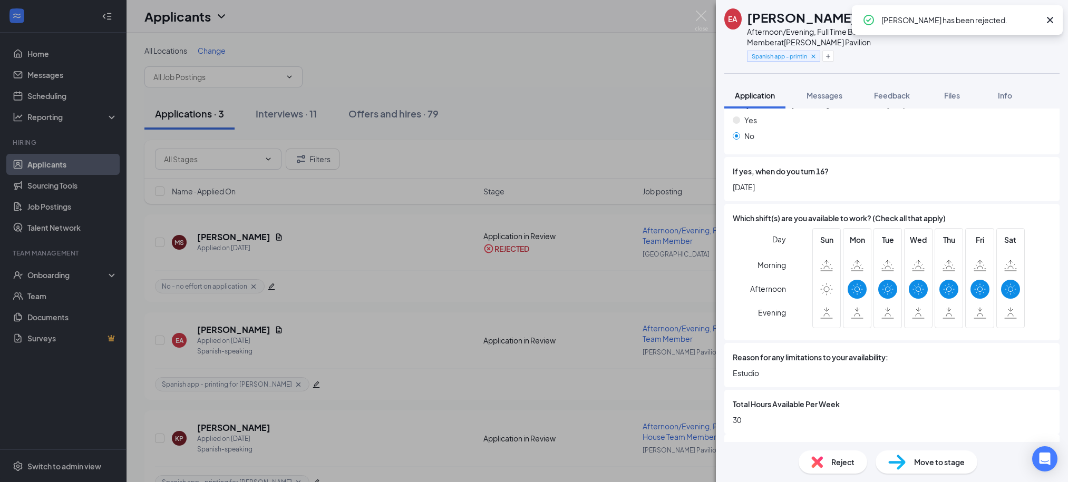
click at [618, 46] on div "EA [PERSON_NAME] Afternoon/Evening, Full Time Back of House Team Member at [PER…" at bounding box center [534, 241] width 1068 height 482
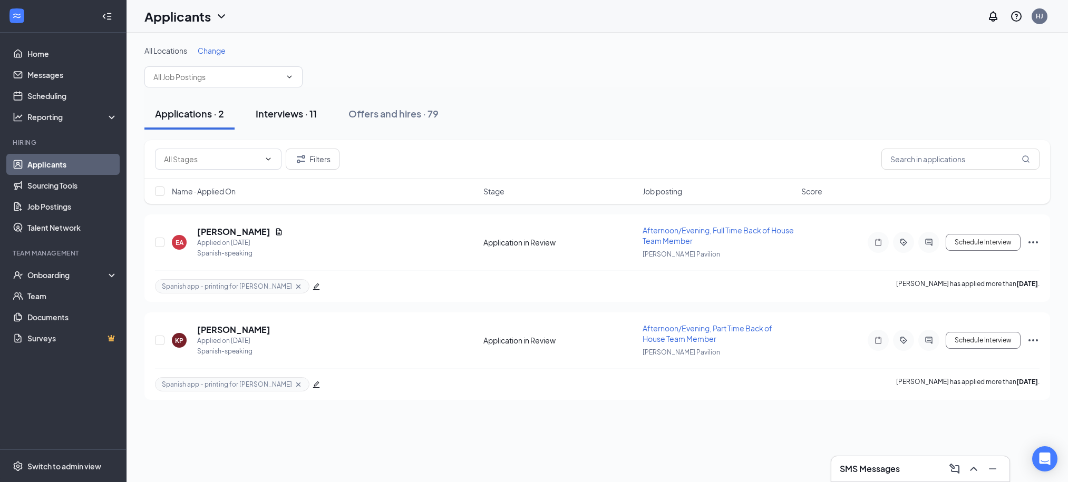
click at [277, 118] on div "Interviews · 11" at bounding box center [286, 113] width 61 height 13
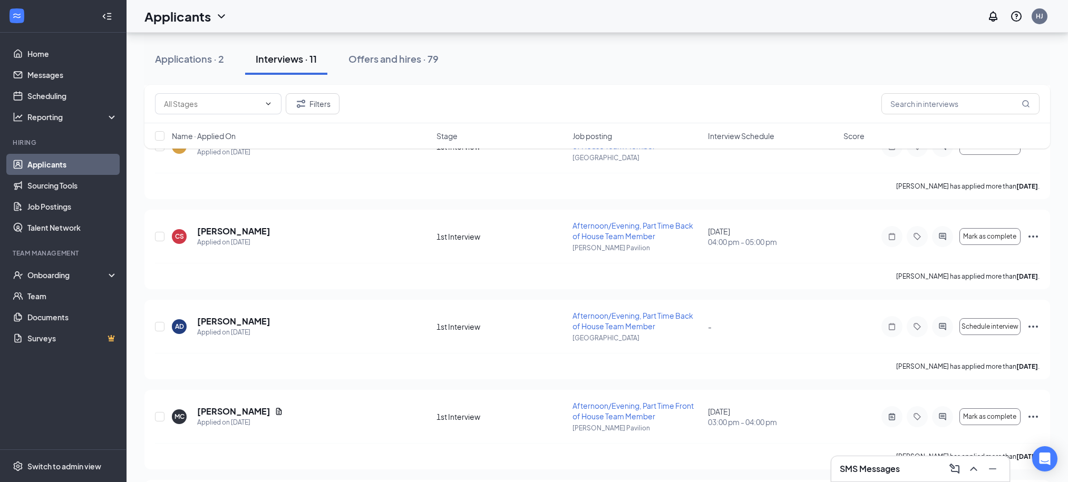
scroll to position [726, 0]
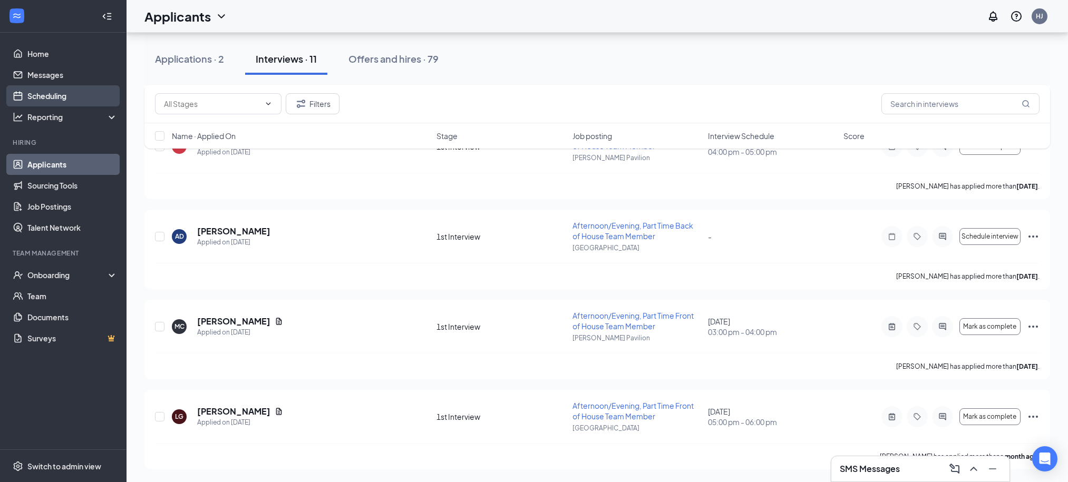
click at [57, 95] on link "Scheduling" at bounding box center [72, 95] width 90 height 21
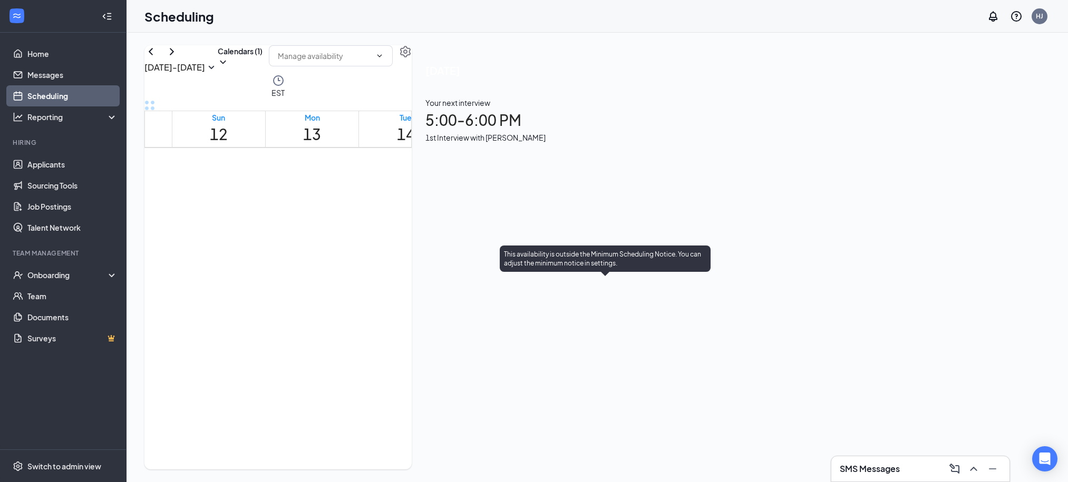
scroll to position [948, 0]
click at [581, 232] on div "1" at bounding box center [592, 237] width 30 height 10
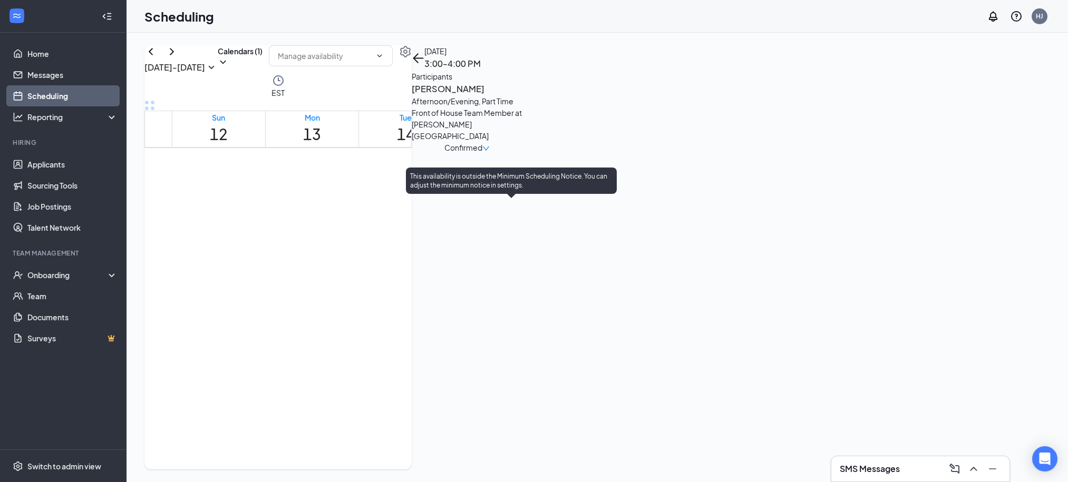
scroll to position [947, 0]
click at [516, 234] on div "5:00-6:00 PM 1" at bounding box center [514, 224] width 41 height 20
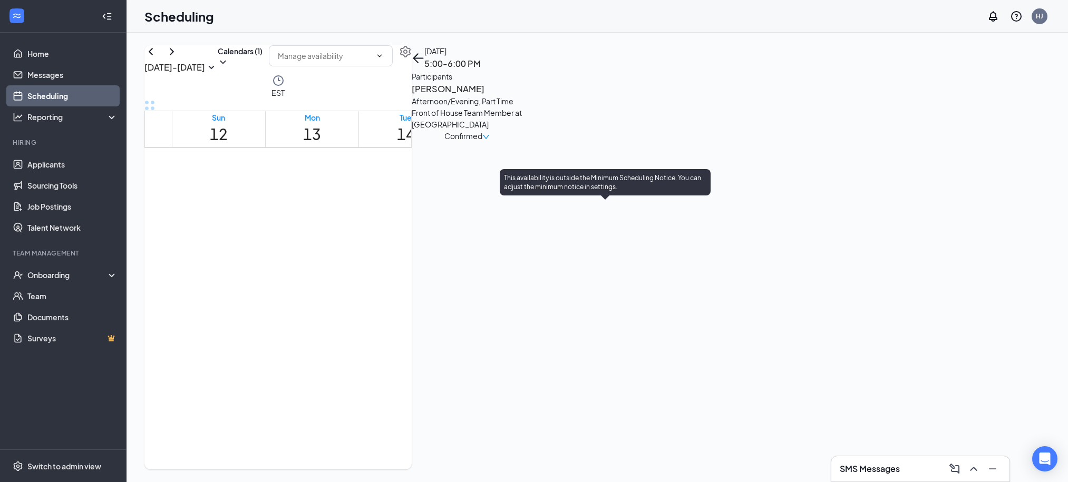
click at [606, 244] on div "5:00-6:00 PM 1" at bounding box center [621, 229] width 30 height 30
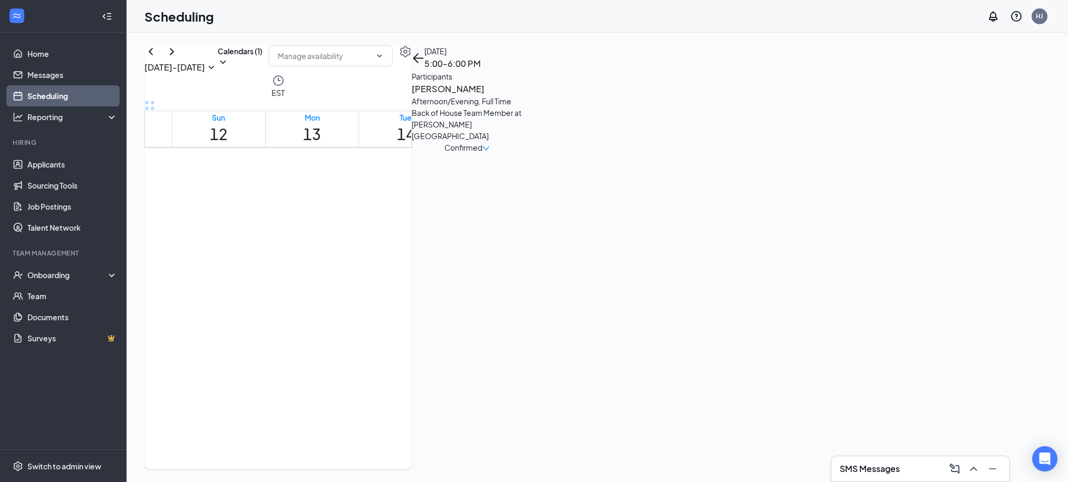
click at [697, 234] on div "1" at bounding box center [701, 229] width 41 height 10
click at [178, 58] on icon "ChevronRight" at bounding box center [172, 51] width 13 height 13
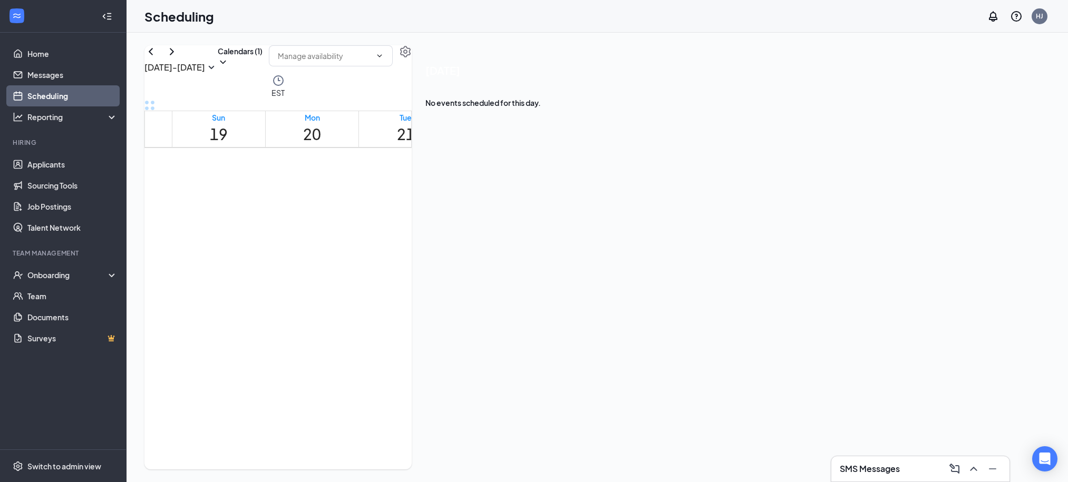
scroll to position [702, 0]
drag, startPoint x: 299, startPoint y: 134, endPoint x: 304, endPoint y: 141, distance: 8.8
click at [303, 134] on div "Mon 20" at bounding box center [312, 129] width 18 height 34
click at [311, 151] on div "10:00-11:00 AM 1" at bounding box center [333, 136] width 45 height 30
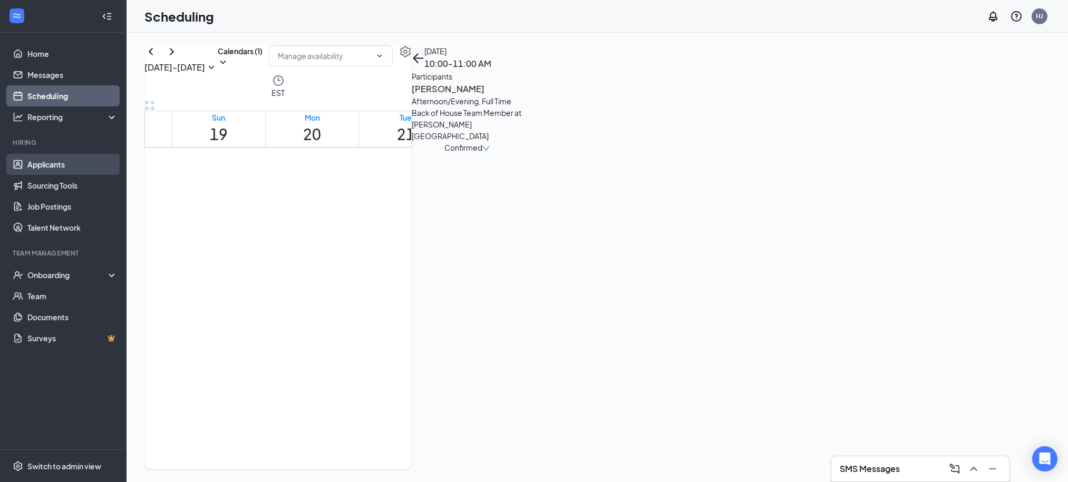
click at [64, 159] on link "Applicants" at bounding box center [72, 164] width 90 height 21
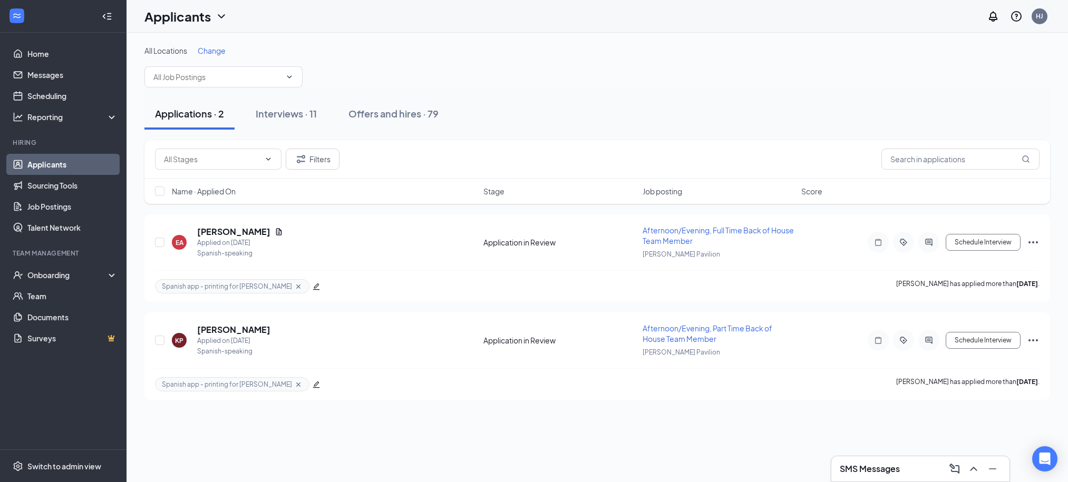
click at [571, 126] on div "Applications · 2 Interviews · 11 Offers and hires · 79" at bounding box center [597, 114] width 906 height 32
click at [301, 116] on div "Interviews · 11" at bounding box center [286, 113] width 61 height 13
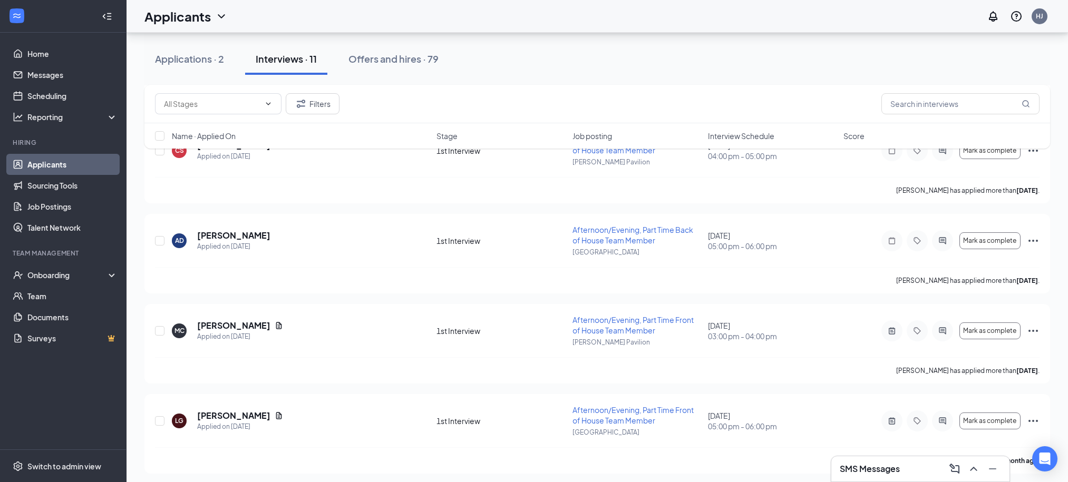
scroll to position [726, 0]
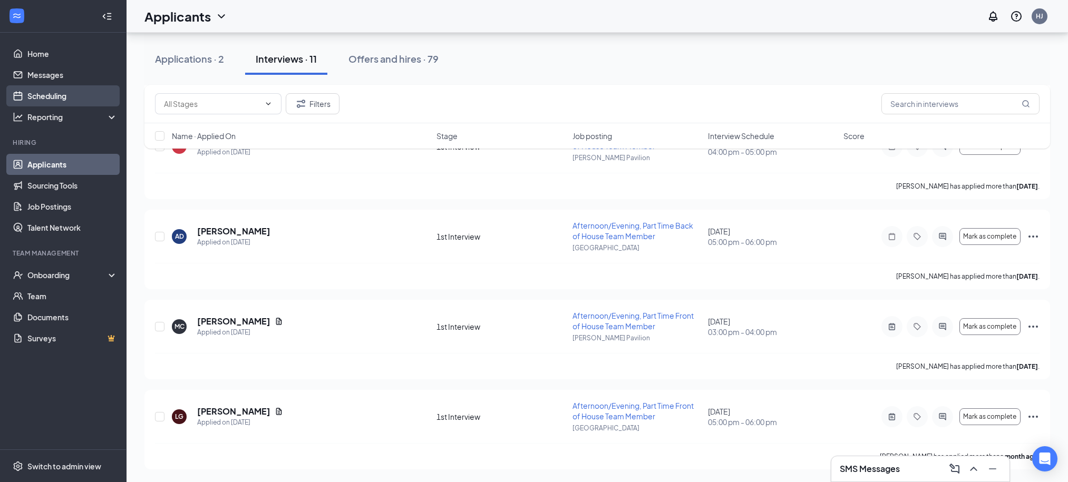
click at [71, 97] on link "Scheduling" at bounding box center [72, 95] width 90 height 21
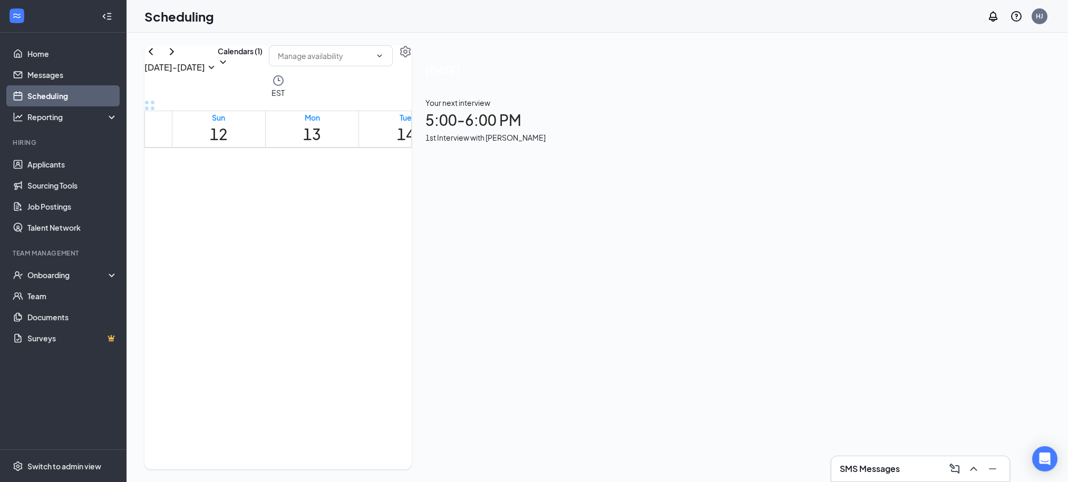
scroll to position [886, 0]
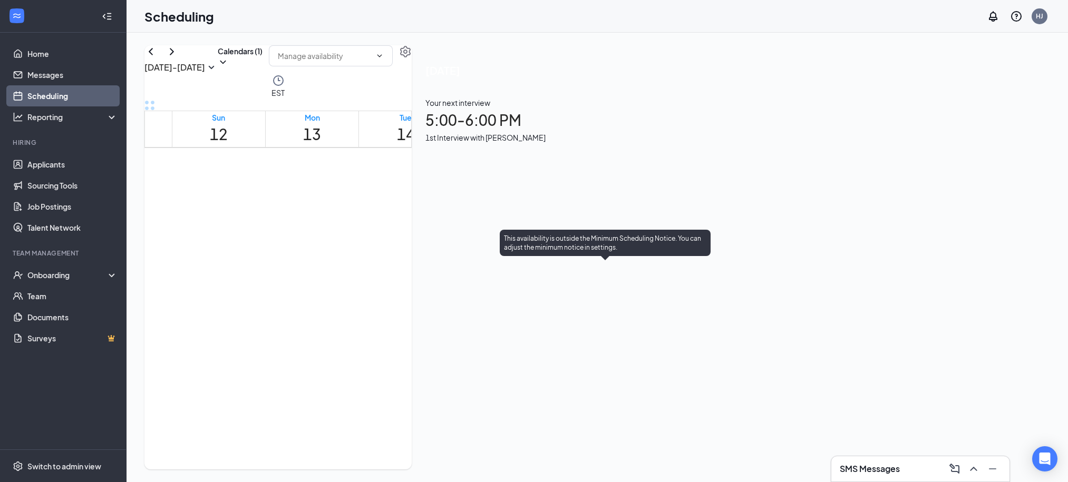
click at [592, 294] on div "1" at bounding box center [592, 299] width 30 height 10
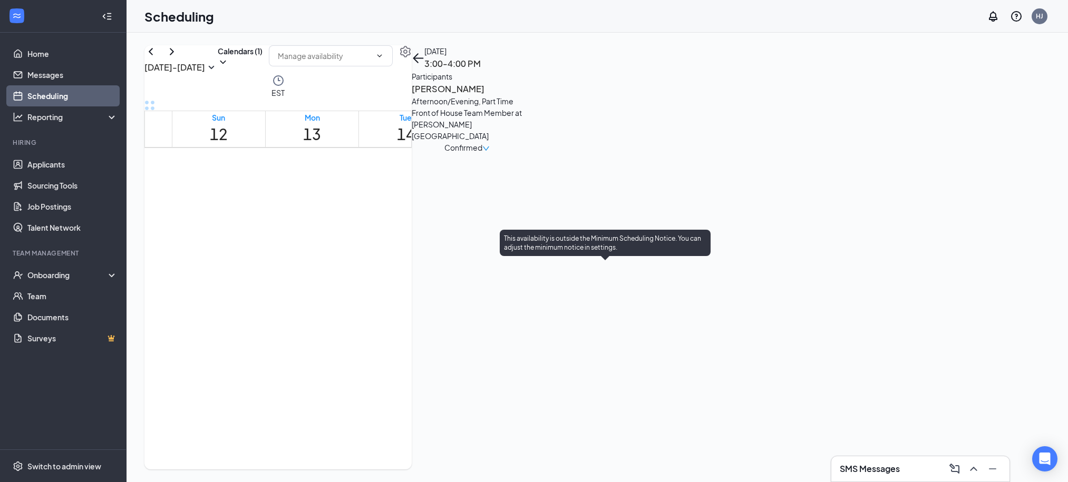
click at [606, 294] on span "5:00-6:00 PM" at bounding box center [617, 283] width 23 height 21
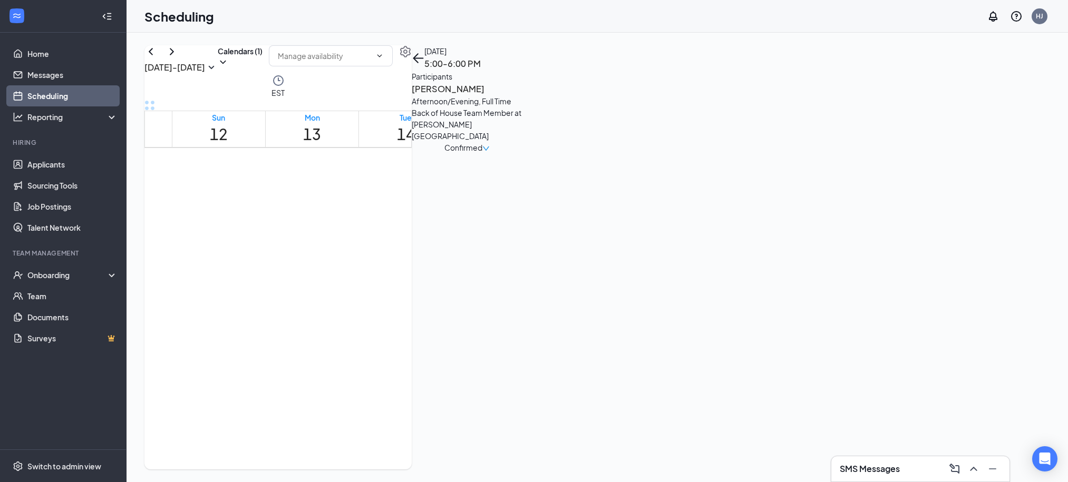
click at [670, 304] on div "4:00-5:00 PM 1" at bounding box center [685, 290] width 30 height 30
click at [700, 304] on div "5:00-6:00 PM 1" at bounding box center [715, 290] width 30 height 30
drag, startPoint x: 199, startPoint y: 75, endPoint x: 497, endPoint y: 205, distance: 325.1
click at [178, 58] on icon "ChevronRight" at bounding box center [172, 51] width 13 height 13
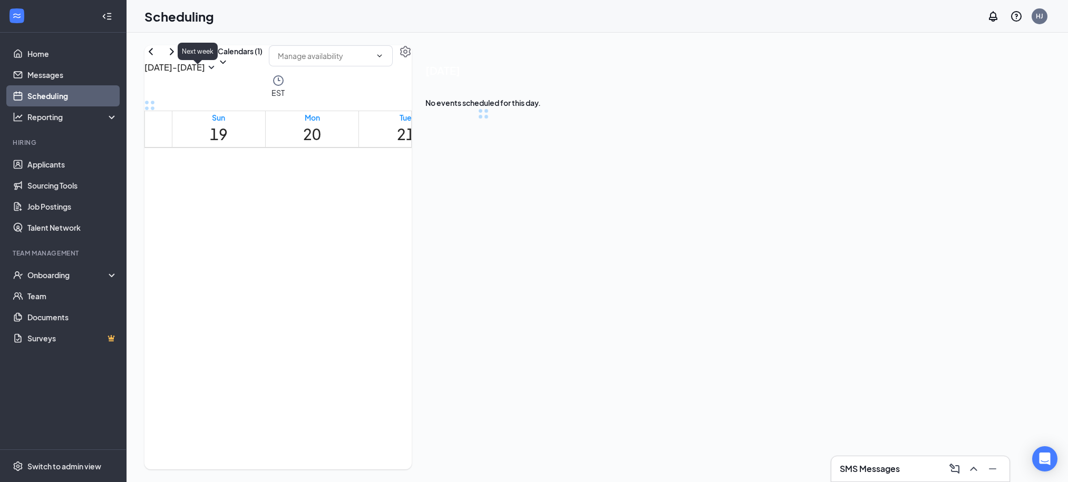
scroll to position [518, 0]
click at [311, 322] on div "10:00-11:00 AM 1" at bounding box center [333, 320] width 45 height 30
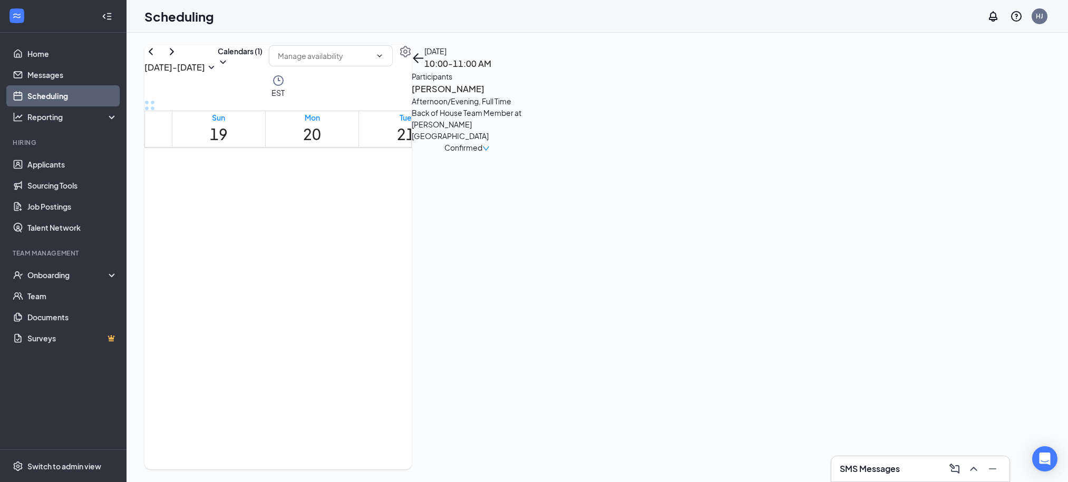
scroll to position [996, 0]
click at [68, 166] on link "Applicants" at bounding box center [72, 164] width 90 height 21
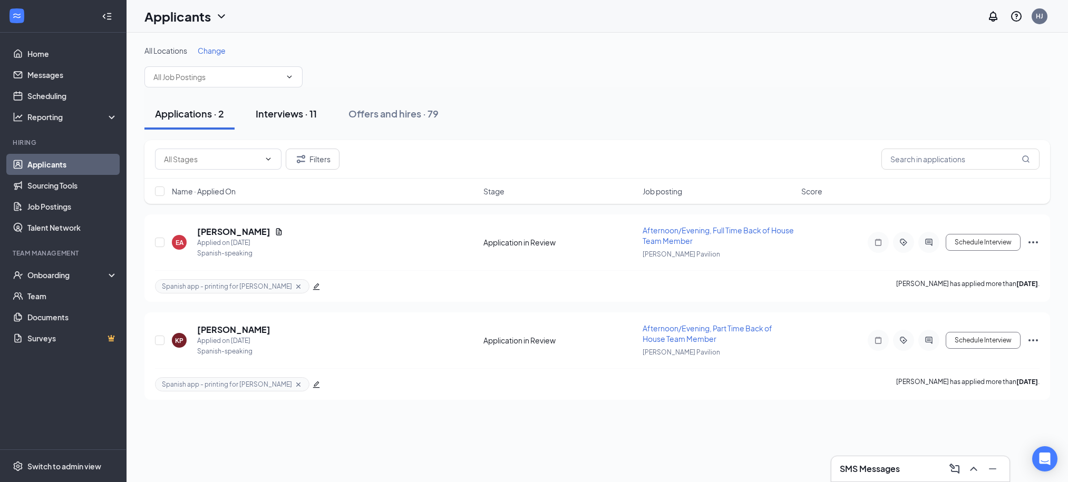
click at [280, 117] on div "Interviews · 11" at bounding box center [286, 113] width 61 height 13
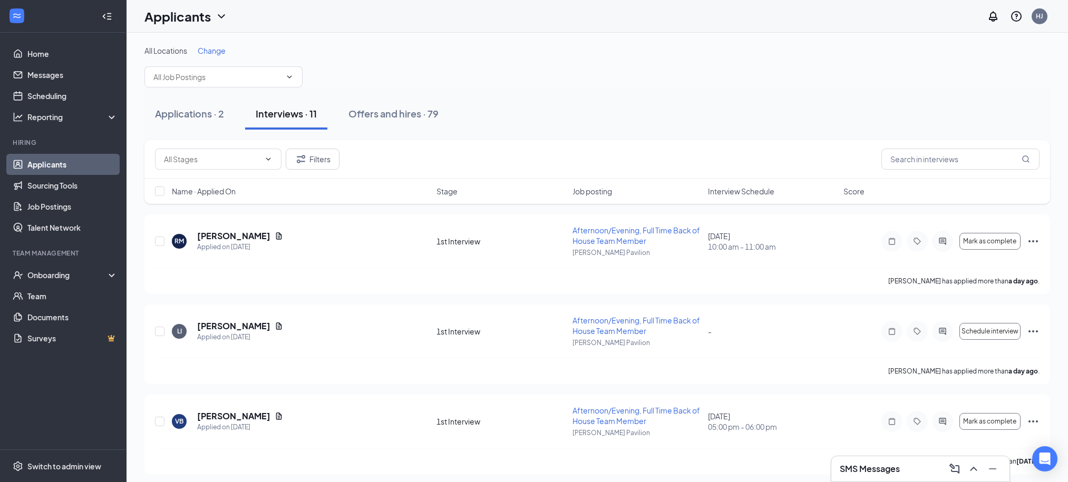
click at [704, 187] on div "Name · Applied On Stage Job posting Interview Schedule Score" at bounding box center [597, 191] width 906 height 25
drag, startPoint x: 704, startPoint y: 187, endPoint x: 716, endPoint y: 191, distance: 12.7
click at [705, 188] on div "Name · Applied On Stage Job posting Interview Schedule Score" at bounding box center [597, 191] width 906 height 25
click at [718, 191] on span "Interview Schedule" at bounding box center [741, 191] width 66 height 11
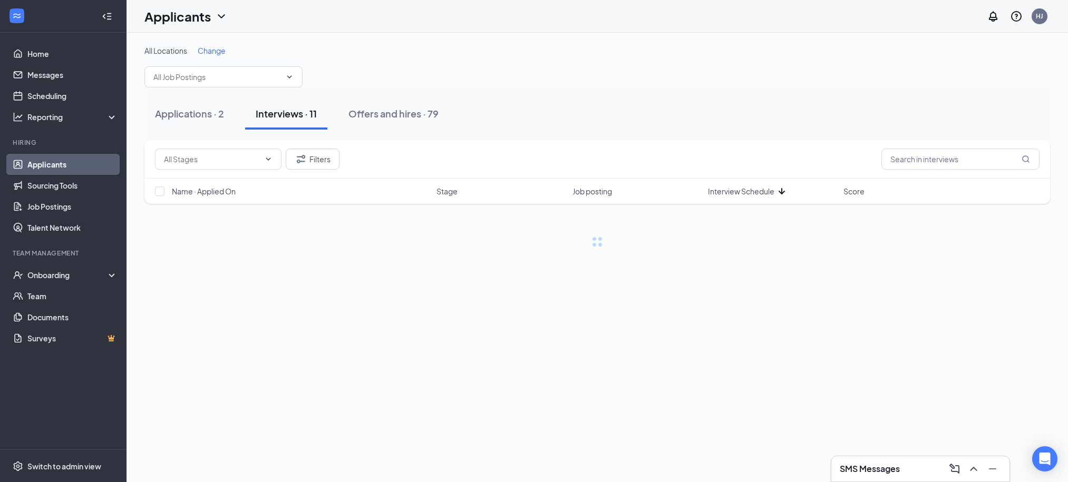
click at [718, 191] on span "Interview Schedule" at bounding box center [741, 191] width 66 height 11
click at [728, 139] on div "Applications · 2 Interviews · 11 Offers and hires · 79" at bounding box center [597, 114] width 906 height 53
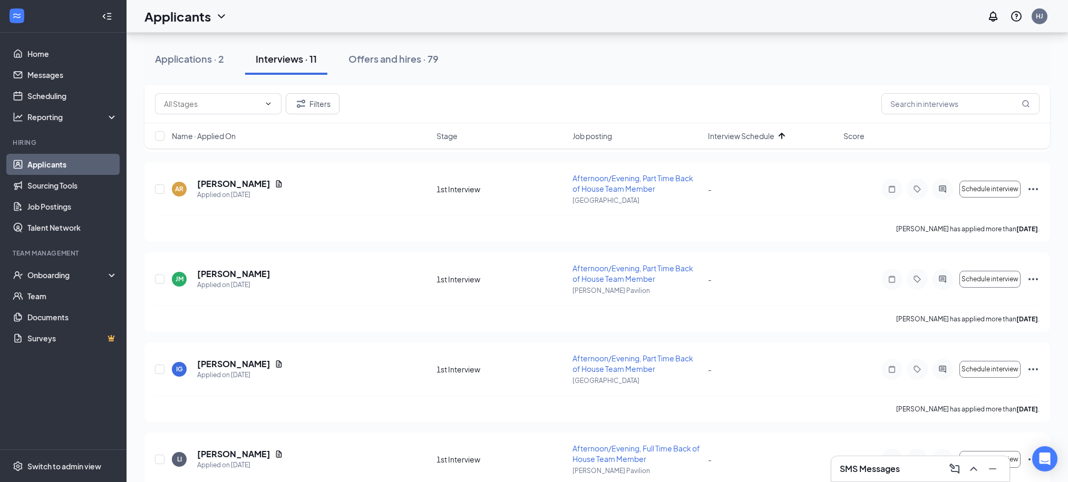
scroll to position [726, 0]
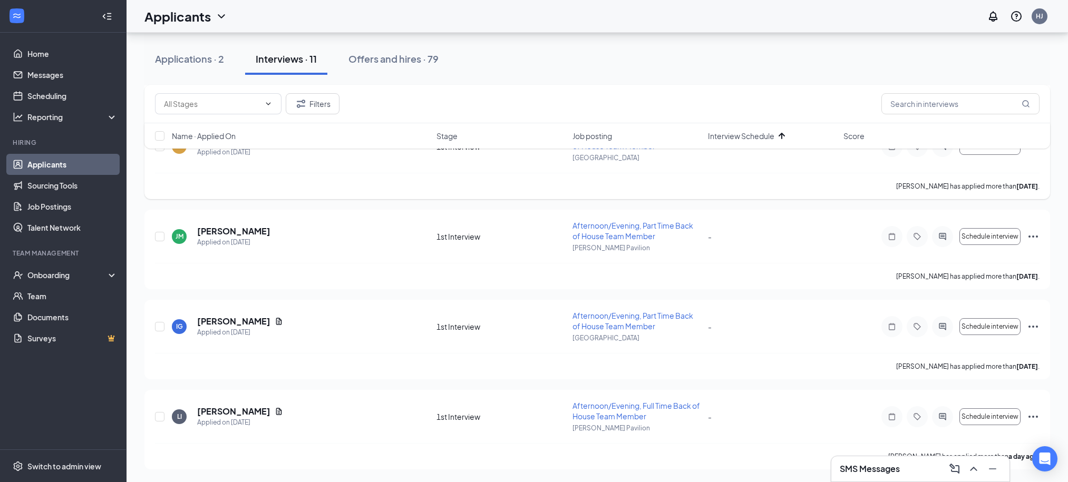
click at [521, 188] on div "Adriana Roberts has applied more than 7 days ago ." at bounding box center [597, 186] width 885 height 26
click at [589, 57] on div "Applications · 2 Interviews · 11 Offers and hires · 79" at bounding box center [597, 59] width 906 height 32
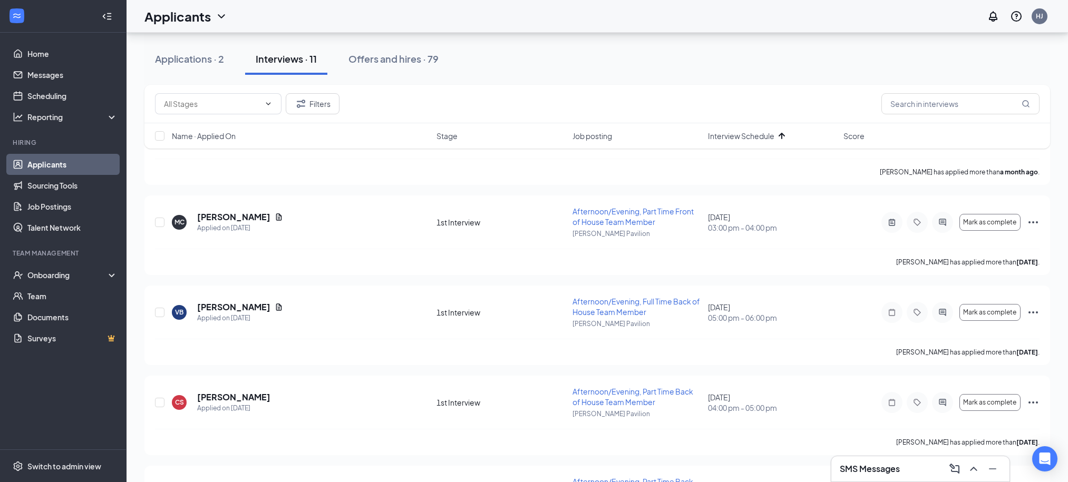
scroll to position [0, 0]
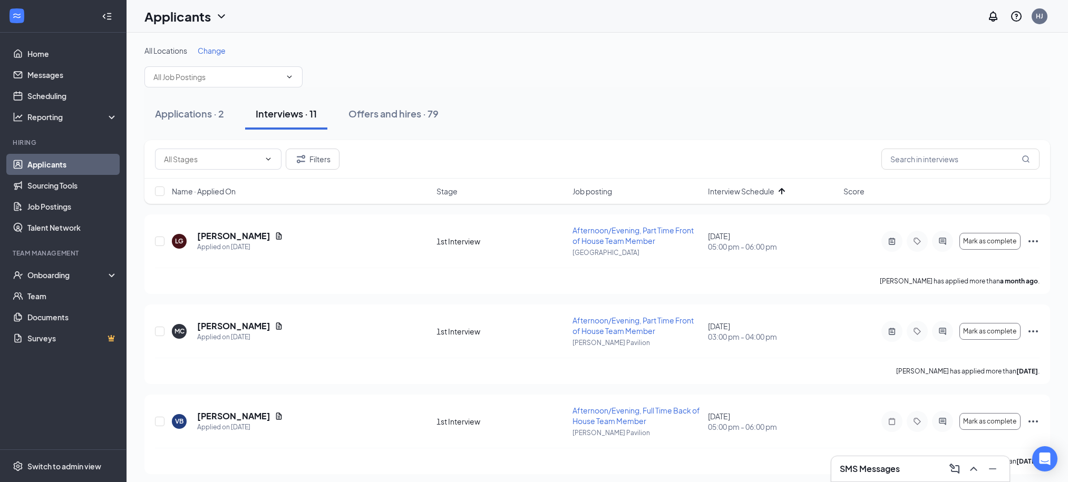
click at [278, 119] on div "Interviews · 11" at bounding box center [286, 113] width 61 height 13
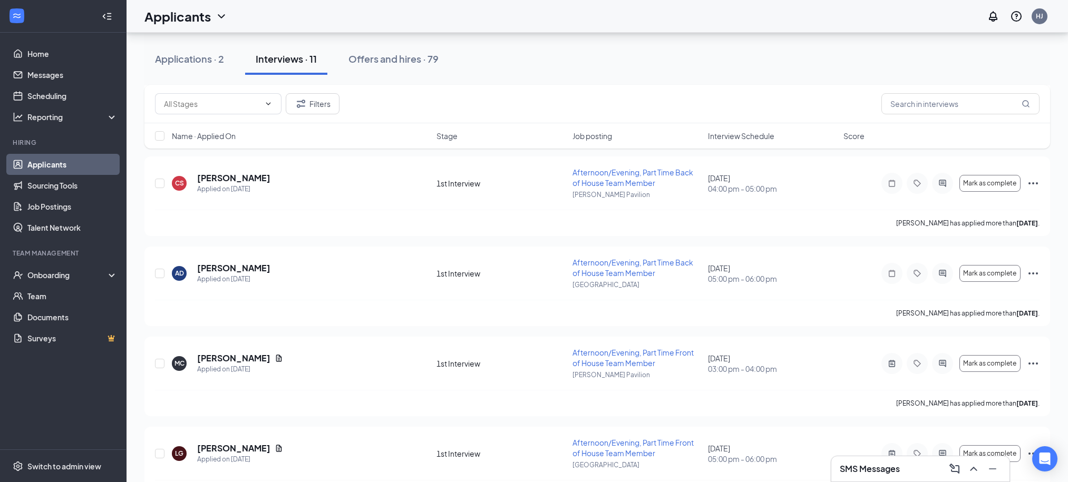
scroll to position [726, 0]
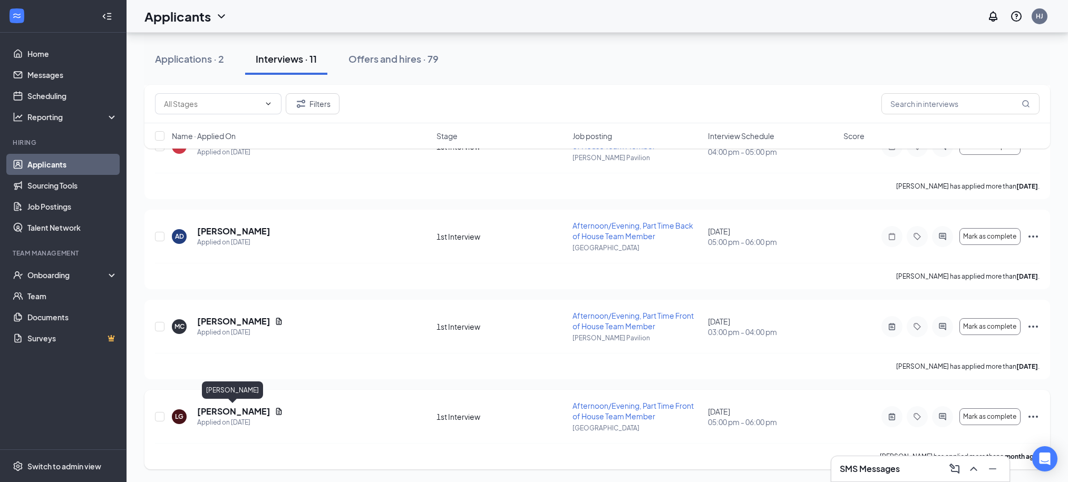
click at [232, 412] on h5 "[PERSON_NAME]" at bounding box center [233, 412] width 73 height 12
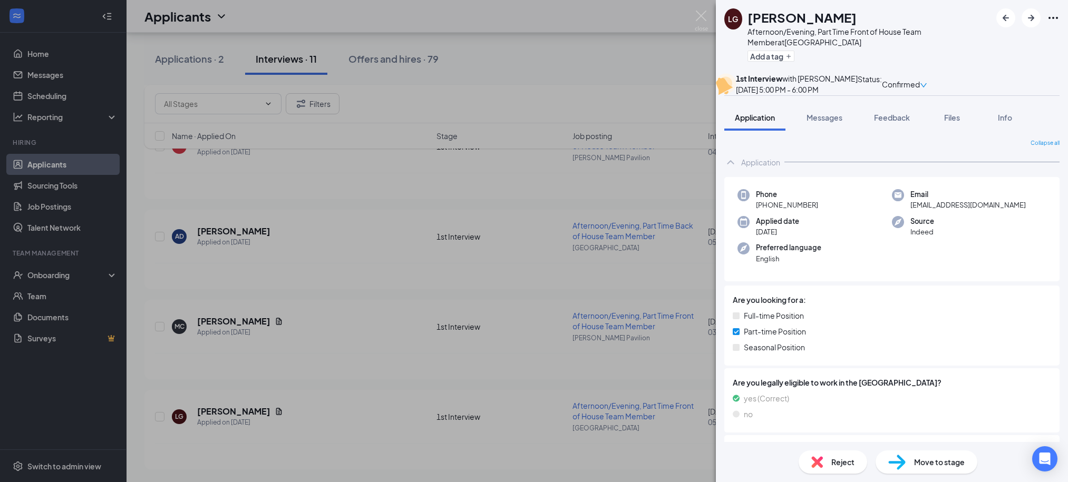
click at [1047, 21] on icon "Ellipses" at bounding box center [1053, 18] width 13 height 13
click at [992, 43] on link "View full application" at bounding box center [973, 37] width 68 height 12
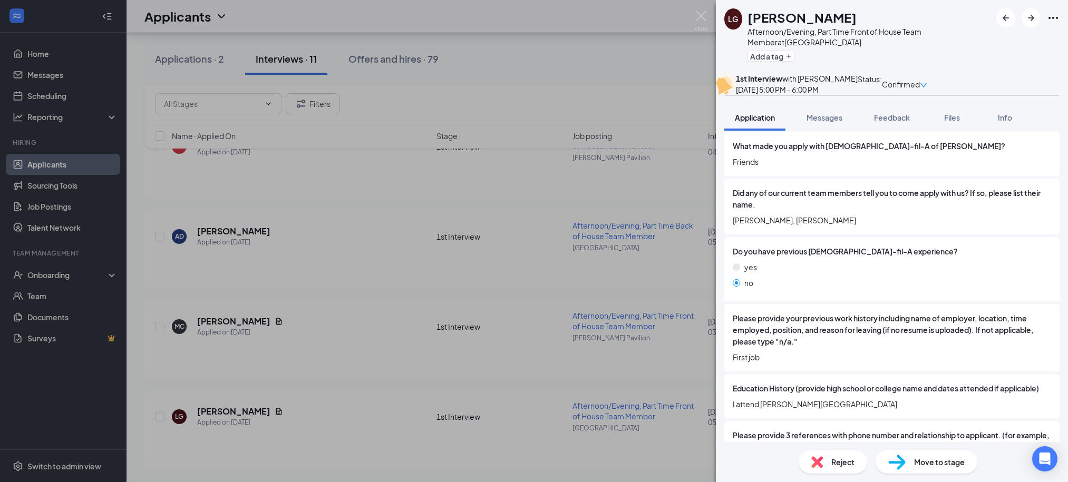
scroll to position [305, 0]
click at [566, 50] on div "LG Lacey Getsinger Afternoon/Evening, Part Time Front of House Team Member at M…" at bounding box center [534, 241] width 1068 height 482
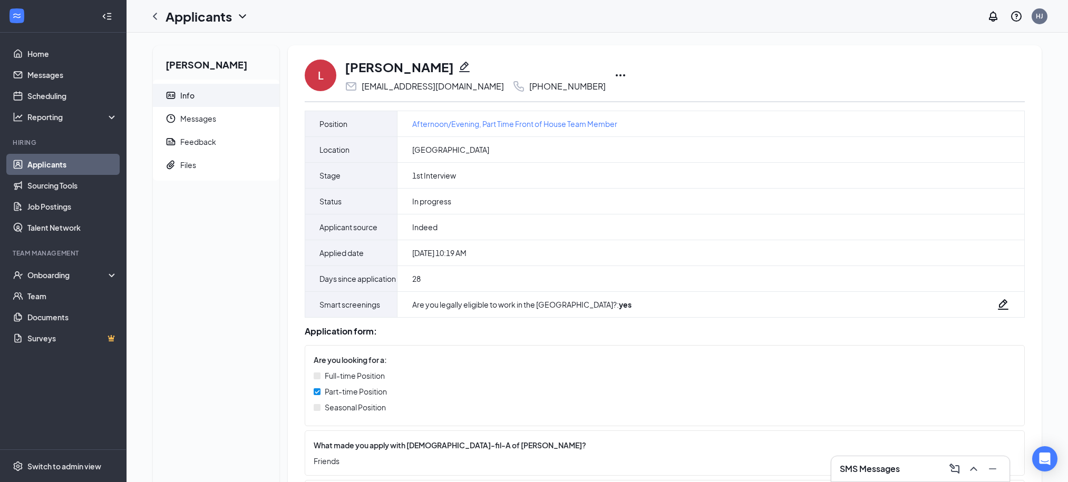
click at [627, 74] on icon "Ellipses" at bounding box center [620, 75] width 13 height 13
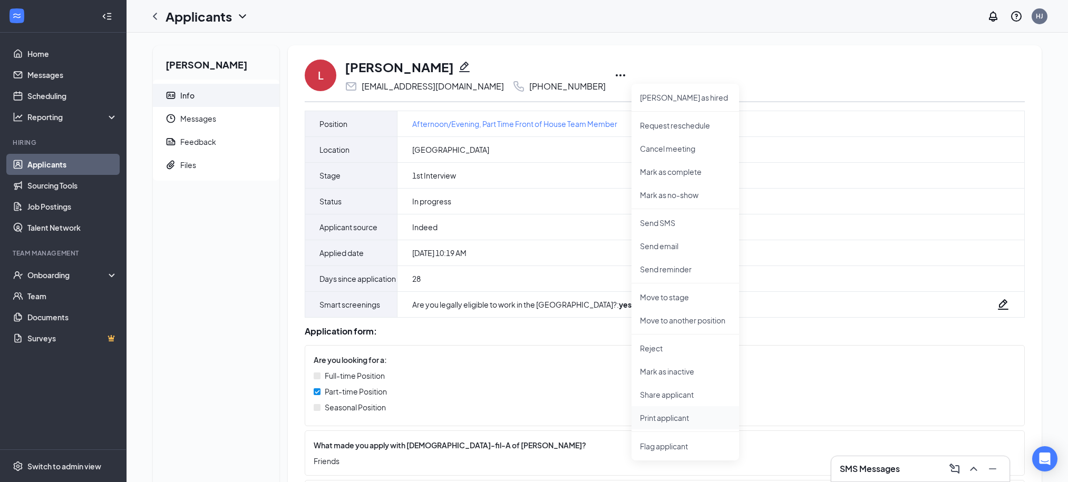
click at [658, 423] on p "Print applicant" at bounding box center [685, 418] width 91 height 11
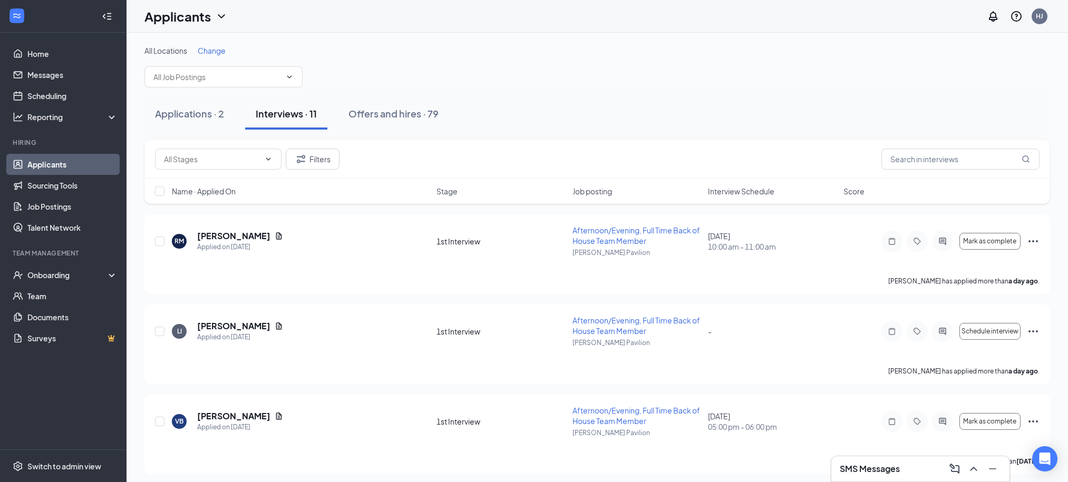
click at [569, 147] on div "Filters" at bounding box center [597, 159] width 906 height 38
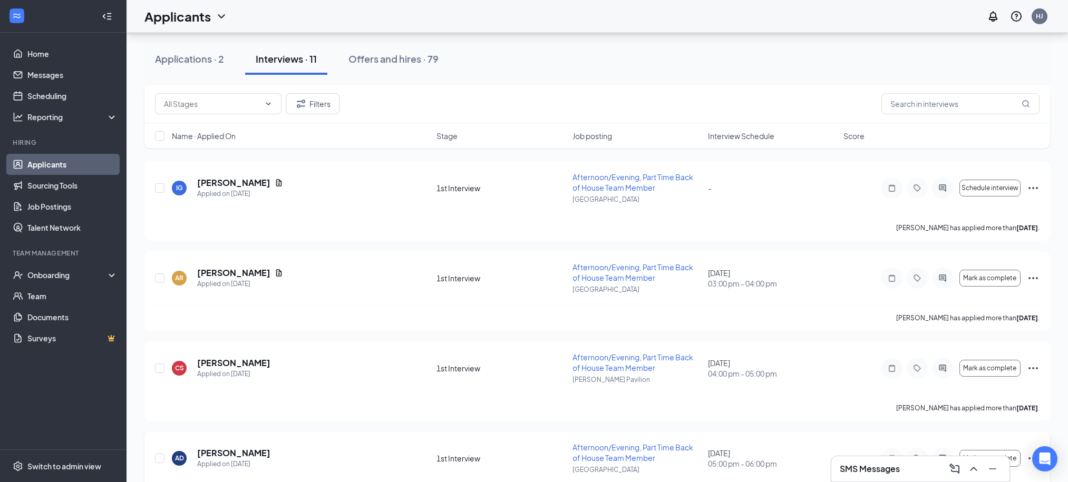
scroll to position [726, 0]
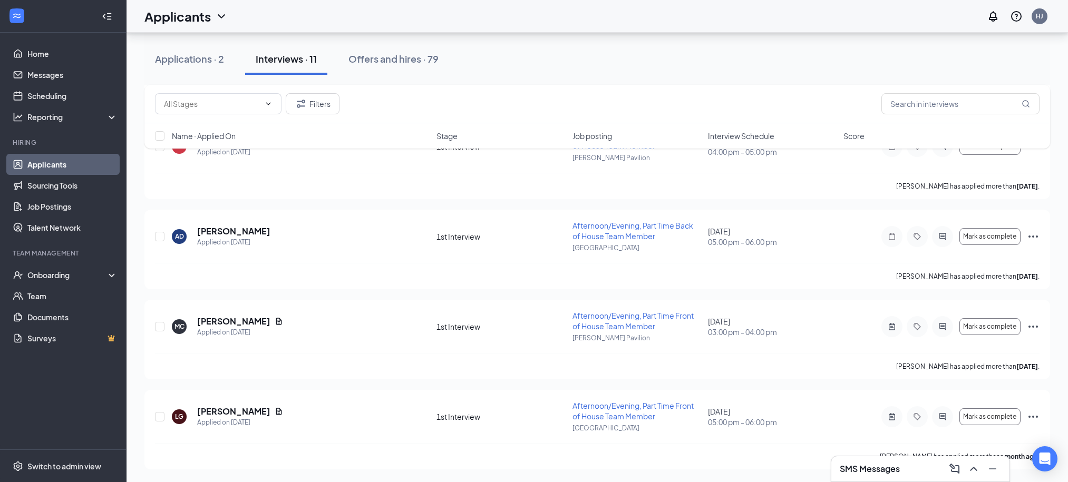
drag, startPoint x: 392, startPoint y: 57, endPoint x: 392, endPoint y: 64, distance: 6.9
click at [392, 57] on div "Offers and hires · 79" at bounding box center [393, 58] width 90 height 13
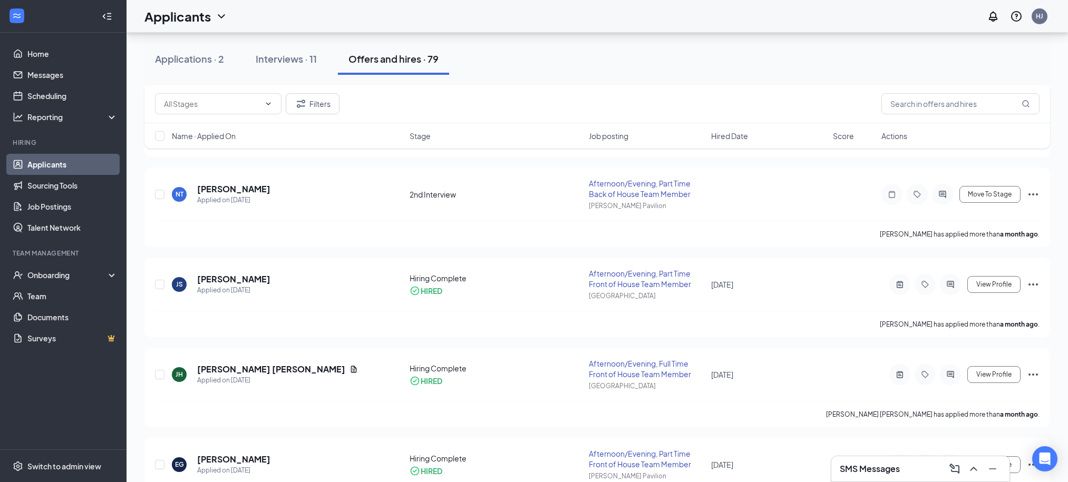
scroll to position [584, 0]
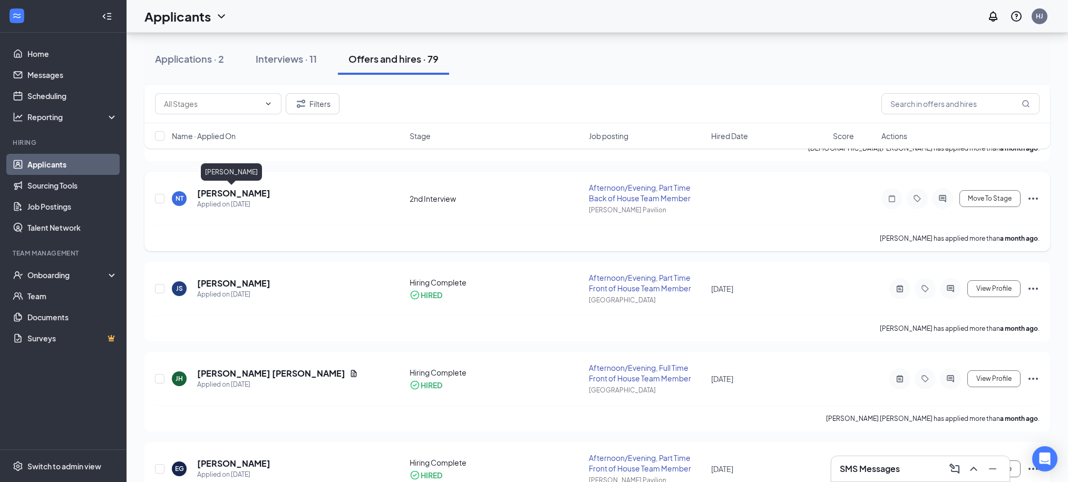
click at [224, 196] on h5 "[PERSON_NAME]" at bounding box center [233, 194] width 73 height 12
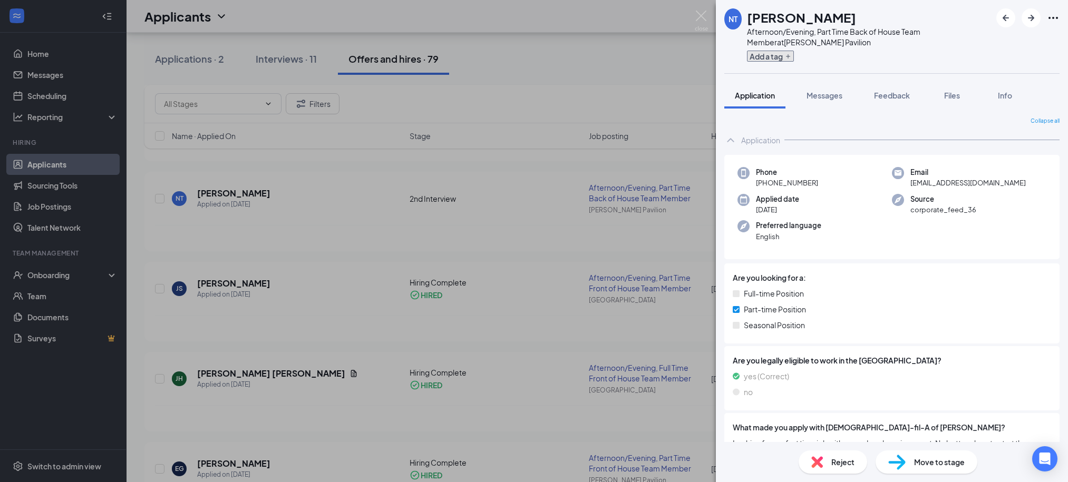
click at [757, 59] on button "Add a tag" at bounding box center [770, 56] width 47 height 11
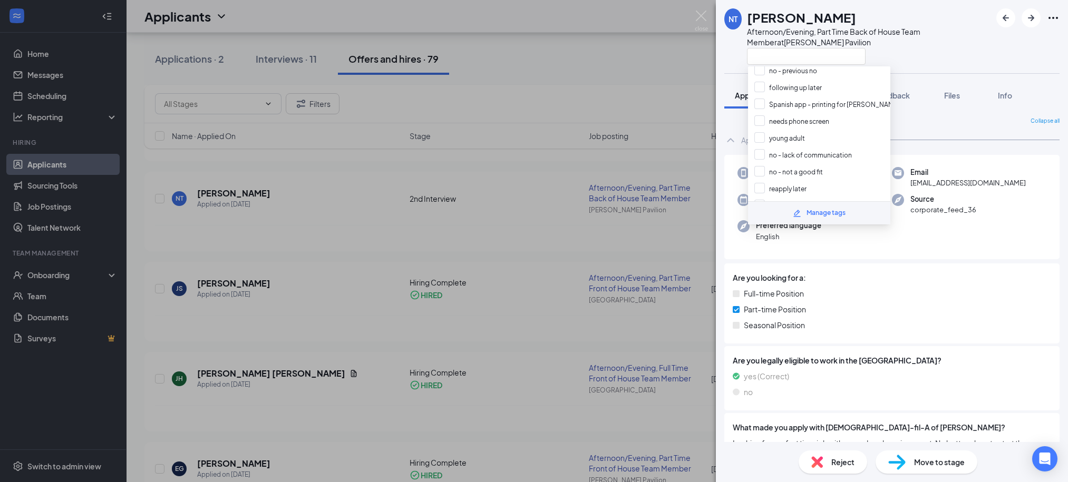
scroll to position [135, 0]
click at [765, 166] on input "reapply later" at bounding box center [780, 172] width 52 height 12
checkbox input "true"
click at [787, 169] on input "No - their availability" at bounding box center [792, 175] width 76 height 12
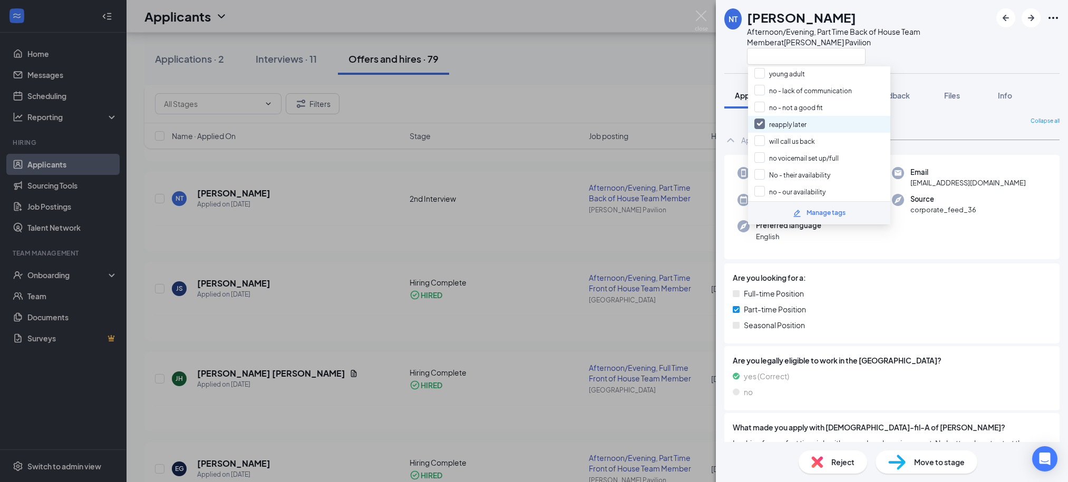
checkbox input "true"
click at [932, 87] on div "Application Messages Feedback Files Info" at bounding box center [891, 95] width 335 height 26
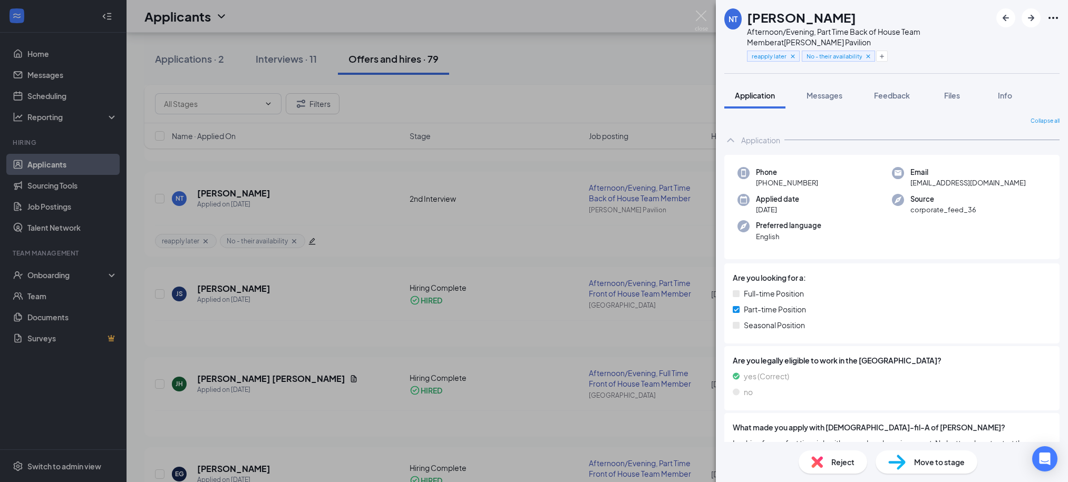
click at [829, 459] on div "Reject" at bounding box center [833, 462] width 69 height 23
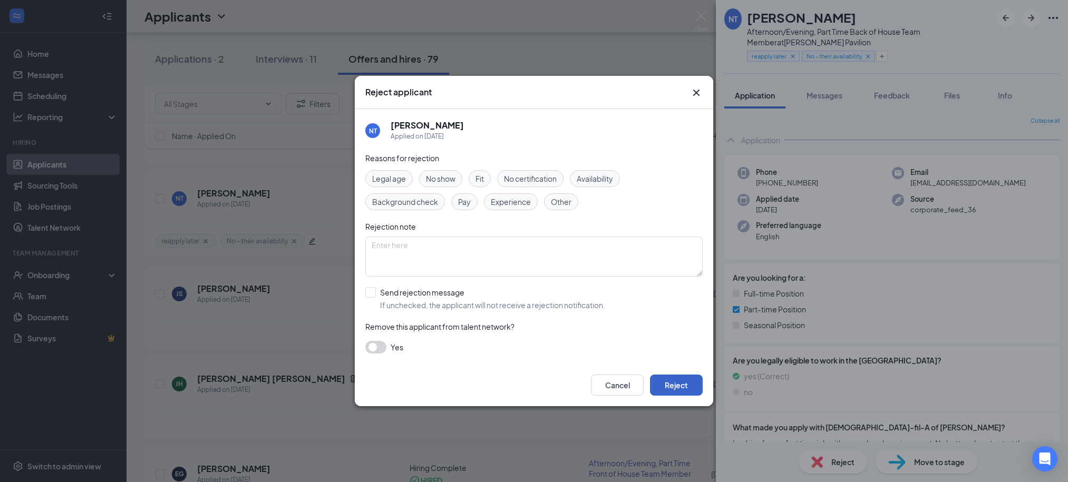
click at [692, 389] on button "Reject" at bounding box center [676, 385] width 53 height 21
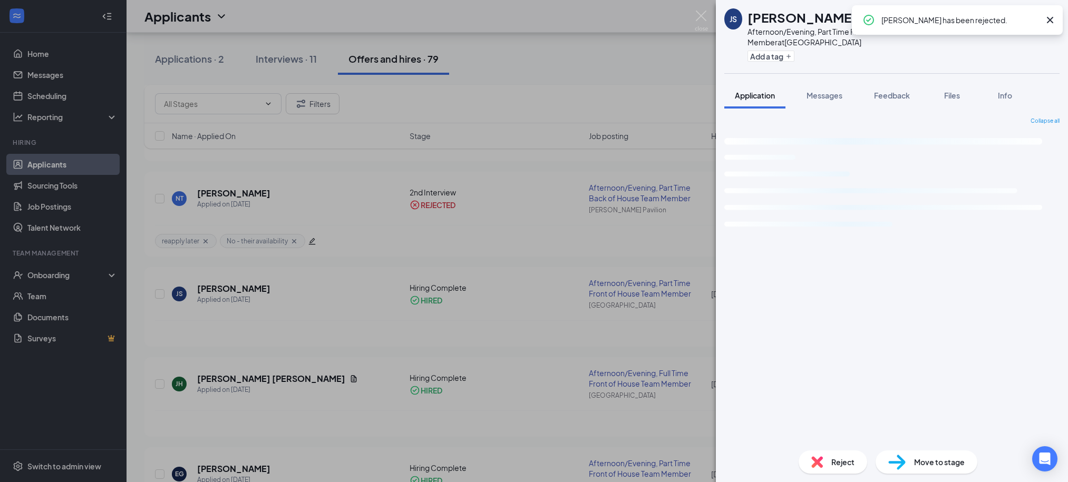
click at [680, 43] on div "JS [PERSON_NAME] Afternoon/Evening, Part Time Front of House Team Member at [GE…" at bounding box center [534, 241] width 1068 height 482
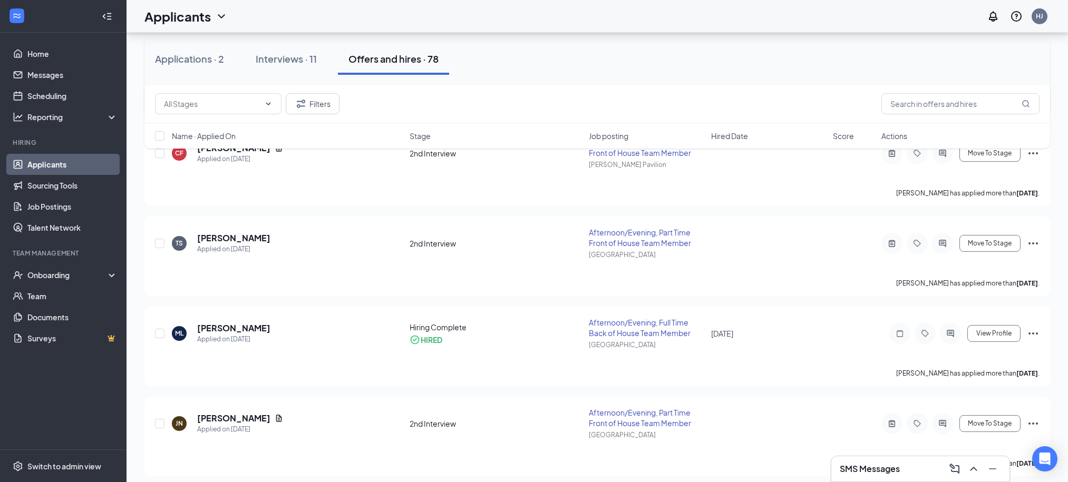
scroll to position [180, 0]
click at [209, 52] on div "Applications · 2" at bounding box center [189, 58] width 69 height 13
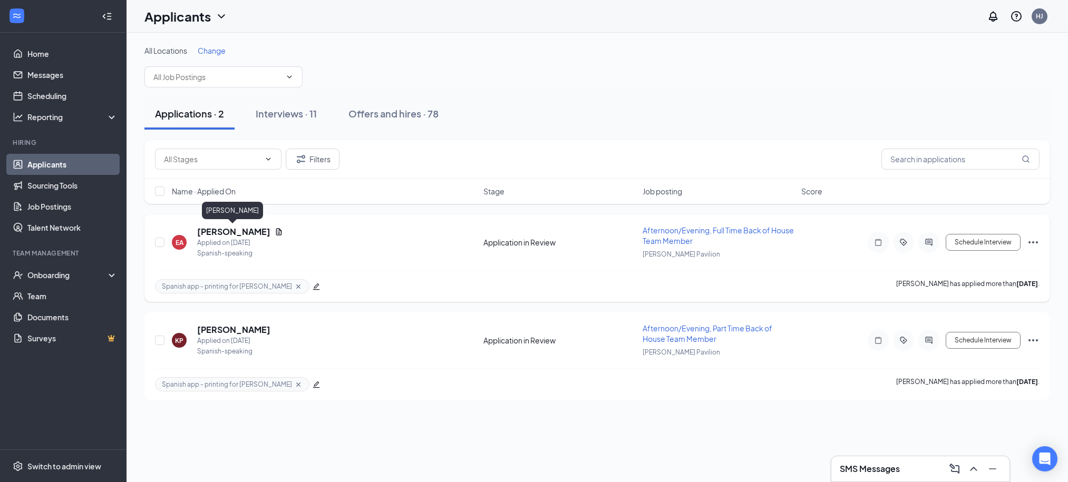
click at [238, 230] on h5 "[PERSON_NAME]" at bounding box center [233, 232] width 73 height 12
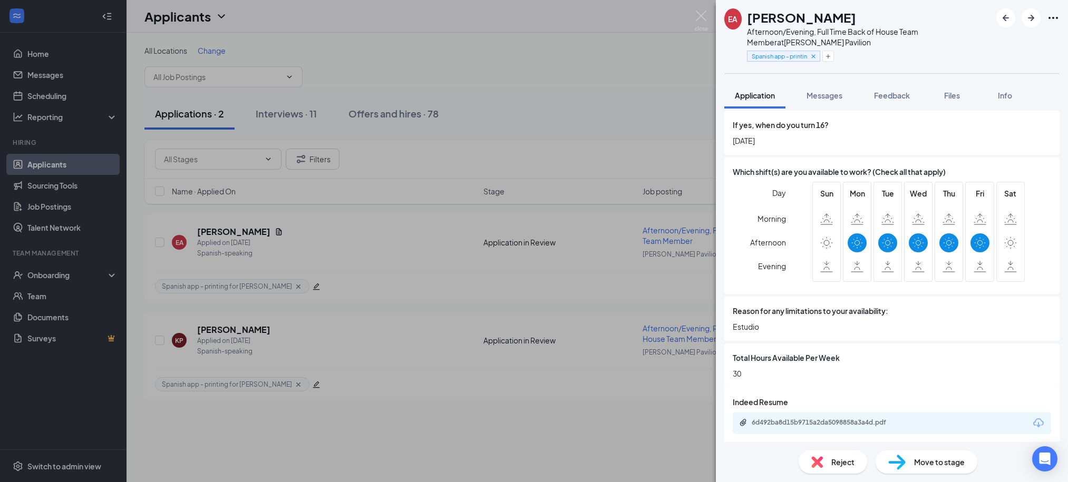
scroll to position [734, 0]
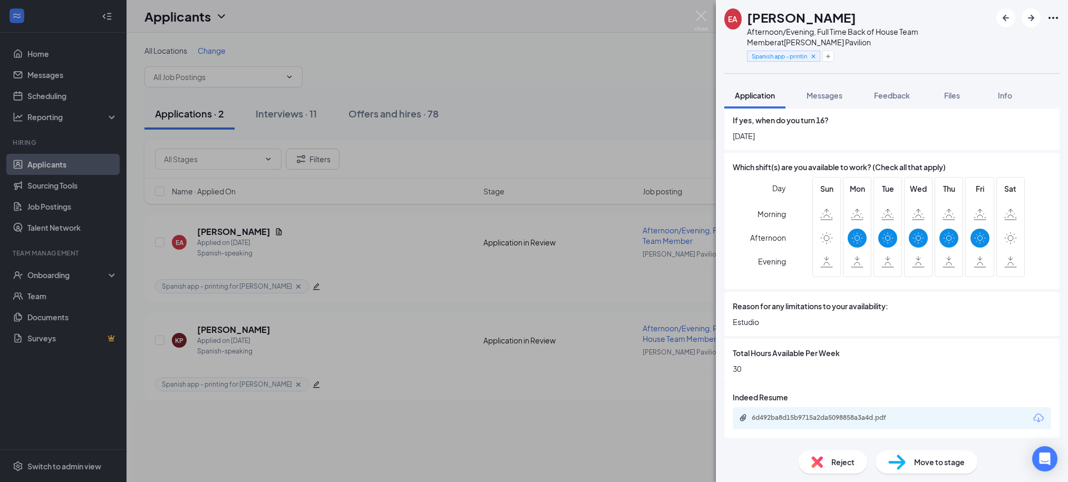
click at [469, 144] on div "EA [PERSON_NAME] Afternoon/Evening, Full Time Back of House Team Member at [PER…" at bounding box center [534, 241] width 1068 height 482
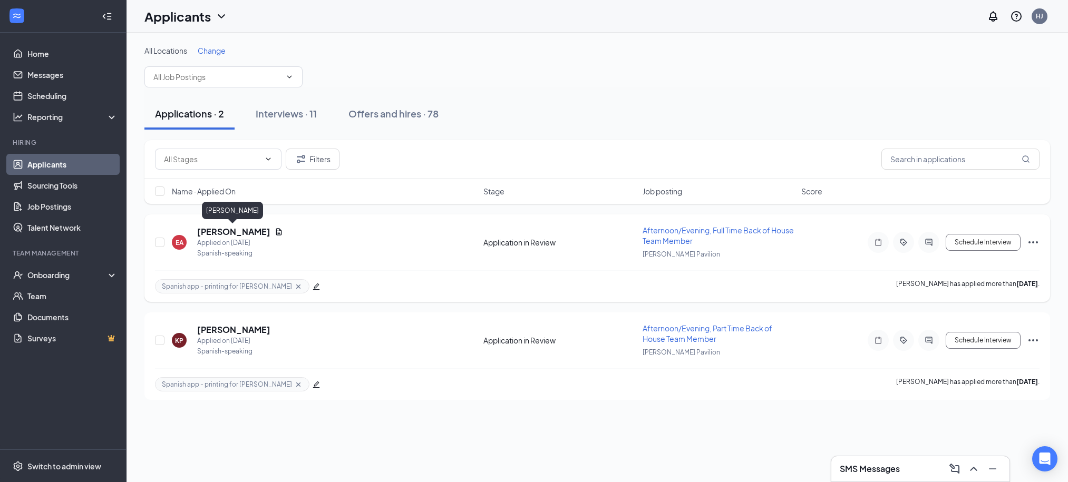
click at [248, 232] on h5 "[PERSON_NAME]" at bounding box center [233, 232] width 73 height 12
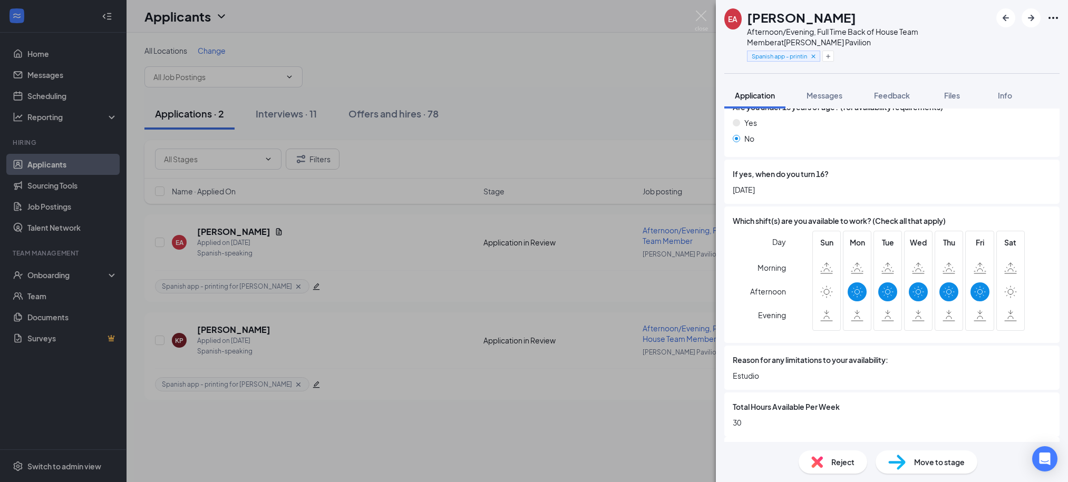
scroll to position [734, 0]
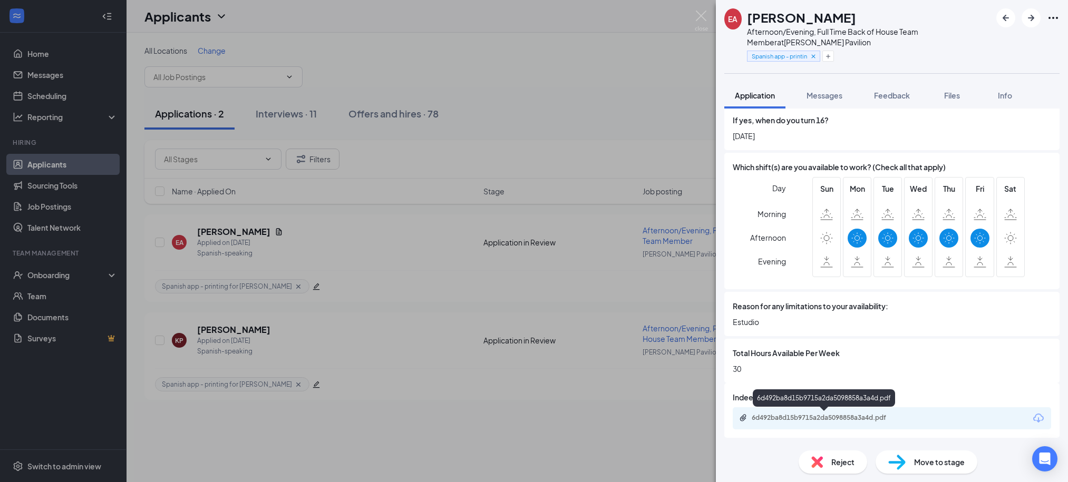
click at [852, 423] on div "6d492ba8d15b9715a2da5098858a3a4d.pdf" at bounding box center [824, 419] width 171 height 10
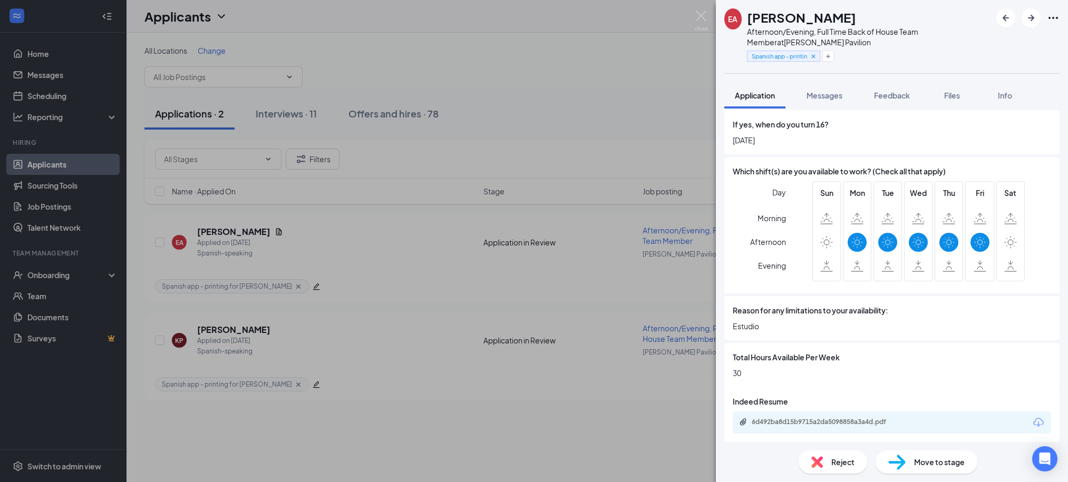
click at [569, 89] on div "EA [PERSON_NAME] Afternoon/Evening, Full Time Back of House Team Member at [PER…" at bounding box center [534, 241] width 1068 height 482
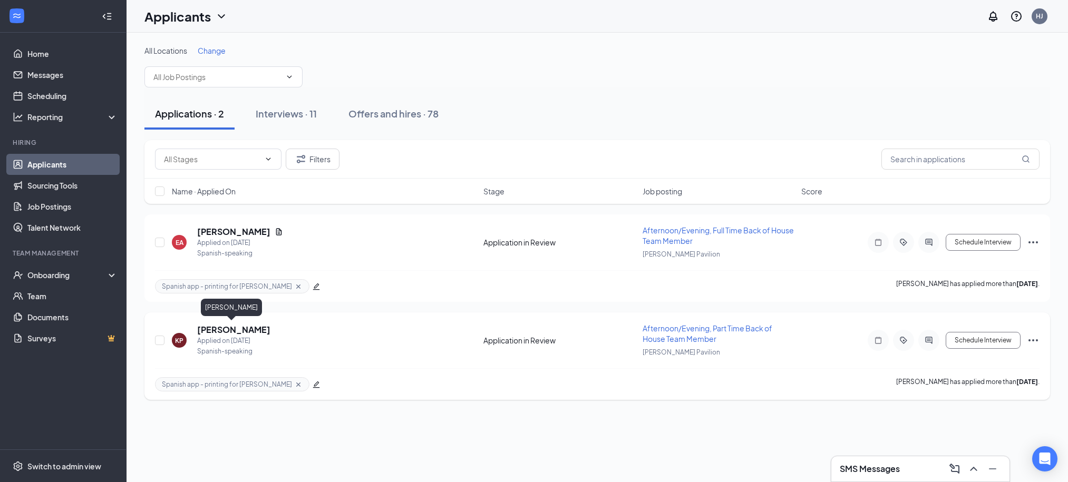
click at [236, 330] on h5 "[PERSON_NAME]" at bounding box center [233, 330] width 73 height 12
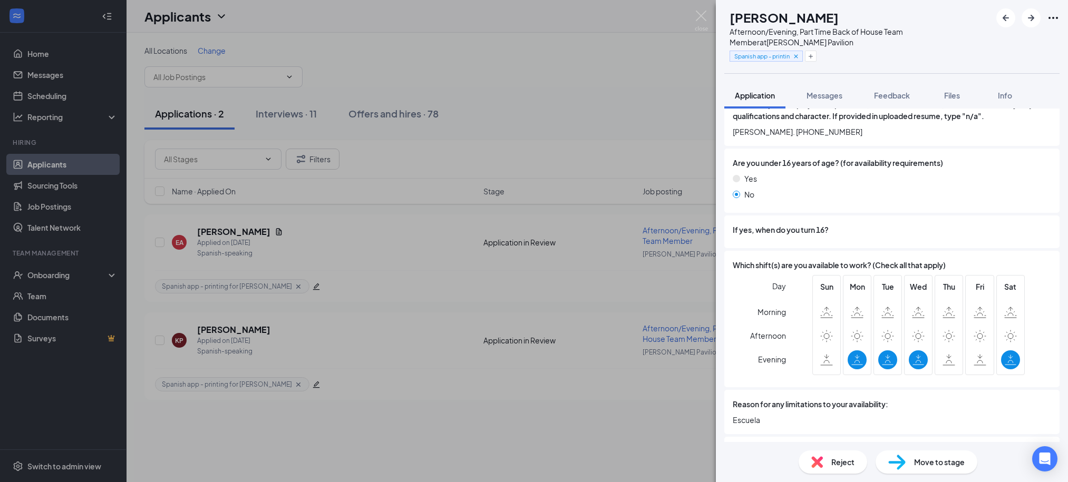
scroll to position [663, 0]
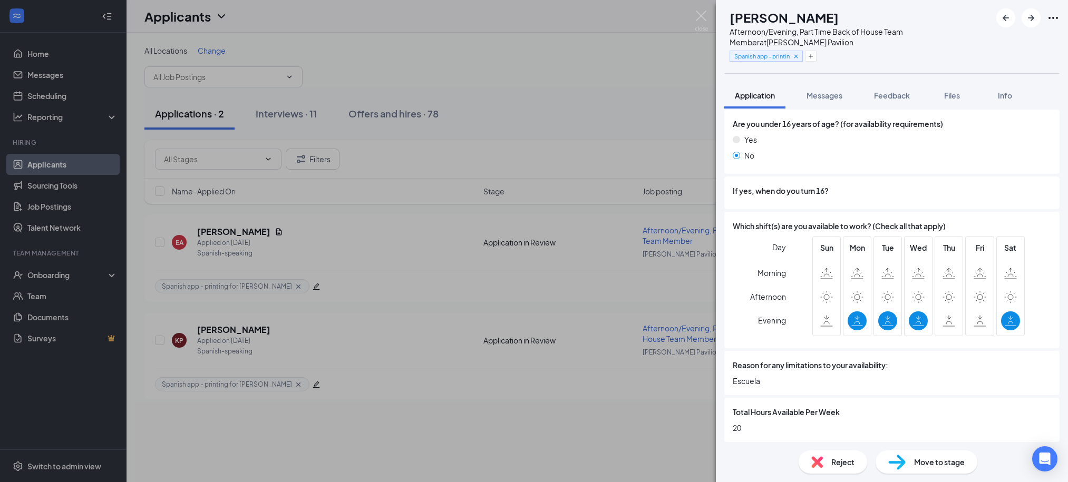
click at [655, 77] on div "KP [PERSON_NAME] Afternoon/Evening, Part Time Back of House Team Member at [PER…" at bounding box center [534, 241] width 1068 height 482
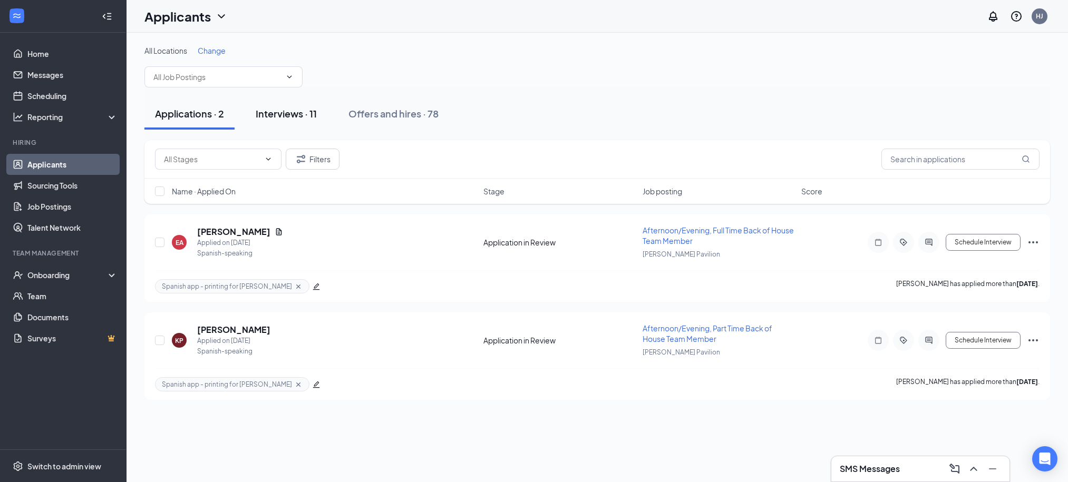
click at [311, 112] on div "Interviews · 11" at bounding box center [286, 113] width 61 height 13
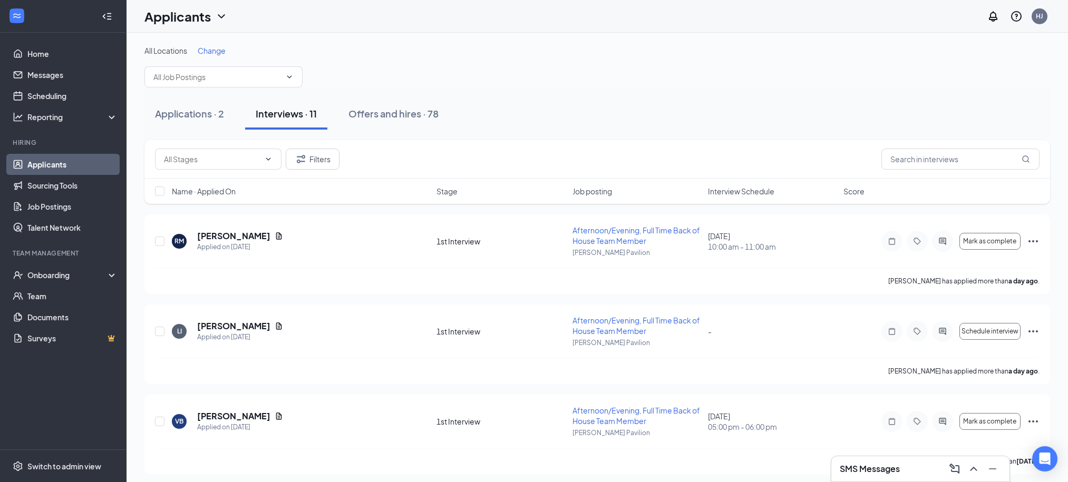
click at [739, 192] on span "Interview Schedule" at bounding box center [741, 191] width 66 height 11
click at [731, 141] on div "Filters" at bounding box center [597, 159] width 906 height 38
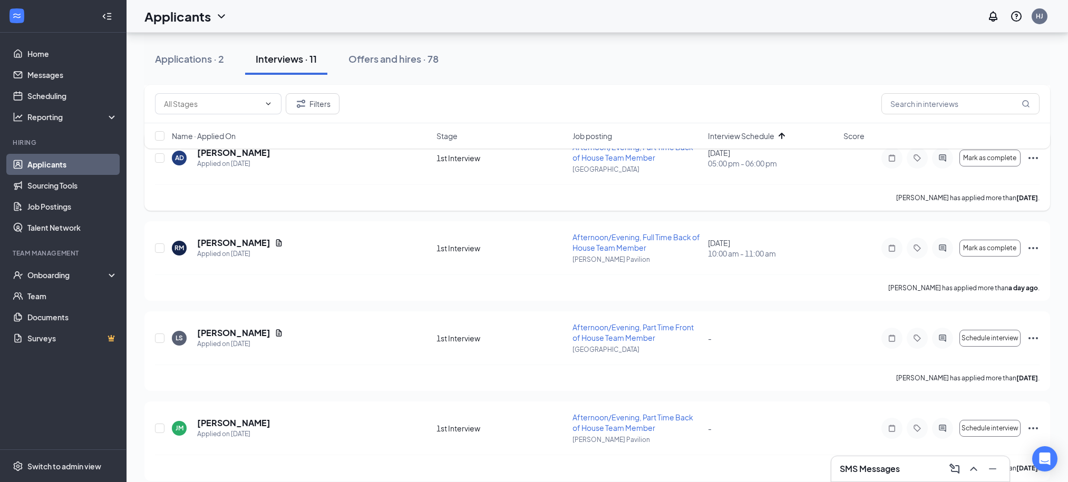
scroll to position [539, 0]
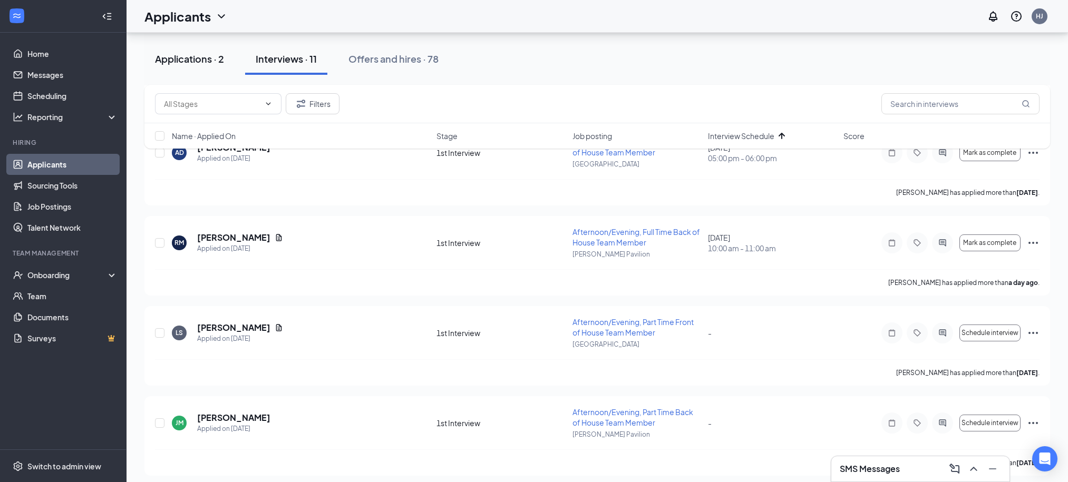
click at [189, 60] on div "Applications · 2" at bounding box center [189, 58] width 69 height 13
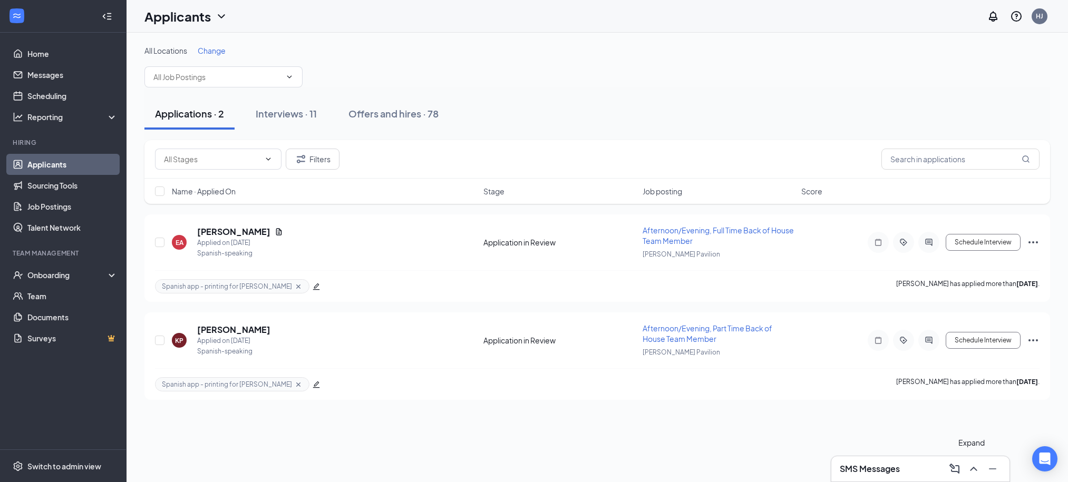
click at [969, 469] on icon "ChevronUp" at bounding box center [973, 469] width 13 height 13
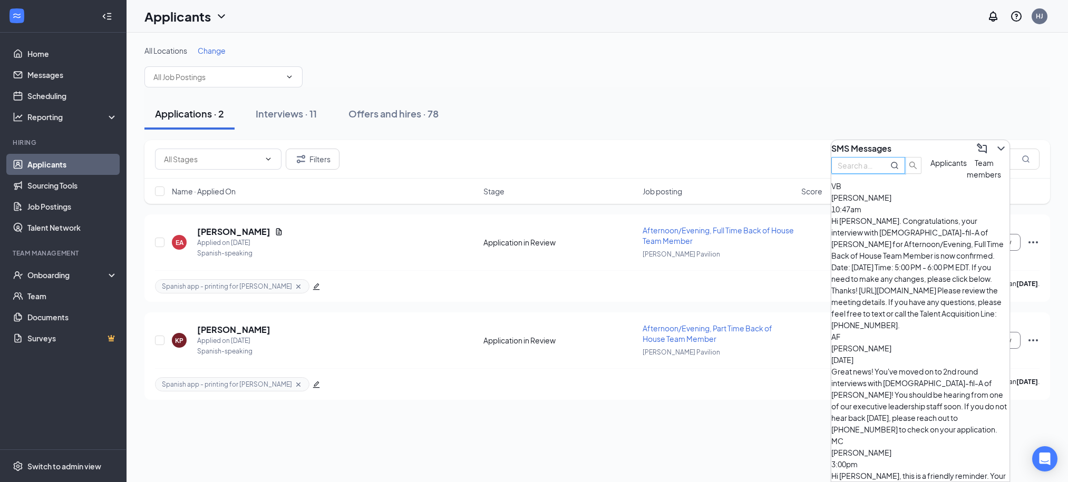
click at [876, 171] on input "text" at bounding box center [857, 166] width 38 height 12
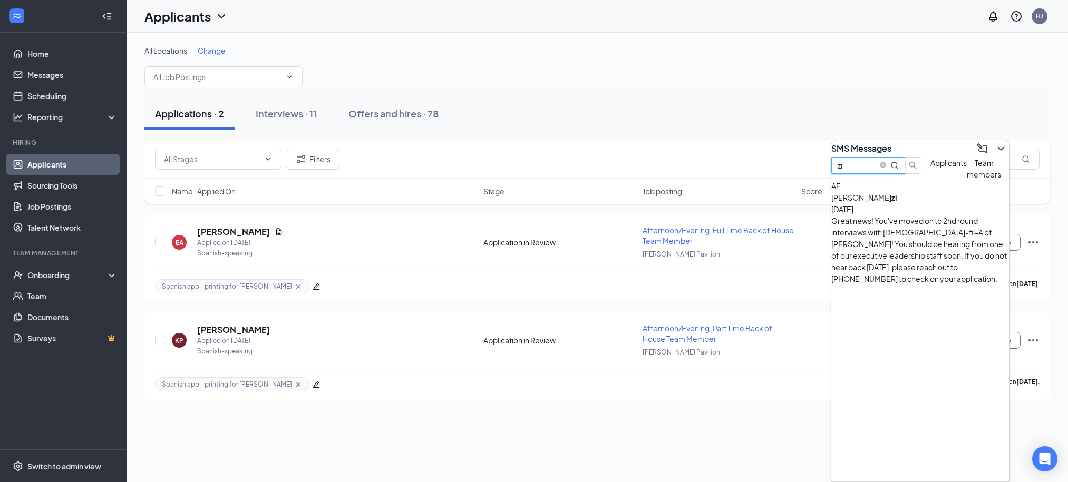
type input "z"
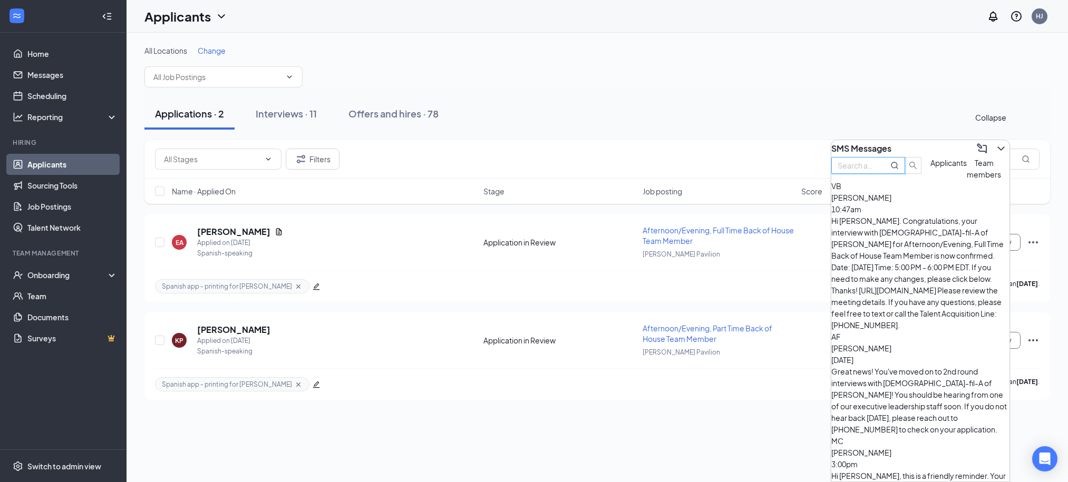
click at [996, 143] on icon "ChevronDown" at bounding box center [1001, 148] width 13 height 13
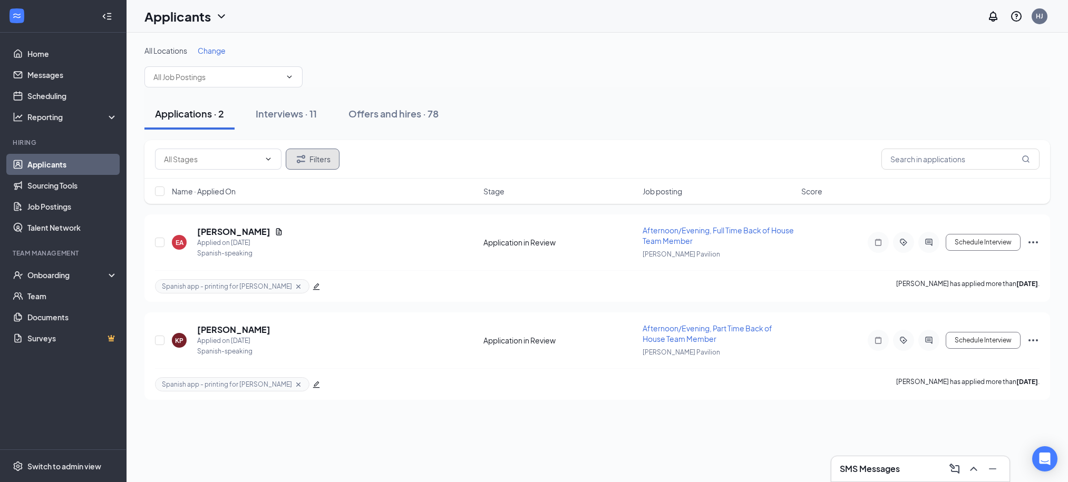
click at [312, 161] on button "Filters" at bounding box center [313, 159] width 54 height 21
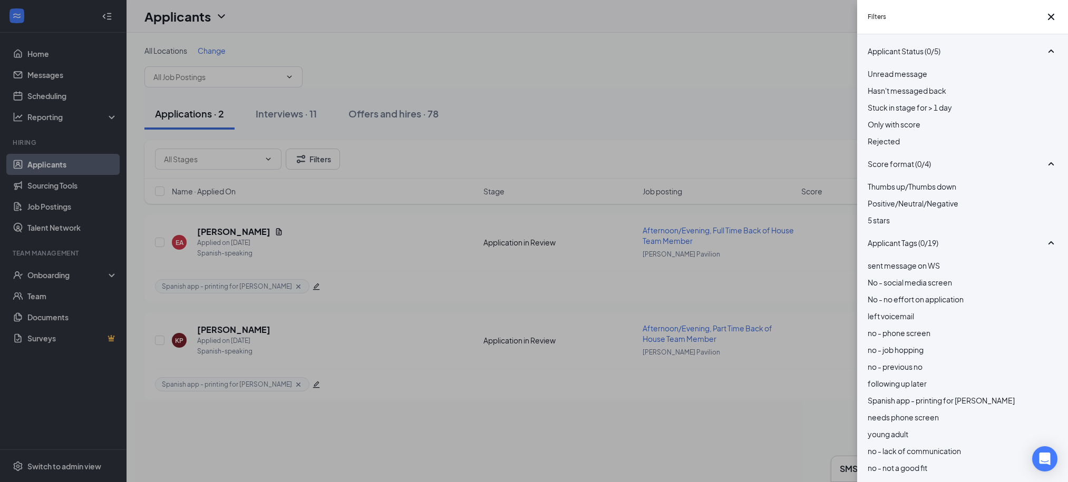
click at [816, 123] on div "Filters Applicant Status (0/5) Unread message Hasn't messaged back Stuck in sta…" at bounding box center [534, 241] width 1068 height 482
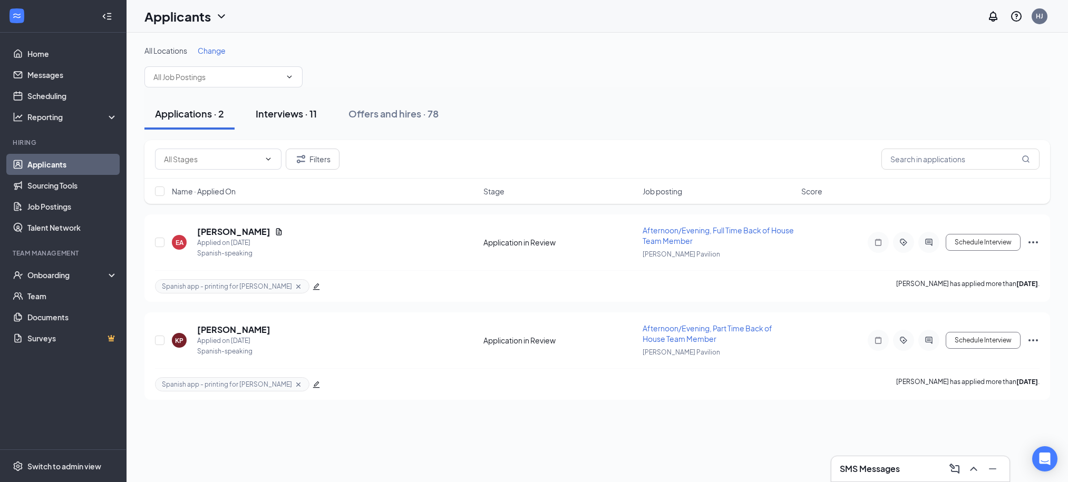
click at [293, 109] on div "Interviews · 11" at bounding box center [286, 113] width 61 height 13
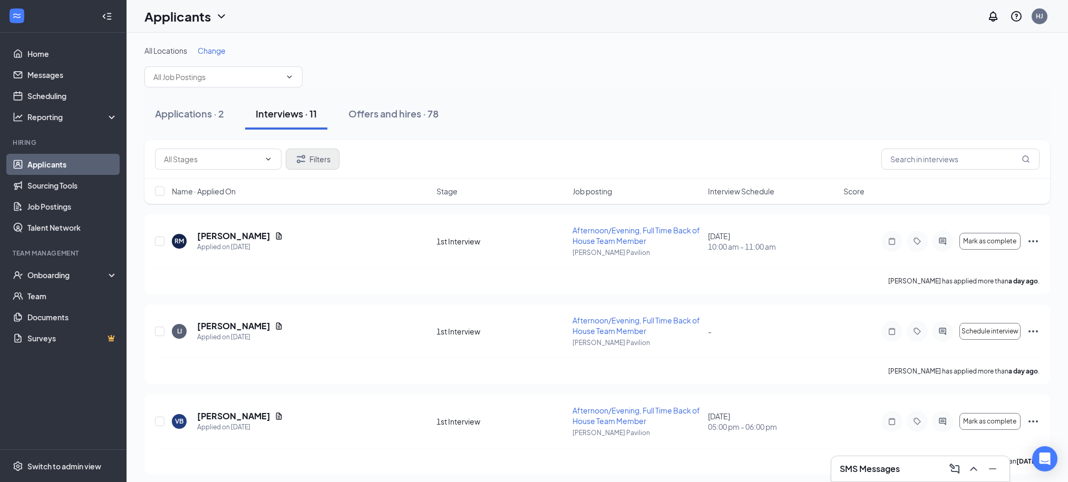
drag, startPoint x: 296, startPoint y: 148, endPoint x: 314, endPoint y: 151, distance: 18.2
click at [298, 148] on div "Filters" at bounding box center [597, 159] width 906 height 38
click at [314, 152] on button "Filters" at bounding box center [313, 159] width 54 height 21
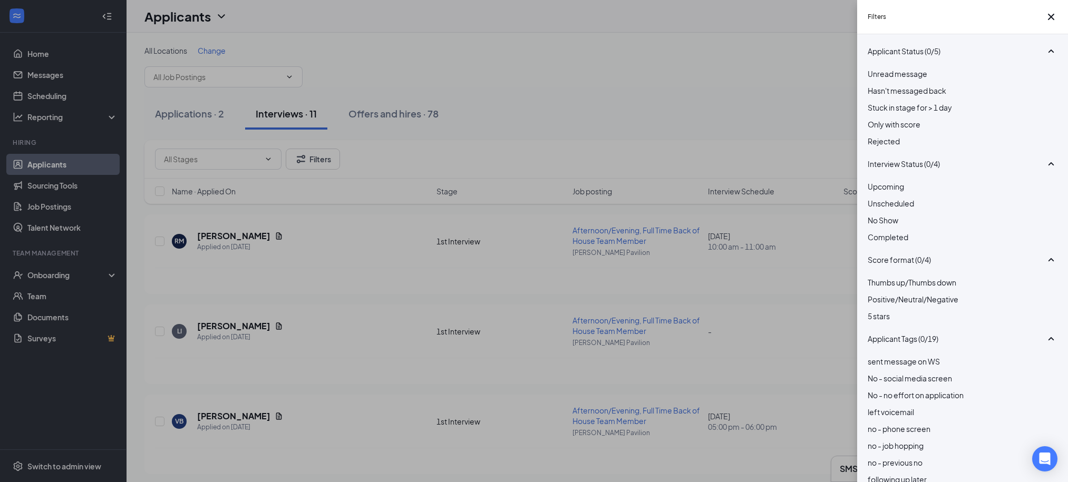
click at [878, 198] on div at bounding box center [963, 198] width 190 height 0
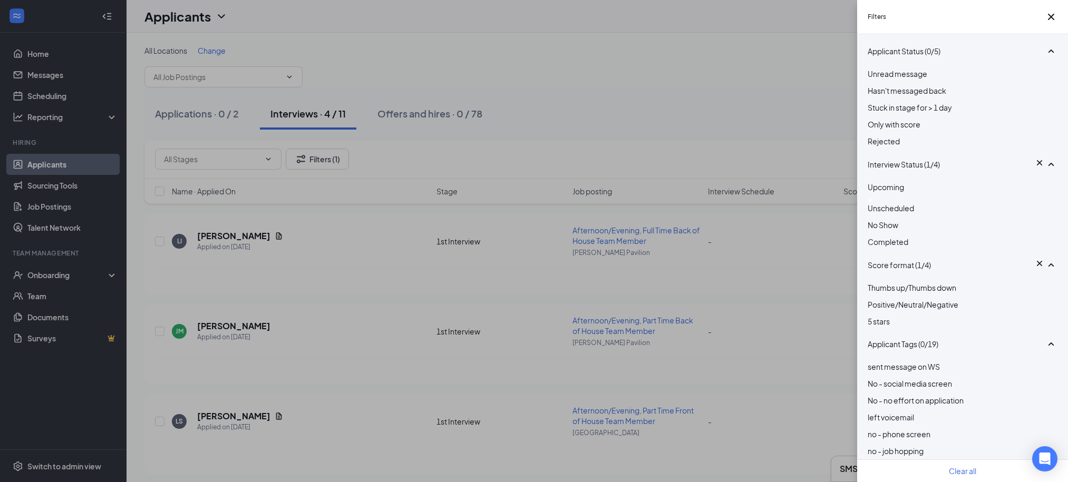
click at [873, 202] on img at bounding box center [870, 200] width 5 height 4
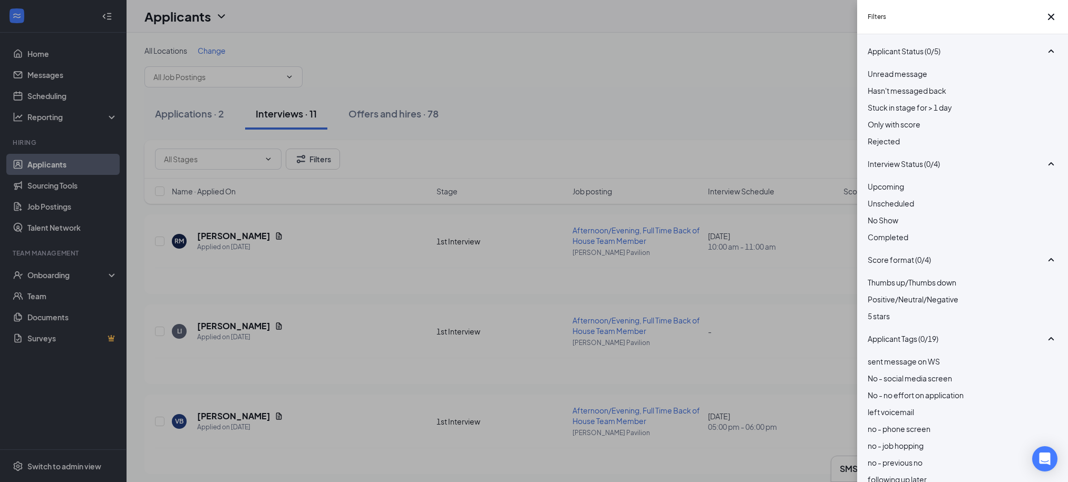
click at [934, 95] on span "Hasn't messaged back" at bounding box center [907, 90] width 79 height 9
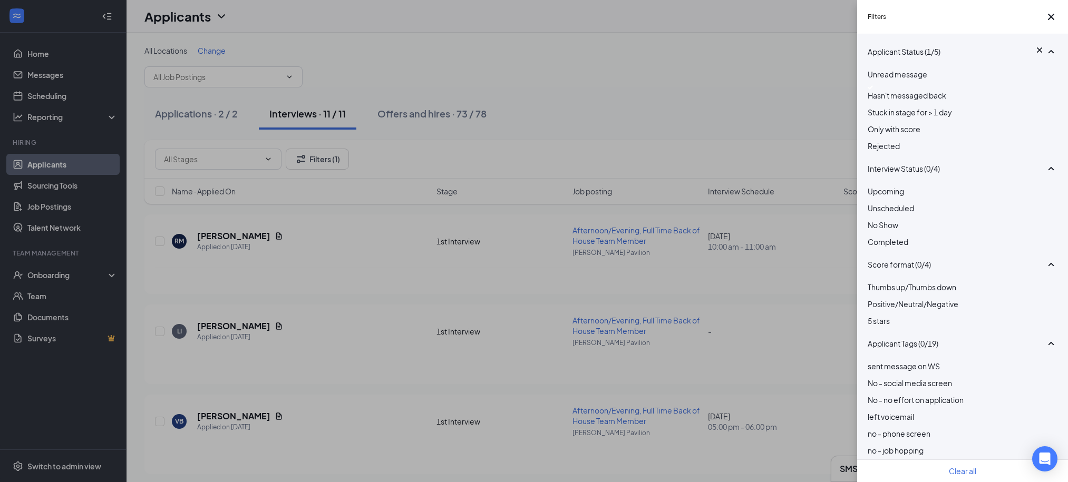
click at [760, 104] on div "Filters Applicant Status (1/5) Unread message Hasn't messaged back Stuck in sta…" at bounding box center [534, 241] width 1068 height 482
click at [723, 120] on div "Filters Applicant Status (1/5) Unread message Hasn't messaged back Stuck in sta…" at bounding box center [534, 241] width 1068 height 482
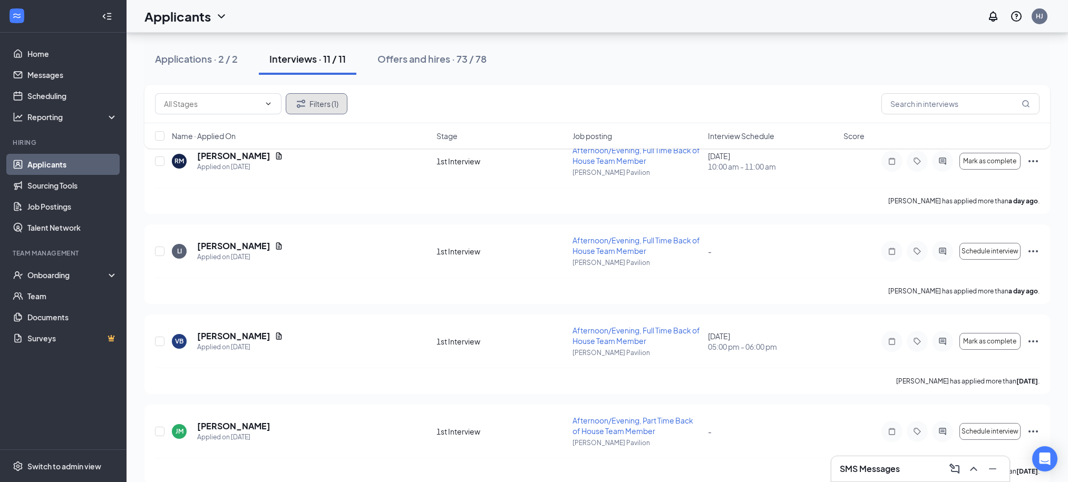
scroll to position [40, 0]
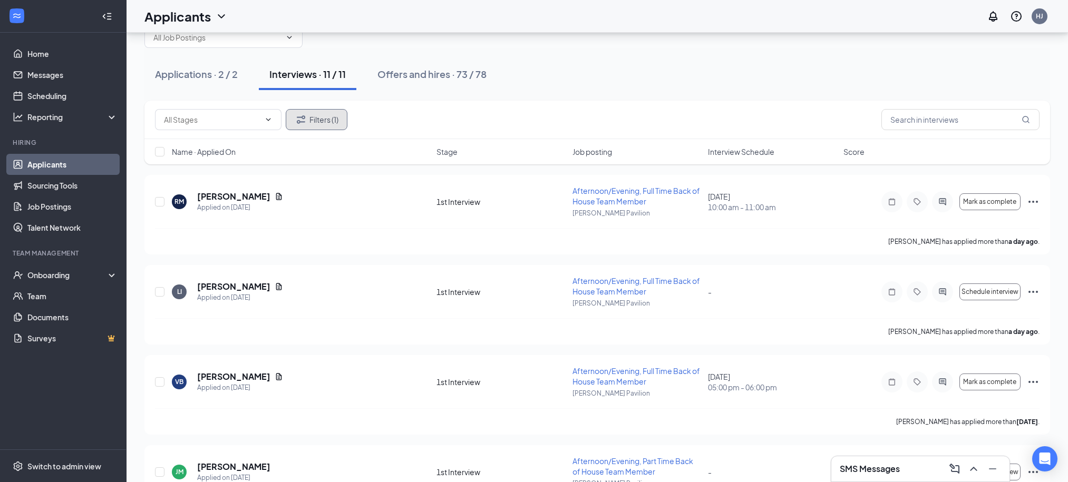
click at [323, 118] on button "Filters (1)" at bounding box center [317, 119] width 62 height 21
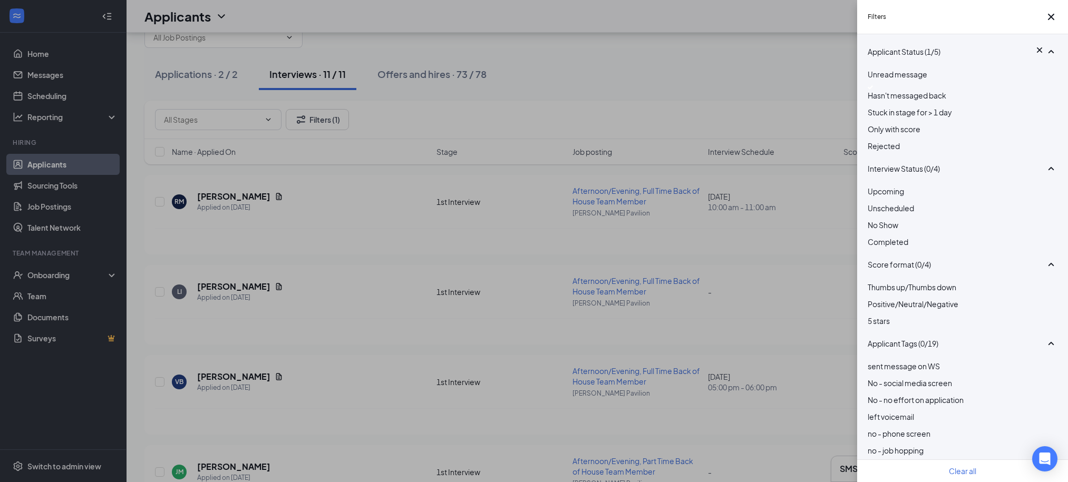
click at [875, 90] on div at bounding box center [963, 87] width 190 height 4
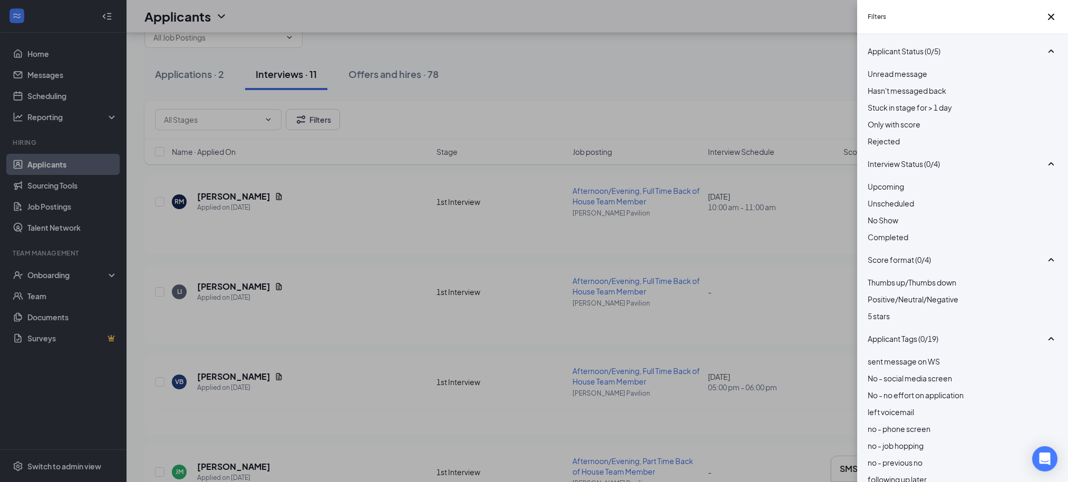
click at [657, 78] on div "Filters Applicant Status (0/5) Unread message Hasn't messaged back Stuck in sta…" at bounding box center [534, 241] width 1068 height 482
click at [870, 68] on div at bounding box center [963, 68] width 190 height 0
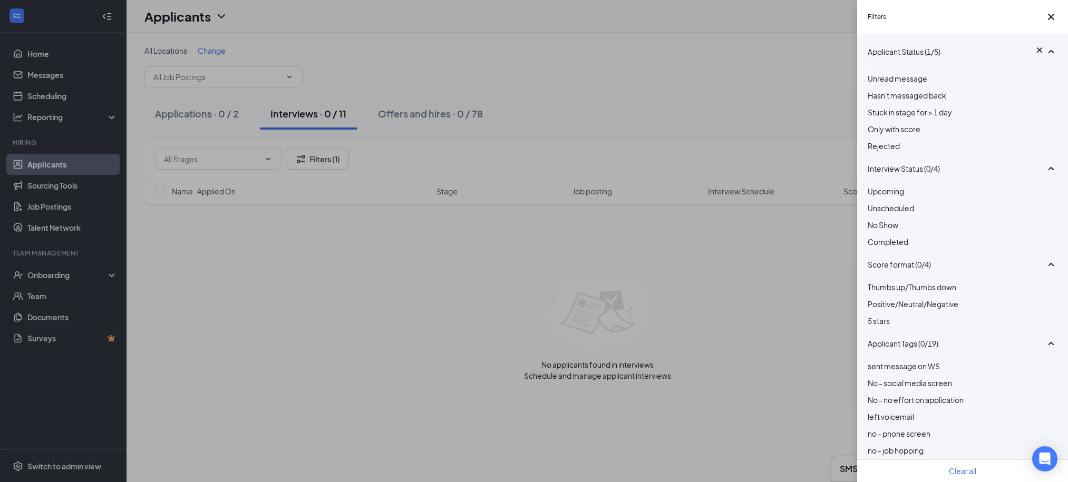
click at [730, 82] on div "Filters Applicant Status (1/5) Unread message Hasn't messaged back Stuck in sta…" at bounding box center [534, 241] width 1068 height 482
click at [877, 73] on div at bounding box center [963, 71] width 190 height 4
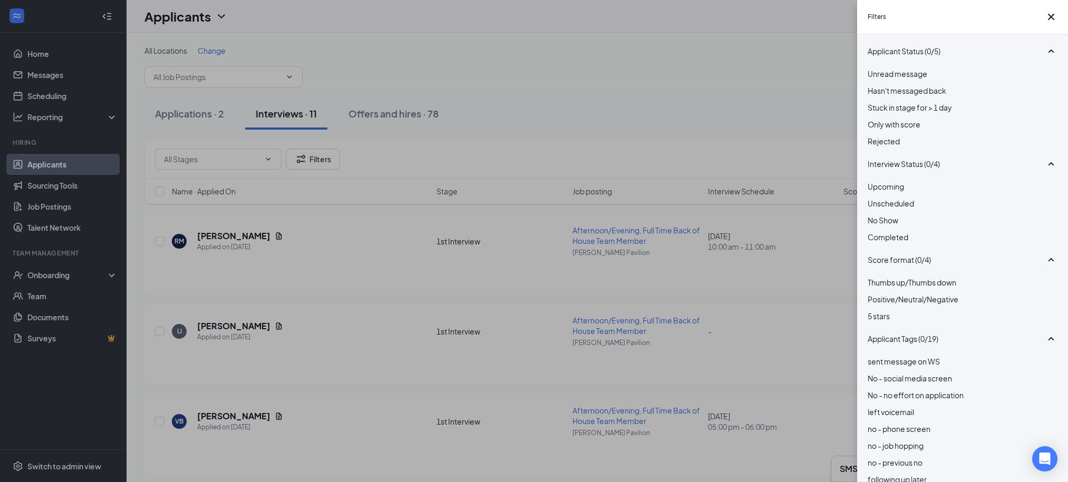
click at [741, 71] on div "Filters Applicant Status (0/5) Unread message Hasn't messaged back Stuck in sta…" at bounding box center [534, 241] width 1068 height 482
click at [657, 106] on div "Filters Applicant Status (0/5) Unread message Hasn't messaged back Stuck in sta…" at bounding box center [534, 241] width 1068 height 482
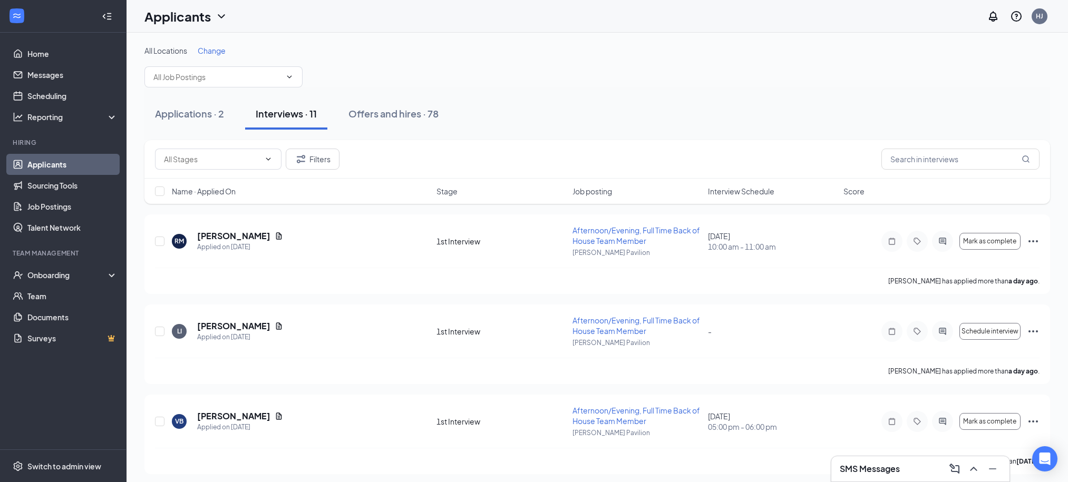
click at [732, 189] on span "Interview Schedule" at bounding box center [741, 191] width 66 height 11
click at [740, 143] on div "Filters" at bounding box center [597, 159] width 906 height 38
click at [69, 94] on link "Scheduling" at bounding box center [72, 95] width 90 height 21
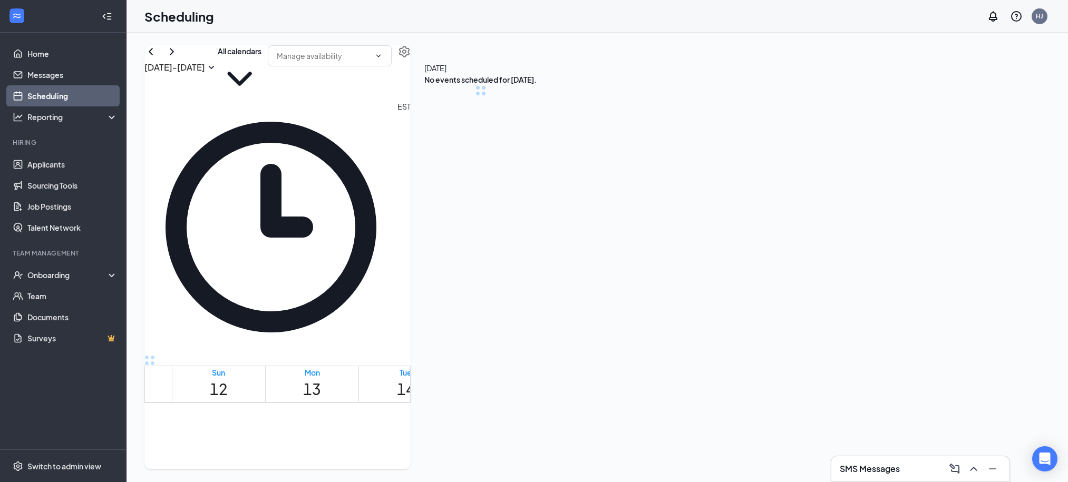
scroll to position [518, 0]
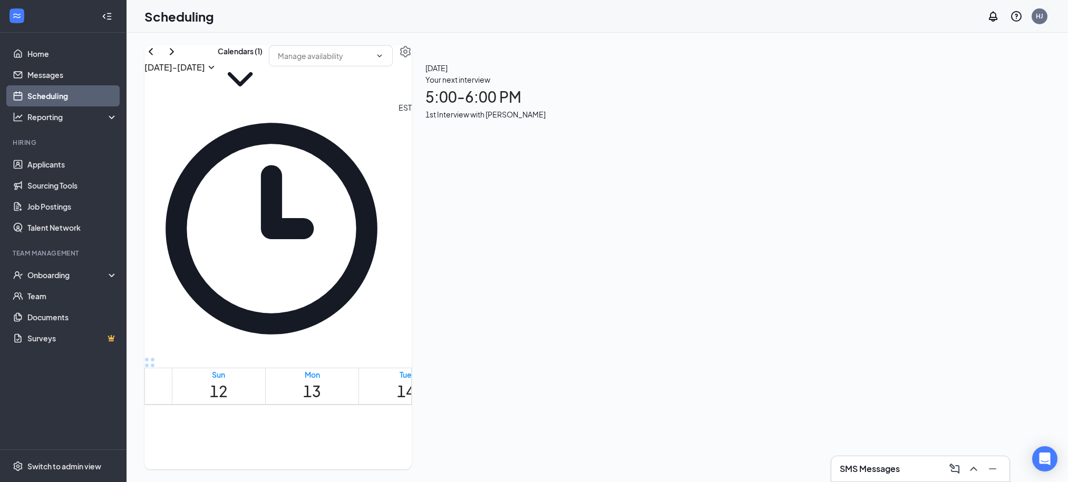
click at [178, 58] on button at bounding box center [172, 51] width 13 height 13
click at [178, 58] on icon "ChevronRight" at bounding box center [172, 51] width 13 height 13
click at [157, 58] on icon "ChevronLeft" at bounding box center [150, 51] width 13 height 13
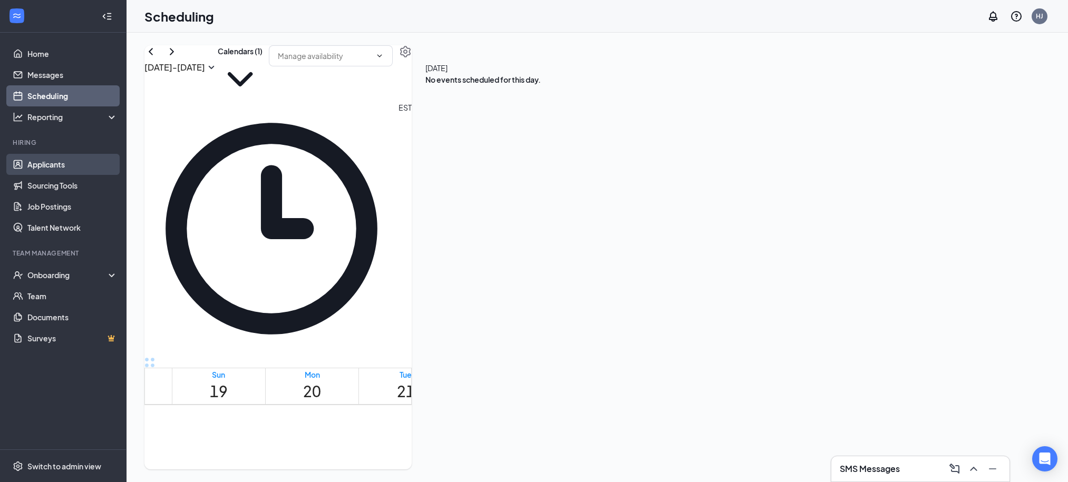
click at [50, 157] on link "Applicants" at bounding box center [72, 164] width 90 height 21
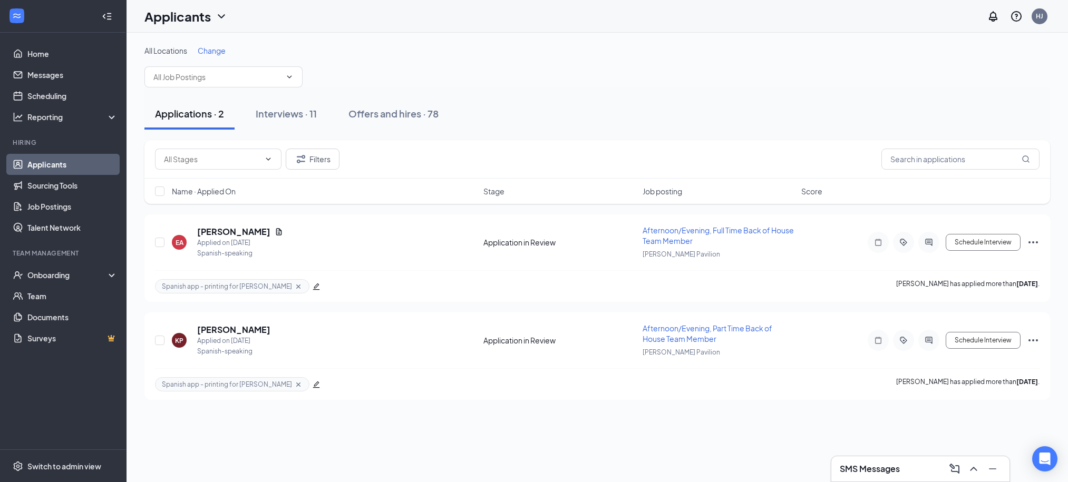
click at [203, 117] on div "Applications · 2" at bounding box center [189, 113] width 69 height 13
click at [319, 158] on button "Filters" at bounding box center [313, 159] width 54 height 21
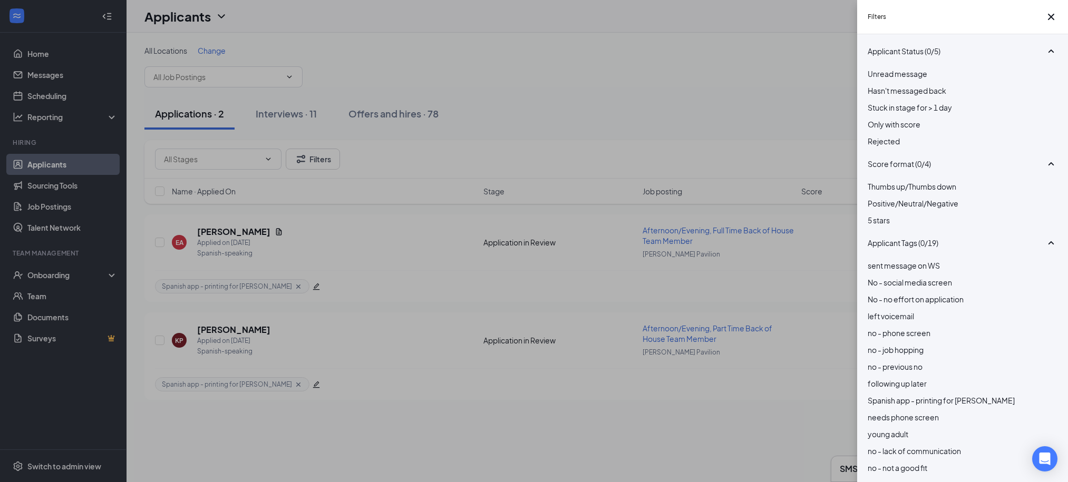
click at [868, 135] on div at bounding box center [963, 135] width 190 height 0
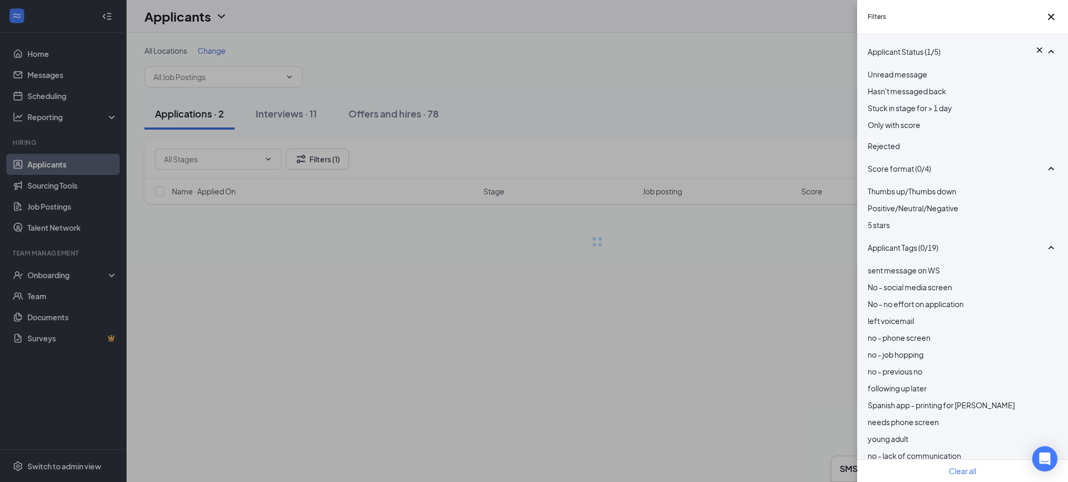
click at [776, 124] on div "Filters Applicant Status (1/5) Unread message Hasn't messaged back Stuck in sta…" at bounding box center [534, 241] width 1068 height 482
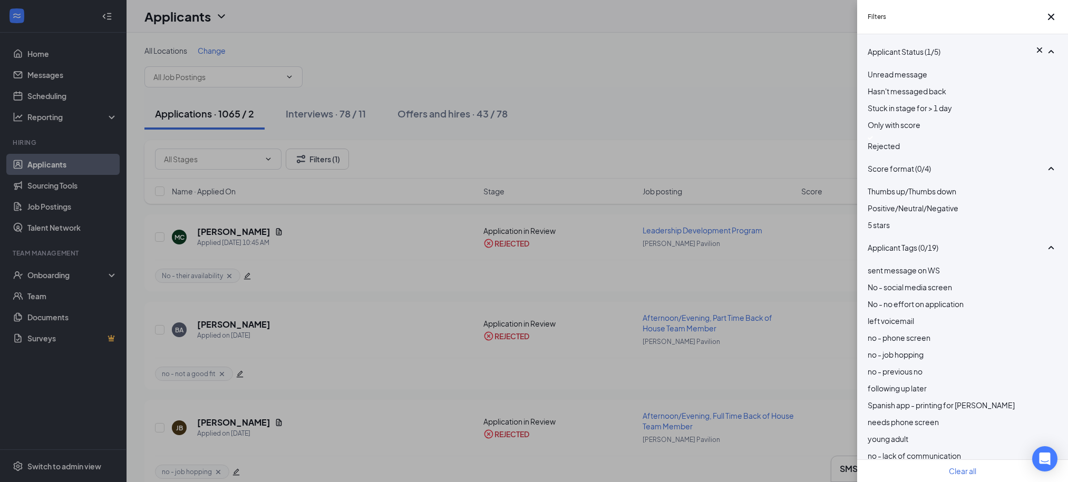
click at [775, 128] on div "Filters Applicant Status (1/5) Unread message Hasn't messaged back Stuck in sta…" at bounding box center [534, 241] width 1068 height 482
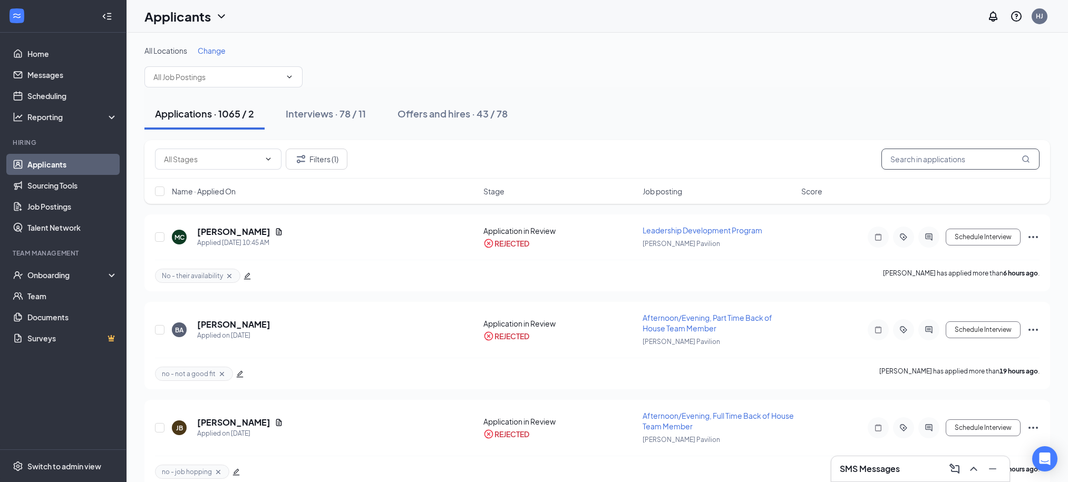
click at [923, 159] on input "text" at bounding box center [960, 159] width 158 height 21
type input "[PERSON_NAME]"
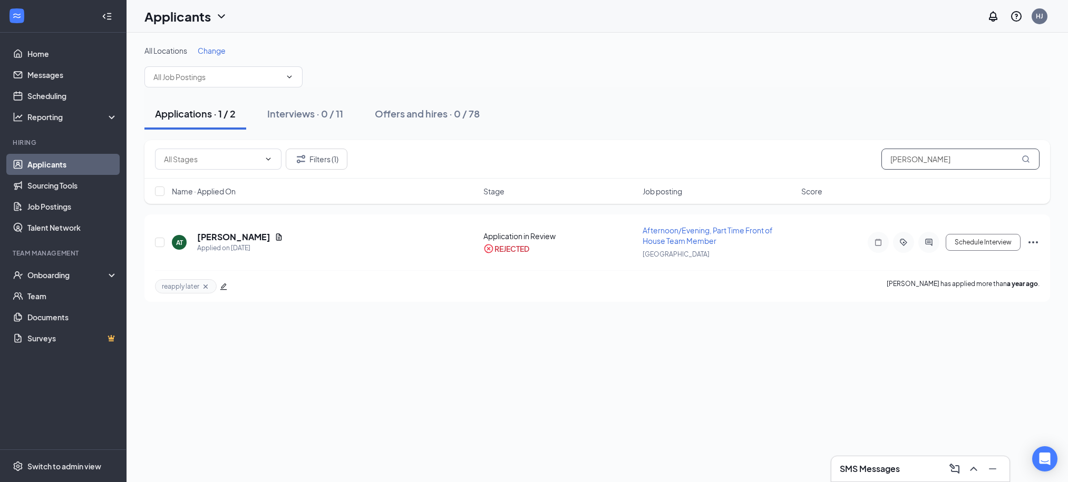
drag, startPoint x: 863, startPoint y: 163, endPoint x: 796, endPoint y: 156, distance: 67.3
click at [794, 159] on div "Filters (1) [PERSON_NAME]" at bounding box center [597, 159] width 885 height 21
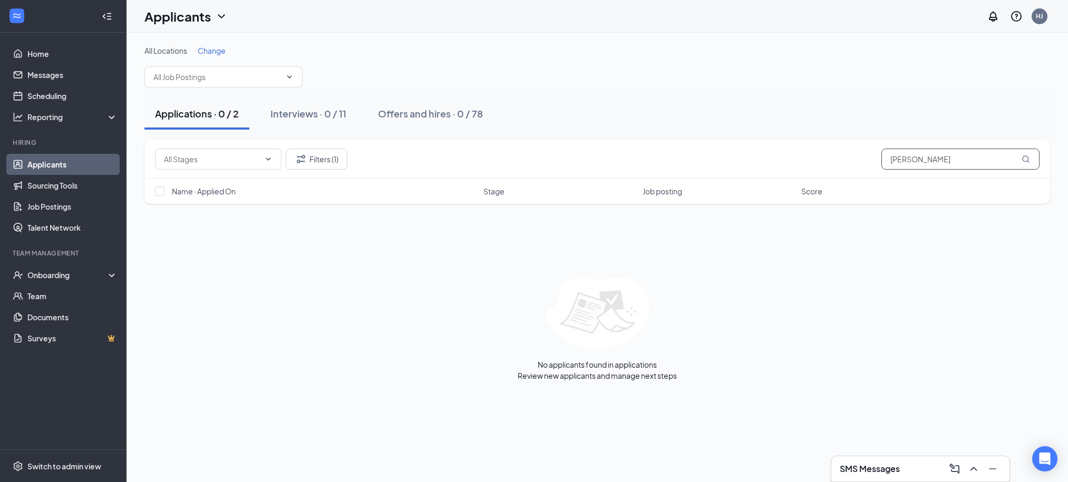
type input "[PERSON_NAME]"
drag, startPoint x: 907, startPoint y: 159, endPoint x: 797, endPoint y: 150, distance: 110.5
click at [797, 150] on div "Filters (1) [PERSON_NAME]" at bounding box center [597, 159] width 885 height 21
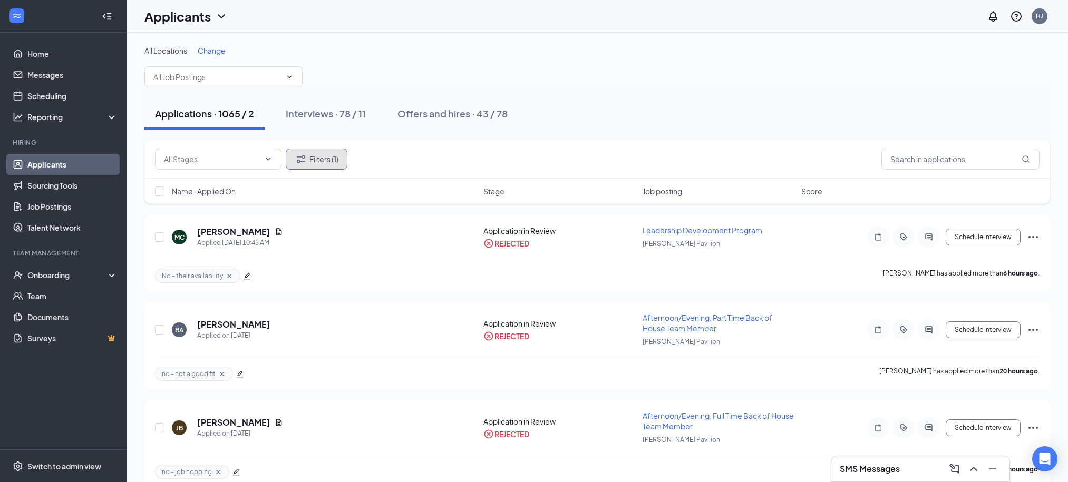
click at [332, 156] on button "Filters (1)" at bounding box center [317, 159] width 62 height 21
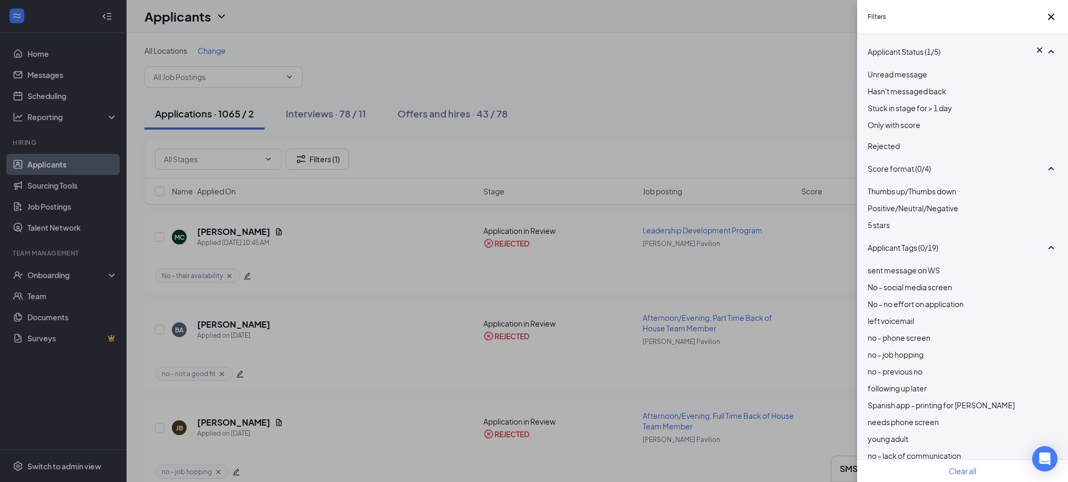
click at [874, 140] on div at bounding box center [963, 138] width 190 height 4
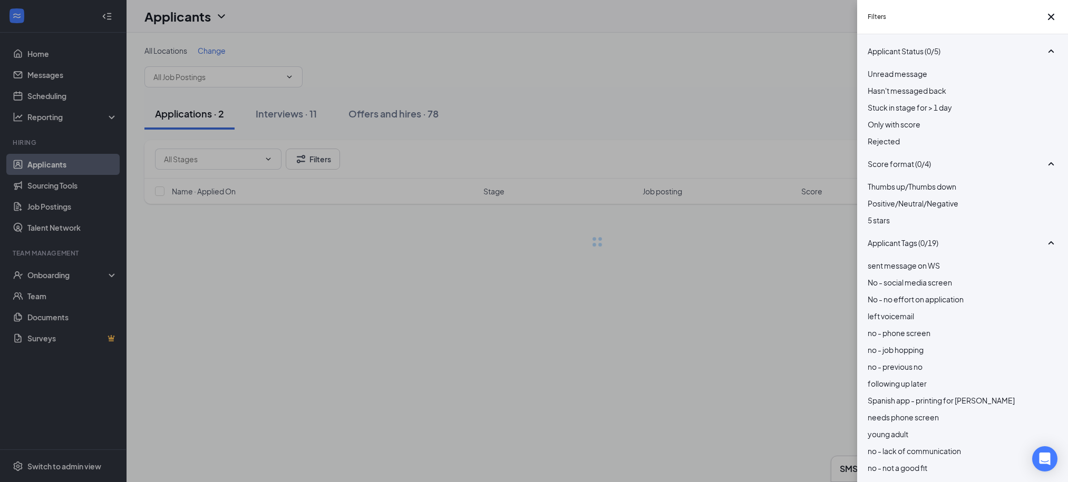
click at [765, 115] on div "Filters Applicant Status (0/5) Unread message Hasn't messaged back Stuck in sta…" at bounding box center [534, 241] width 1068 height 482
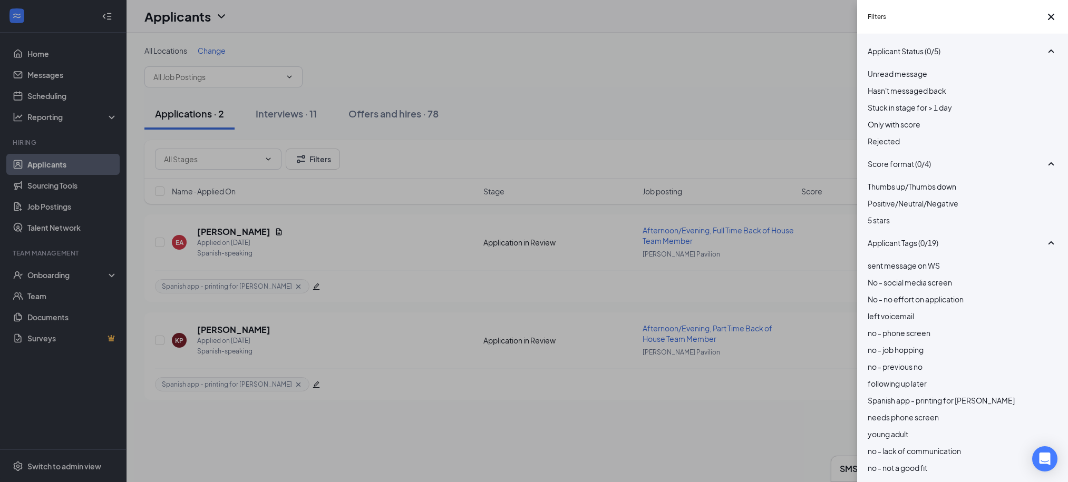
click at [675, 127] on div "Filters Applicant Status (0/5) Unread message Hasn't messaged back Stuck in sta…" at bounding box center [534, 241] width 1068 height 482
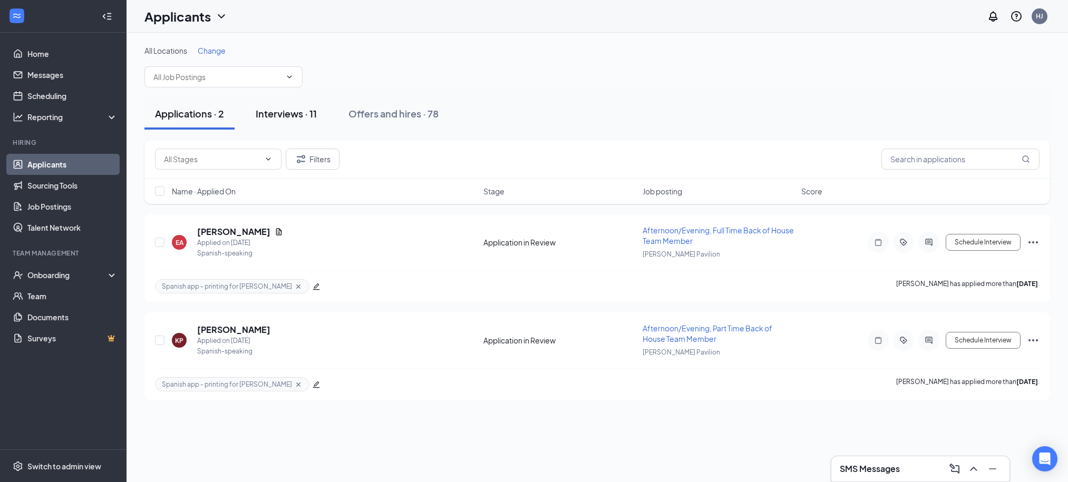
click at [303, 110] on div "Interviews · 11" at bounding box center [286, 113] width 61 height 13
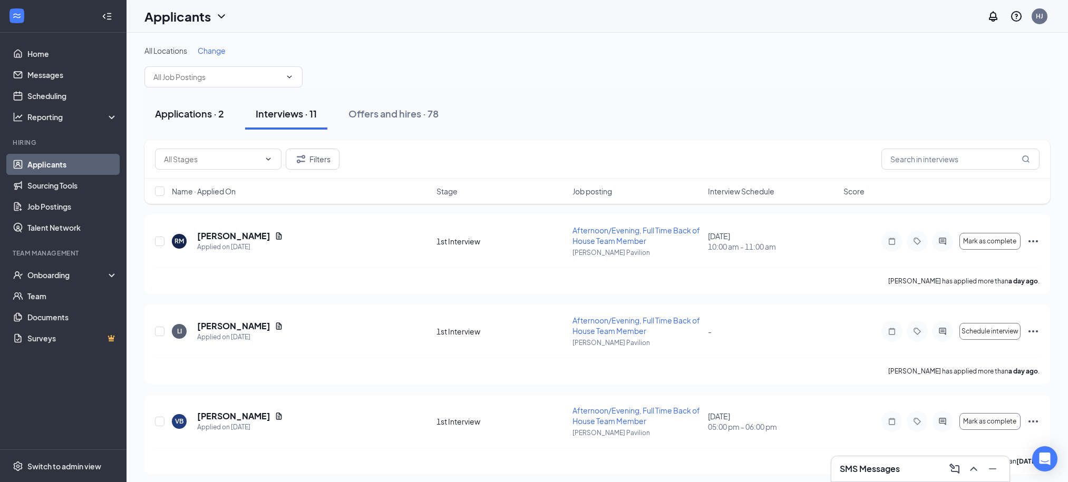
click at [186, 121] on button "Applications · 2" at bounding box center [189, 114] width 90 height 32
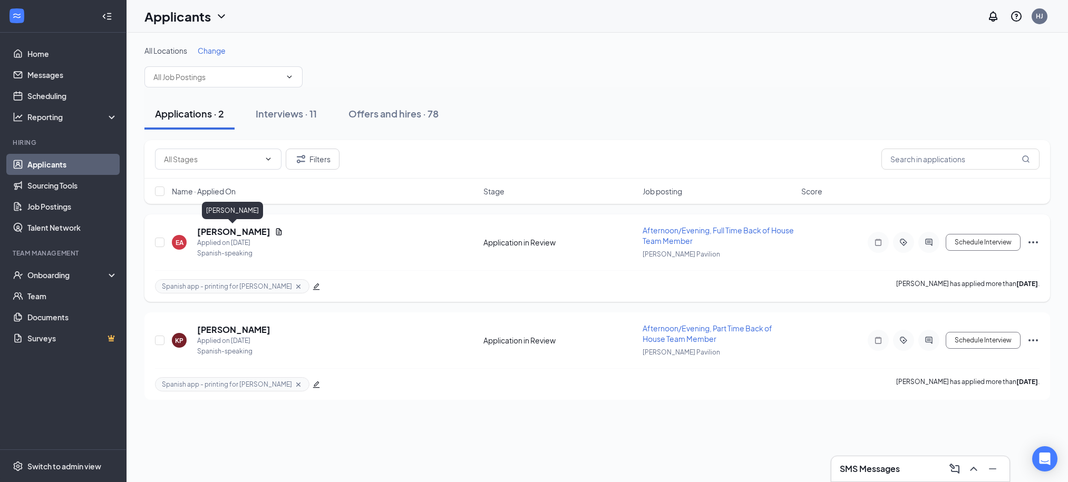
click at [223, 235] on h5 "[PERSON_NAME]" at bounding box center [233, 232] width 73 height 12
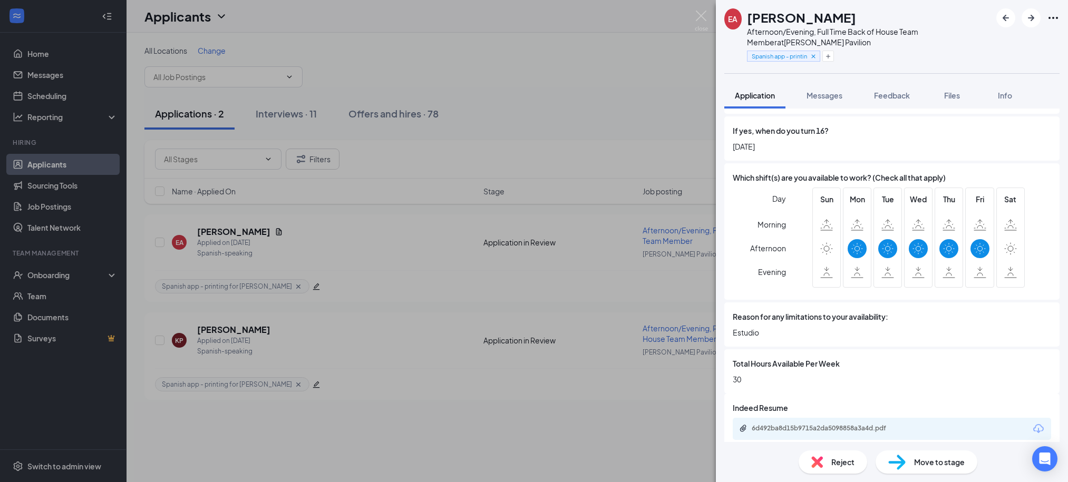
scroll to position [734, 0]
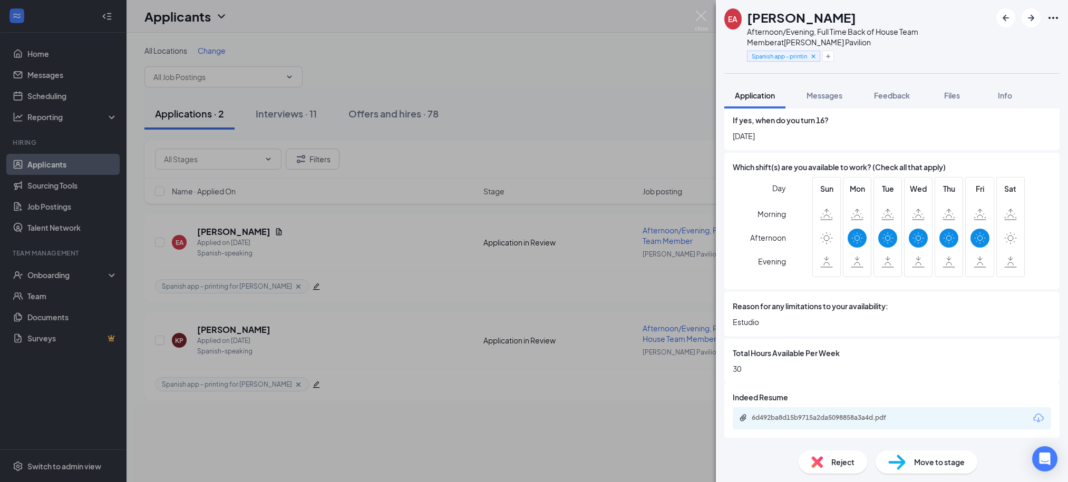
click at [810, 427] on div "6d492ba8d15b9715a2da5098858a3a4d.pdf" at bounding box center [892, 419] width 318 height 22
click at [811, 423] on div "6d492ba8d15b9715a2da5098858a3a4d.pdf" at bounding box center [824, 419] width 171 height 10
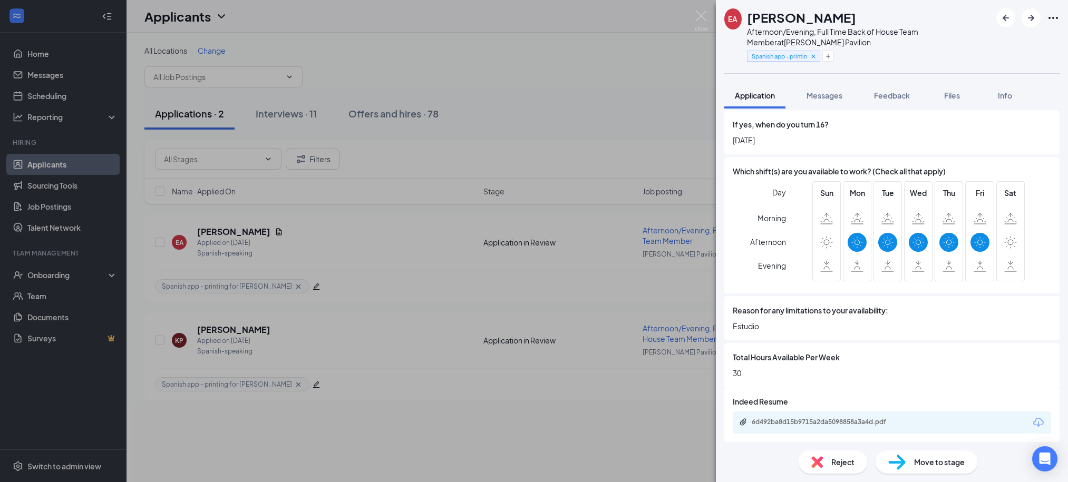
click at [559, 94] on div "EA [PERSON_NAME] Afternoon/Evening, Full Time Back of House Team Member at [PER…" at bounding box center [534, 241] width 1068 height 482
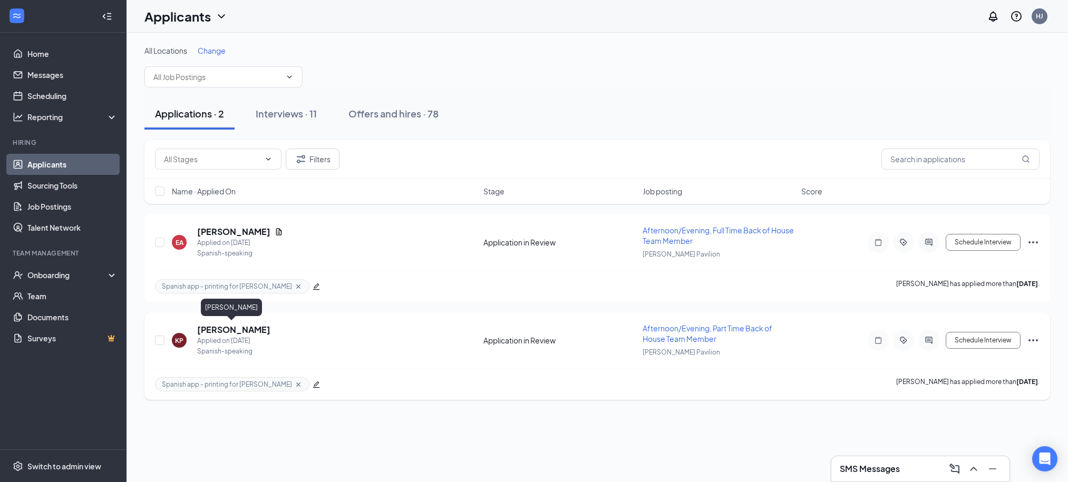
click at [215, 324] on h5 "[PERSON_NAME]" at bounding box center [233, 330] width 73 height 12
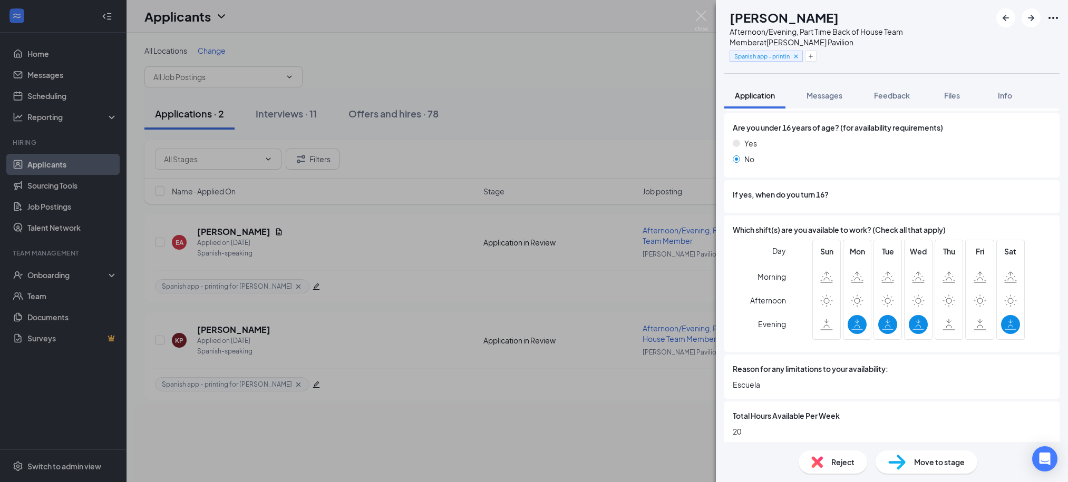
scroll to position [663, 0]
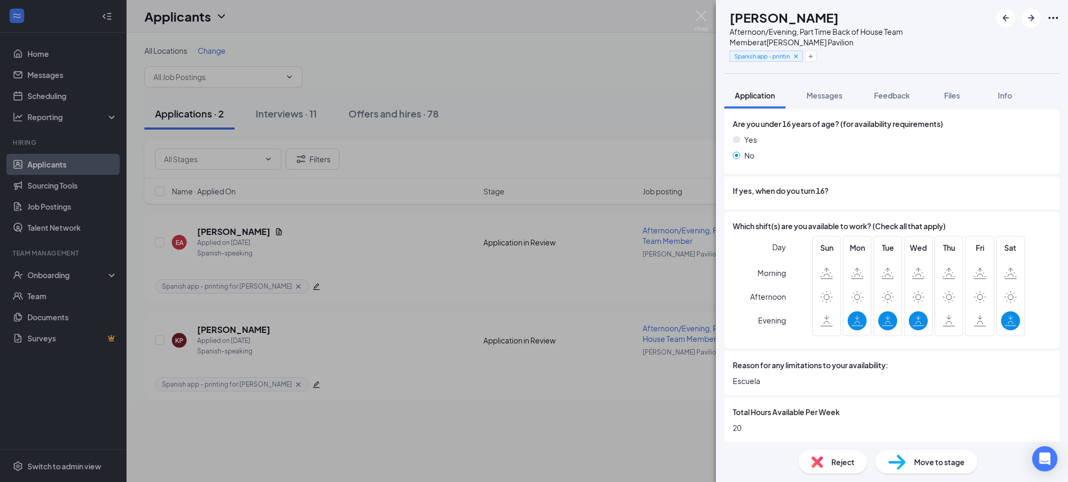
click at [599, 78] on div "KP [PERSON_NAME] Afternoon/Evening, Part Time Back of House Team Member at [PER…" at bounding box center [534, 241] width 1068 height 482
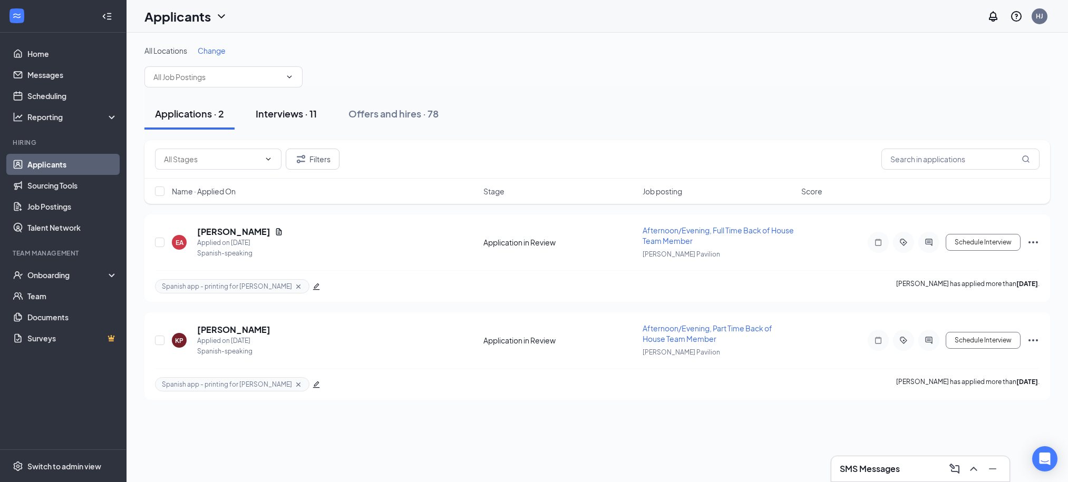
click at [284, 114] on div "Interviews · 11" at bounding box center [286, 113] width 61 height 13
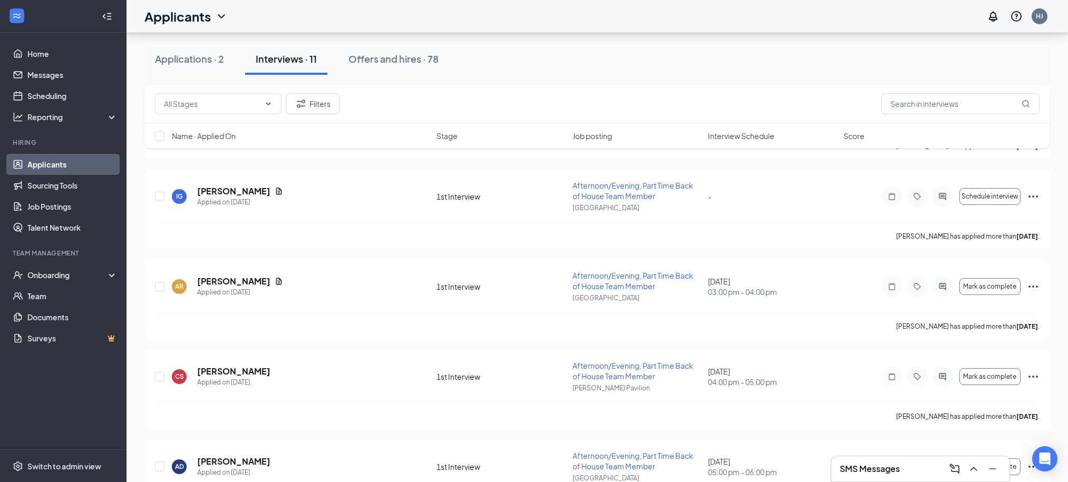
scroll to position [607, 0]
